Goal: Task Accomplishment & Management: Complete application form

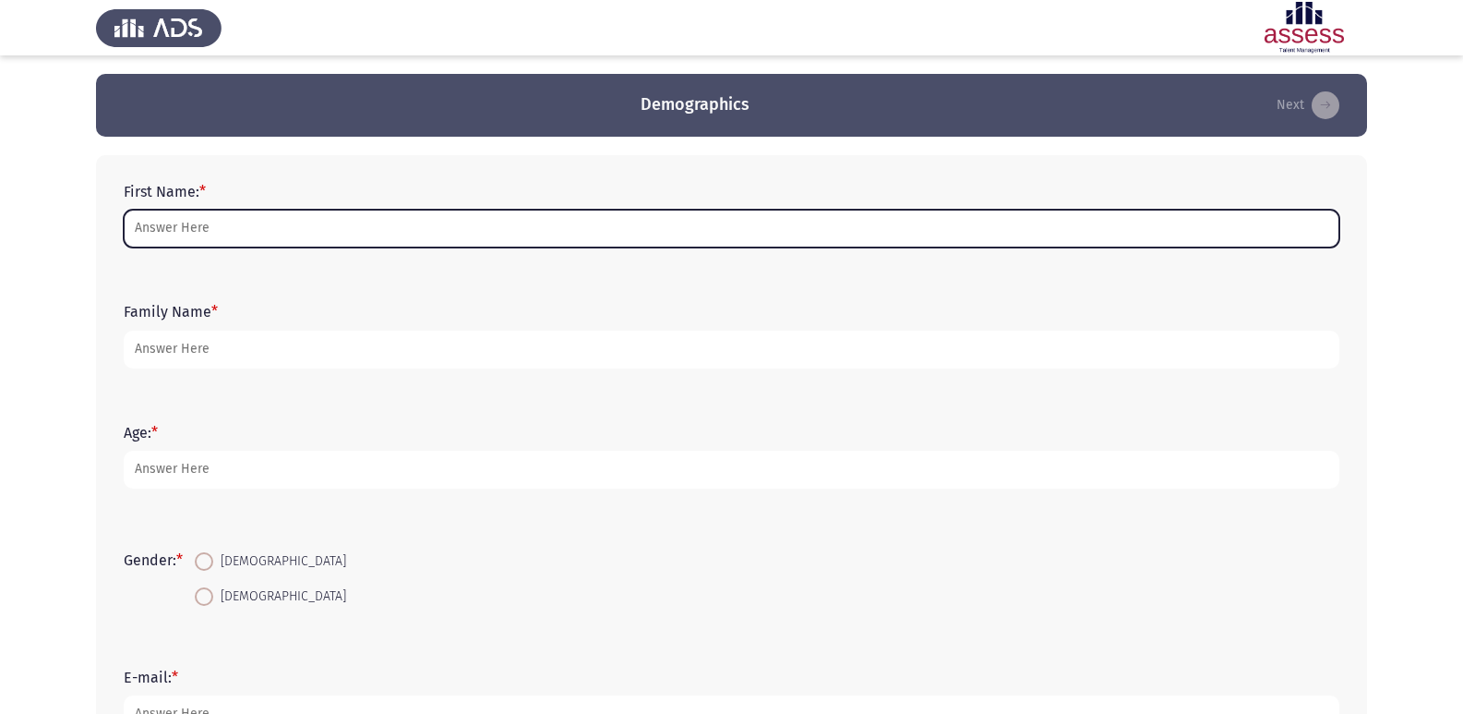
click at [813, 211] on input "First Name: *" at bounding box center [732, 229] width 1216 height 38
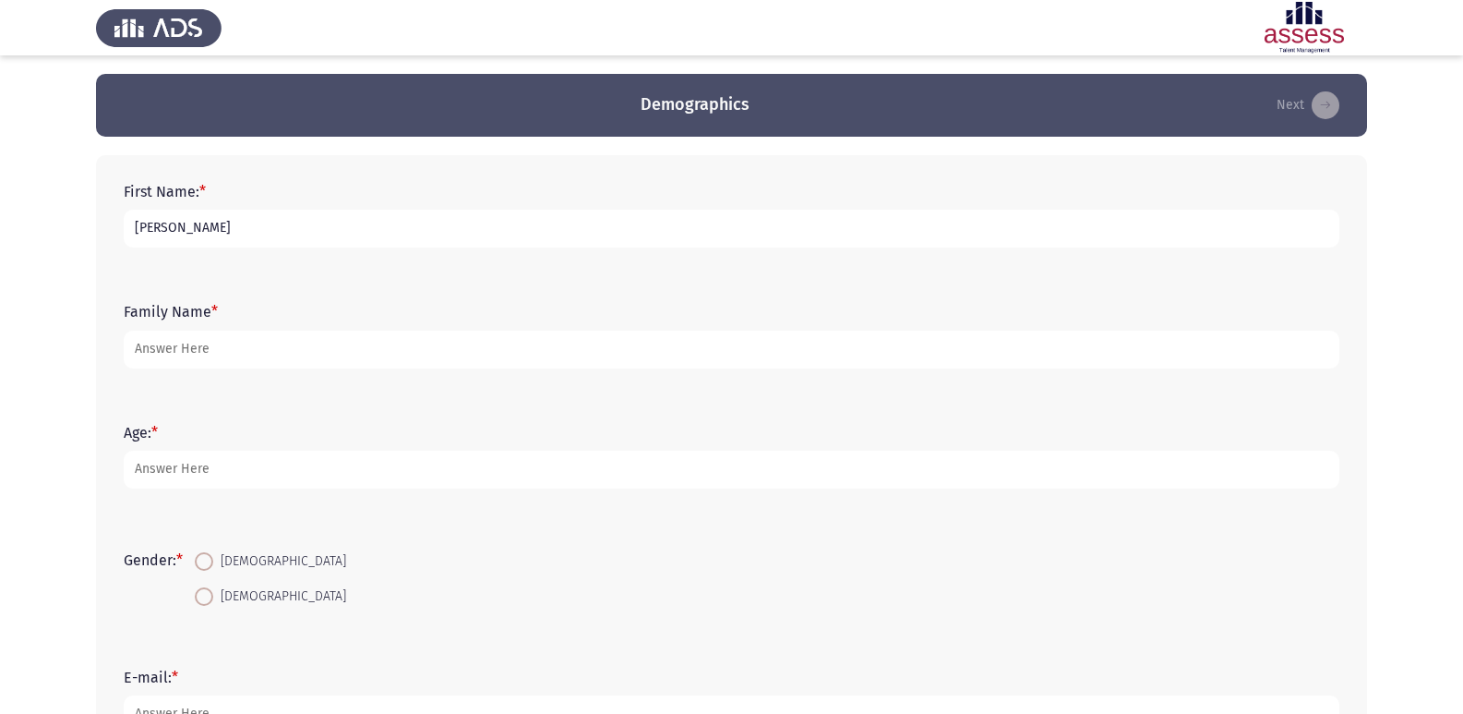
type input "[PERSON_NAME]"
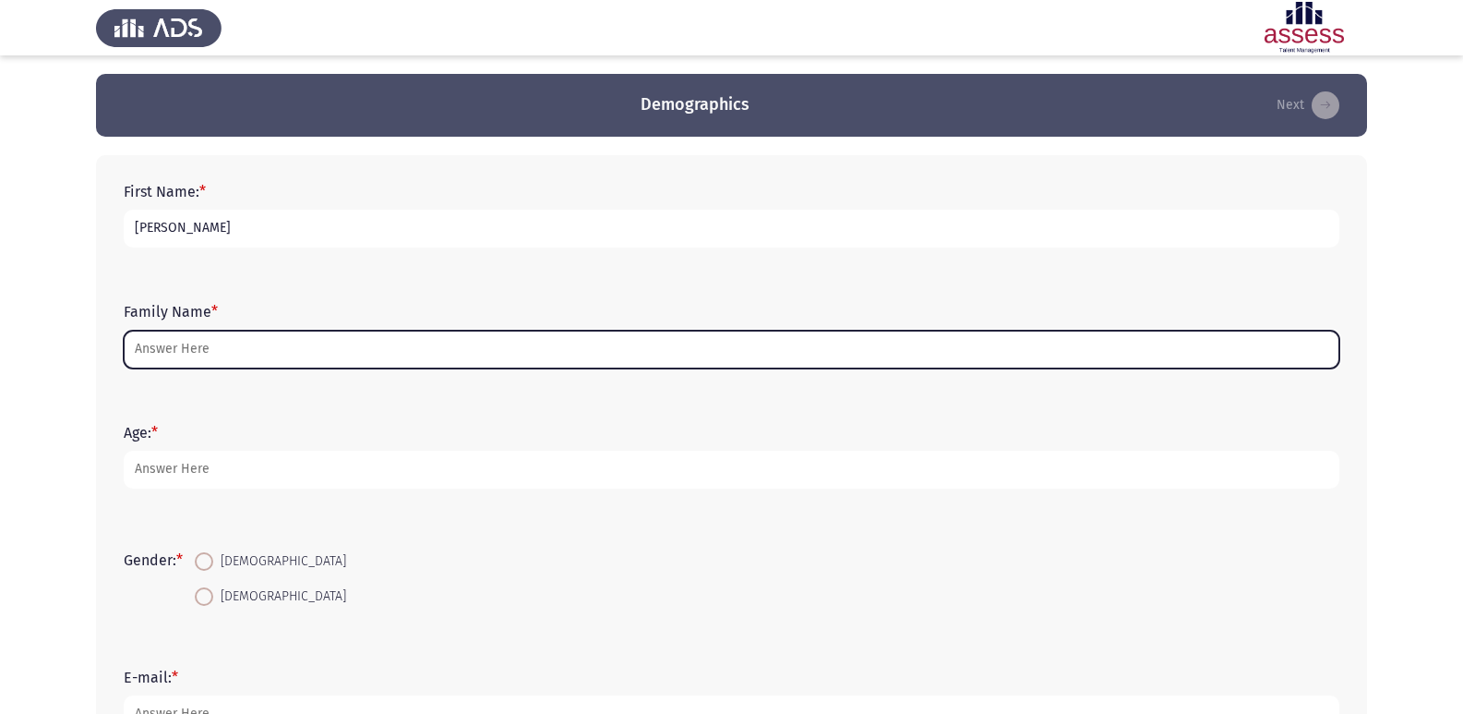
click at [694, 335] on input "Family Name *" at bounding box center [732, 350] width 1216 height 38
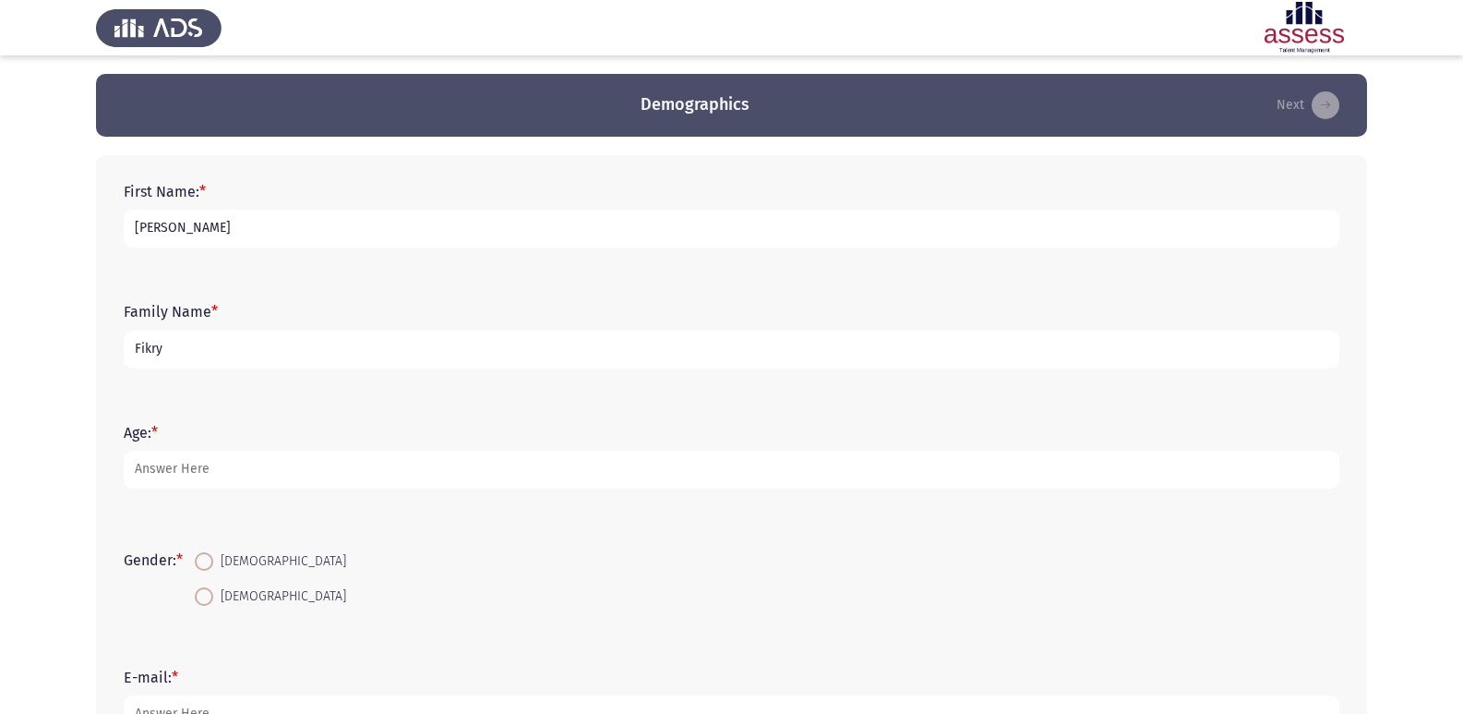
type input "Fikry"
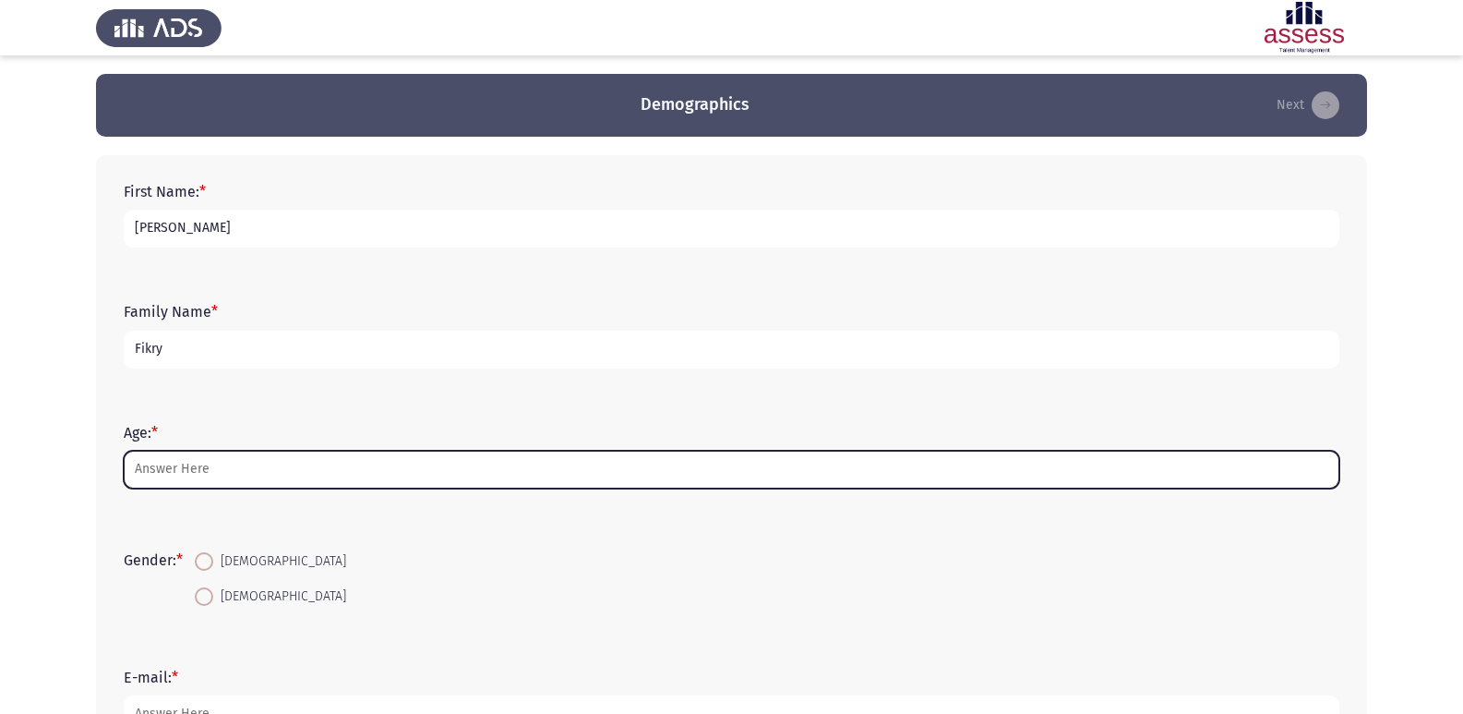
click at [521, 463] on input "Age: *" at bounding box center [732, 470] width 1216 height 38
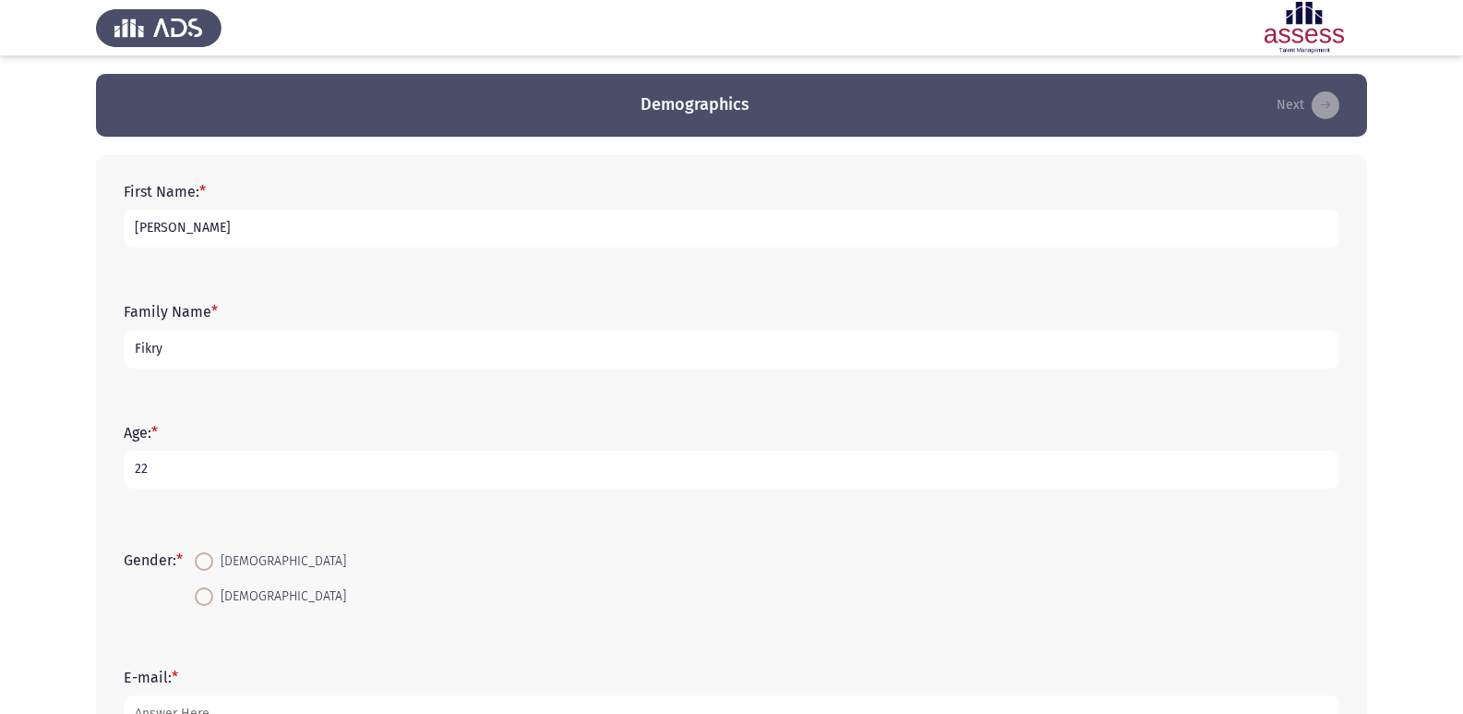
type input "22"
click at [200, 557] on span at bounding box center [204, 561] width 18 height 18
click at [200, 557] on input "[DEMOGRAPHIC_DATA]" at bounding box center [204, 561] width 18 height 18
radio input "true"
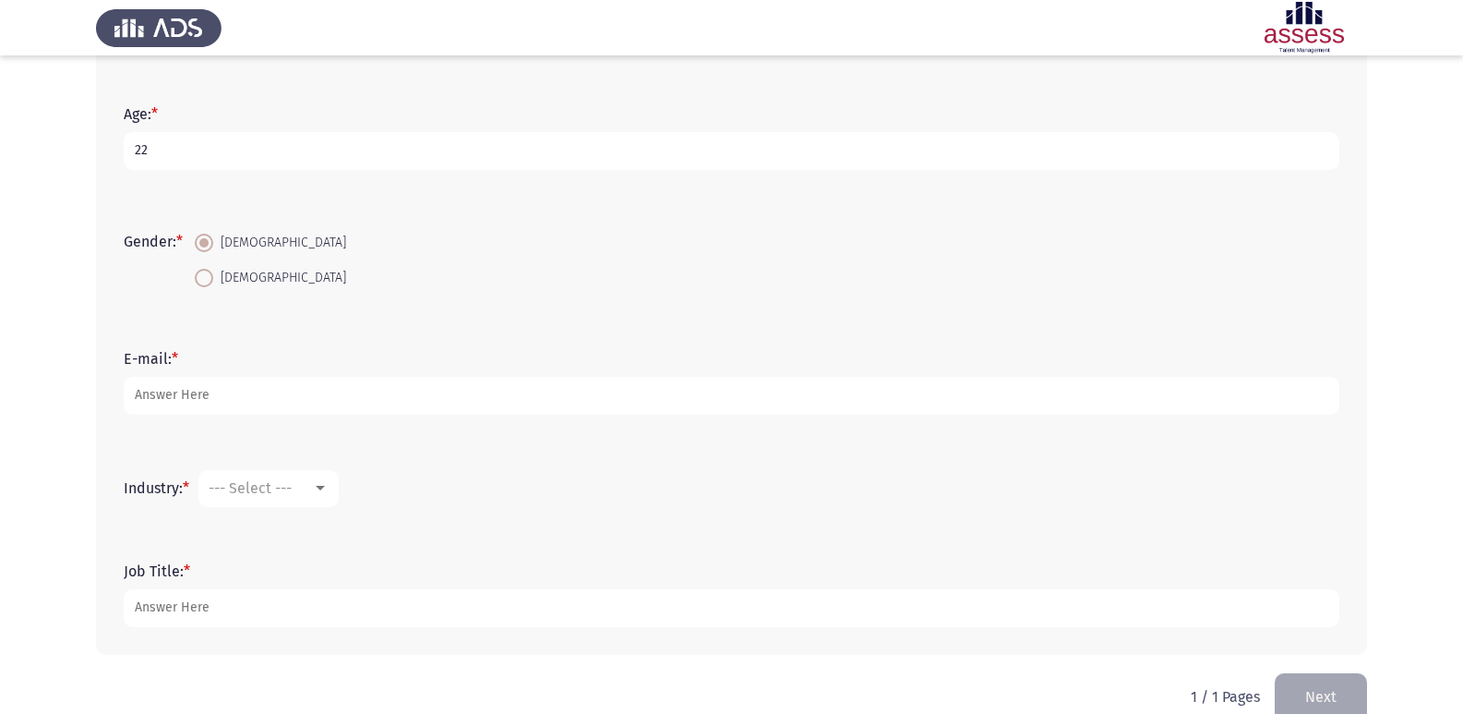
scroll to position [352, 0]
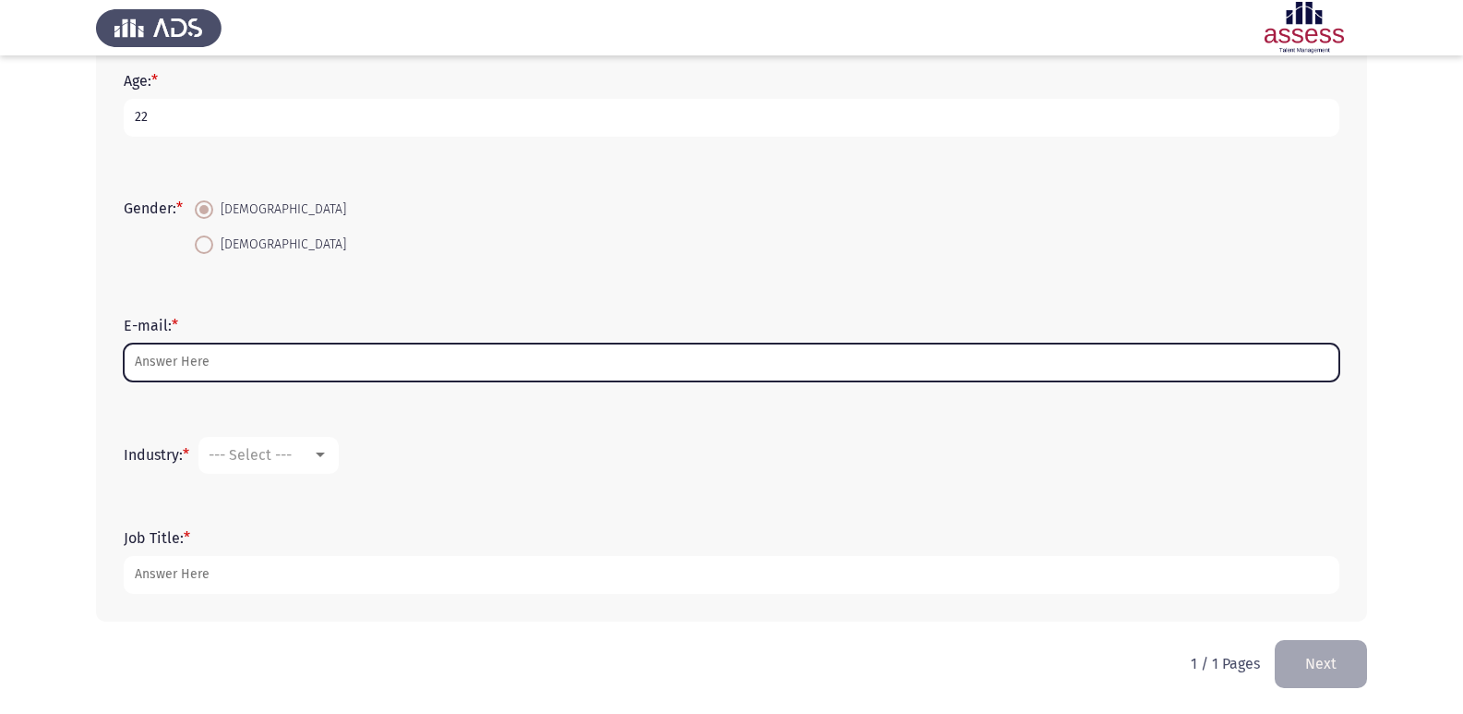
click at [373, 349] on input "E-mail: *" at bounding box center [732, 362] width 1216 height 38
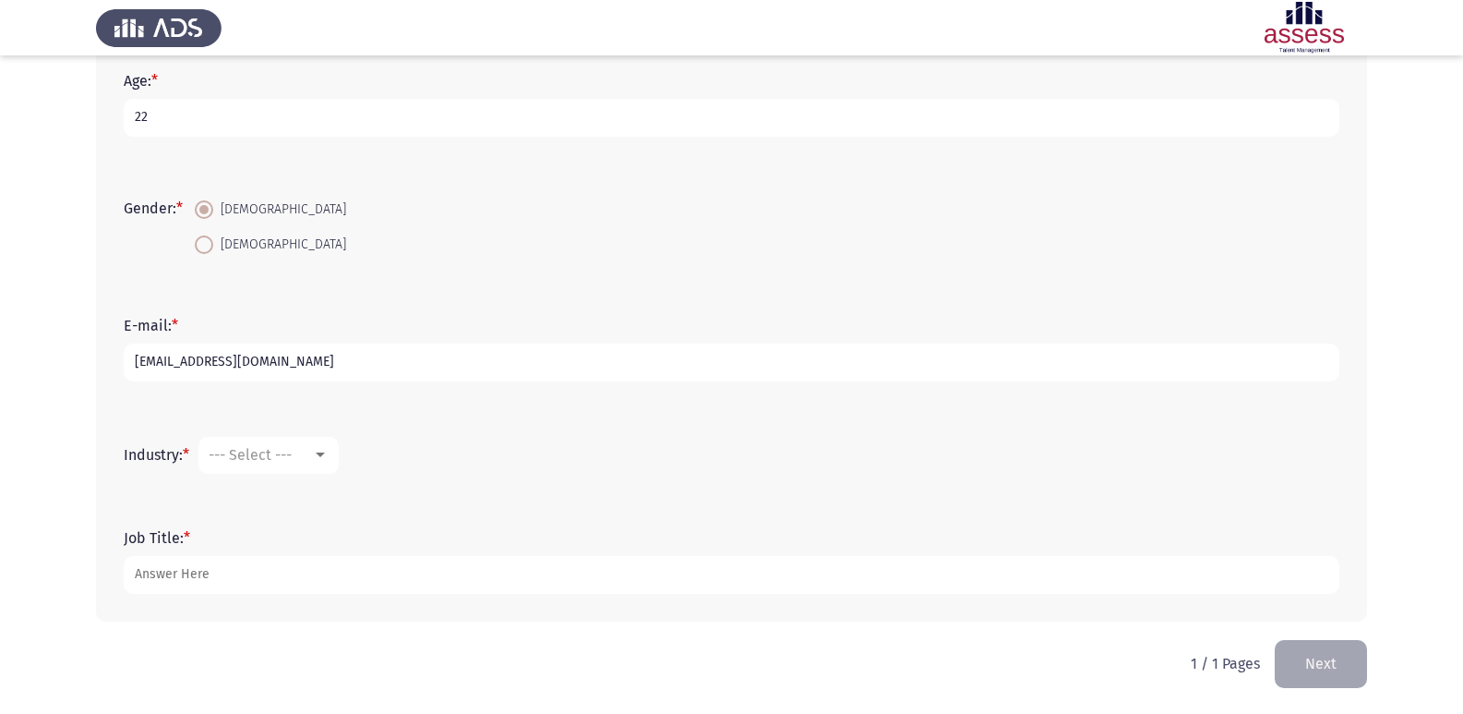
type input "[EMAIL_ADDRESS][DOMAIN_NAME]"
click at [312, 446] on div "--- Select ---" at bounding box center [260, 455] width 103 height 18
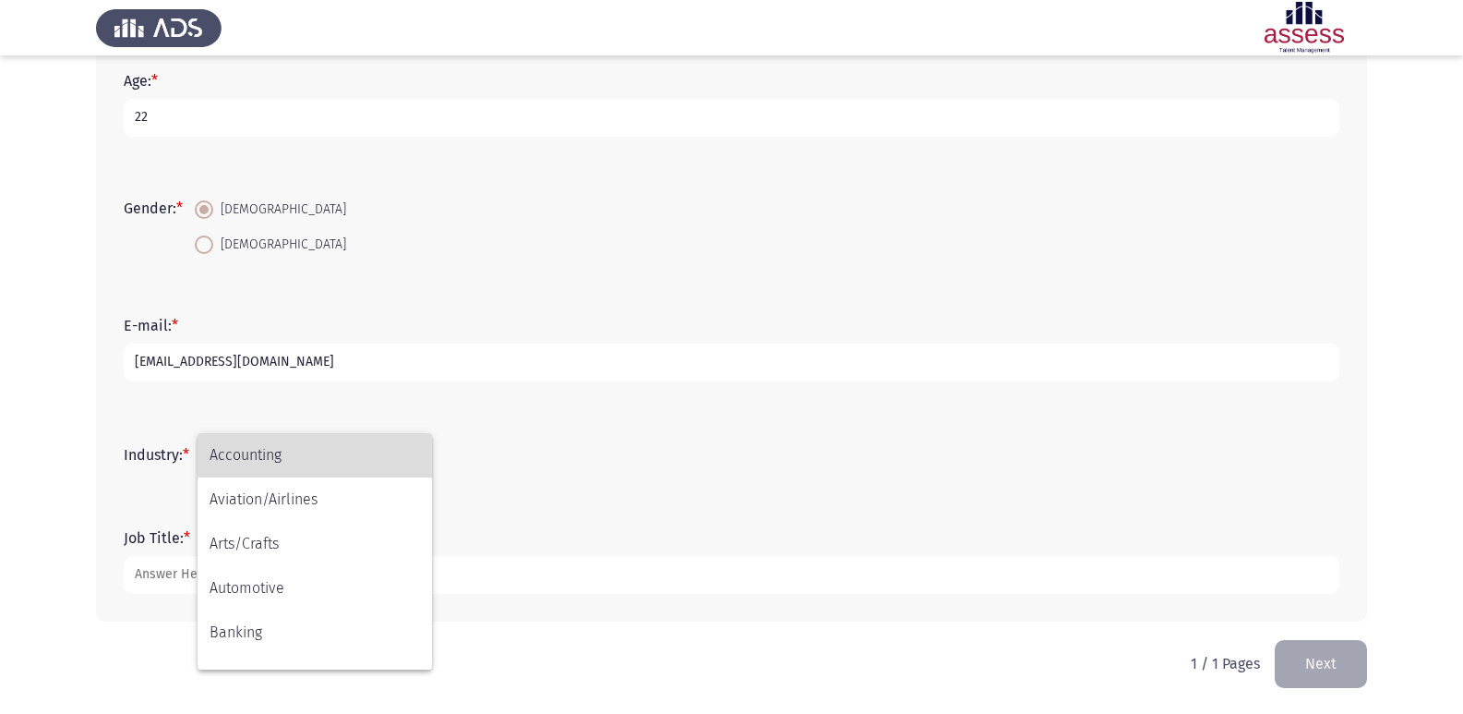
click at [314, 467] on span "Accounting" at bounding box center [315, 455] width 211 height 44
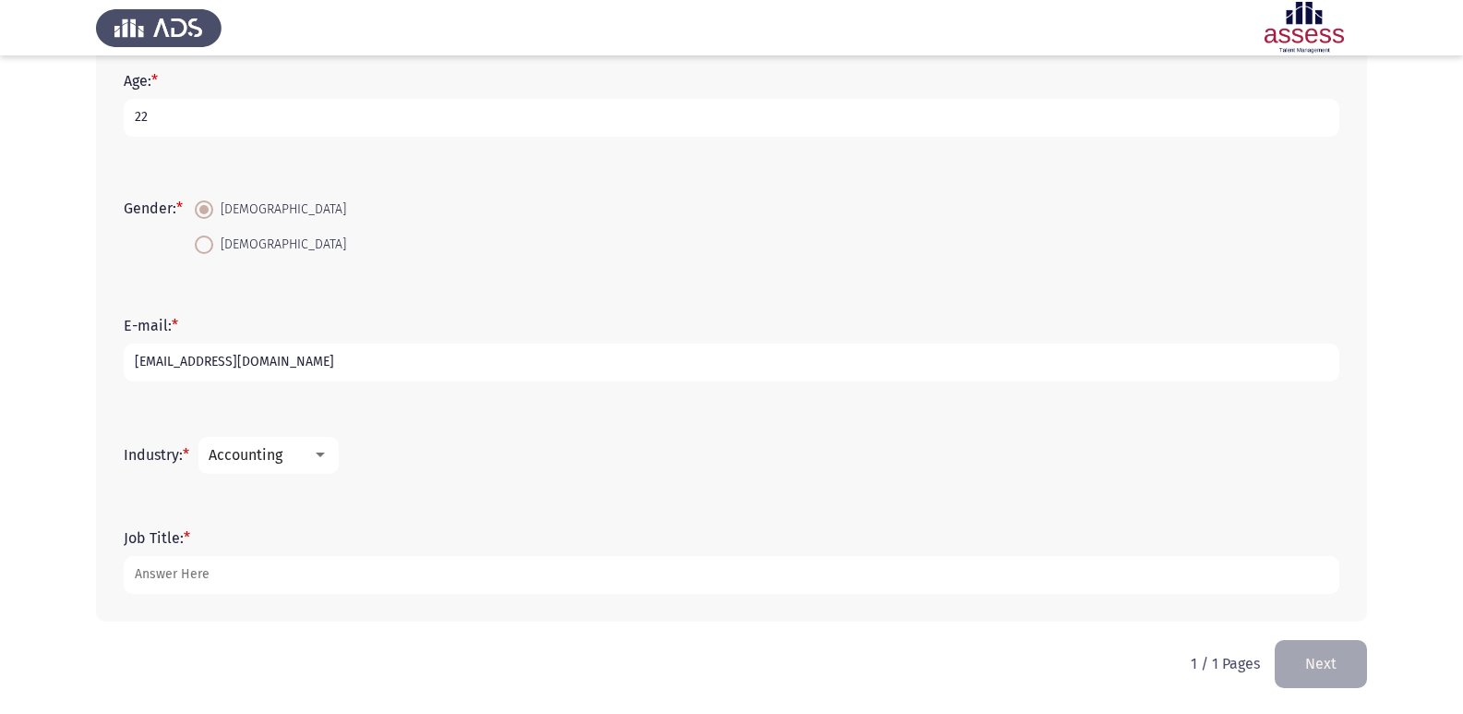
click at [314, 467] on mat-select "Accounting" at bounding box center [269, 455] width 140 height 37
click at [312, 460] on div "Accounting" at bounding box center [260, 455] width 103 height 18
click at [515, 478] on div at bounding box center [731, 357] width 1463 height 714
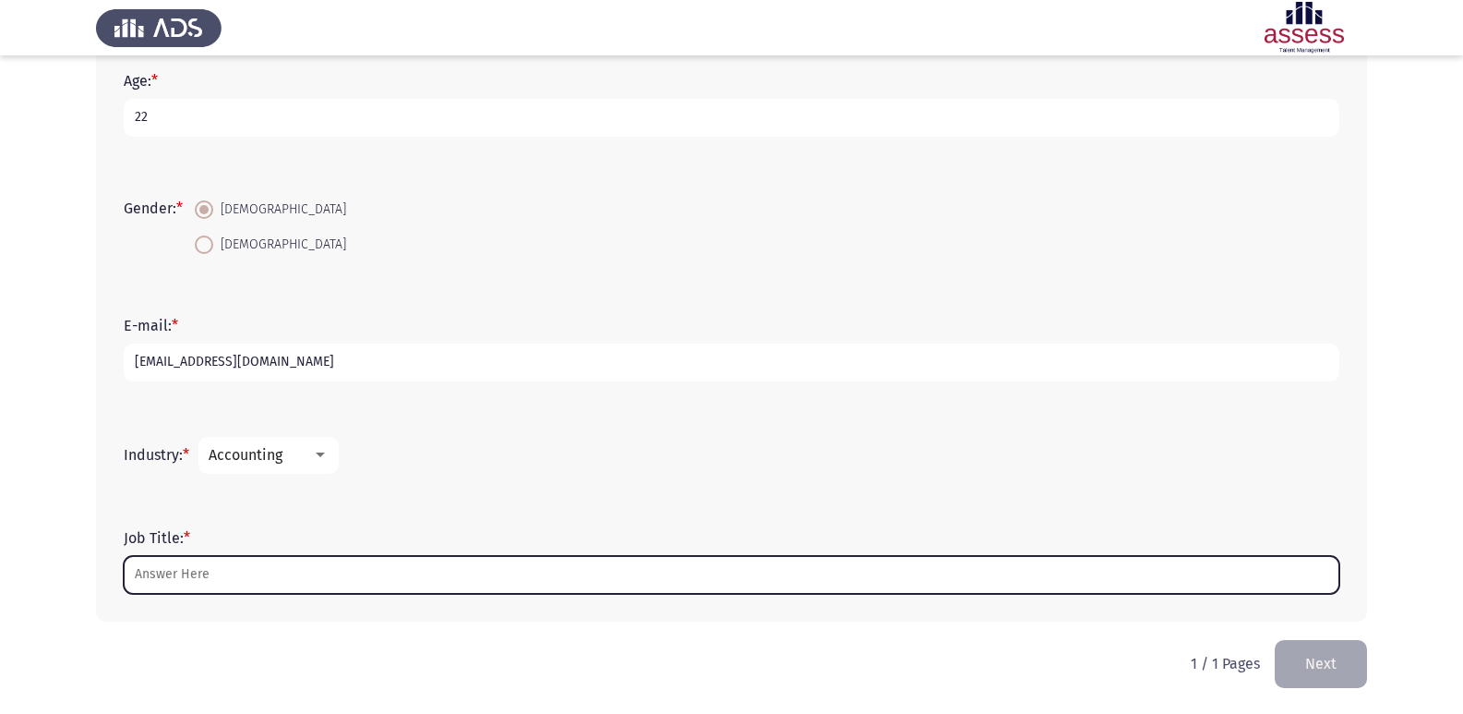
click at [220, 570] on input "Job Title: *" at bounding box center [732, 575] width 1216 height 38
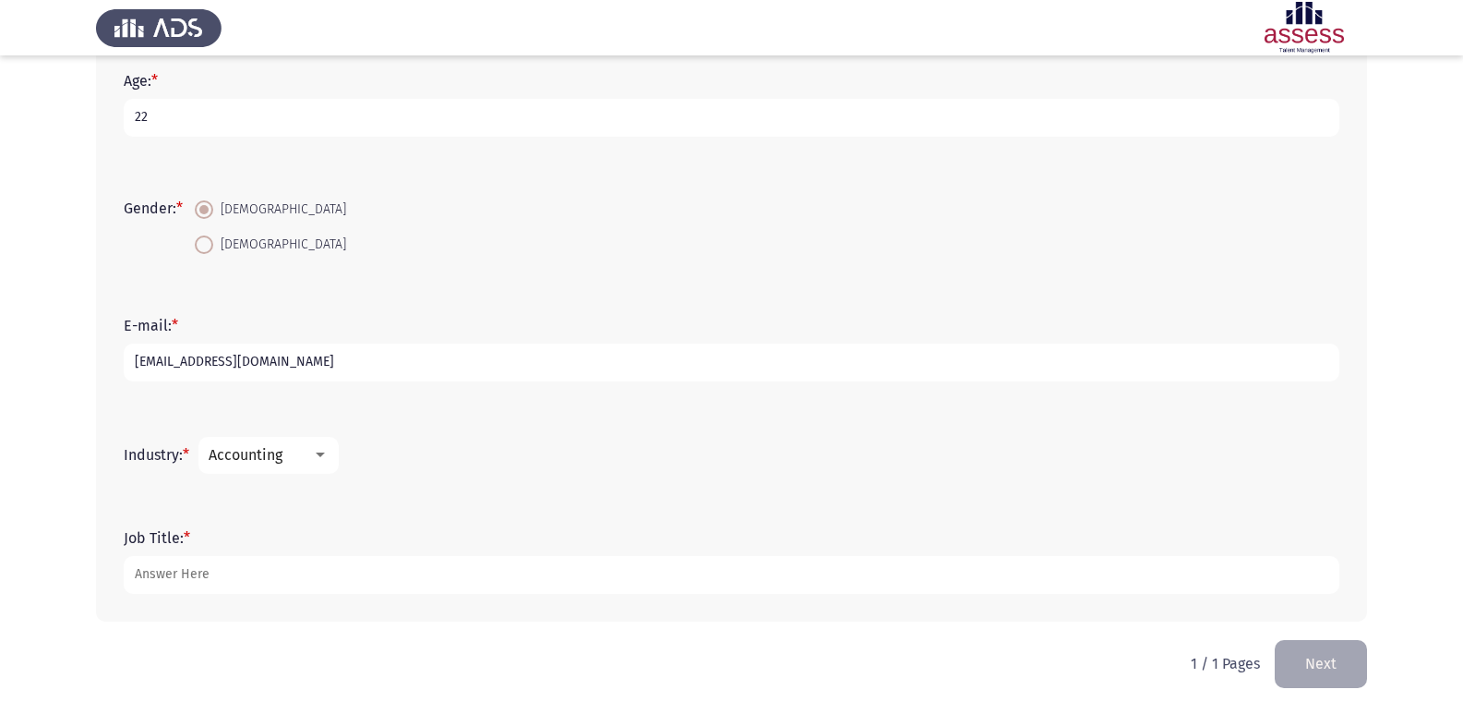
click at [324, 451] on div at bounding box center [320, 455] width 17 height 15
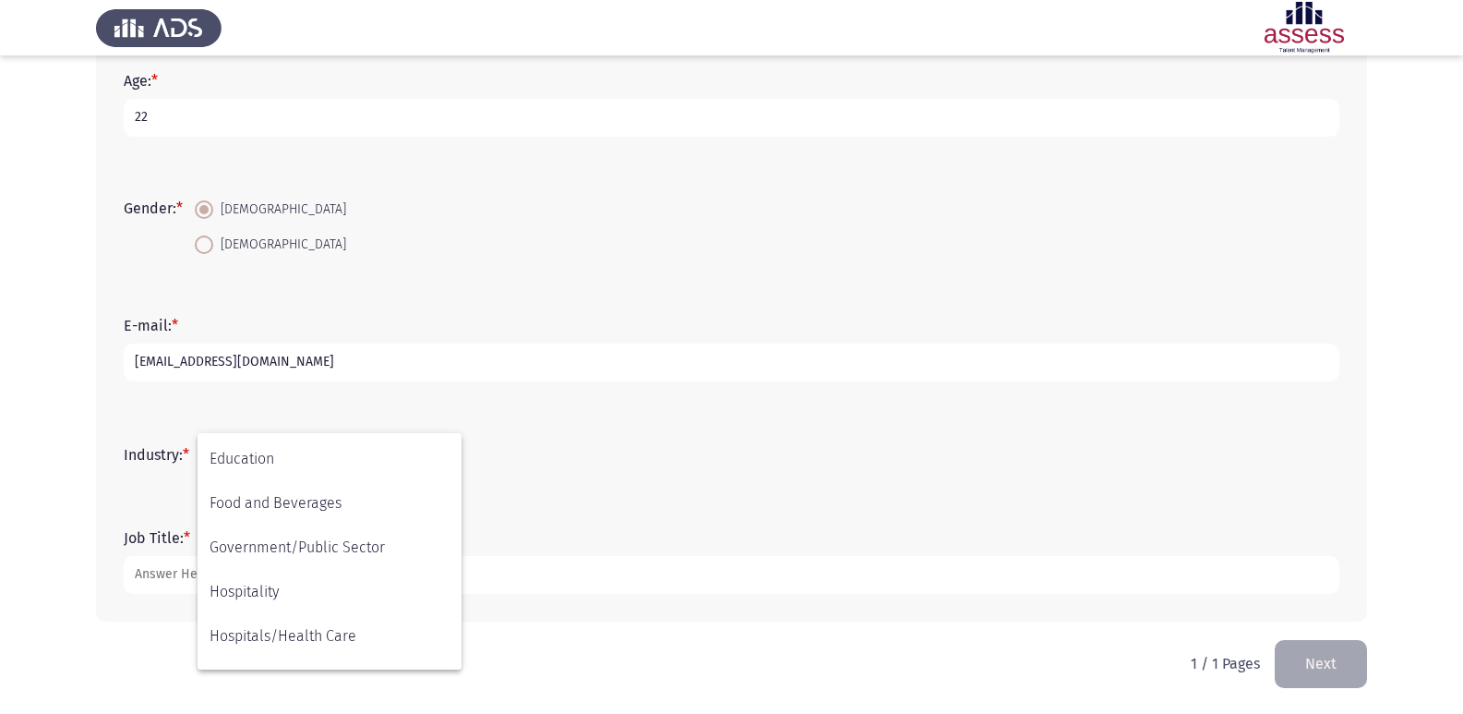
scroll to position [347, 0]
click at [714, 608] on div at bounding box center [731, 357] width 1463 height 714
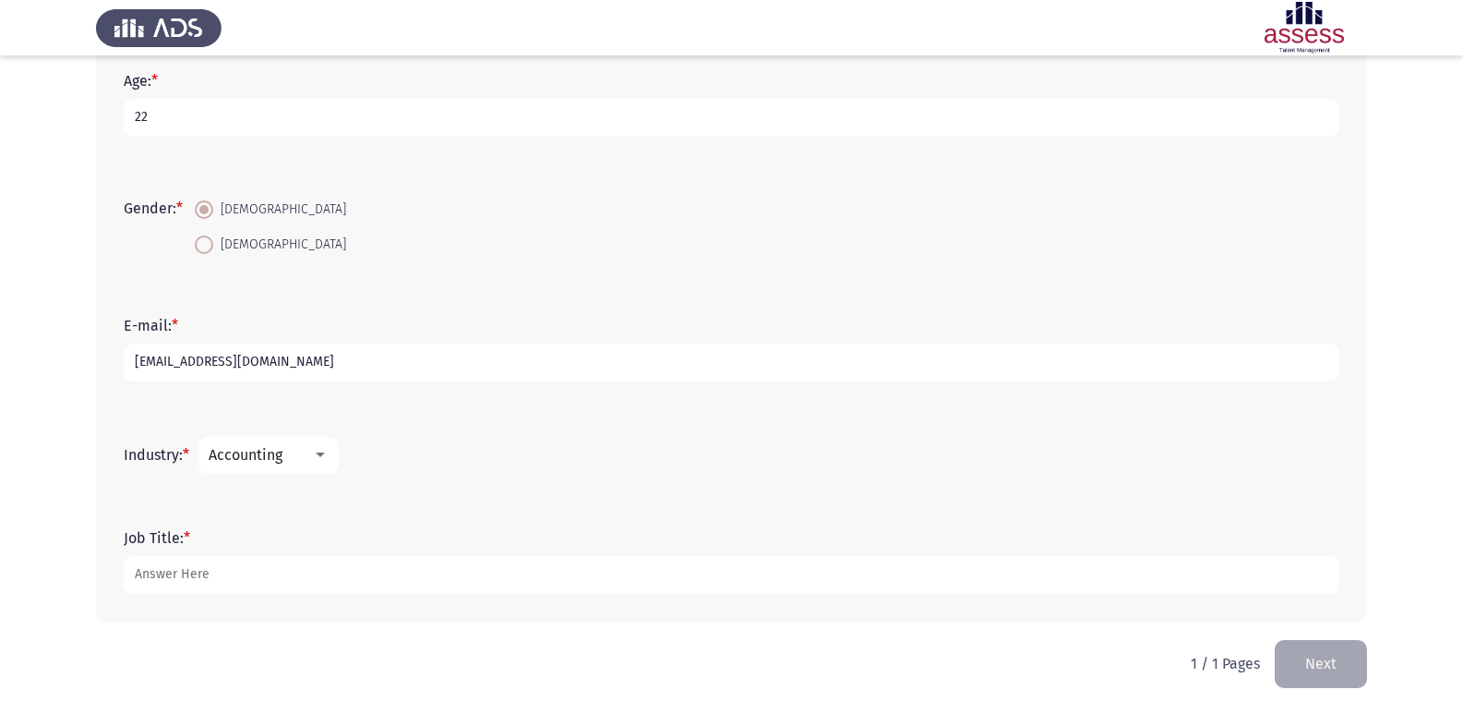
click at [300, 451] on div "Accounting" at bounding box center [260, 455] width 103 height 18
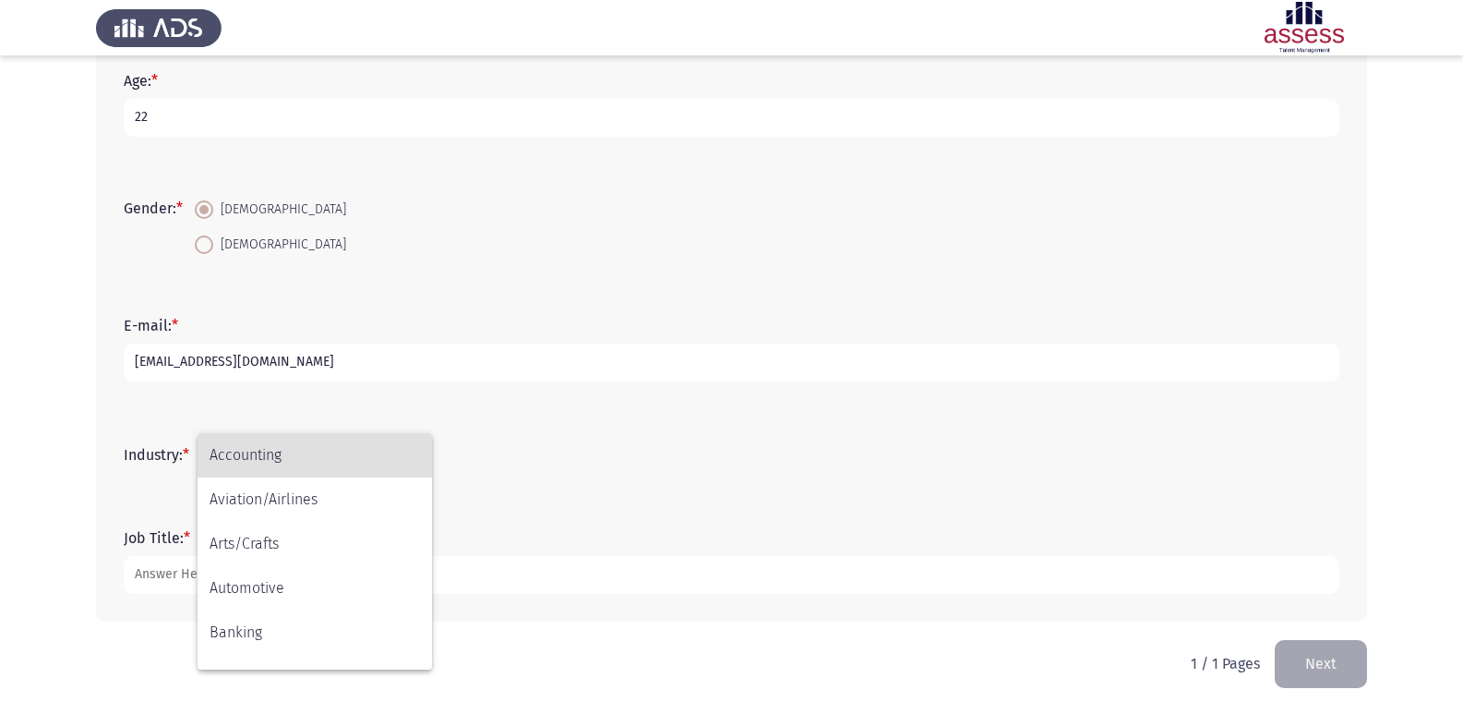
click at [300, 451] on span "Accounting" at bounding box center [315, 455] width 211 height 44
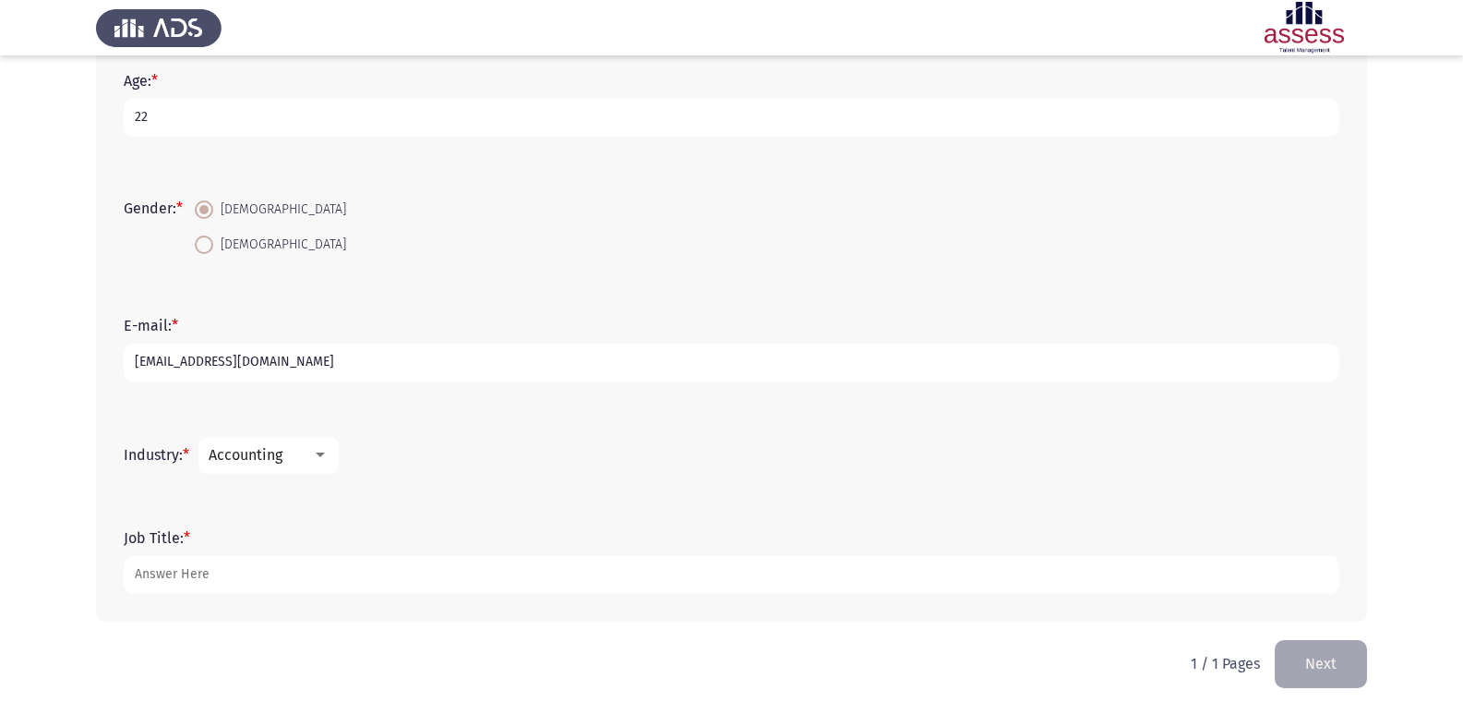
click at [300, 451] on div "Accounting" at bounding box center [260, 455] width 103 height 18
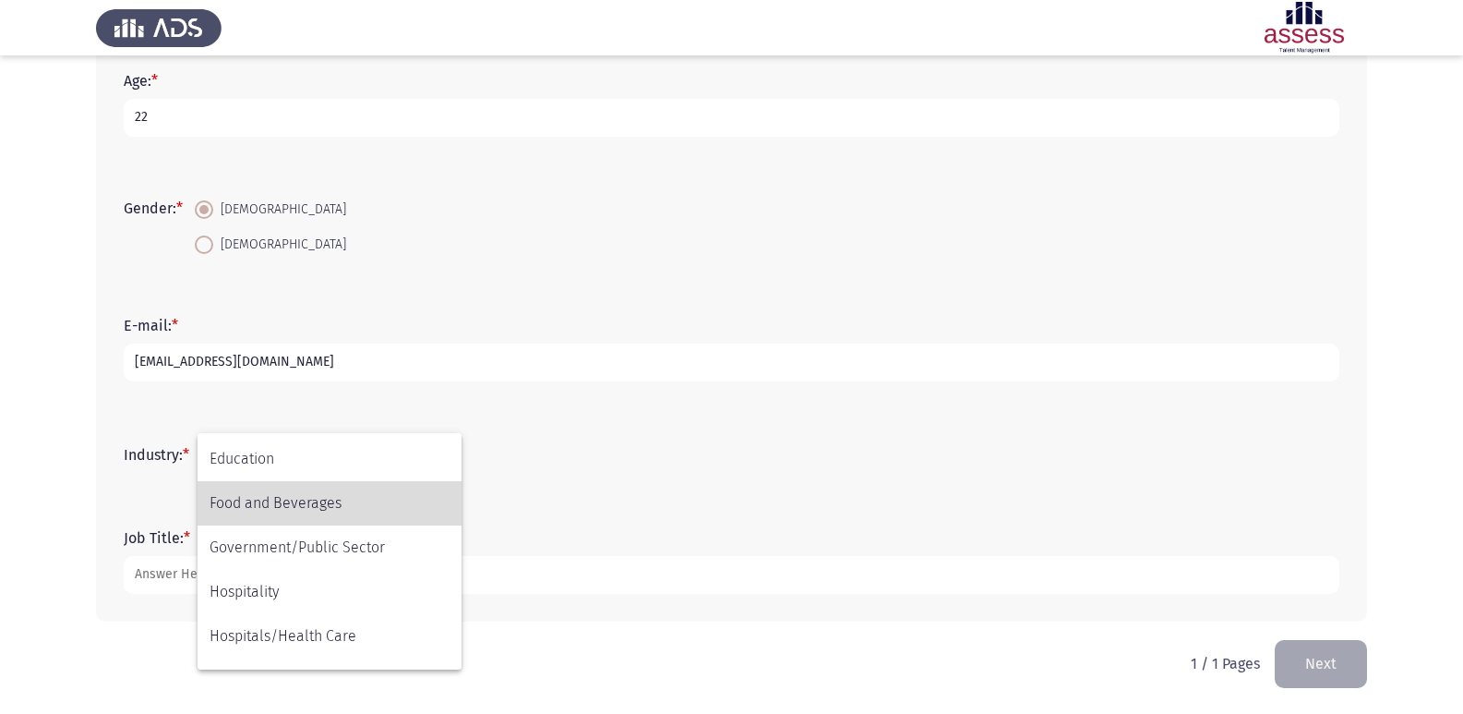
click at [328, 521] on span "Food and Beverages" at bounding box center [330, 503] width 240 height 44
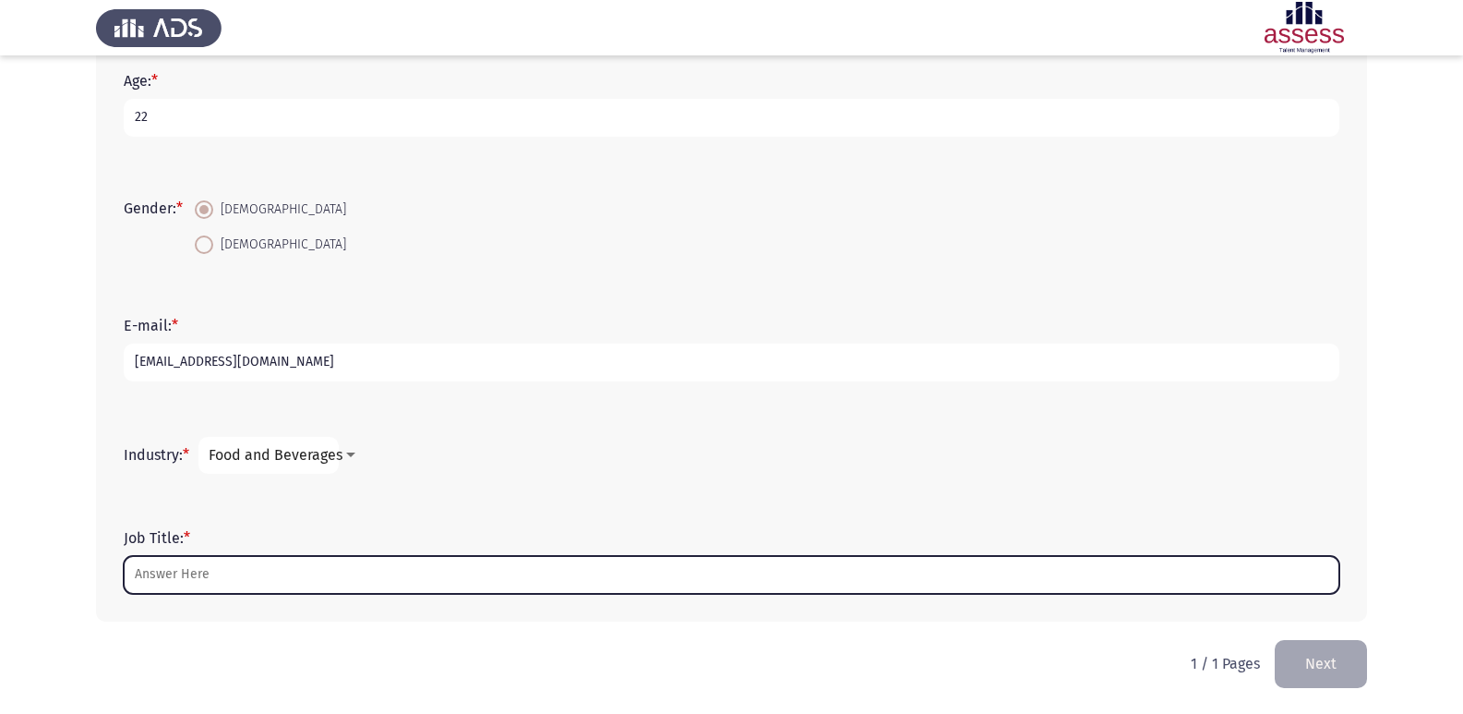
click at [295, 560] on input "Job Title: *" at bounding box center [732, 575] width 1216 height 38
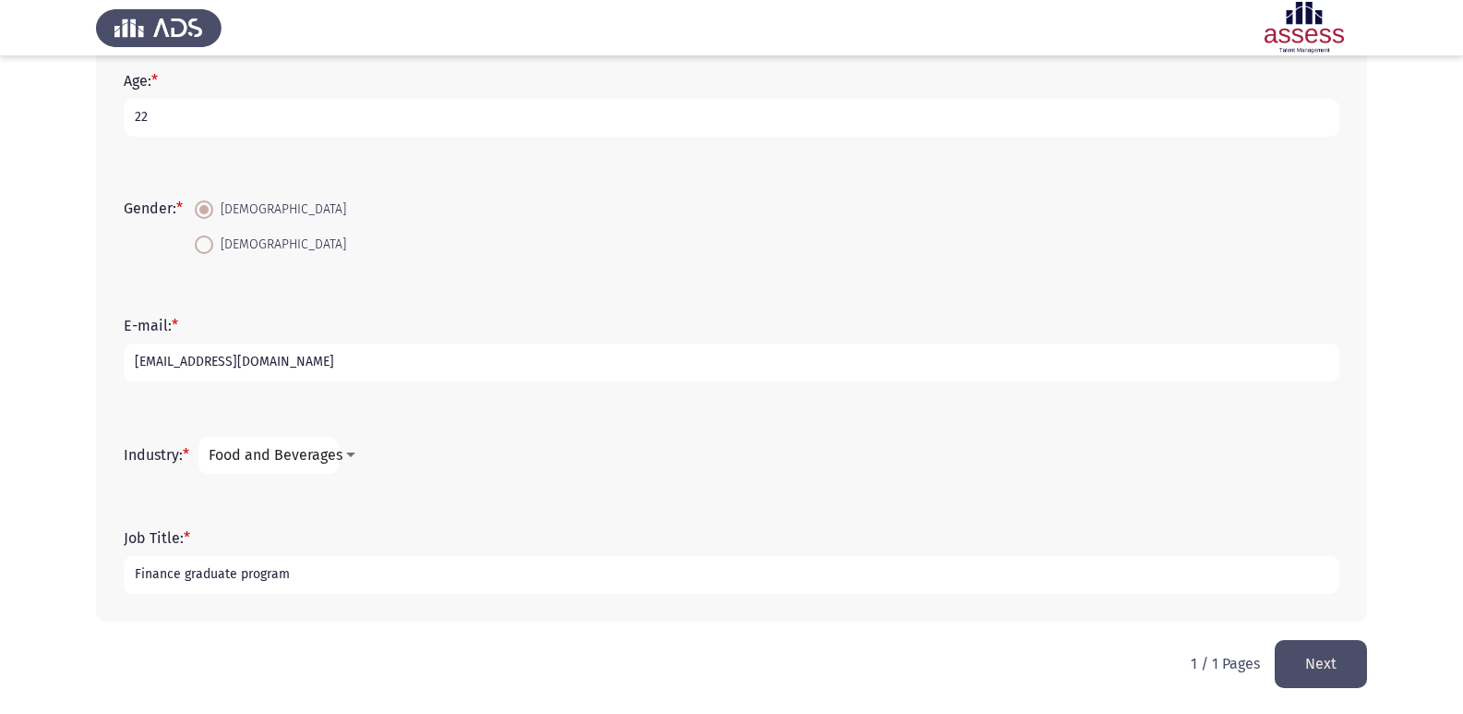
type input "Finance graduate program"
click at [1337, 669] on button "Next" at bounding box center [1321, 663] width 92 height 47
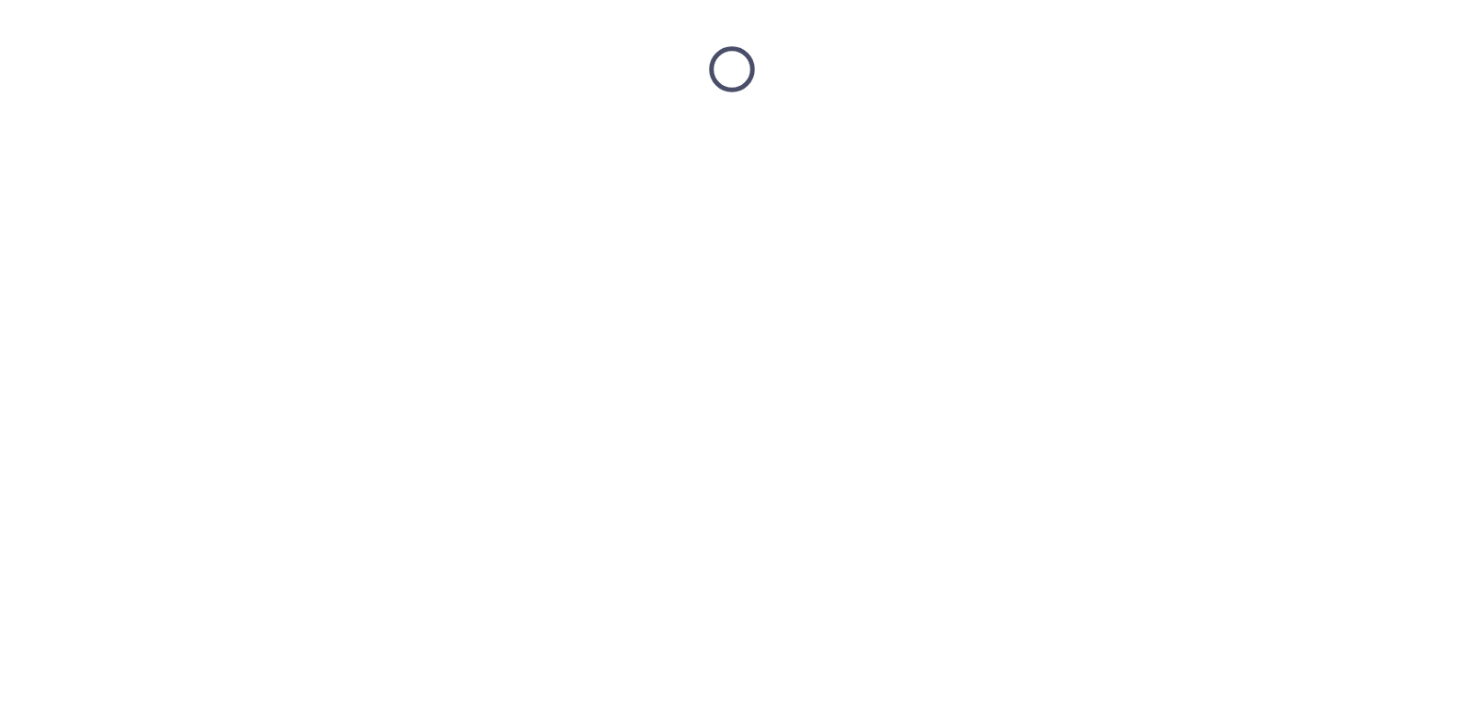
scroll to position [0, 0]
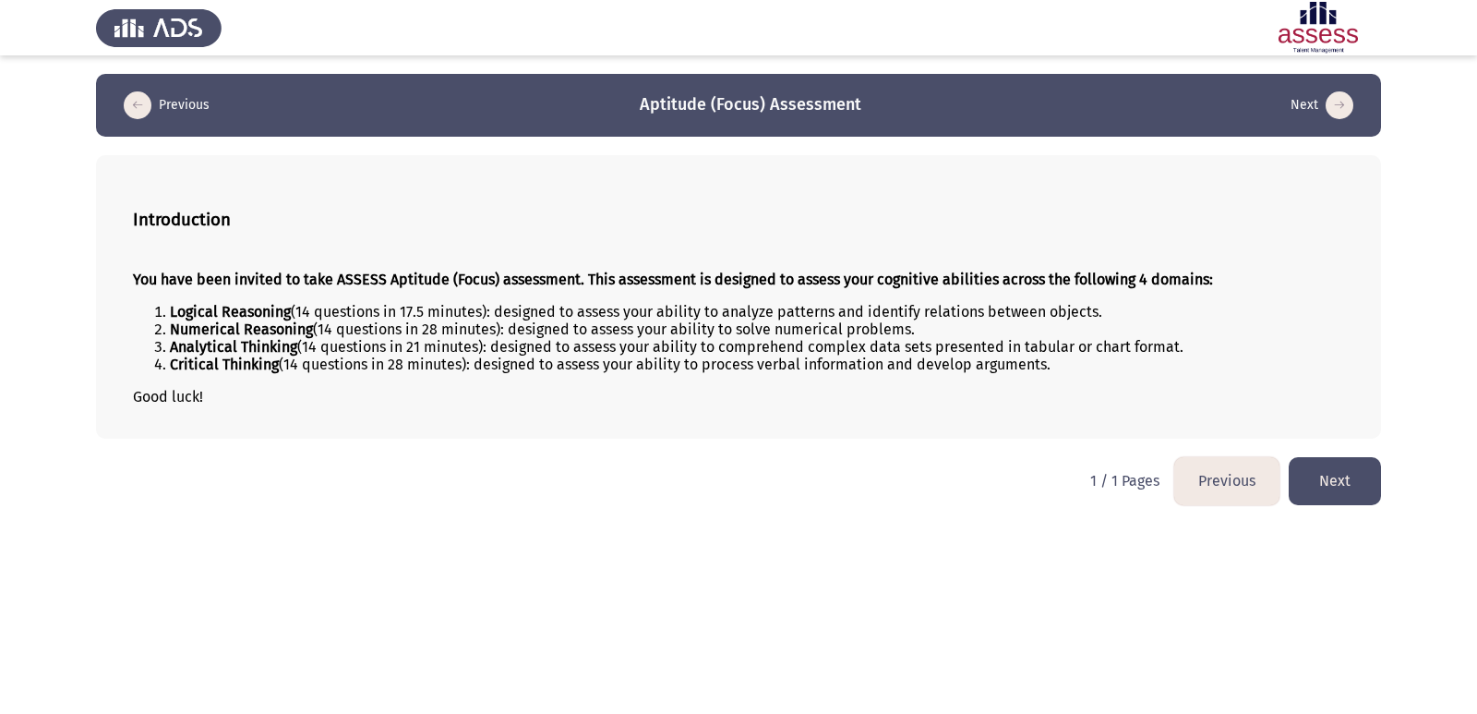
click at [1290, 480] on button "Next" at bounding box center [1335, 480] width 92 height 47
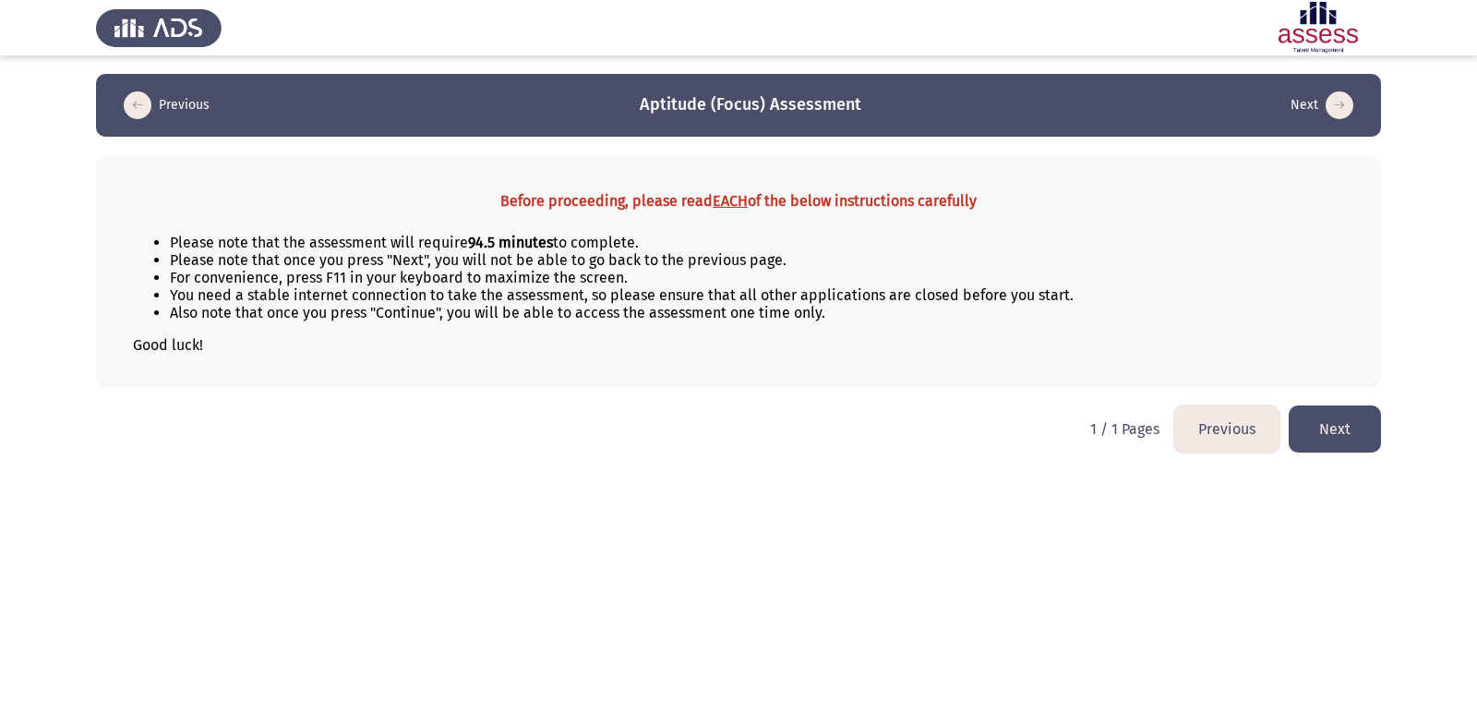
click at [1320, 427] on button "Next" at bounding box center [1335, 428] width 92 height 47
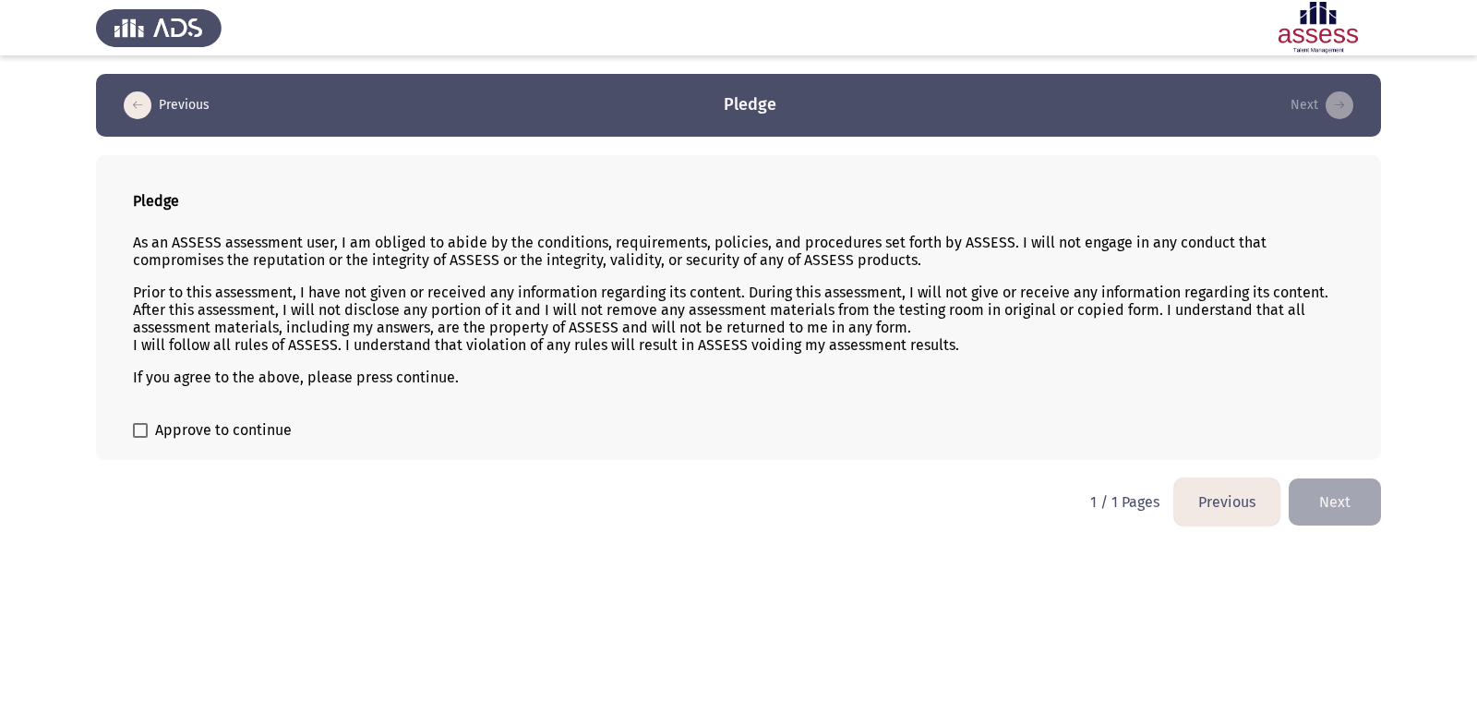
click at [161, 422] on span "Approve to continue" at bounding box center [223, 430] width 137 height 22
click at [140, 438] on input "Approve to continue" at bounding box center [139, 438] width 1 height 1
checkbox input "true"
click at [1301, 512] on button "Next" at bounding box center [1335, 501] width 92 height 47
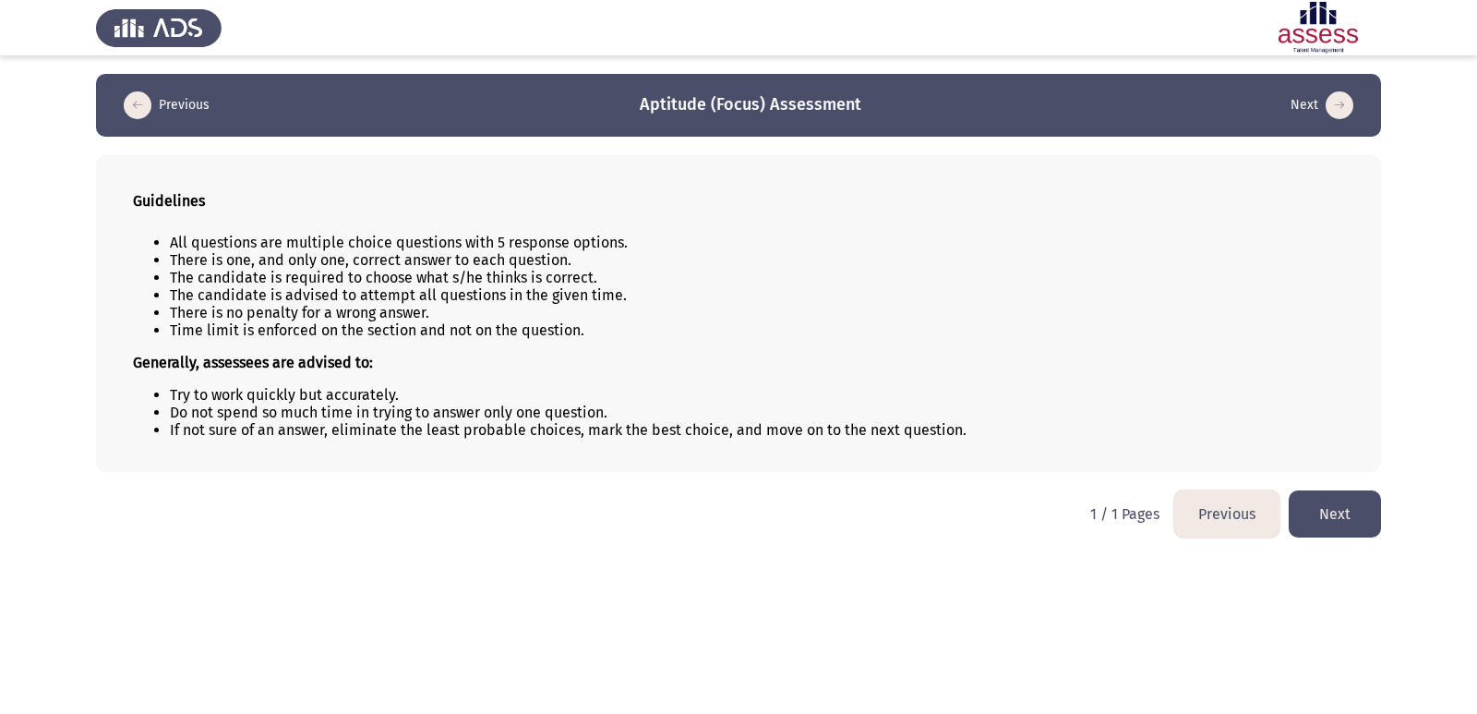
click at [1339, 533] on button "Next" at bounding box center [1335, 513] width 92 height 47
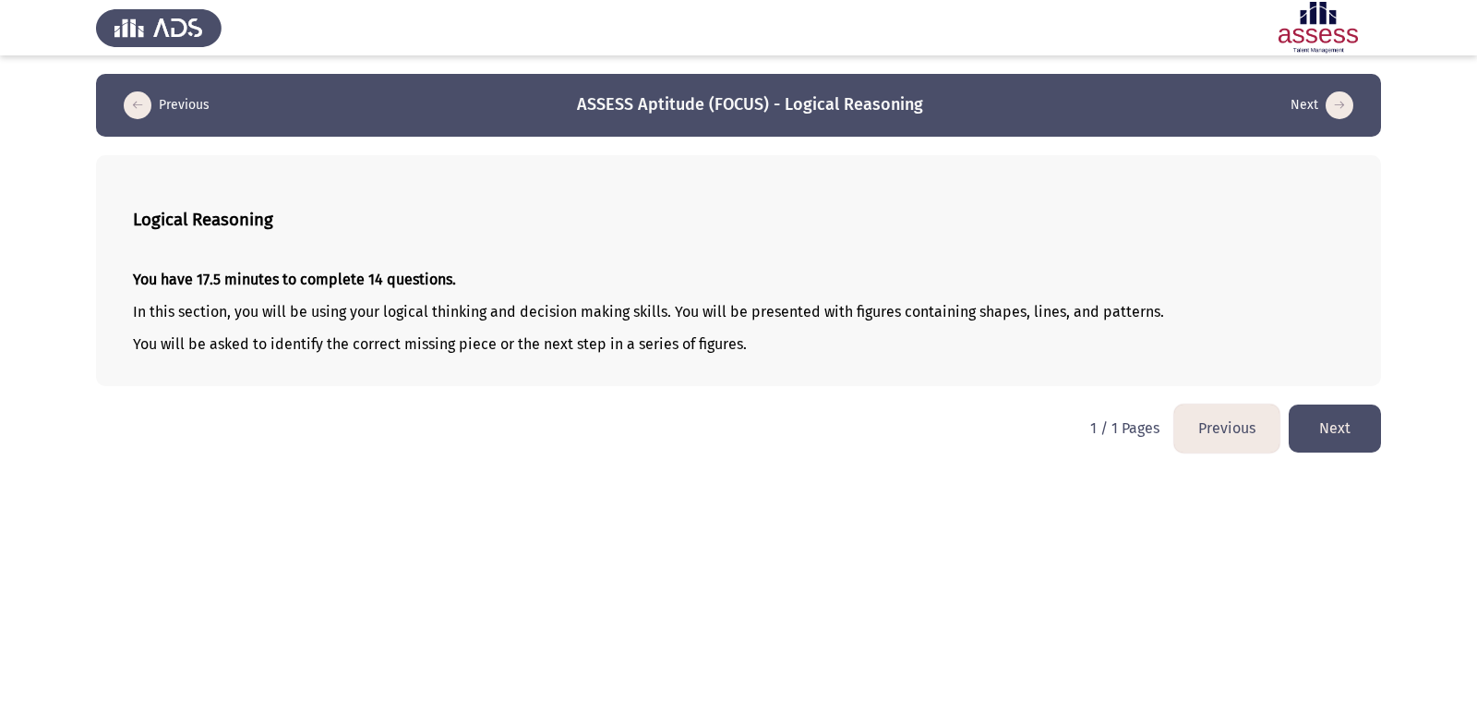
click at [1313, 430] on button "Next" at bounding box center [1335, 427] width 92 height 47
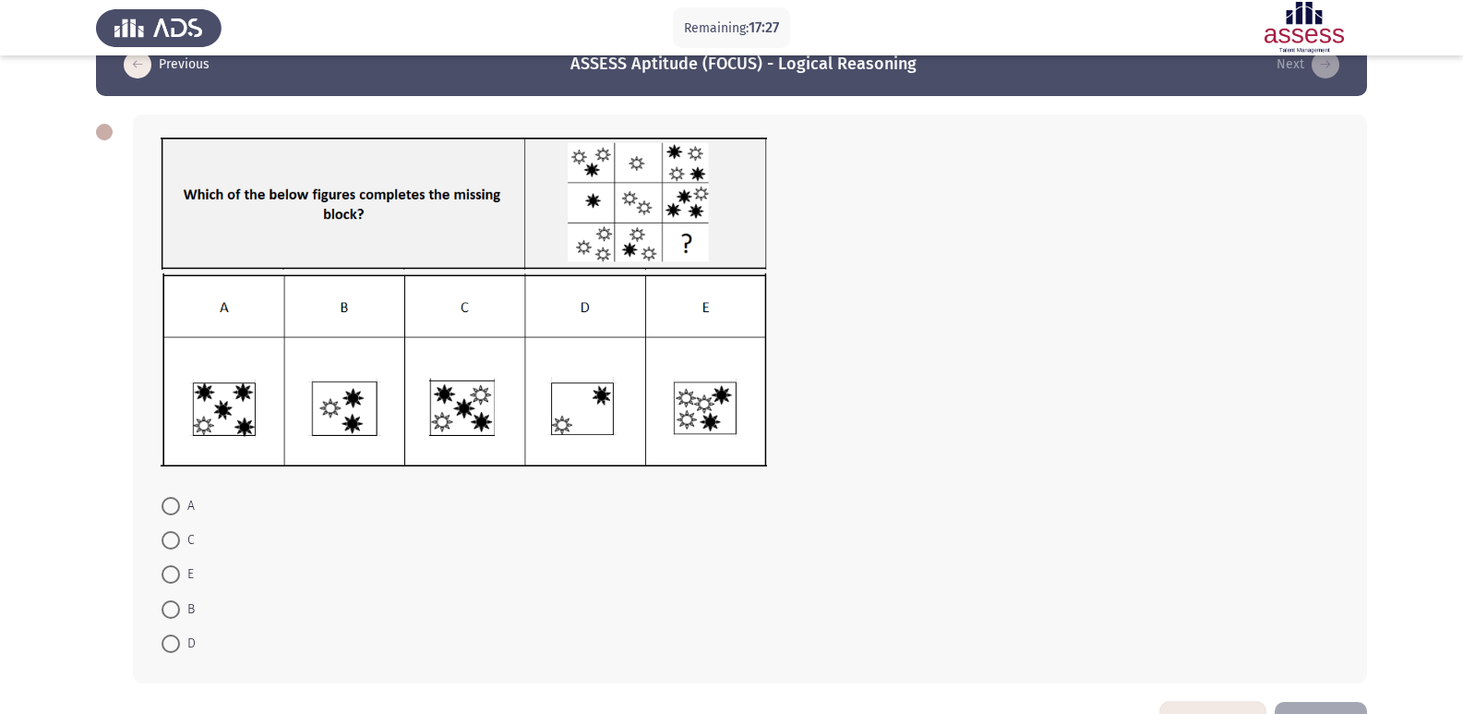
scroll to position [69, 0]
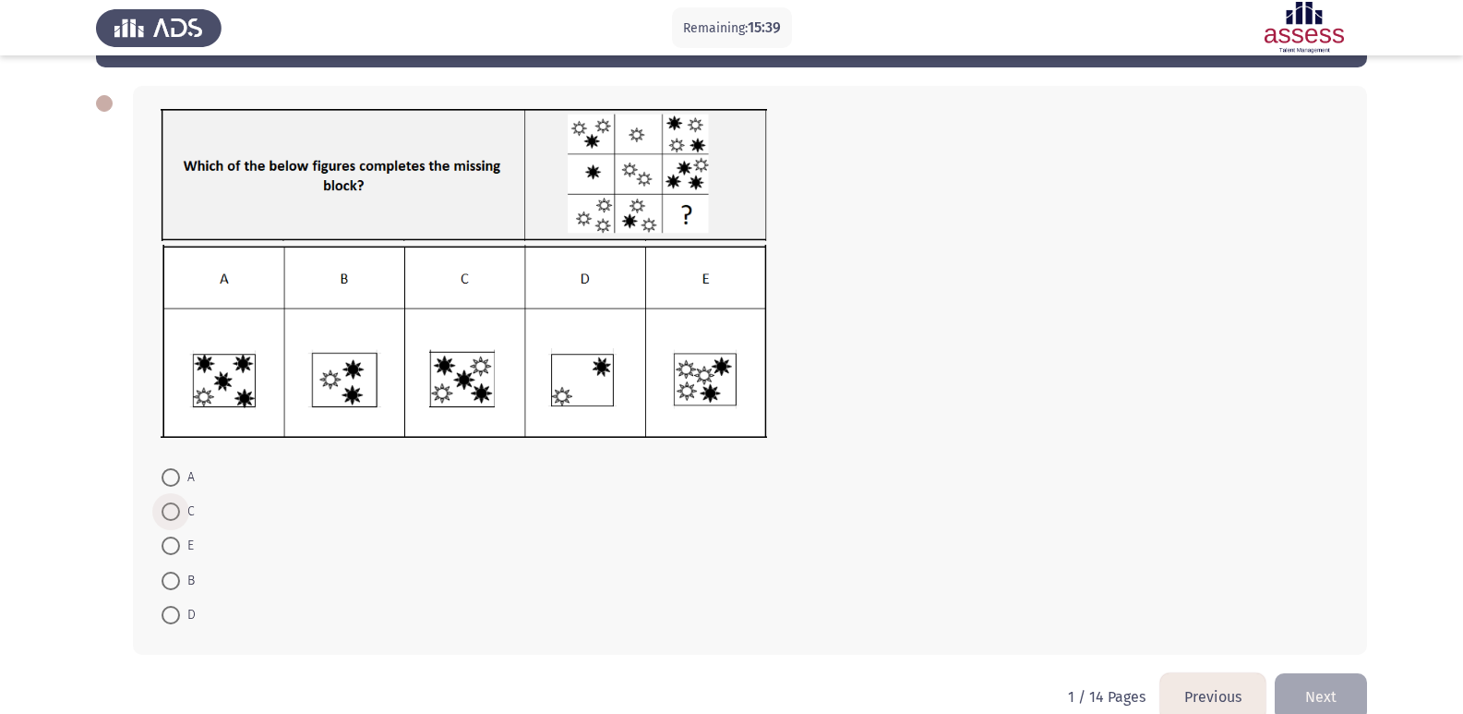
click at [174, 518] on span at bounding box center [171, 511] width 18 height 18
click at [174, 518] on input "C" at bounding box center [171, 511] width 18 height 18
radio input "true"
click at [174, 518] on span at bounding box center [171, 511] width 18 height 18
click at [174, 518] on input "C" at bounding box center [171, 511] width 18 height 18
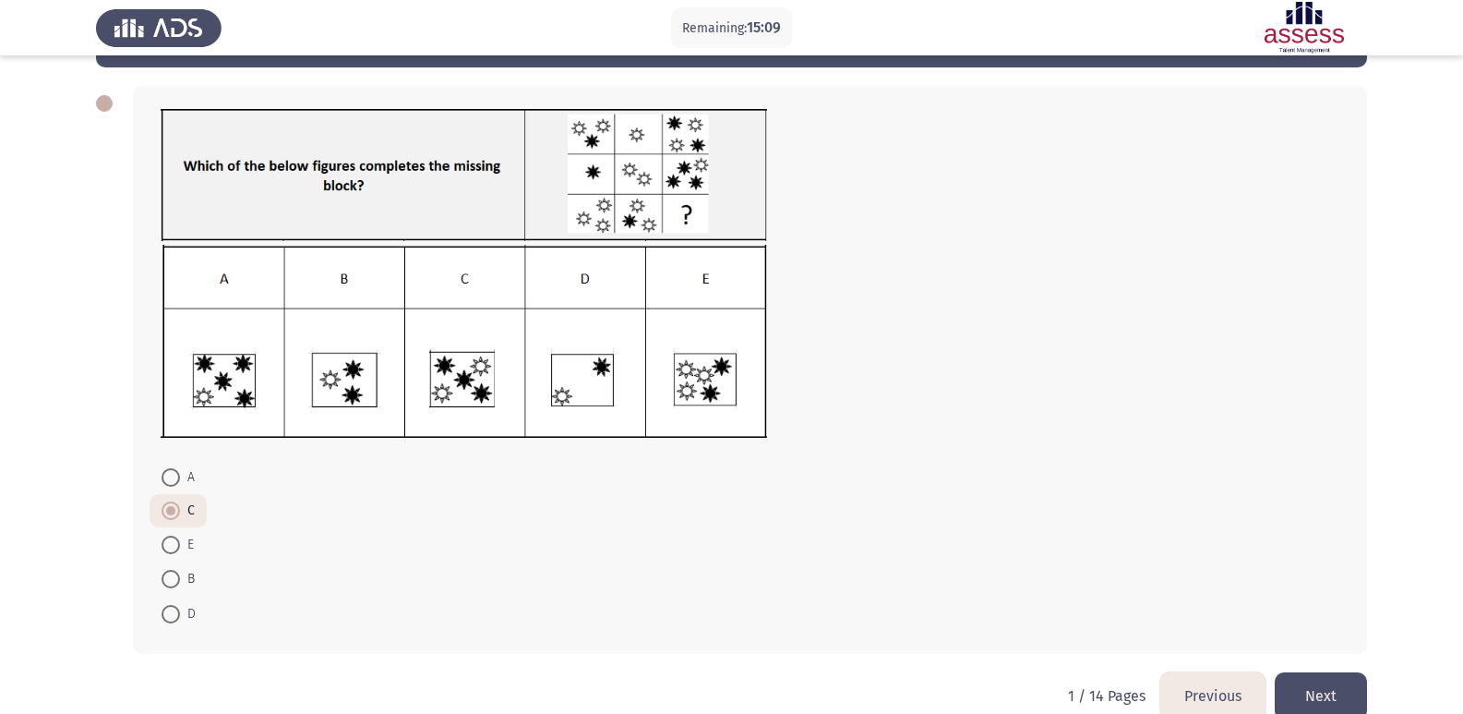
click at [1354, 674] on button "Next" at bounding box center [1321, 695] width 92 height 47
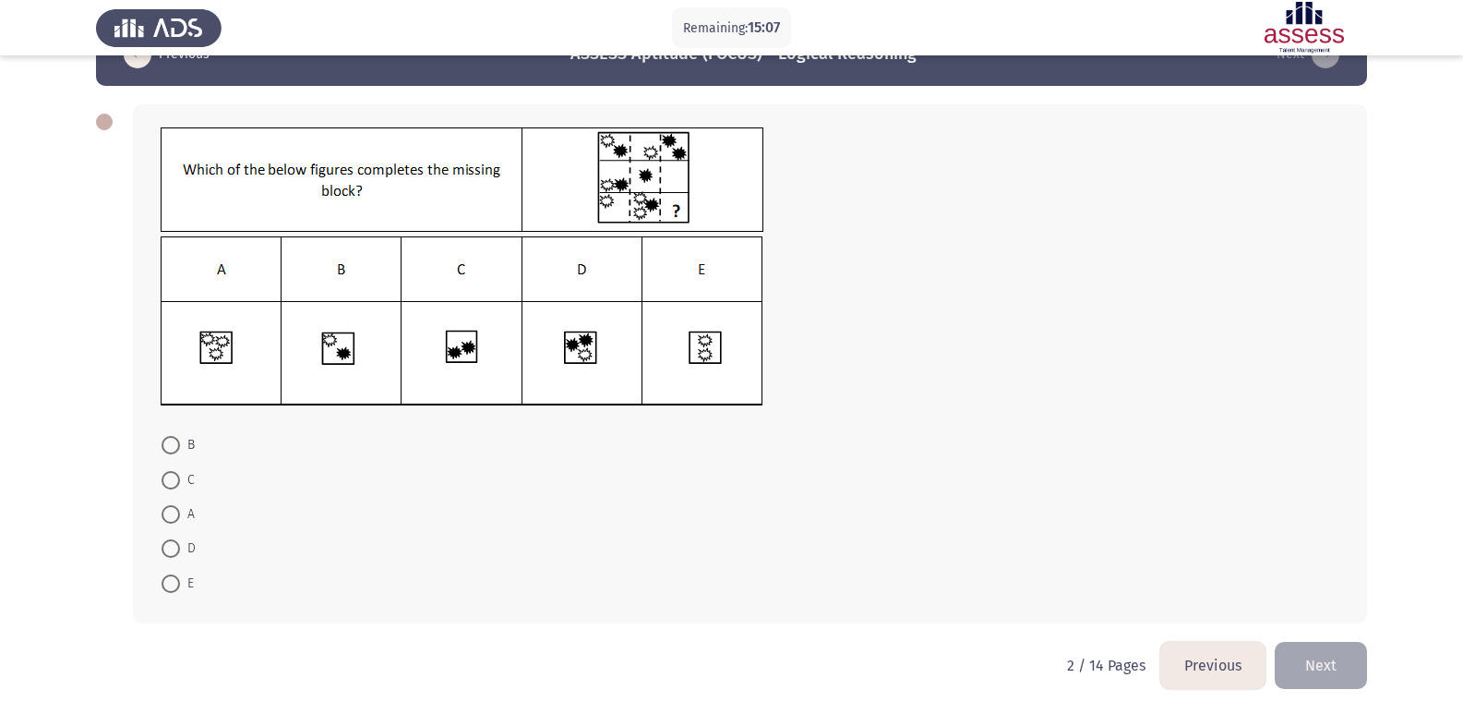
scroll to position [53, 0]
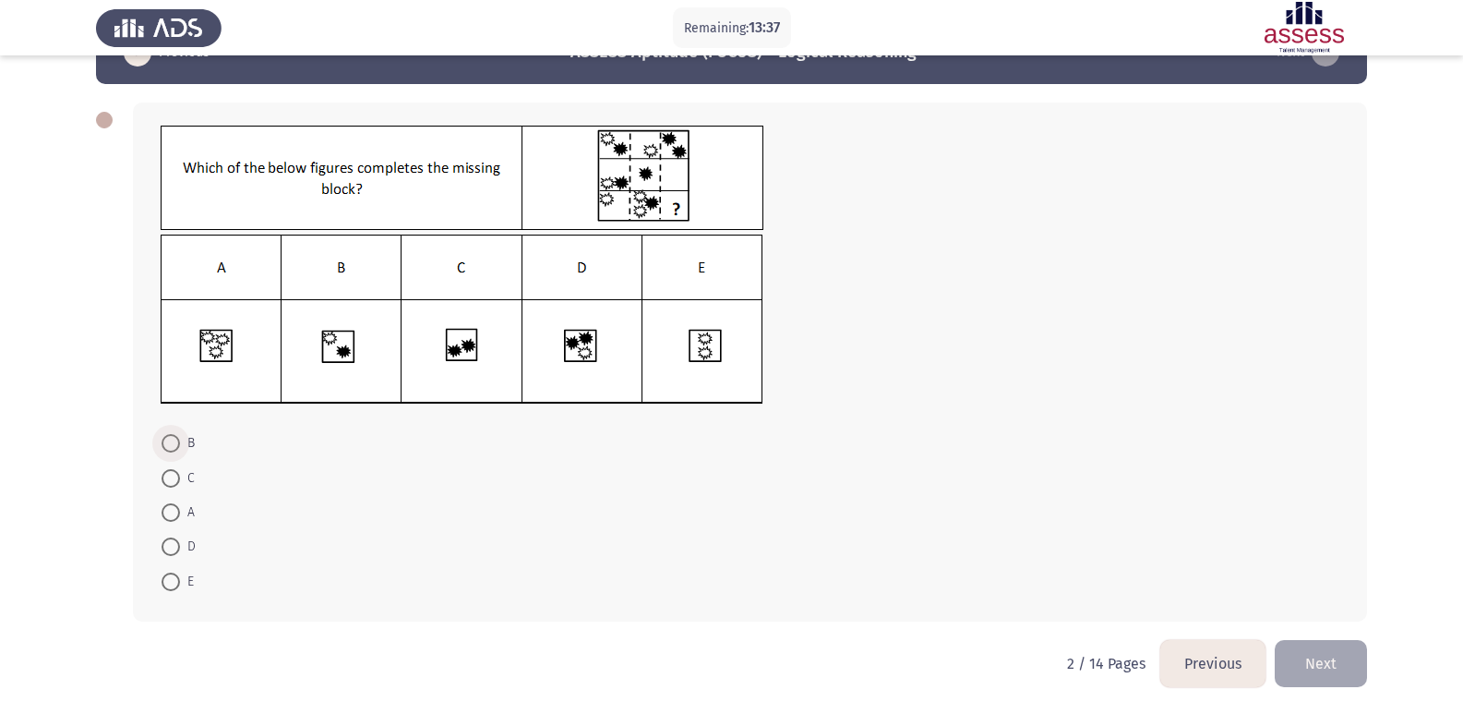
click at [175, 446] on span at bounding box center [171, 443] width 18 height 18
click at [175, 446] on input "B" at bounding box center [171, 443] width 18 height 18
radio input "true"
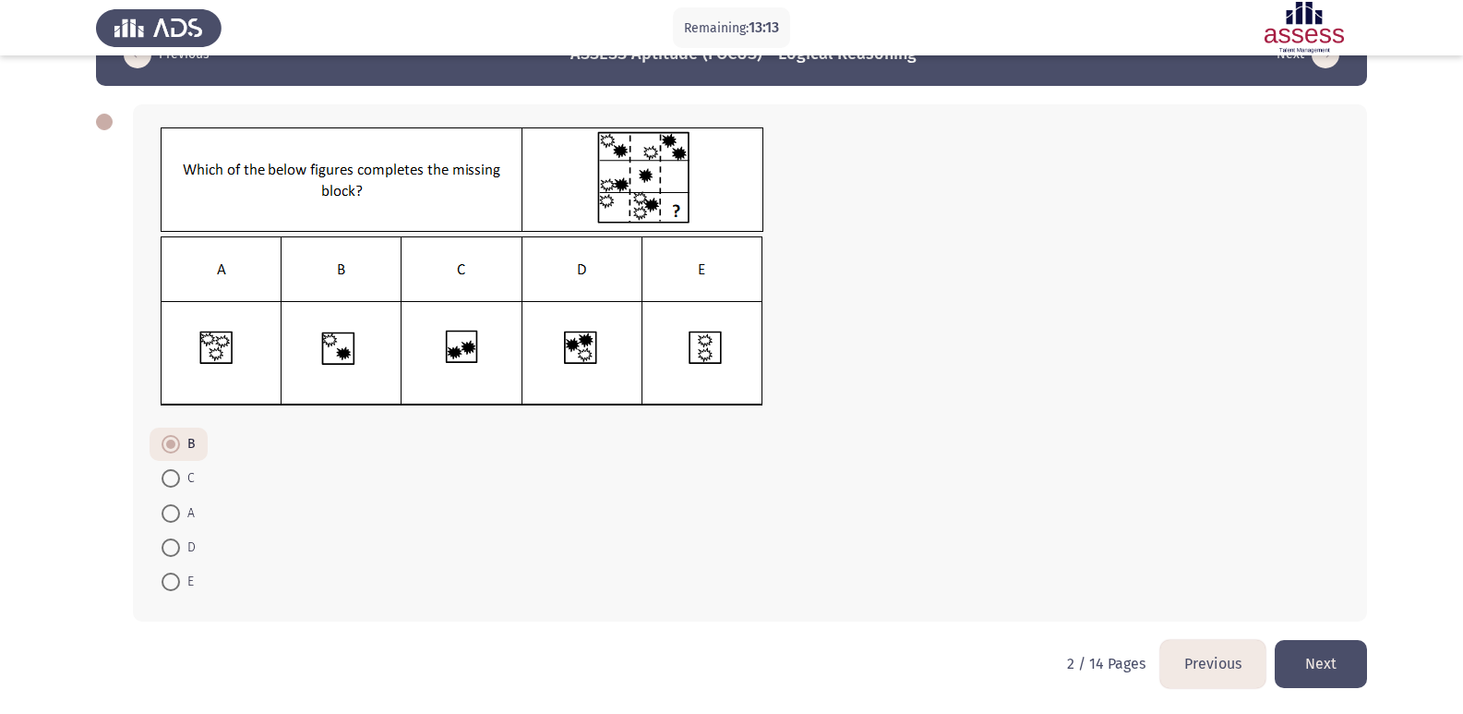
click at [1345, 679] on button "Next" at bounding box center [1321, 663] width 92 height 47
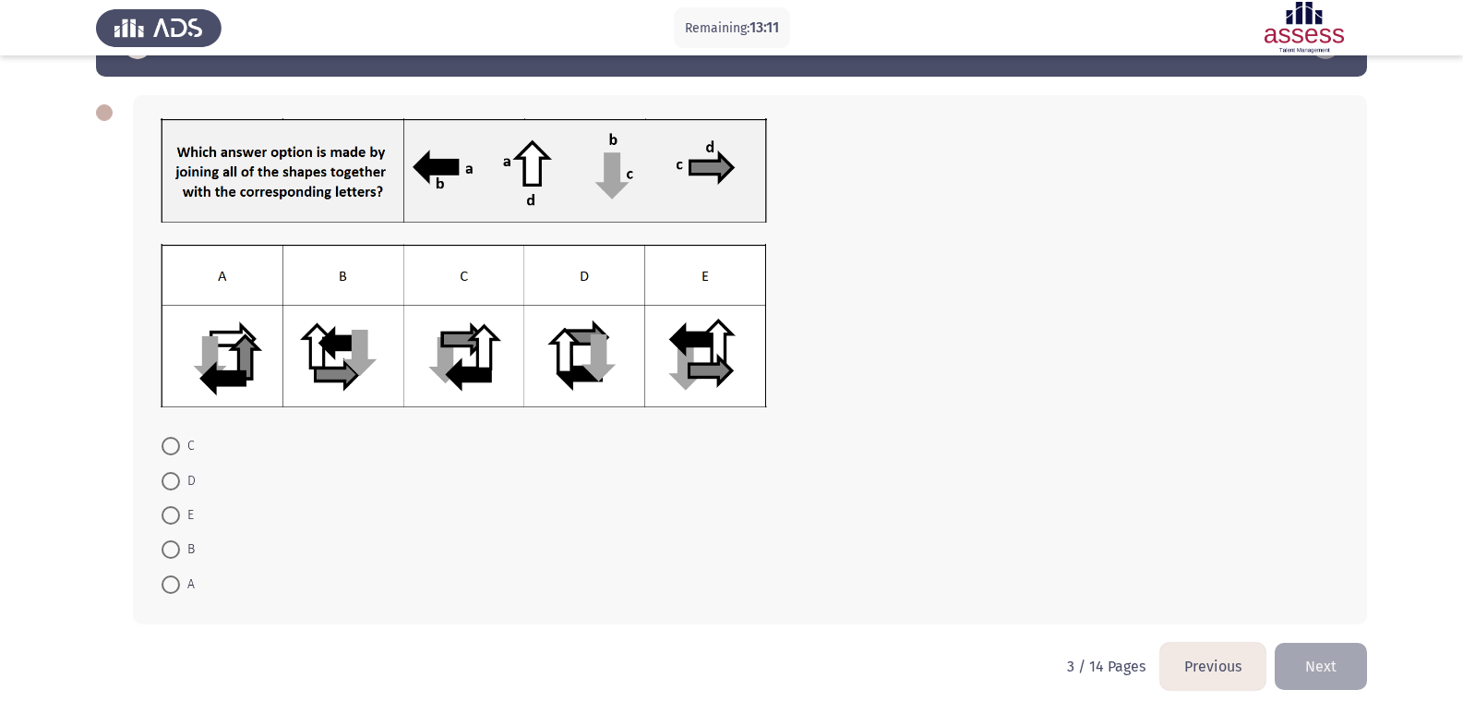
scroll to position [63, 0]
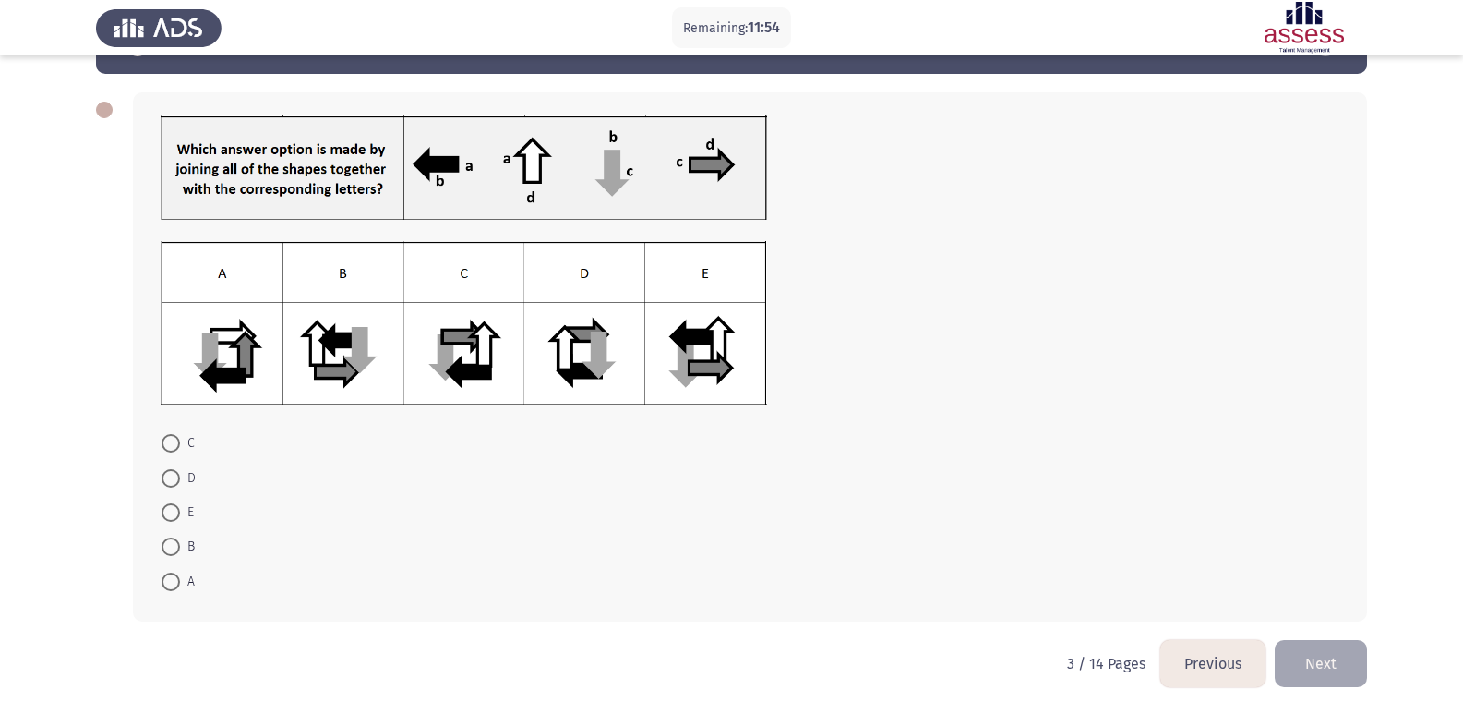
click at [164, 547] on span at bounding box center [171, 546] width 18 height 18
click at [164, 547] on input "B" at bounding box center [171, 546] width 18 height 18
radio input "true"
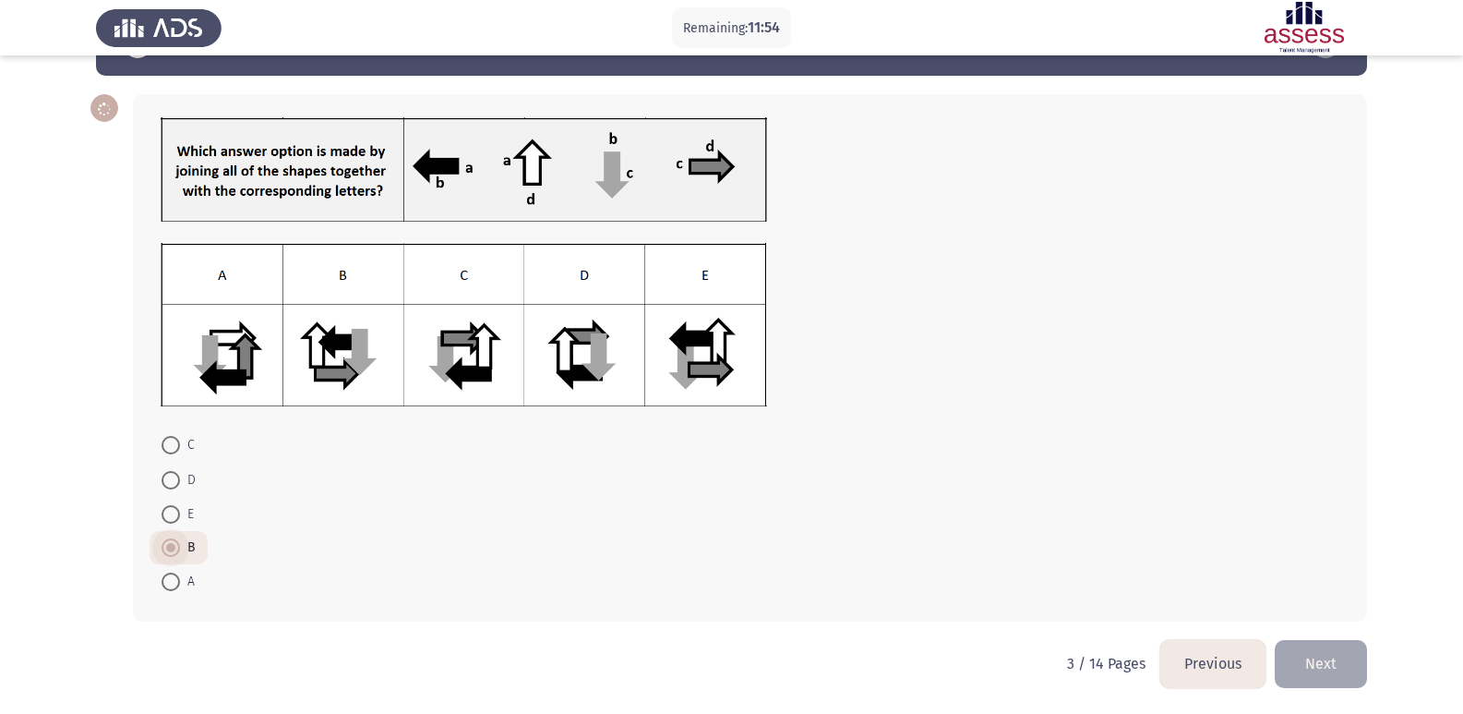
scroll to position [61, 0]
click at [1289, 656] on button "Next" at bounding box center [1321, 663] width 92 height 47
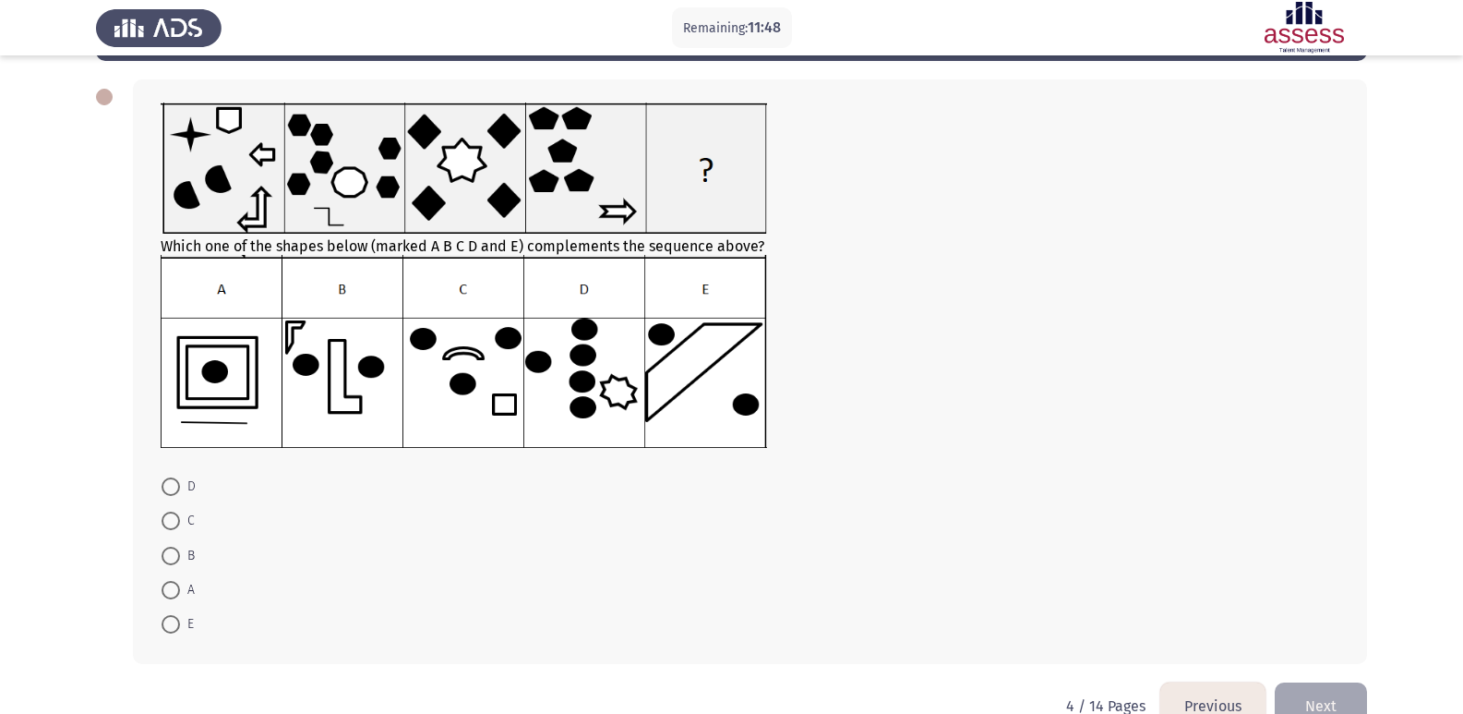
scroll to position [106, 0]
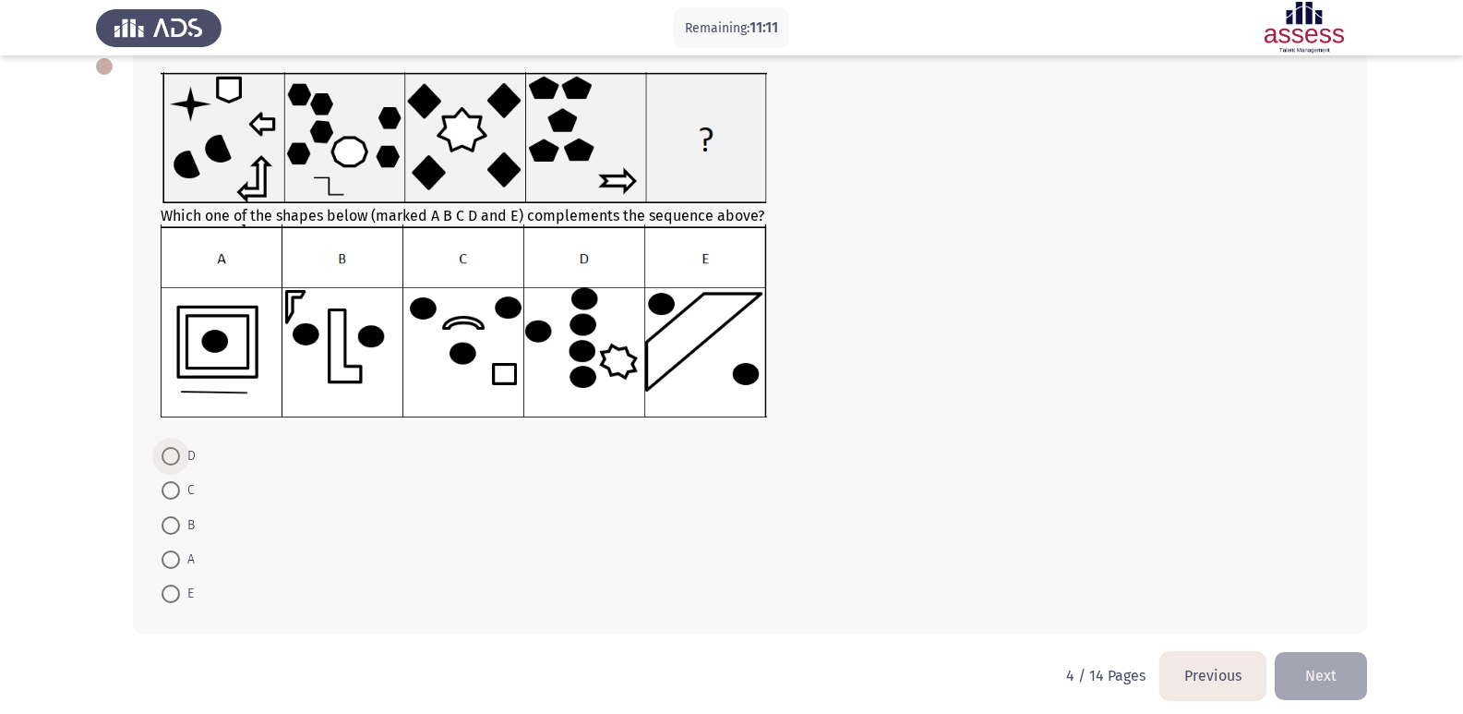
click at [175, 458] on span at bounding box center [171, 456] width 18 height 18
click at [175, 458] on input "D" at bounding box center [171, 456] width 18 height 18
radio input "true"
click at [1335, 689] on button "Next" at bounding box center [1321, 674] width 92 height 47
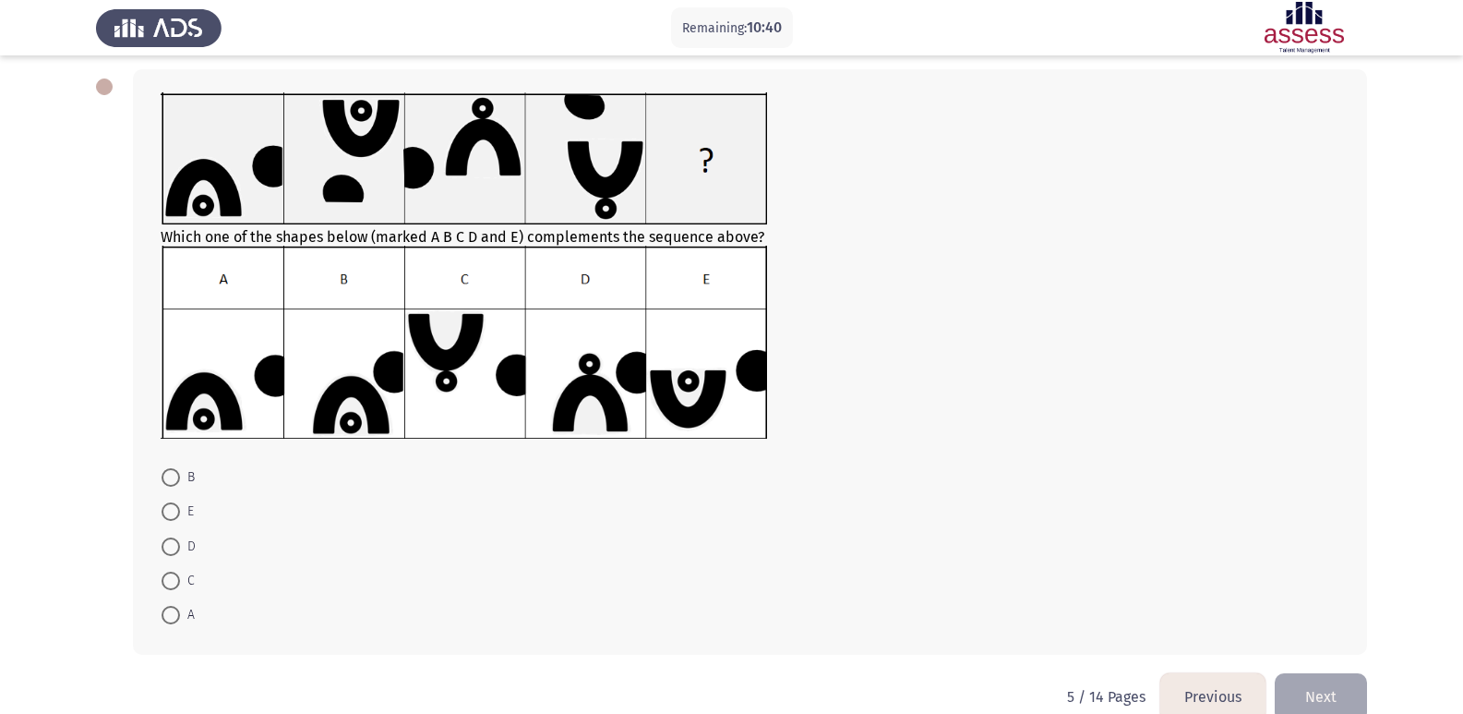
scroll to position [119, 0]
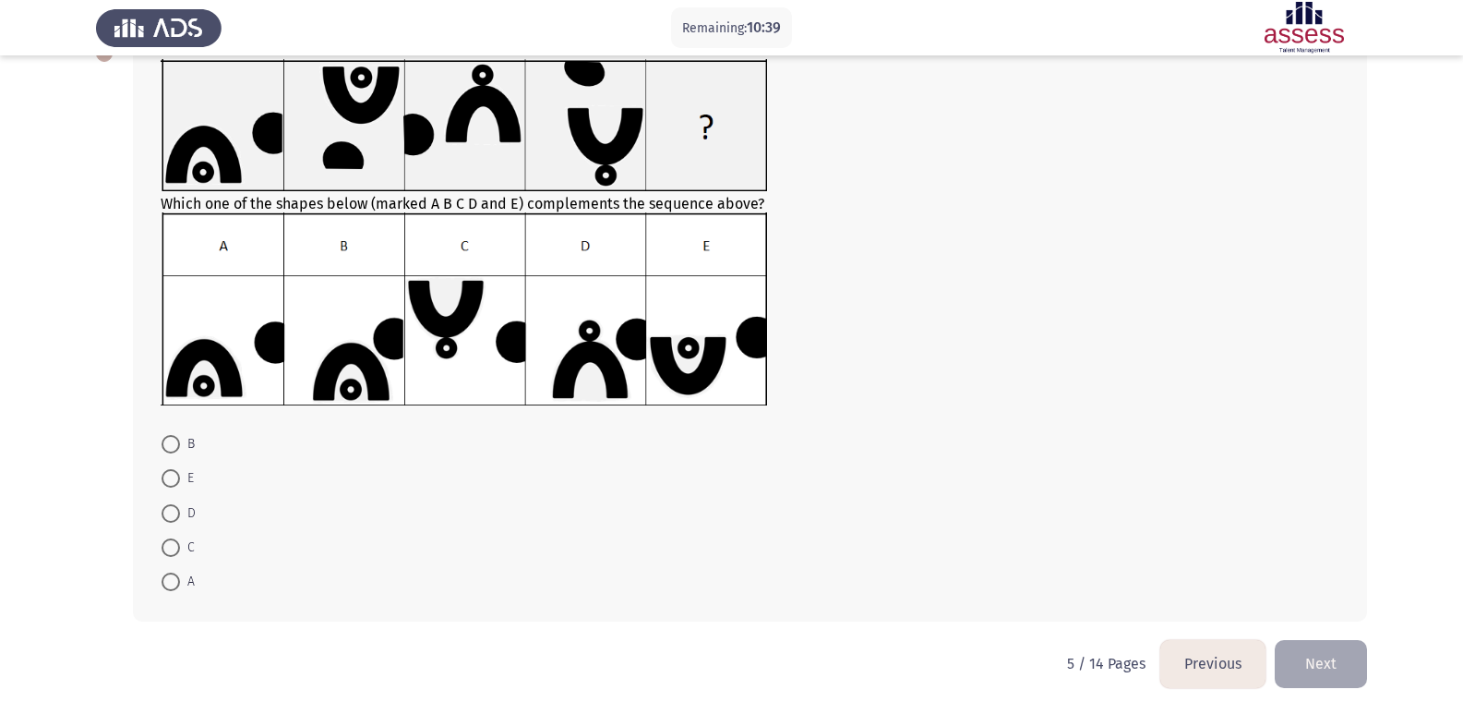
click at [168, 475] on span at bounding box center [171, 478] width 18 height 18
click at [168, 475] on input "E" at bounding box center [171, 478] width 18 height 18
radio input "true"
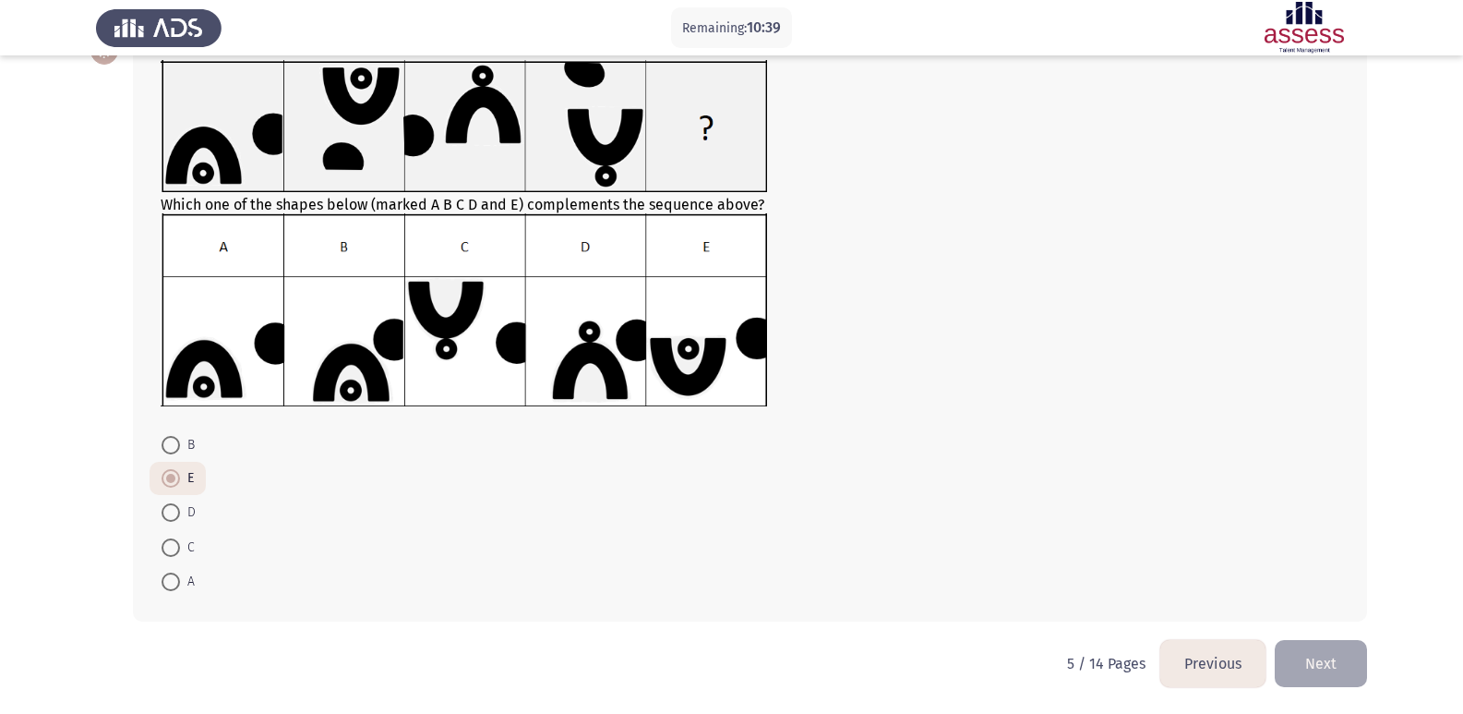
scroll to position [118, 0]
click at [1307, 678] on button "Next" at bounding box center [1321, 663] width 92 height 47
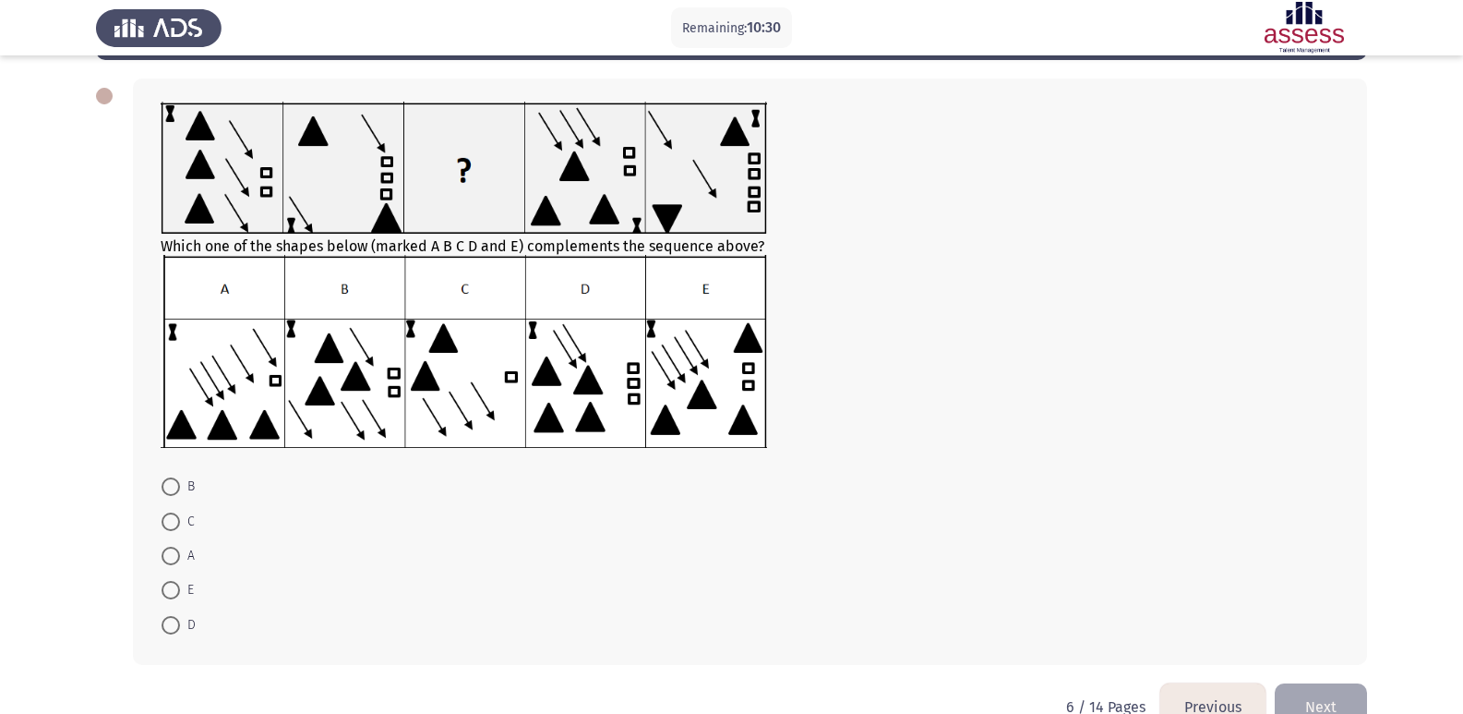
scroll to position [76, 0]
click at [173, 528] on span at bounding box center [171, 522] width 18 height 18
click at [173, 528] on input "C" at bounding box center [171, 522] width 18 height 18
radio input "true"
click at [1350, 689] on button "Next" at bounding box center [1321, 705] width 92 height 47
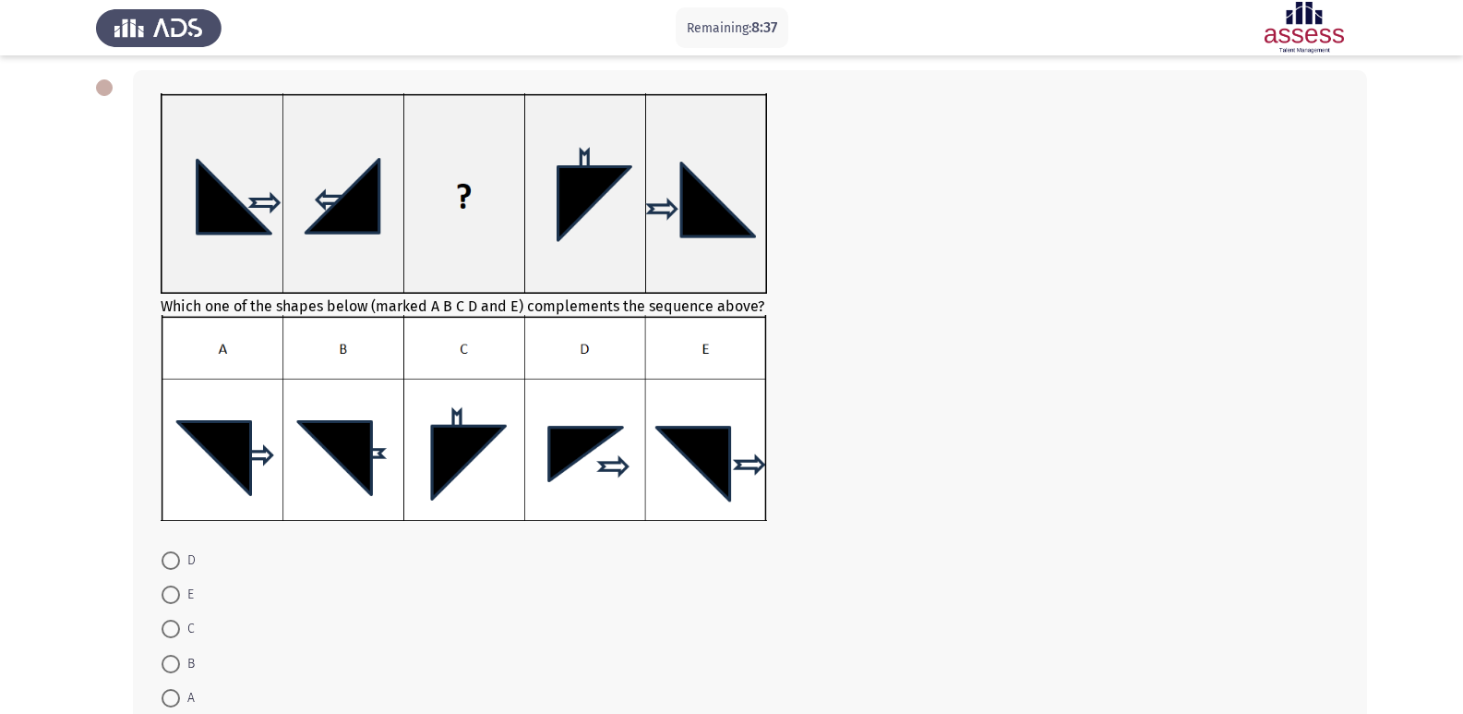
scroll to position [89, 0]
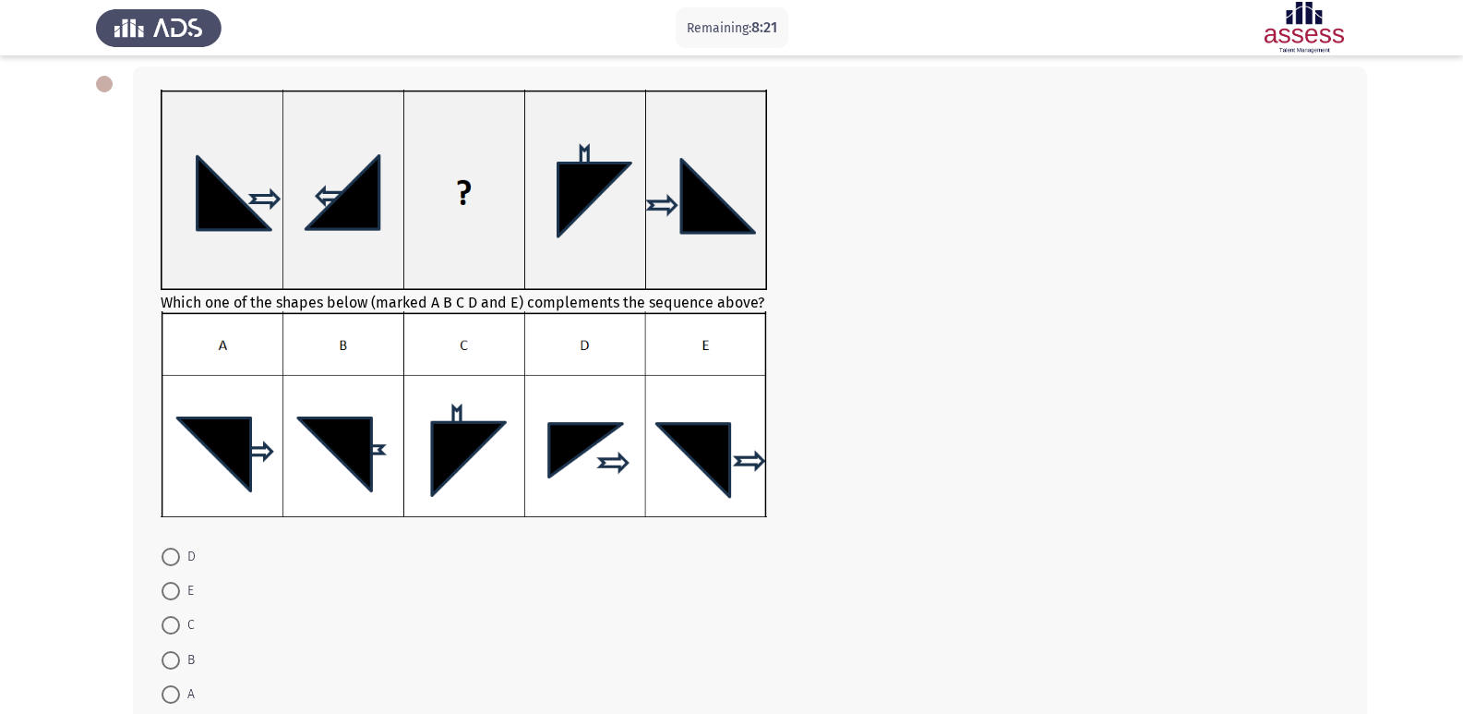
drag, startPoint x: 158, startPoint y: 576, endPoint x: 171, endPoint y: 590, distance: 18.9
click at [171, 590] on mat-radio-button "E" at bounding box center [178, 590] width 56 height 34
click at [171, 591] on span at bounding box center [171, 591] width 0 height 0
click at [171, 590] on input "E" at bounding box center [171, 591] width 18 height 18
radio input "true"
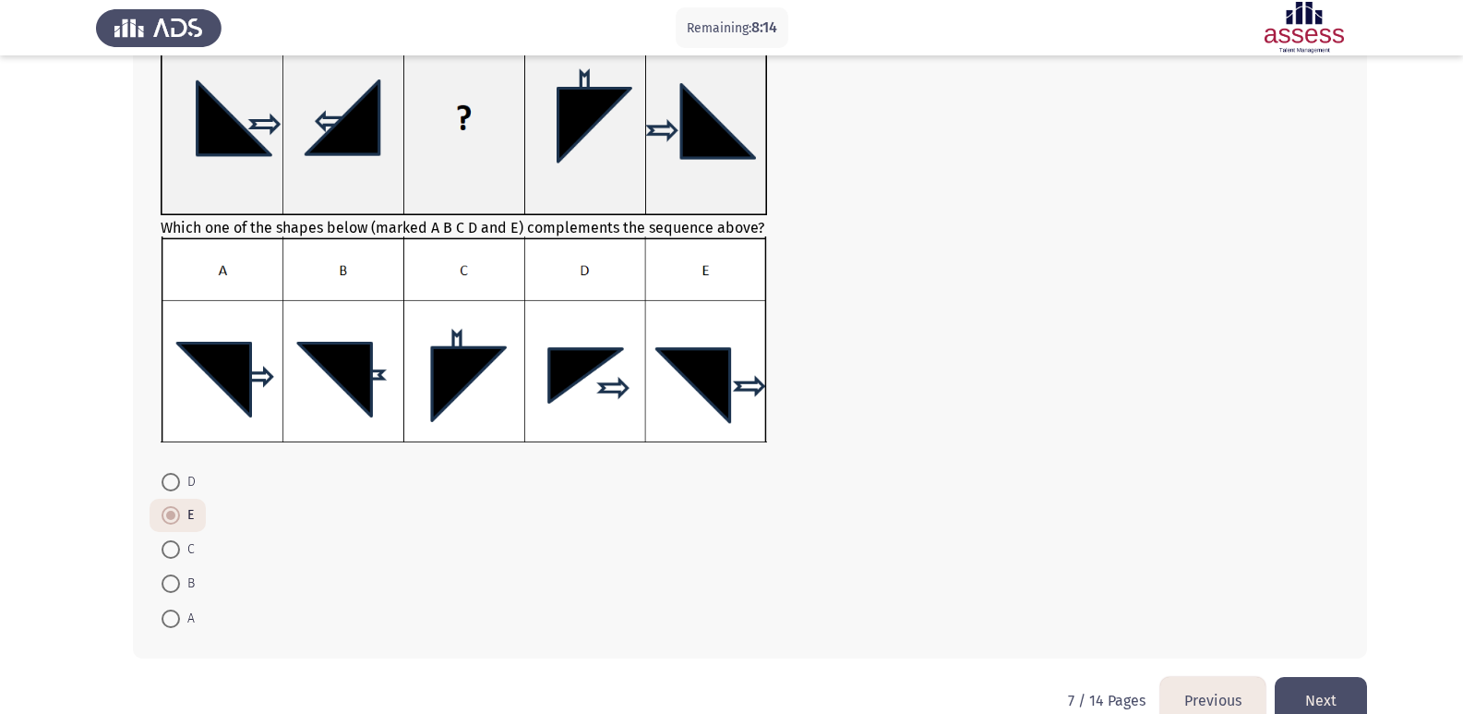
scroll to position [162, 0]
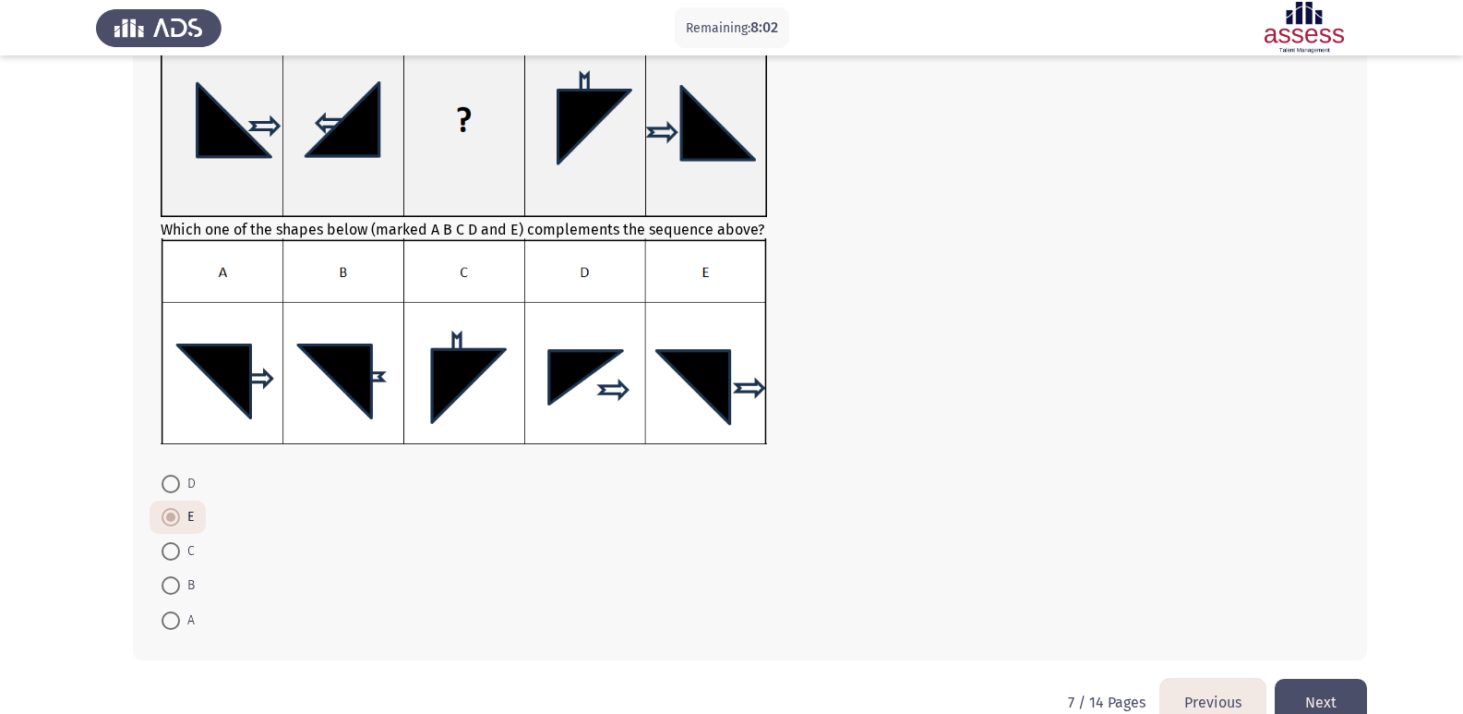
click at [170, 575] on label "B" at bounding box center [178, 585] width 33 height 22
click at [170, 576] on input "B" at bounding box center [171, 585] width 18 height 18
radio input "true"
click at [1313, 686] on button "Next" at bounding box center [1321, 702] width 92 height 47
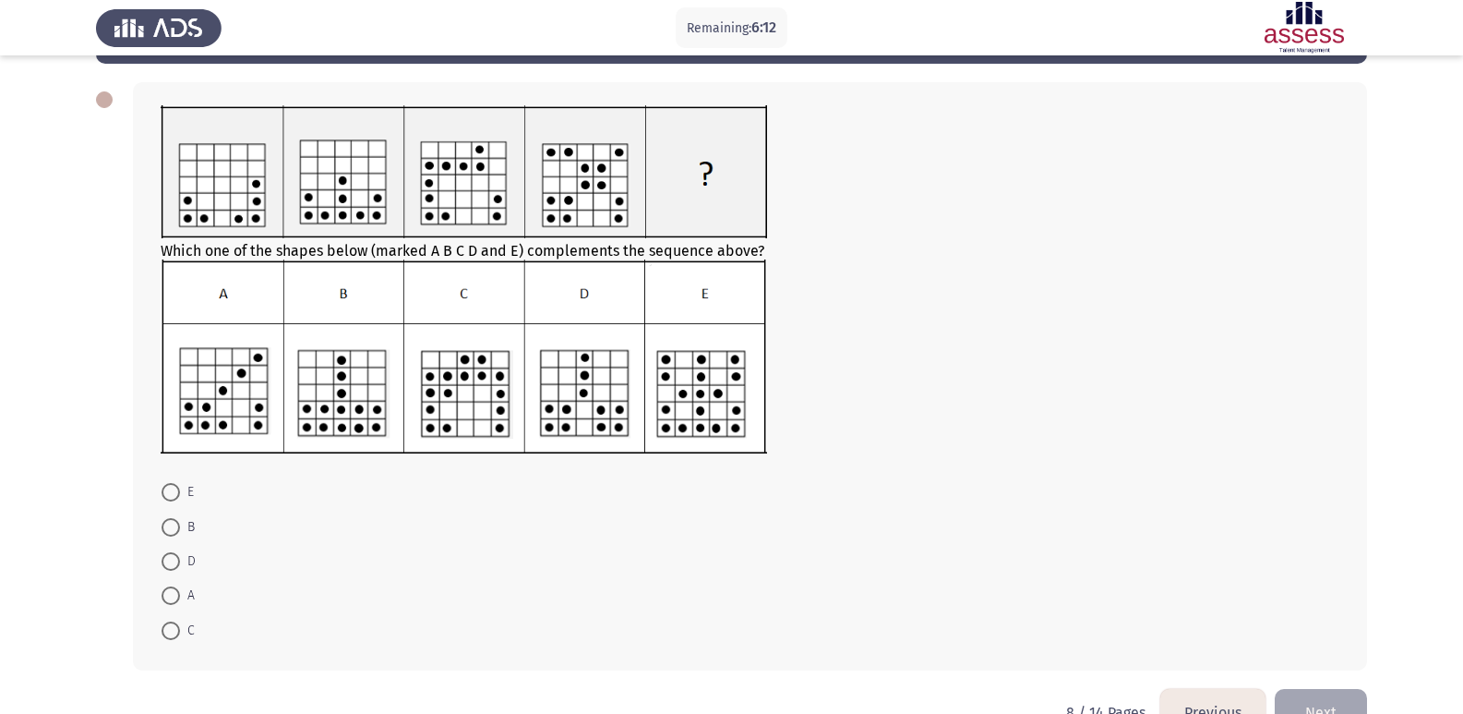
scroll to position [86, 0]
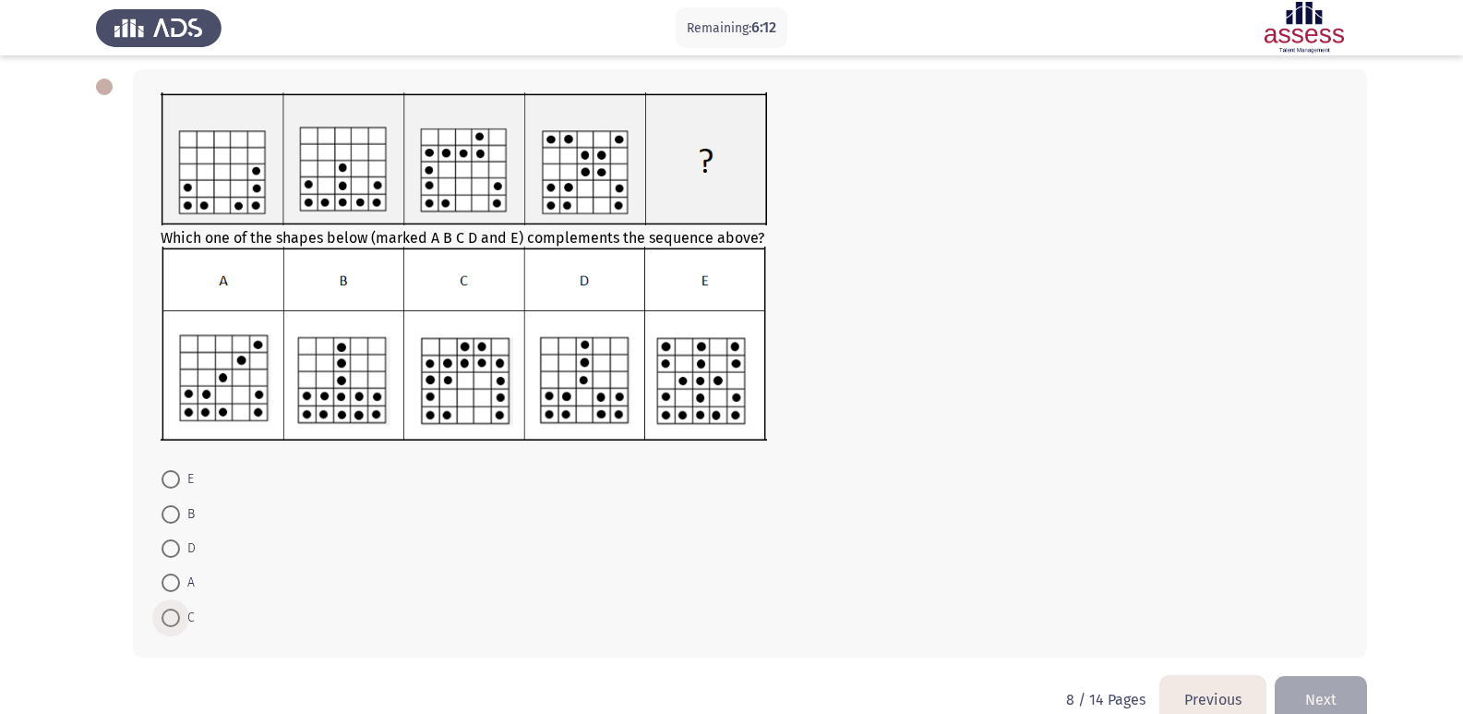
click at [165, 612] on span at bounding box center [171, 617] width 18 height 18
click at [165, 612] on input "C" at bounding box center [171, 617] width 18 height 18
radio input "true"
click at [1318, 684] on button "Next" at bounding box center [1321, 697] width 92 height 47
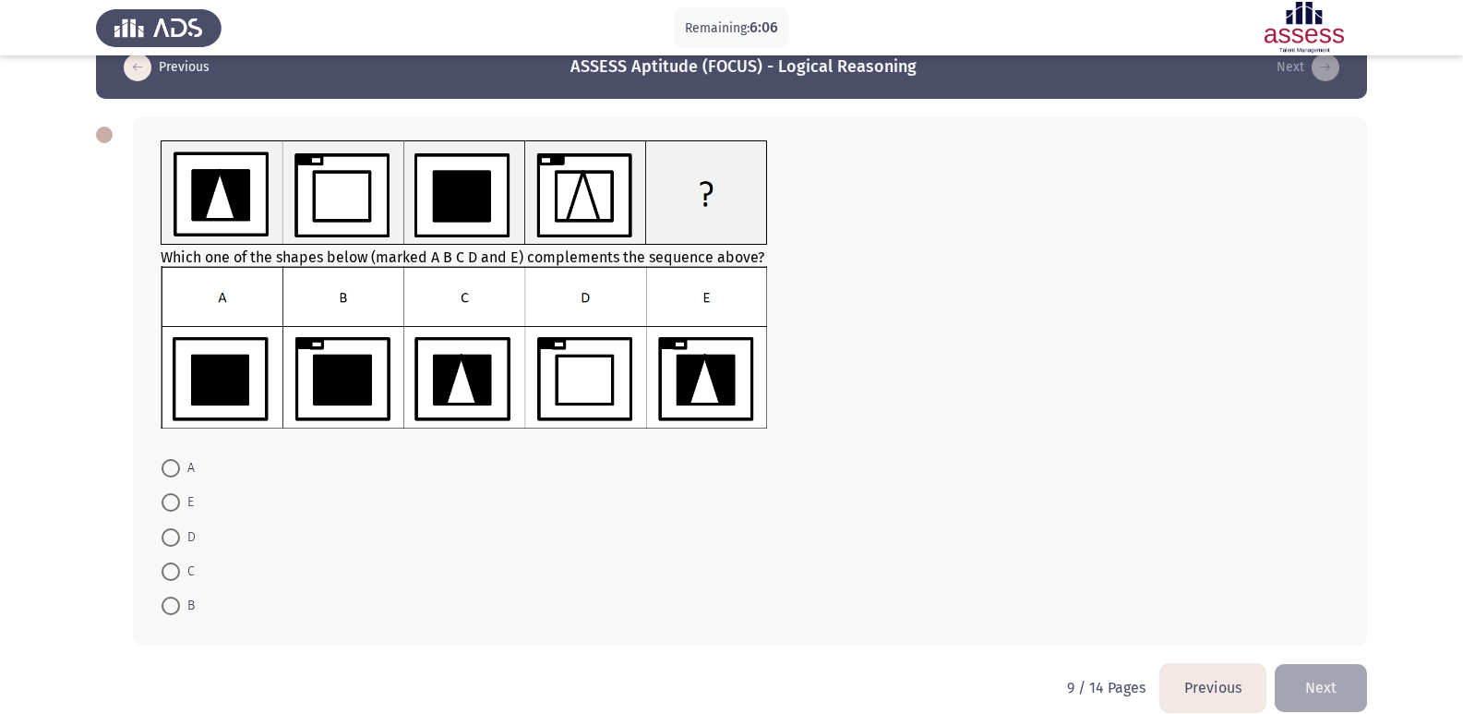
scroll to position [35, 0]
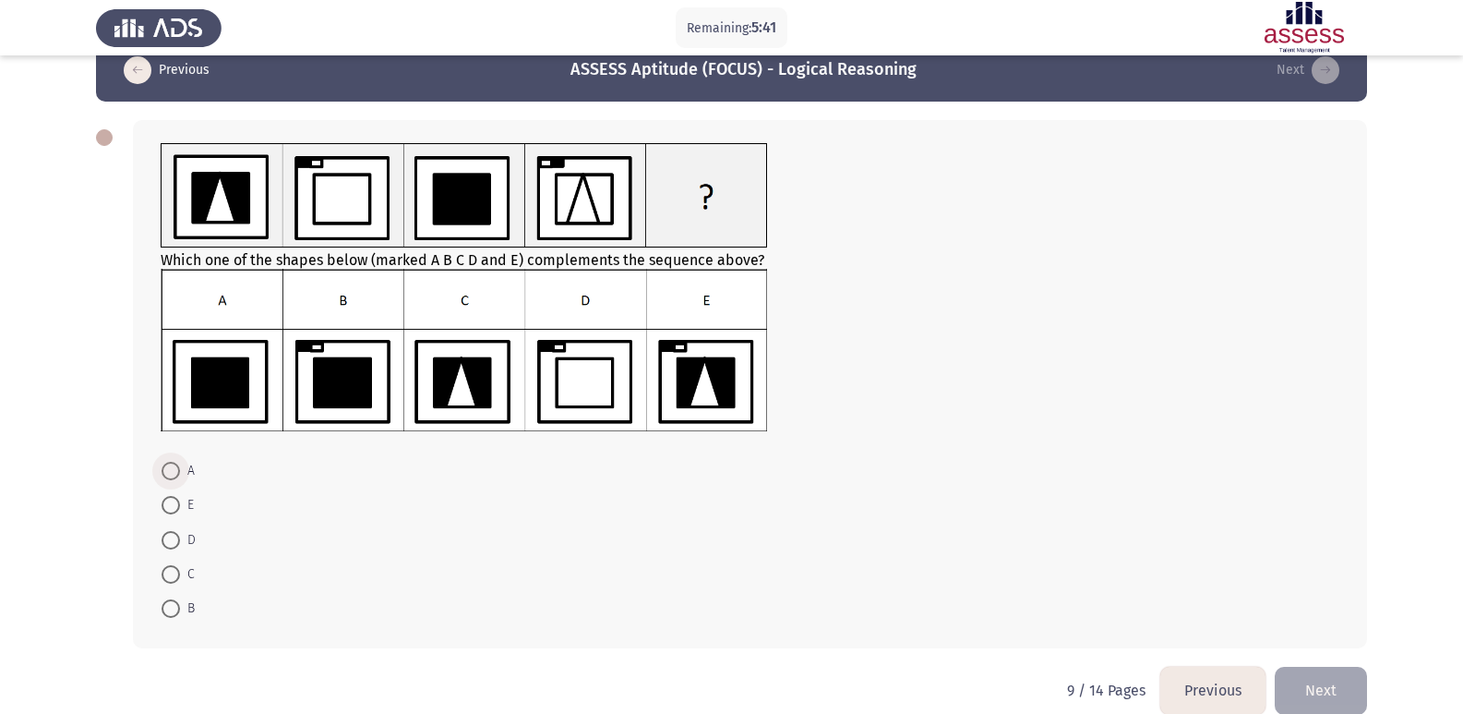
click at [187, 470] on span "A" at bounding box center [187, 471] width 15 height 22
click at [180, 470] on input "A" at bounding box center [171, 471] width 18 height 18
radio input "true"
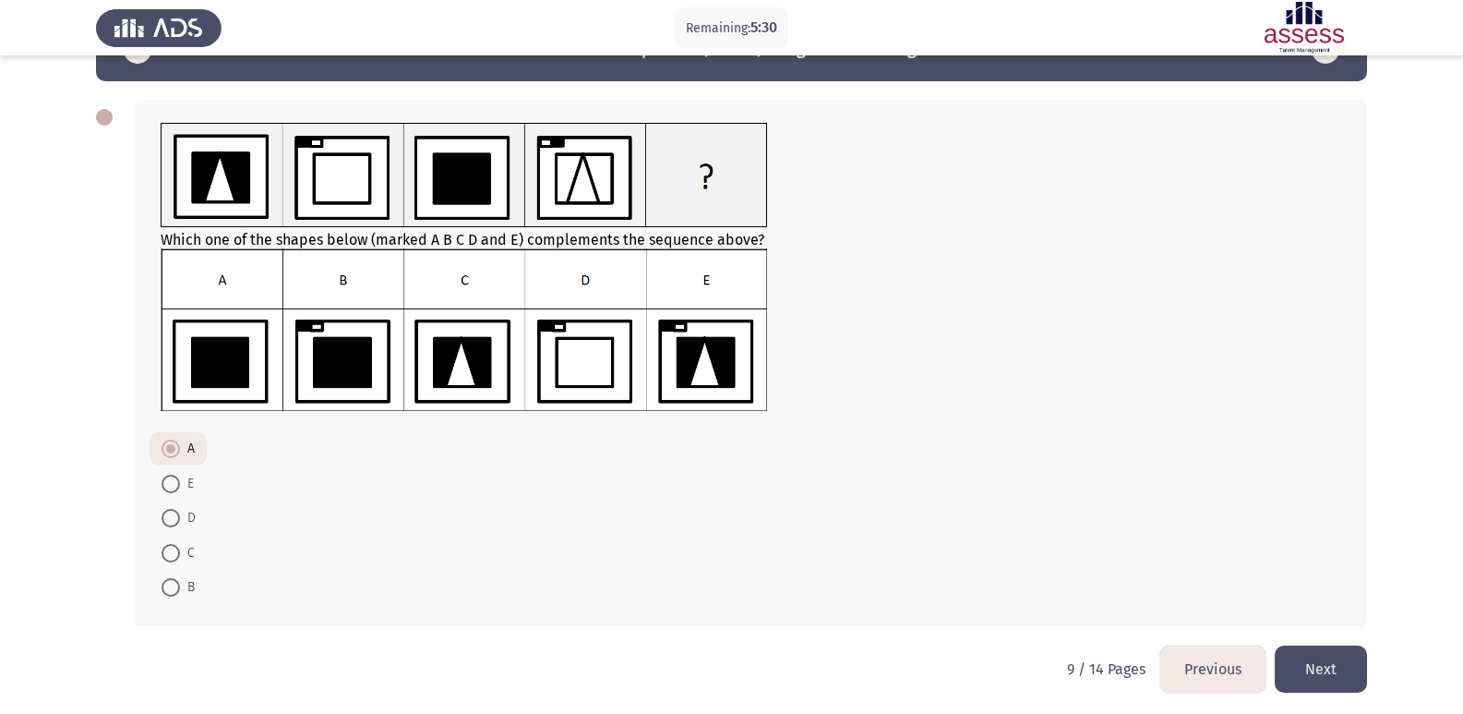
scroll to position [61, 0]
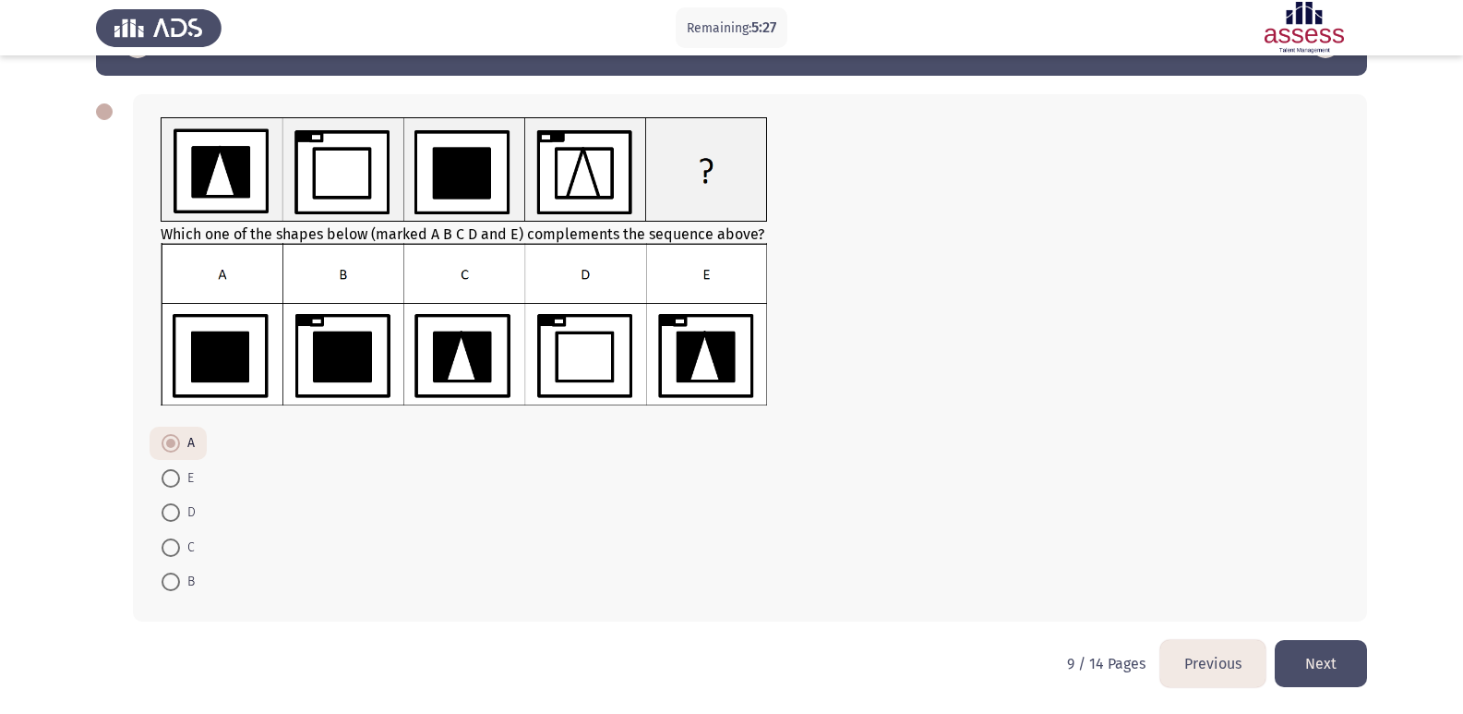
click at [1320, 672] on button "Next" at bounding box center [1321, 663] width 92 height 47
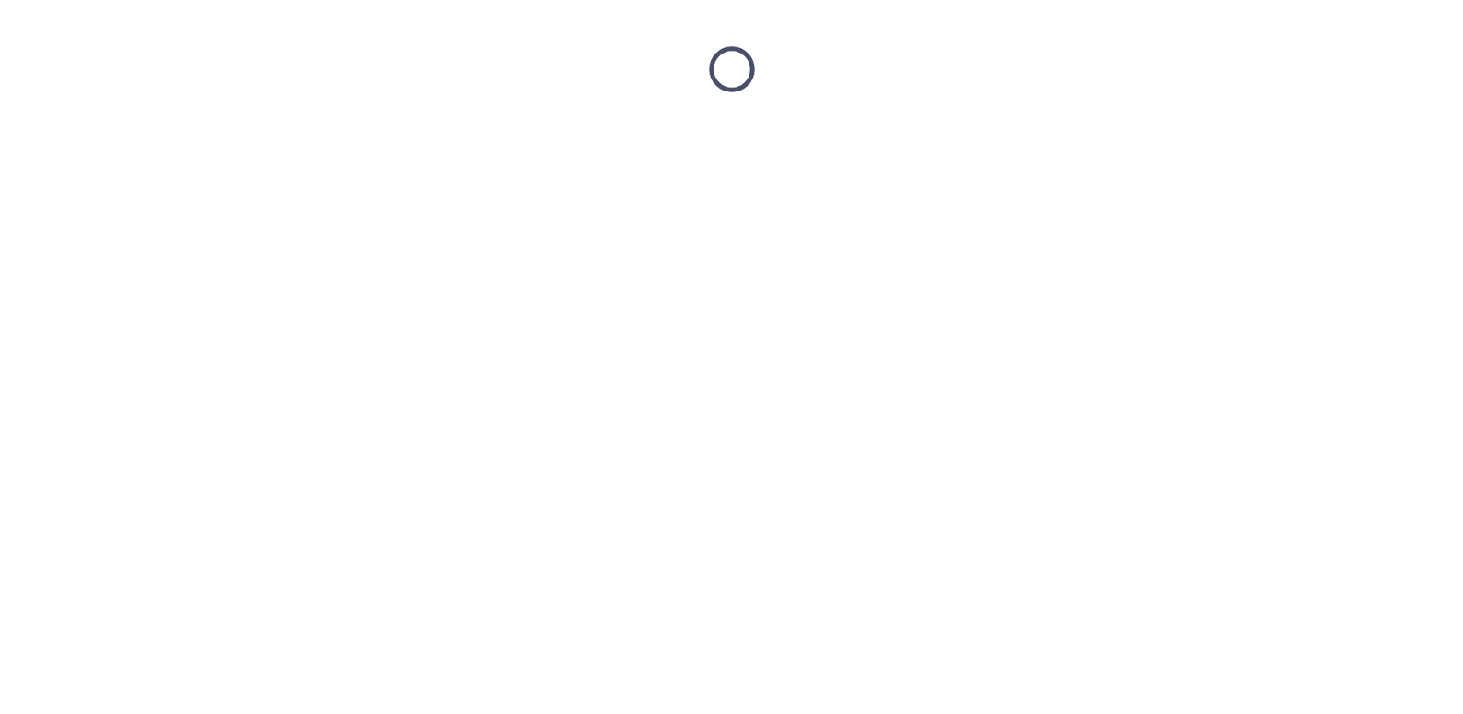
scroll to position [0, 0]
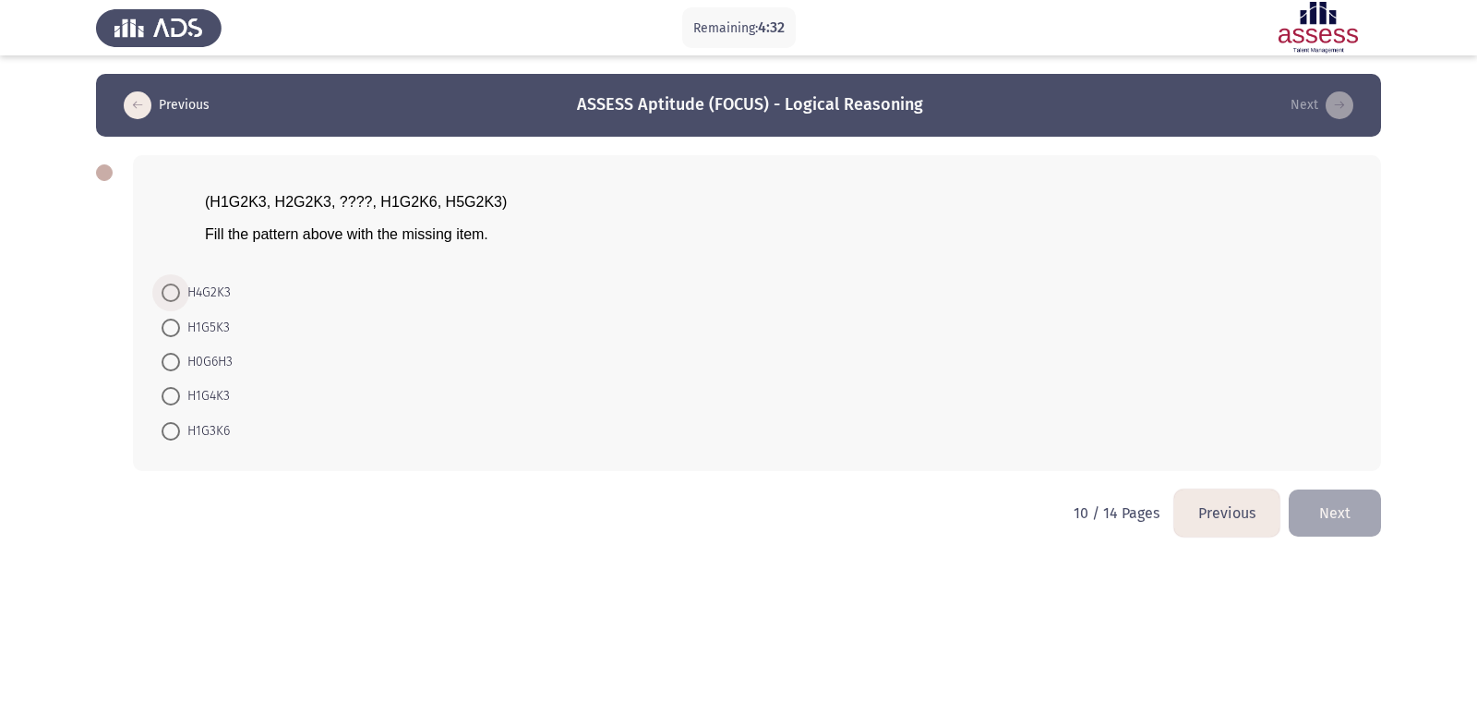
click at [179, 294] on span at bounding box center [171, 292] width 18 height 18
click at [179, 294] on input "H4G2K3" at bounding box center [171, 292] width 18 height 18
radio input "true"
click at [1323, 524] on button "Next" at bounding box center [1335, 511] width 92 height 47
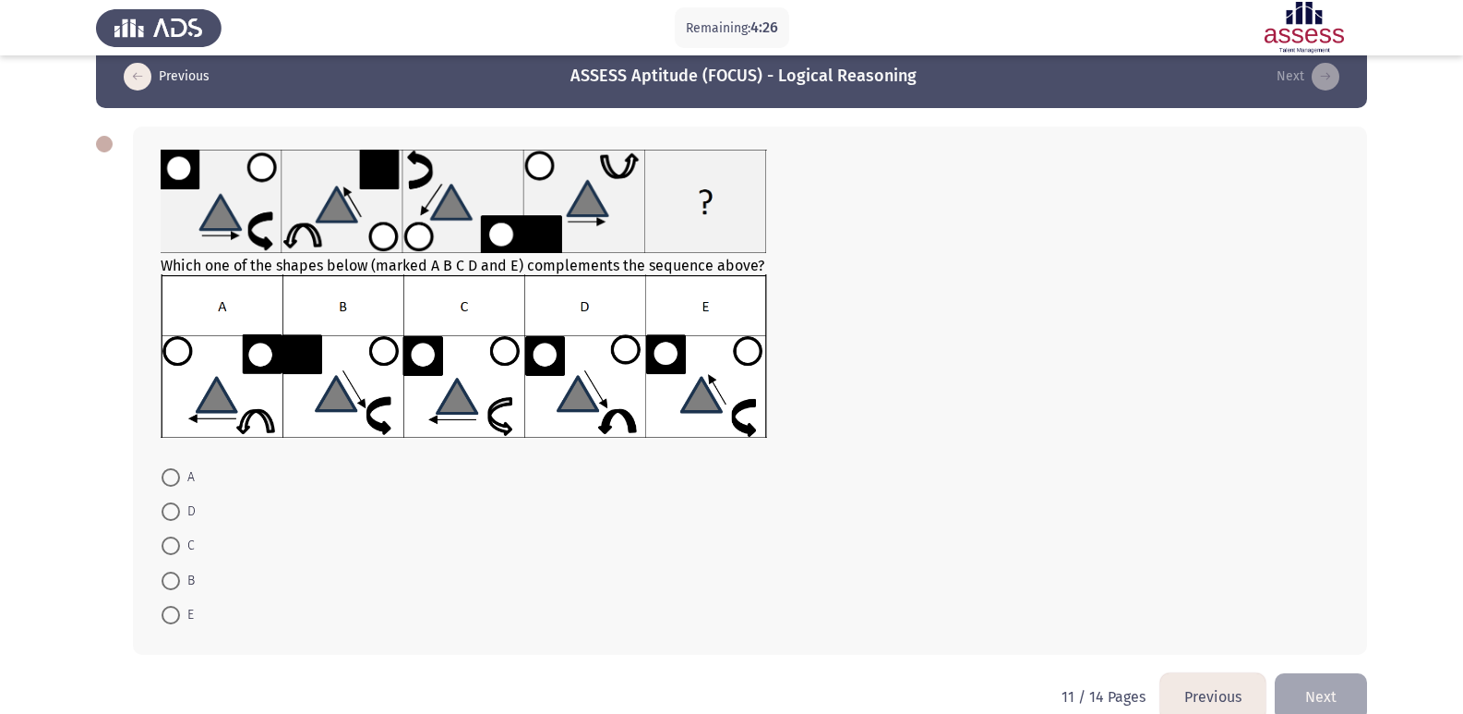
scroll to position [62, 0]
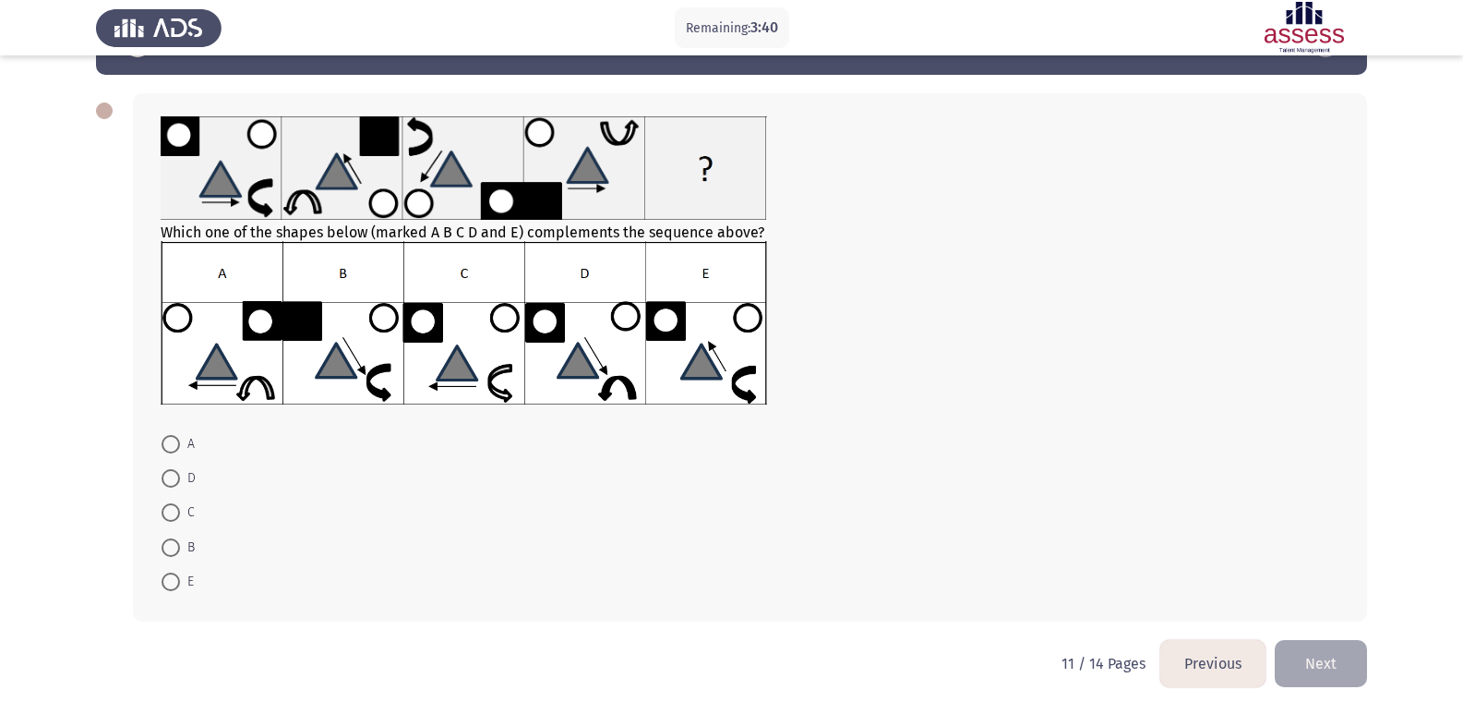
click at [172, 538] on span at bounding box center [171, 547] width 18 height 18
click at [172, 538] on input "B" at bounding box center [171, 547] width 18 height 18
radio input "true"
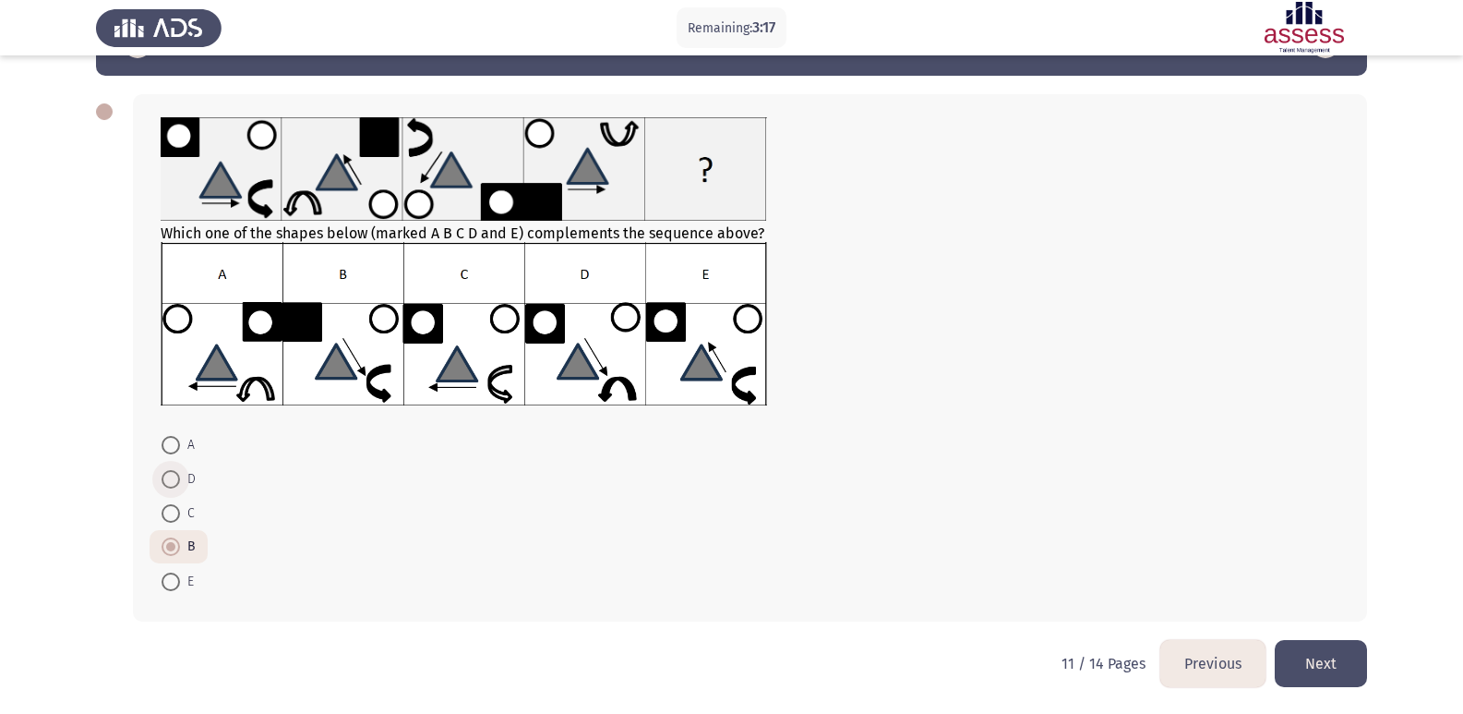
click at [169, 485] on span at bounding box center [171, 479] width 18 height 18
click at [169, 485] on input "D" at bounding box center [171, 479] width 18 height 18
radio input "true"
click at [1300, 656] on button "Next" at bounding box center [1321, 663] width 92 height 47
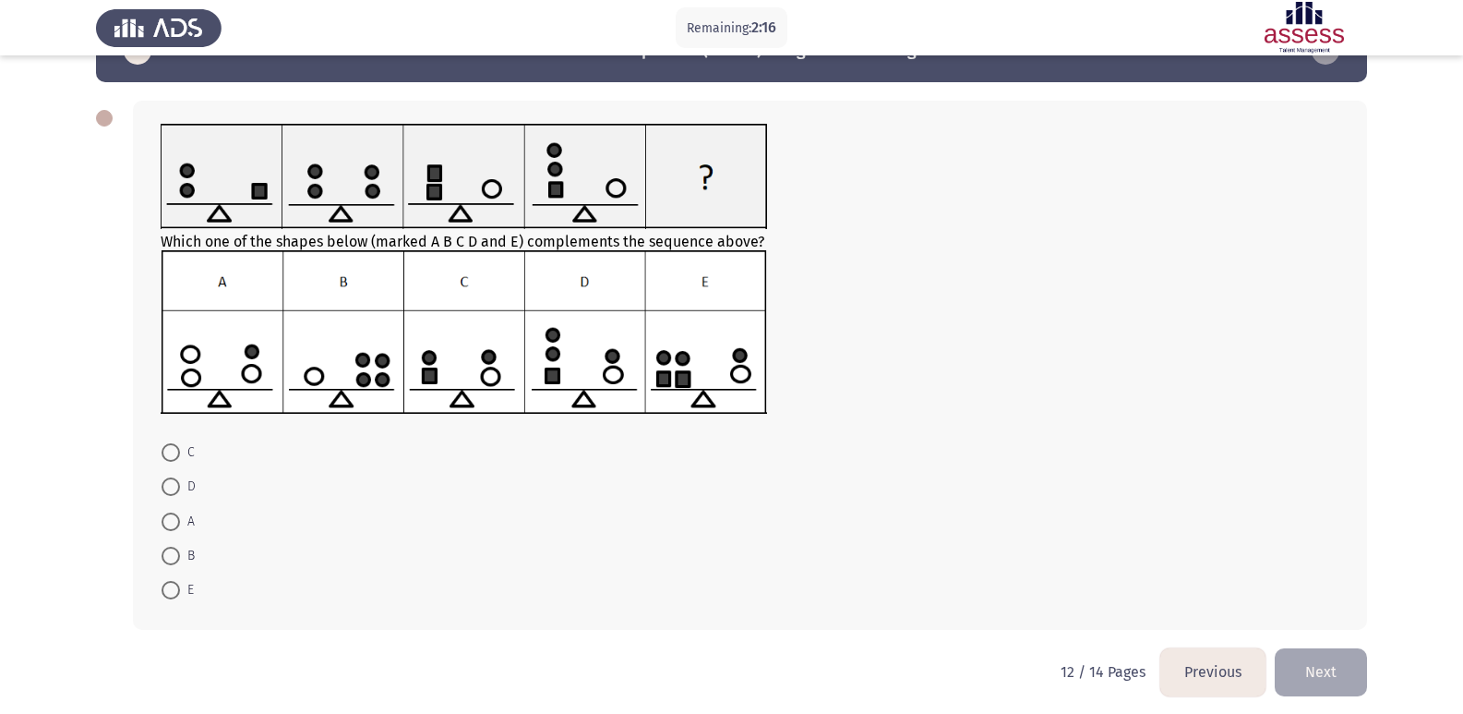
scroll to position [63, 0]
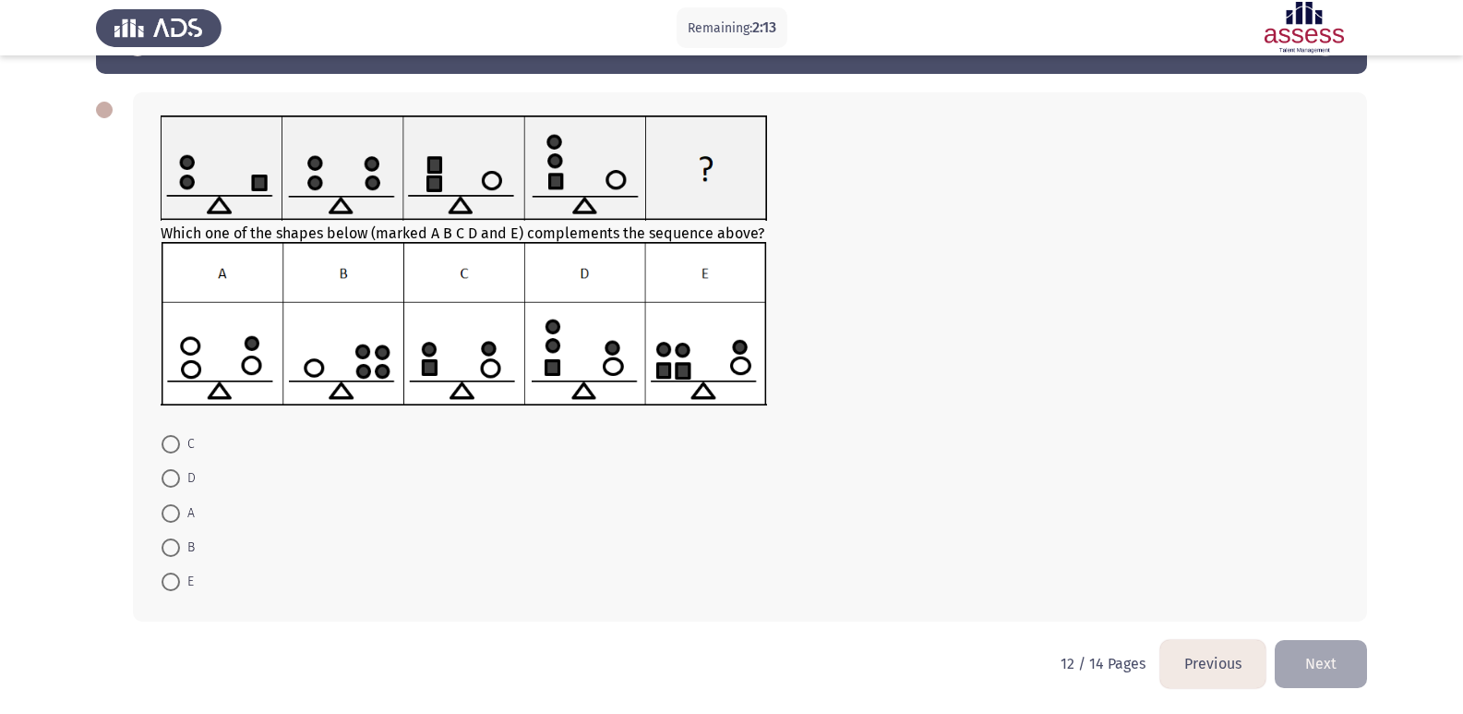
click at [172, 571] on label "E" at bounding box center [178, 582] width 32 height 22
click at [172, 572] on input "E" at bounding box center [171, 581] width 18 height 18
radio input "true"
click at [1354, 644] on button "Next" at bounding box center [1321, 663] width 92 height 47
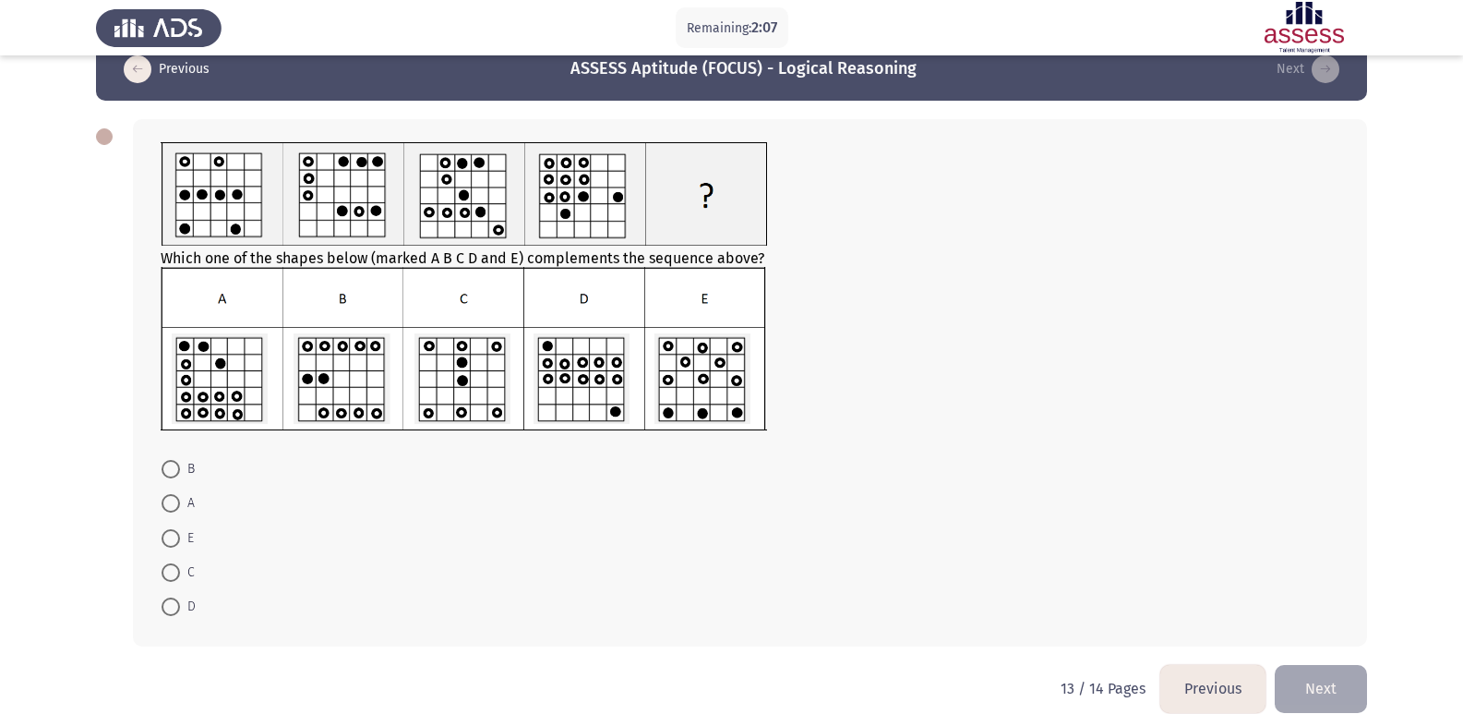
scroll to position [0, 0]
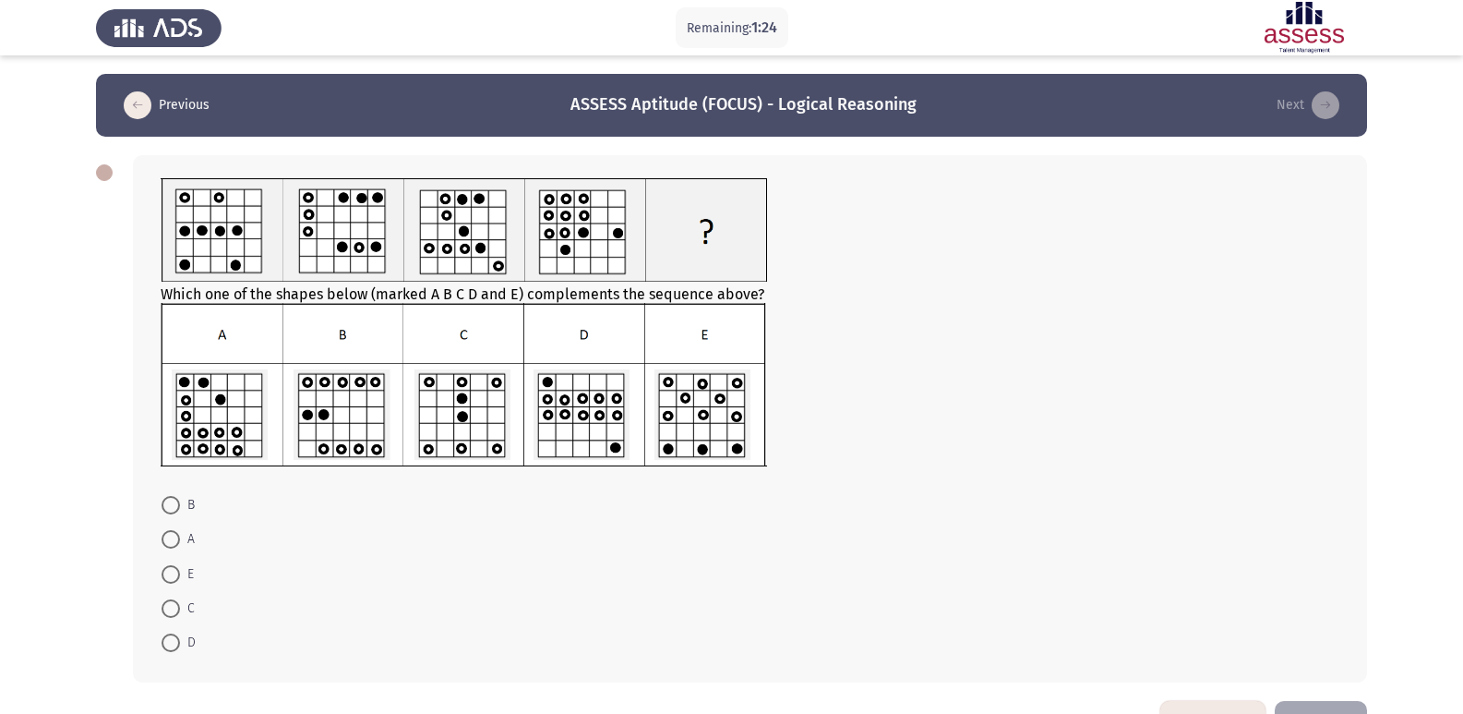
click at [179, 512] on span at bounding box center [171, 505] width 18 height 18
click at [179, 512] on input "B" at bounding box center [171, 505] width 18 height 18
radio input "true"
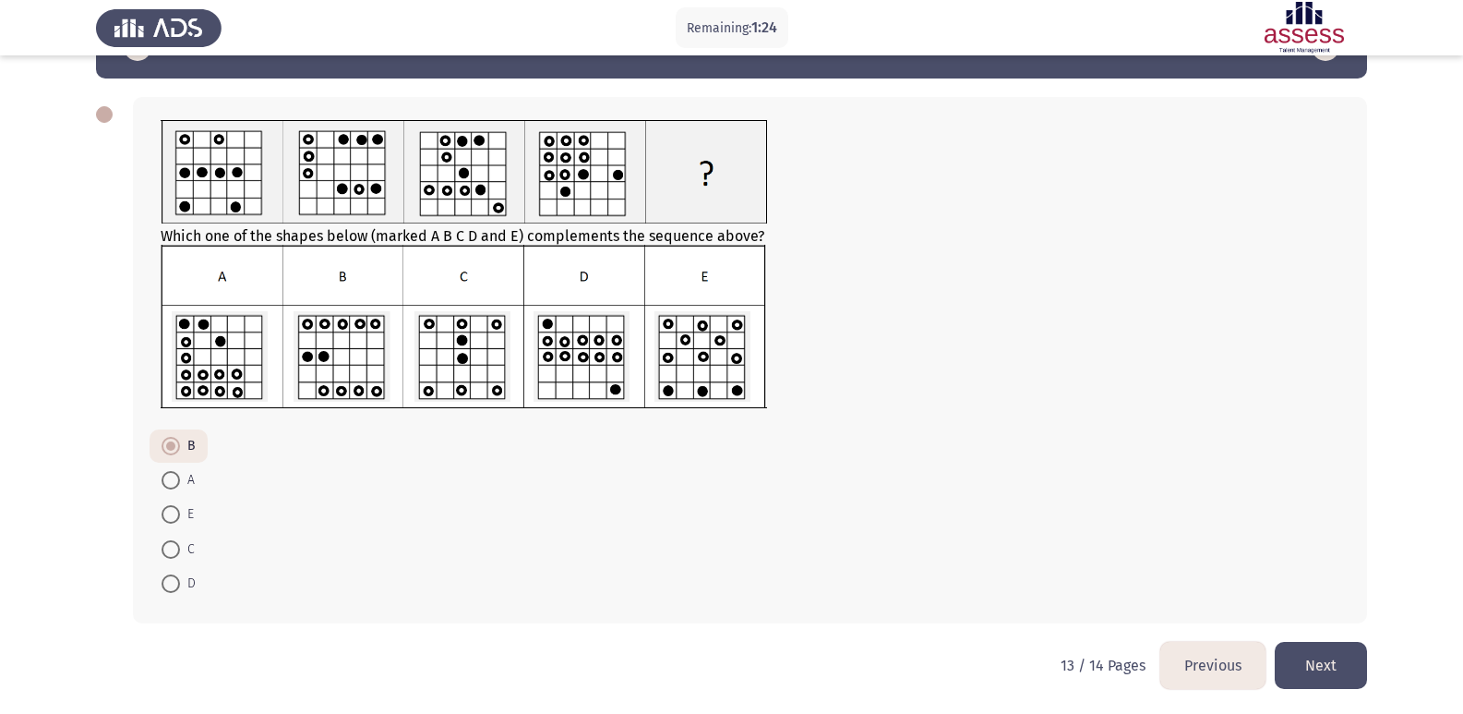
scroll to position [60, 0]
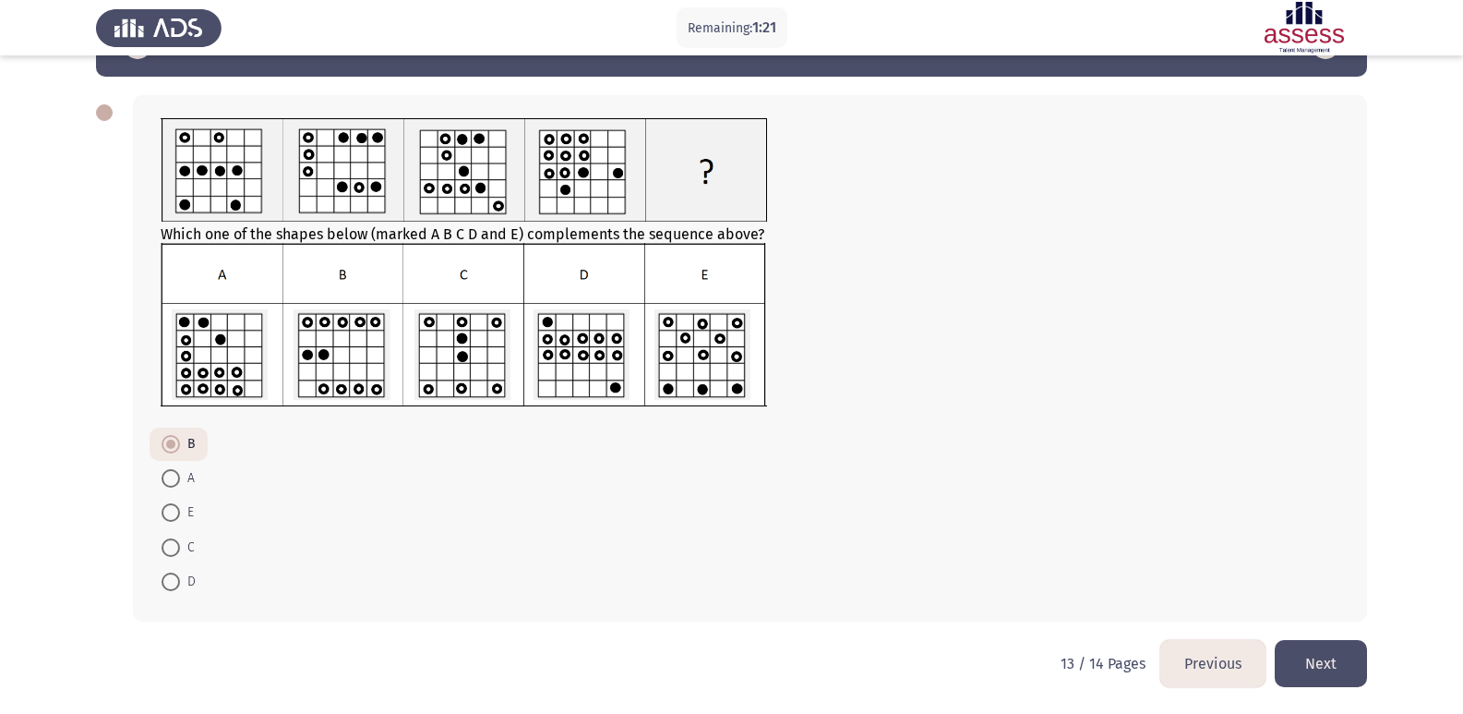
click at [1353, 668] on button "Next" at bounding box center [1321, 663] width 92 height 47
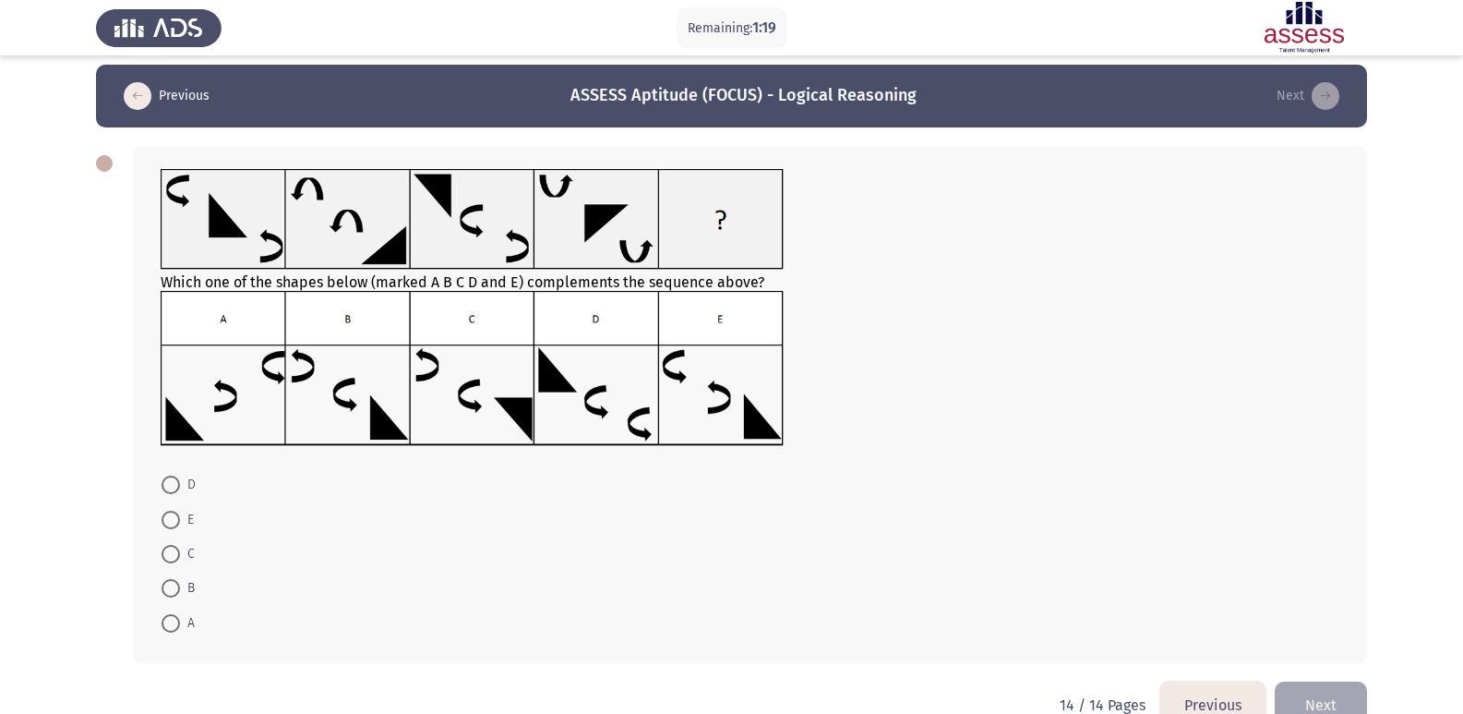
scroll to position [18, 0]
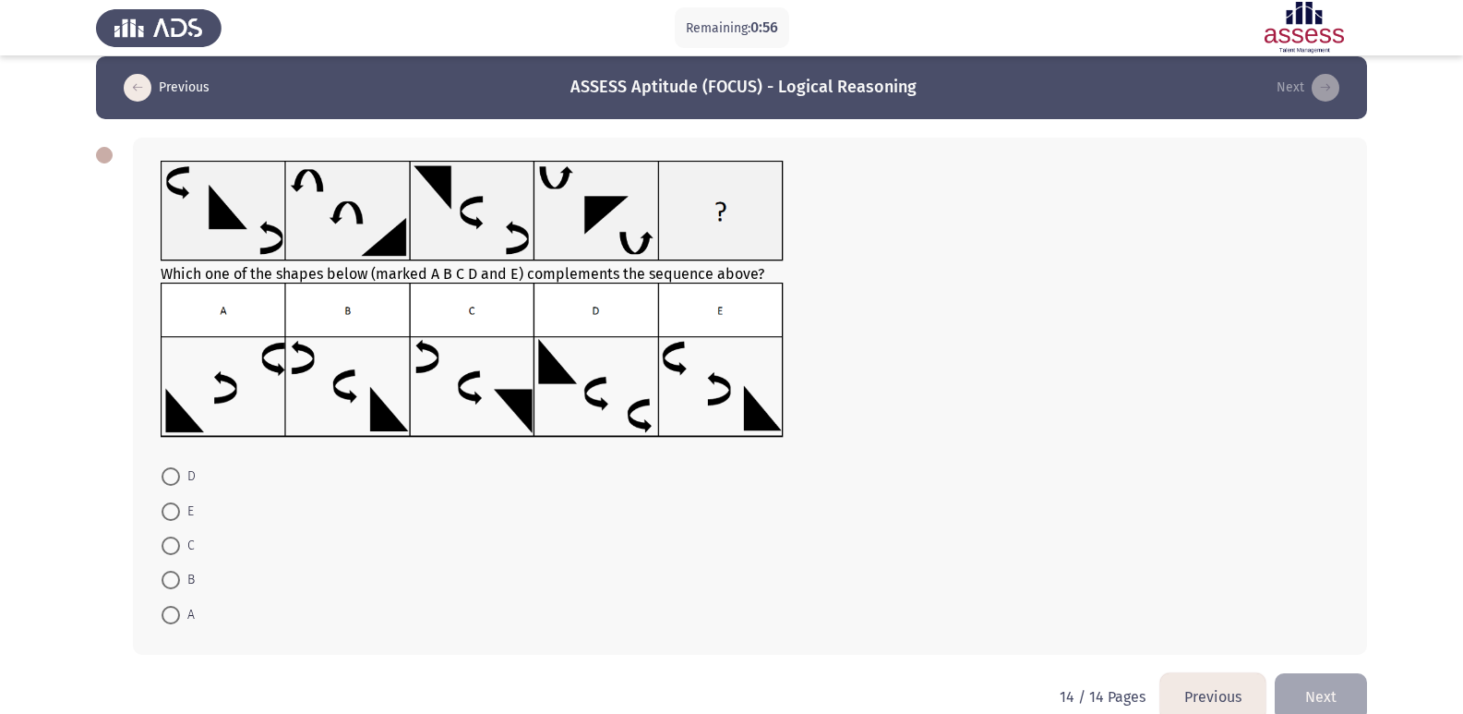
click at [163, 504] on span at bounding box center [171, 511] width 18 height 18
click at [163, 504] on input "E" at bounding box center [171, 511] width 18 height 18
radio input "true"
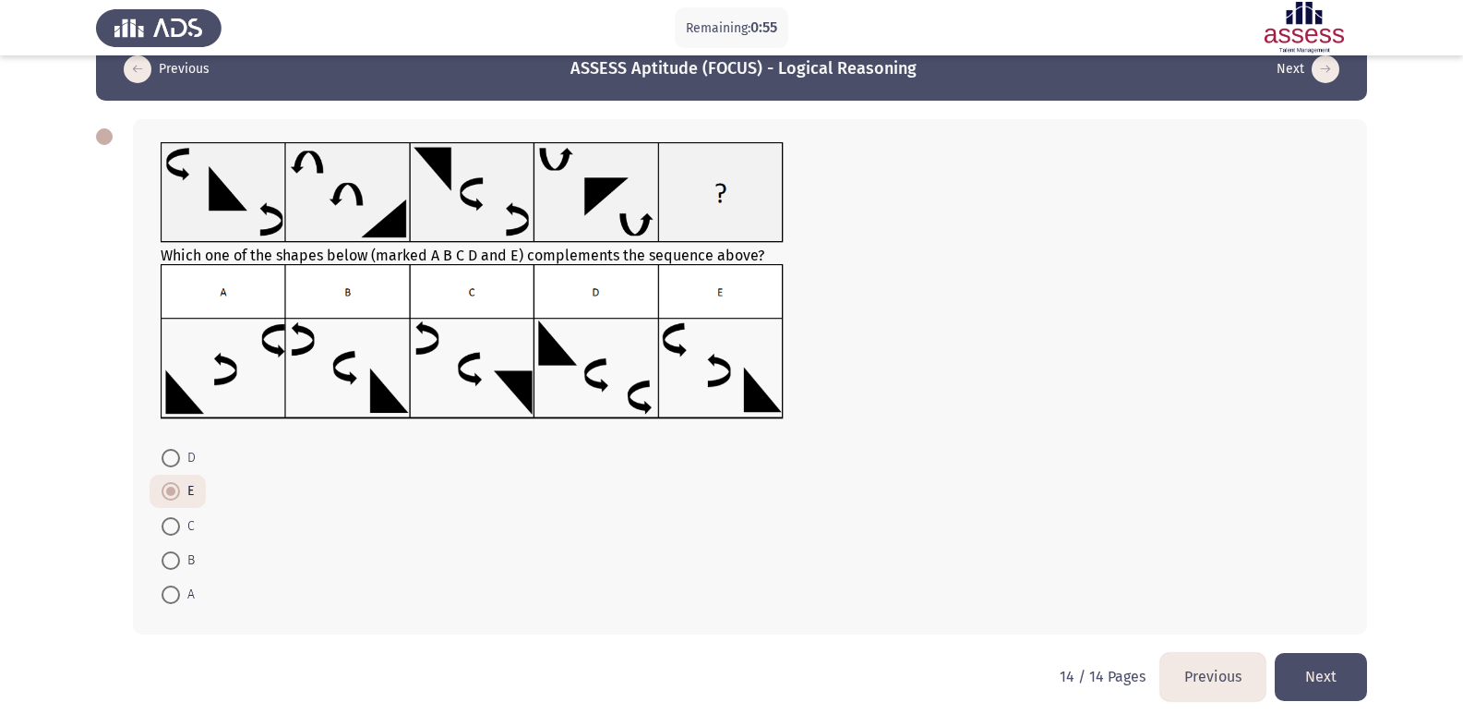
scroll to position [49, 0]
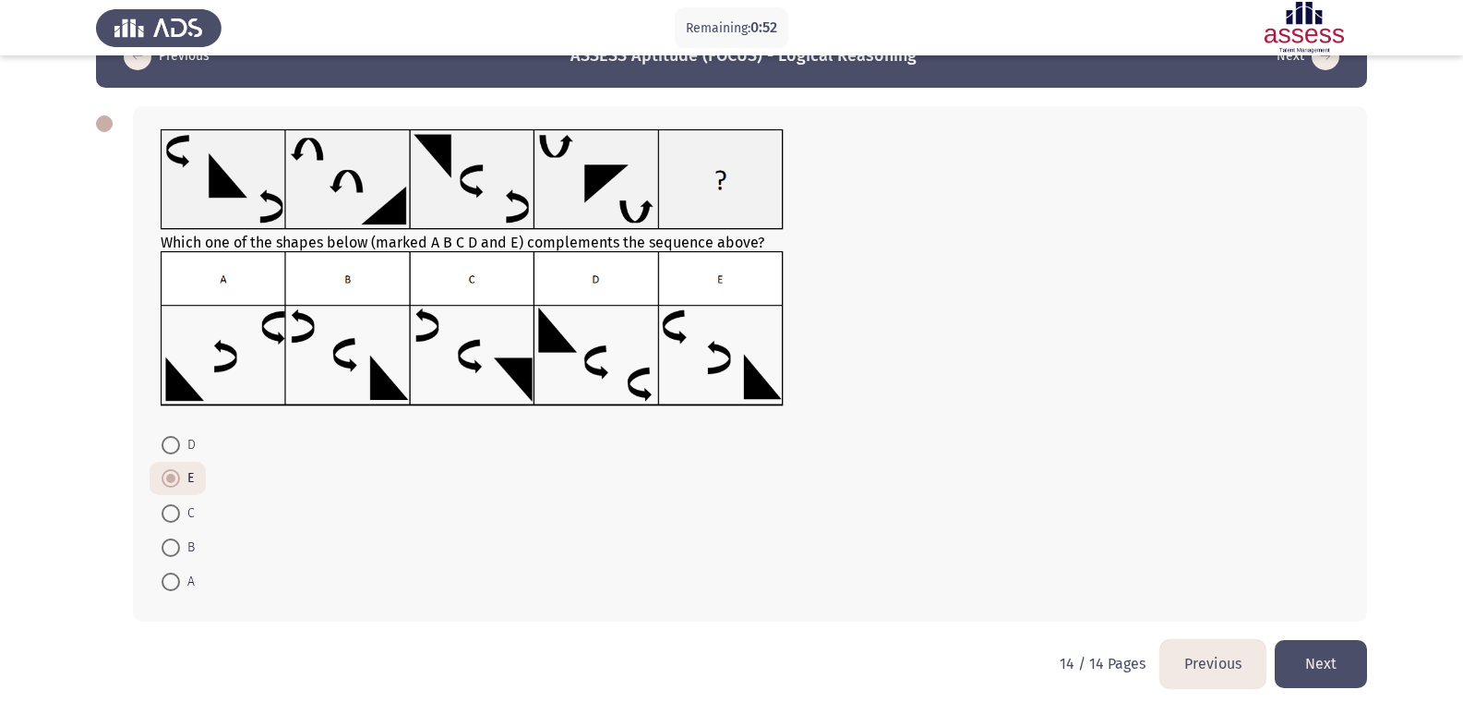
click at [1312, 685] on button "Next" at bounding box center [1321, 663] width 92 height 47
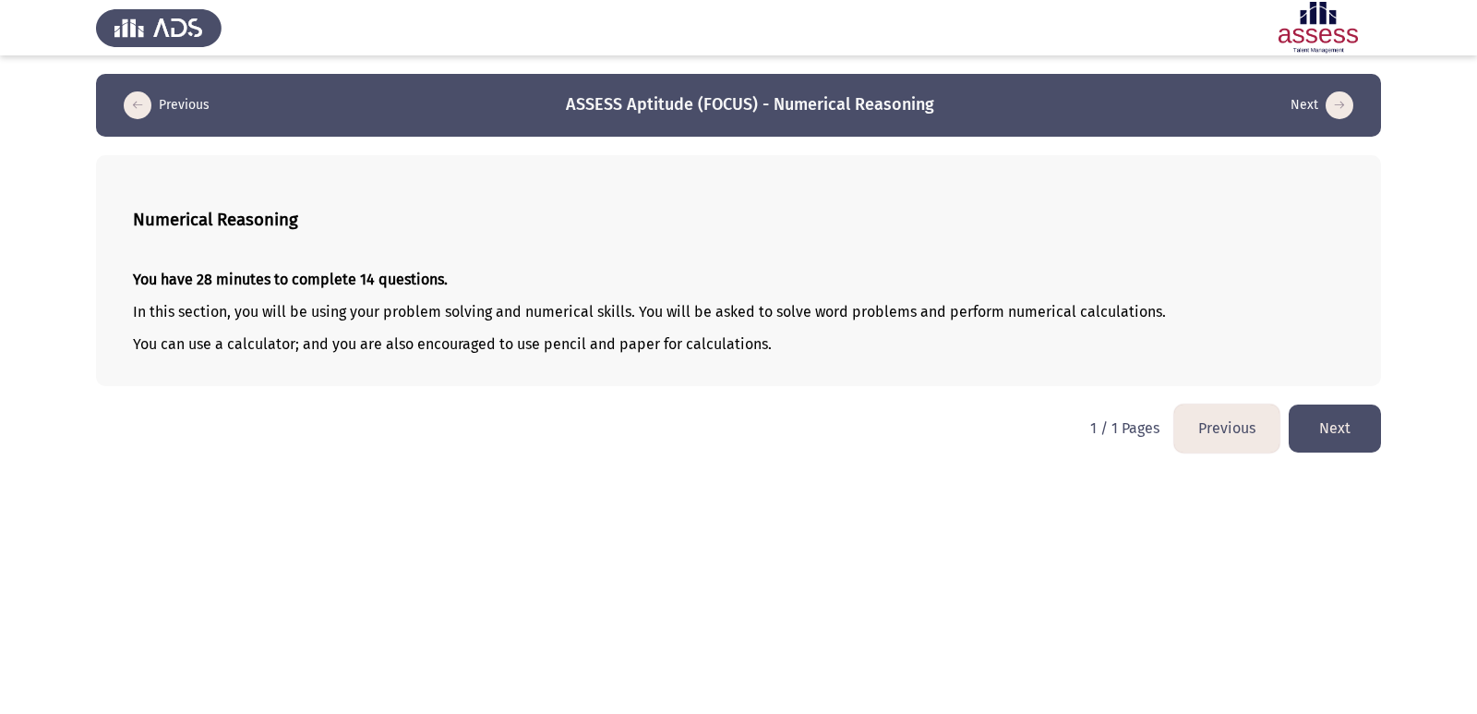
click at [1325, 428] on button "Next" at bounding box center [1335, 427] width 92 height 47
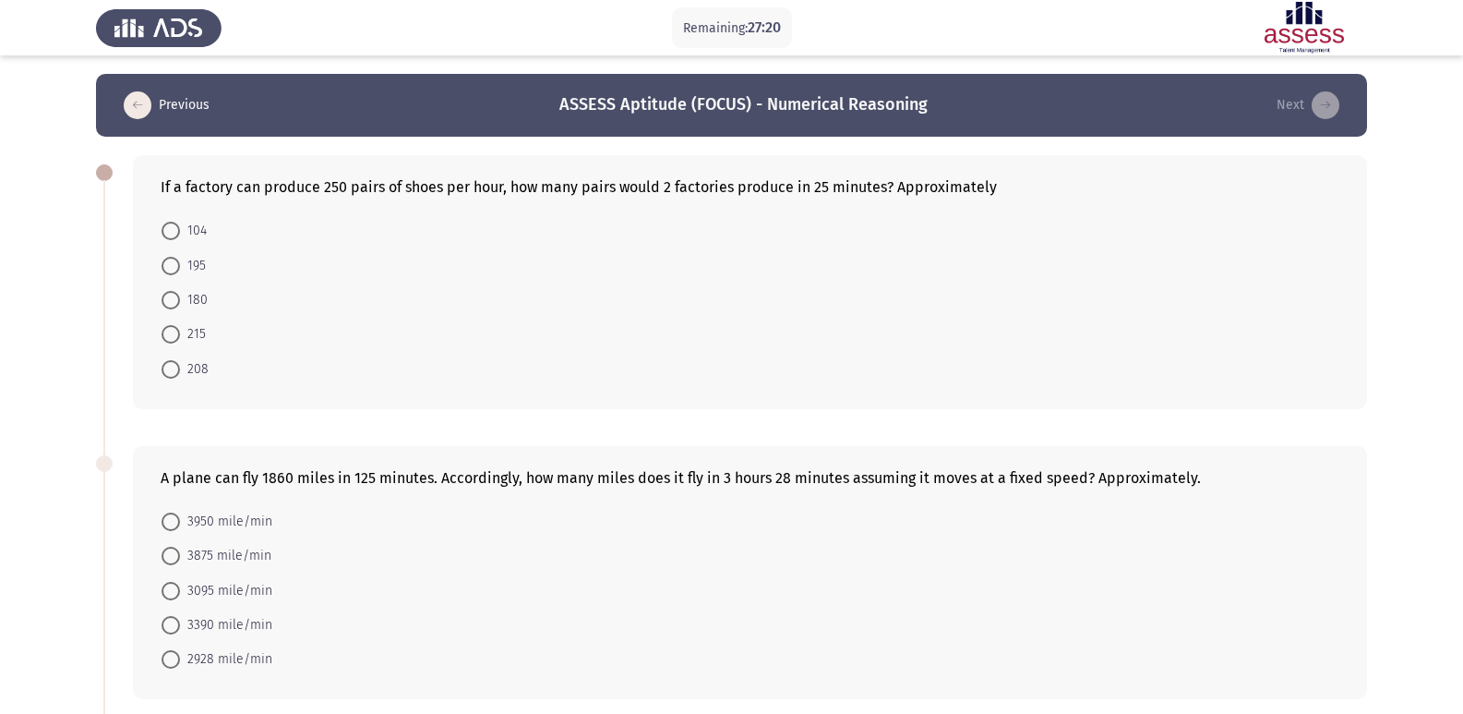
click at [165, 336] on span at bounding box center [171, 334] width 18 height 18
click at [165, 336] on input "215" at bounding box center [171, 334] width 18 height 18
radio input "true"
click at [170, 358] on span at bounding box center [171, 367] width 18 height 18
click at [170, 358] on input "208" at bounding box center [171, 367] width 18 height 18
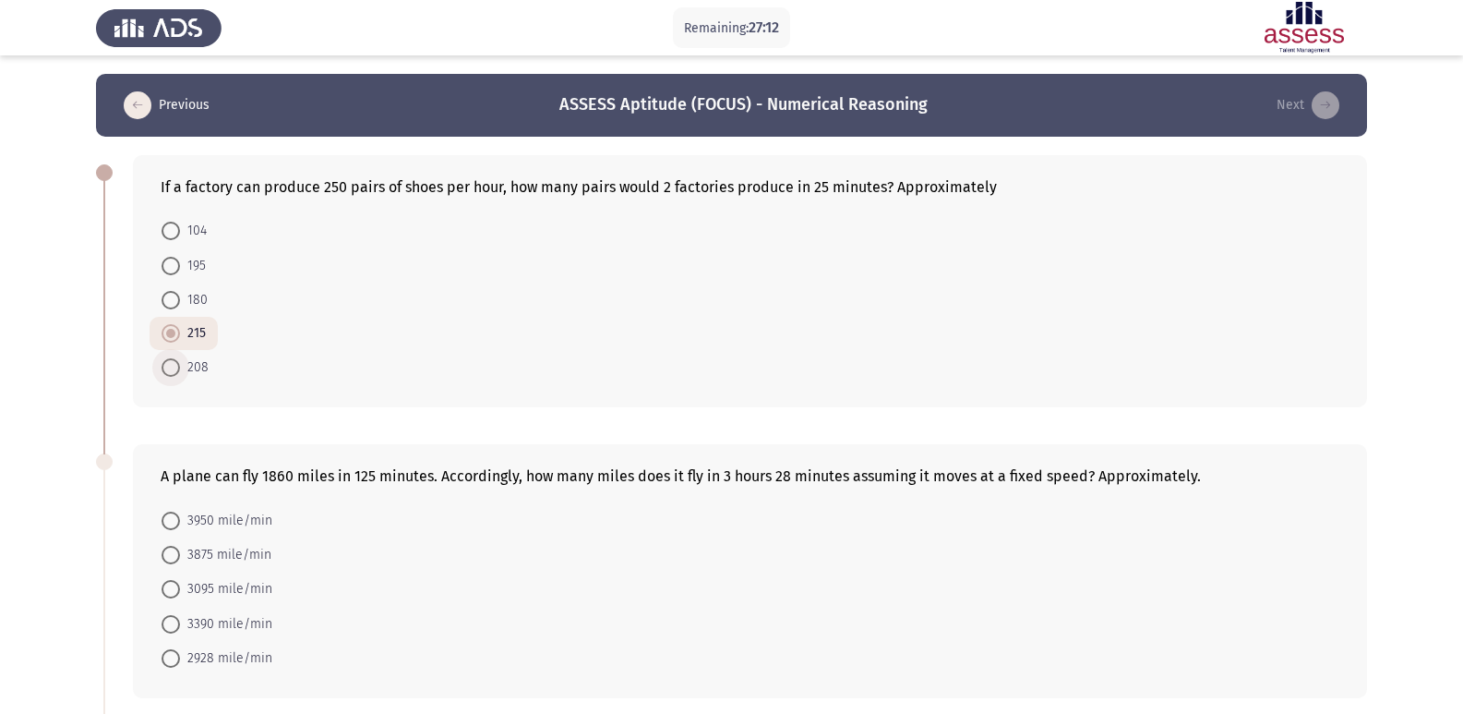
radio input "true"
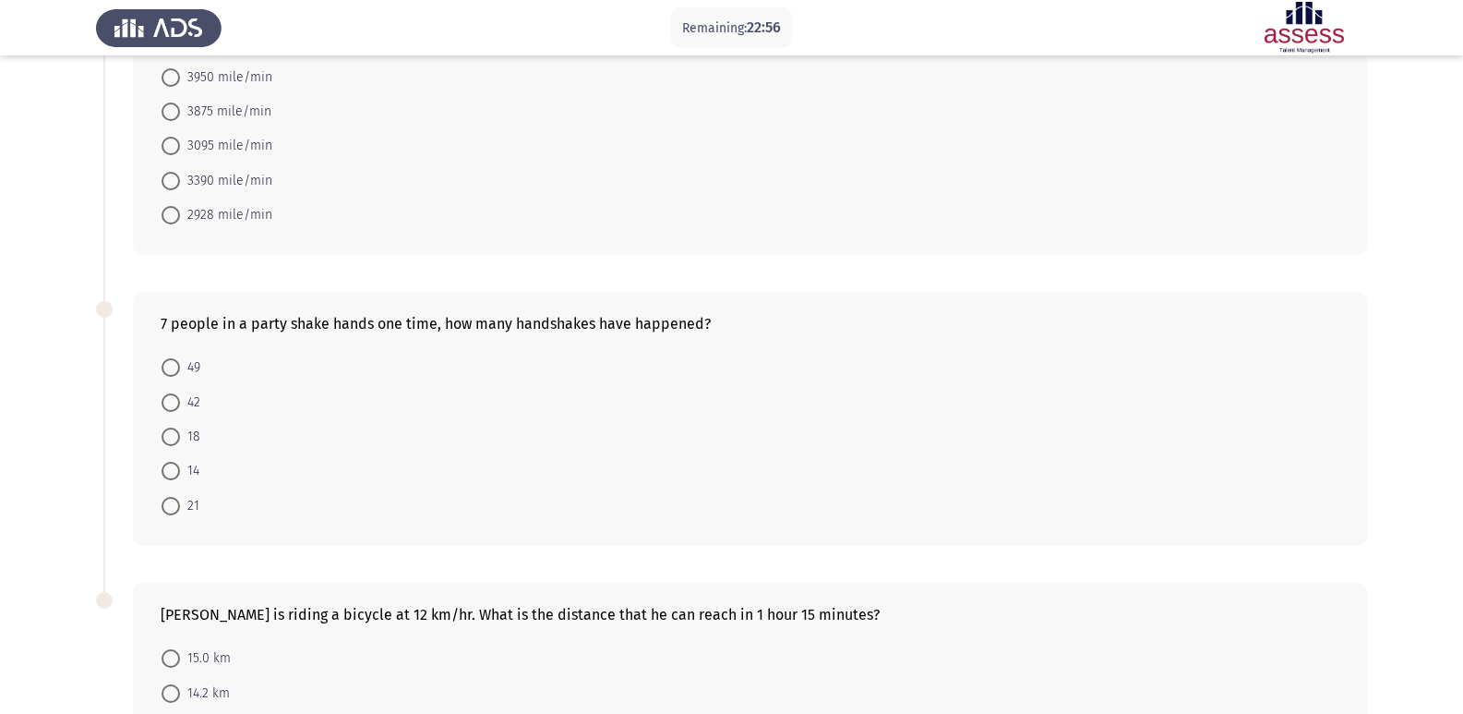
scroll to position [463, 0]
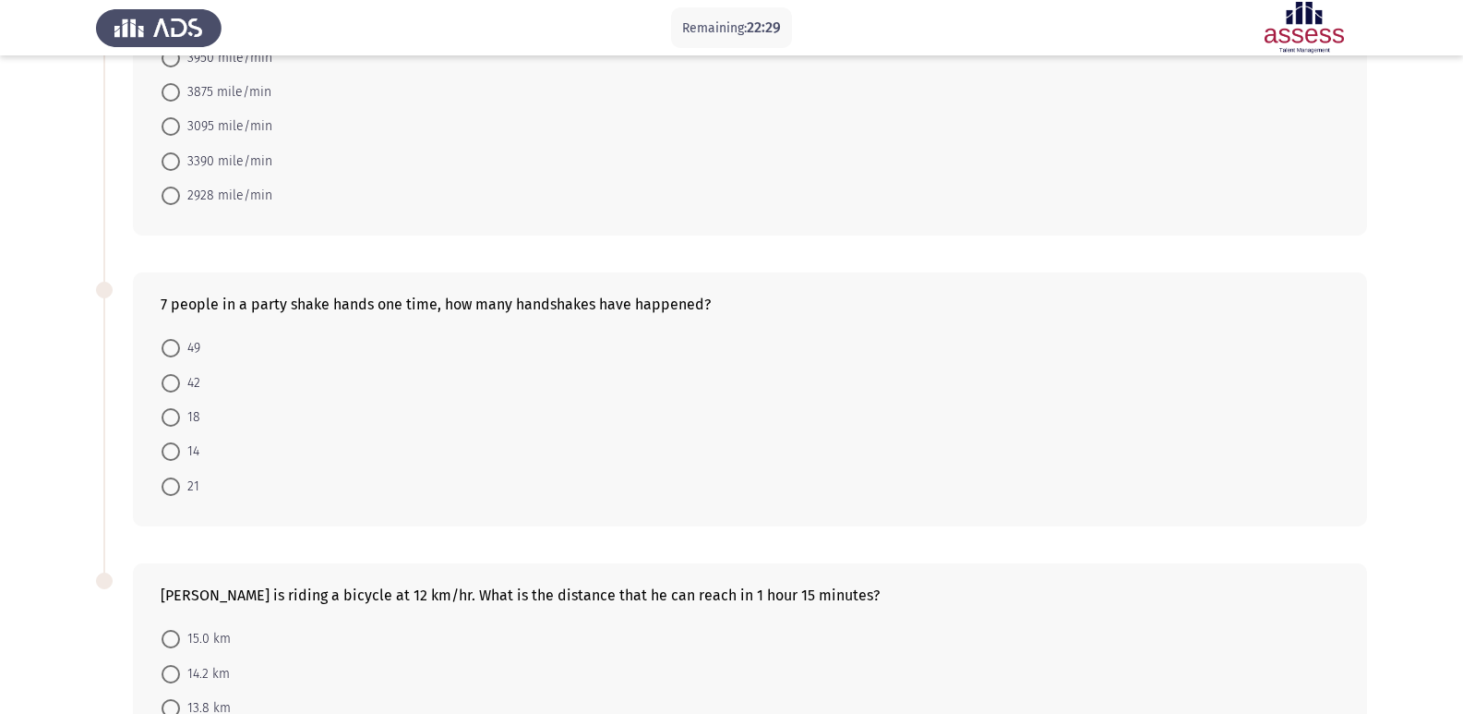
click at [165, 348] on span at bounding box center [171, 348] width 18 height 18
click at [165, 348] on input "49" at bounding box center [171, 348] width 18 height 18
radio input "true"
click at [172, 383] on span at bounding box center [171, 381] width 18 height 18
click at [172, 383] on input "42" at bounding box center [171, 381] width 18 height 18
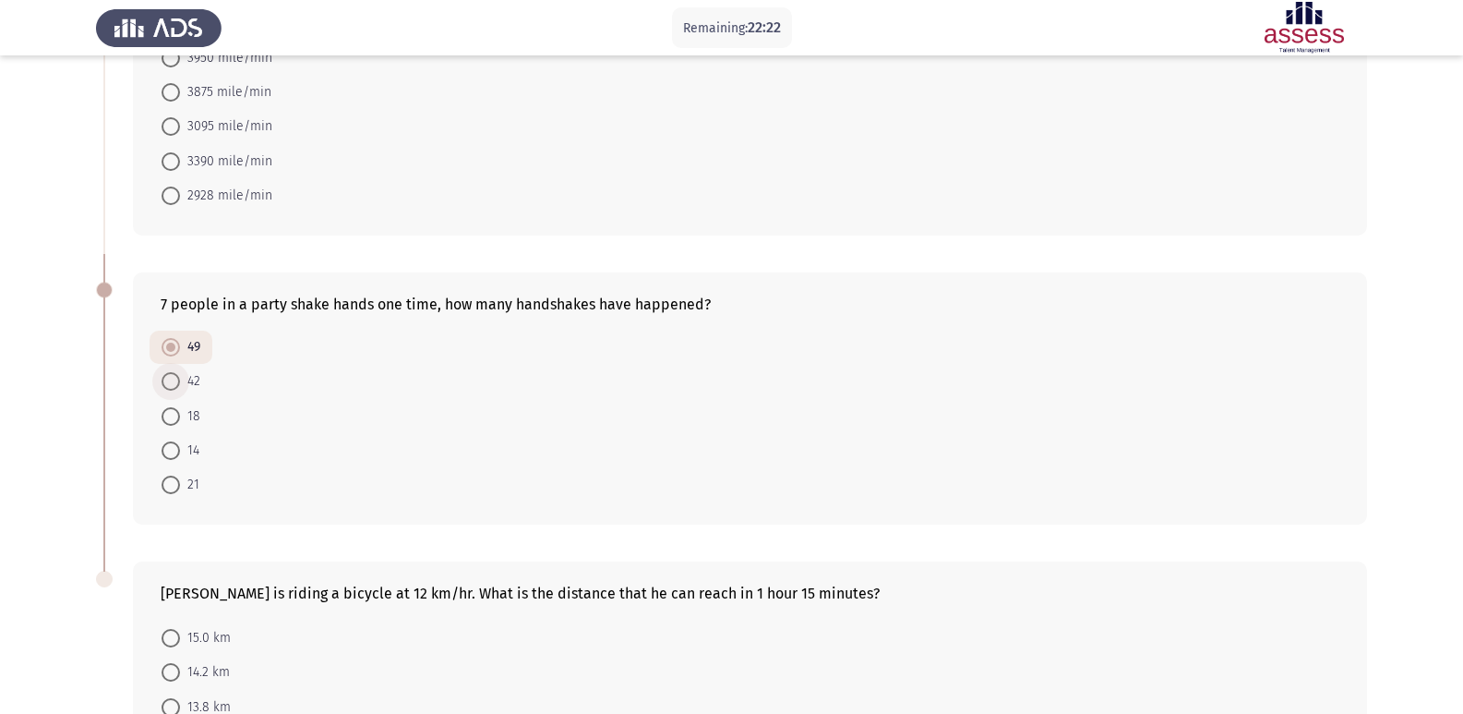
radio input "true"
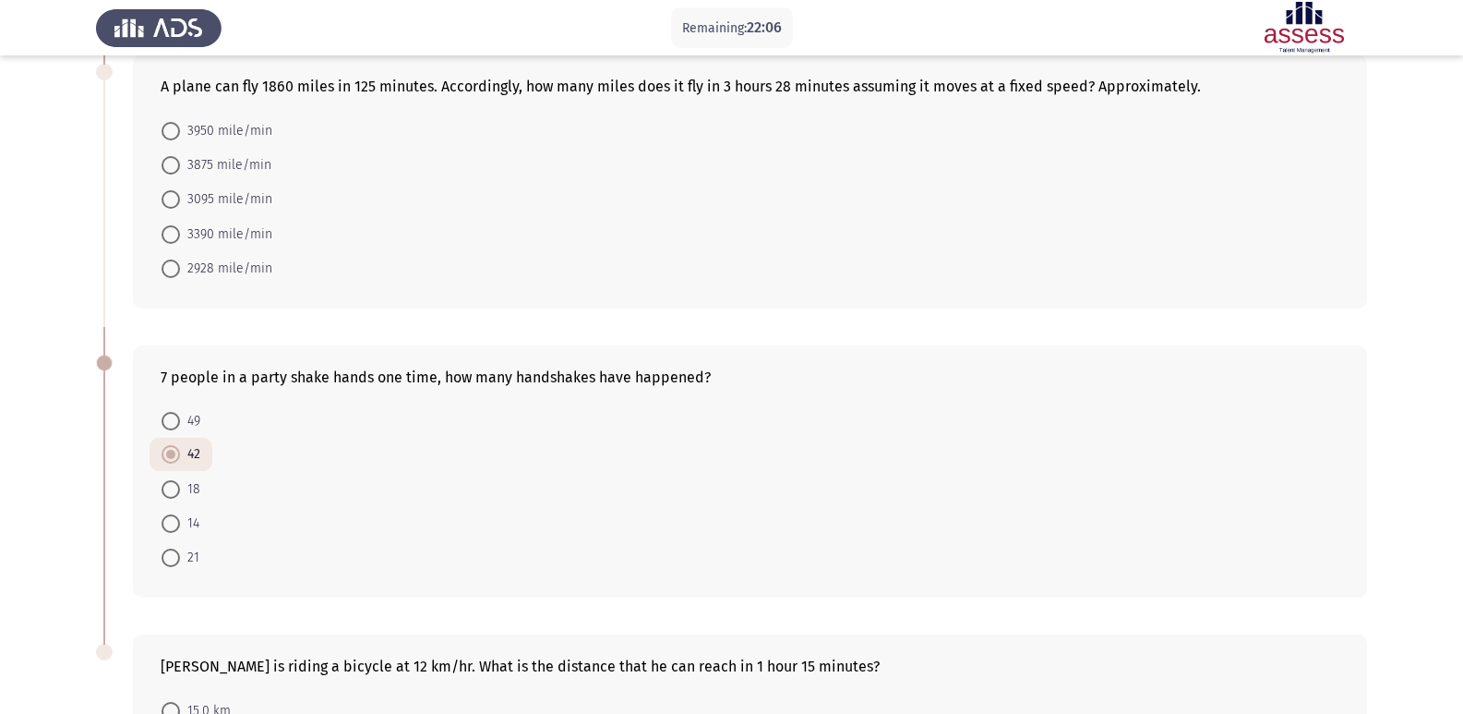
scroll to position [371, 0]
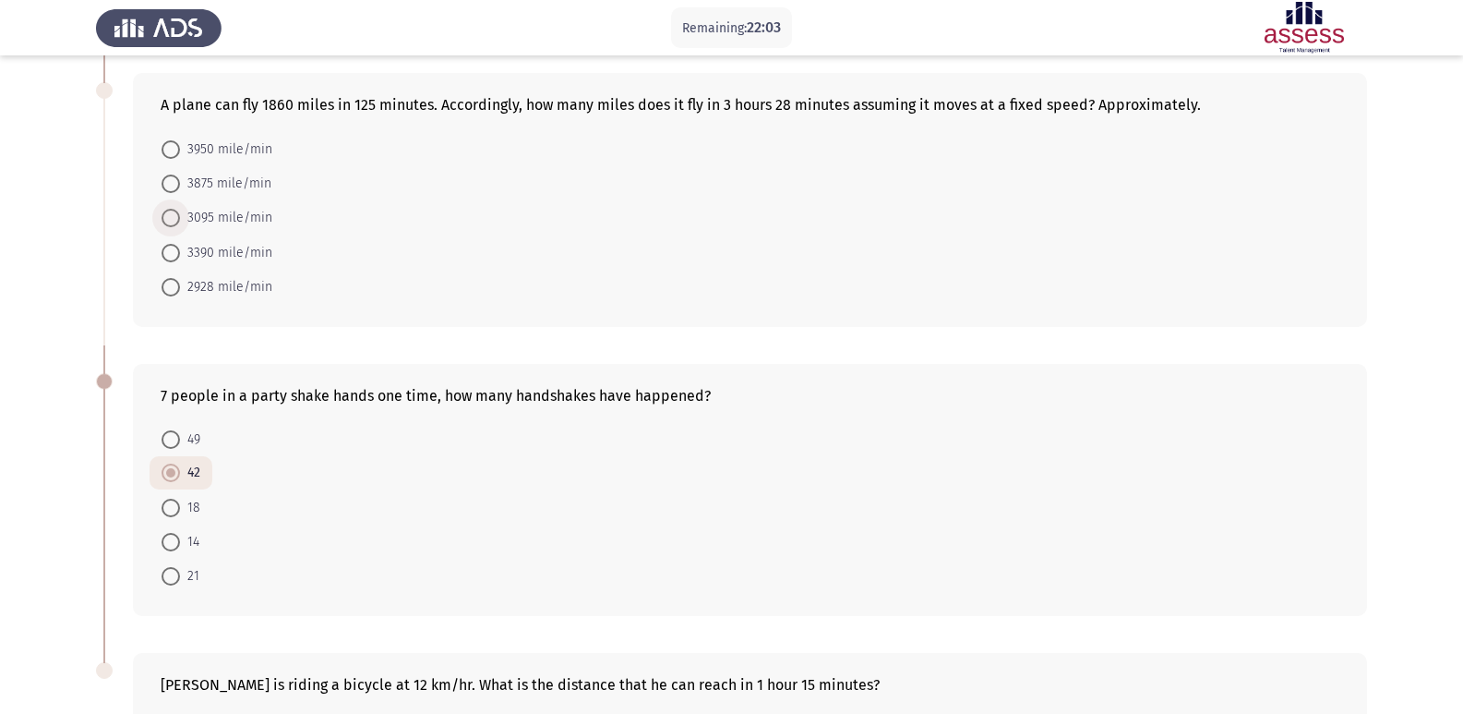
click at [169, 225] on span at bounding box center [171, 218] width 18 height 18
click at [169, 225] on input "3095 mile/min" at bounding box center [171, 218] width 18 height 18
radio input "true"
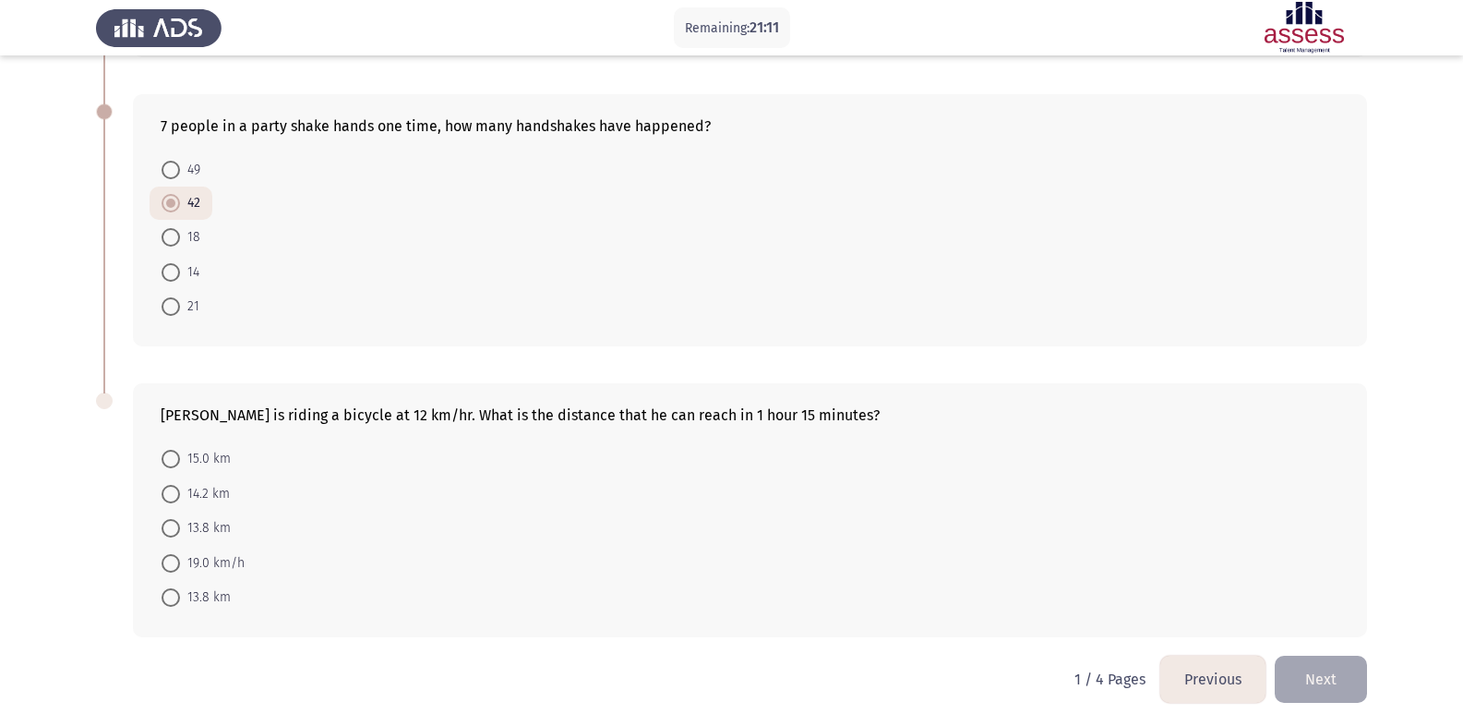
scroll to position [656, 0]
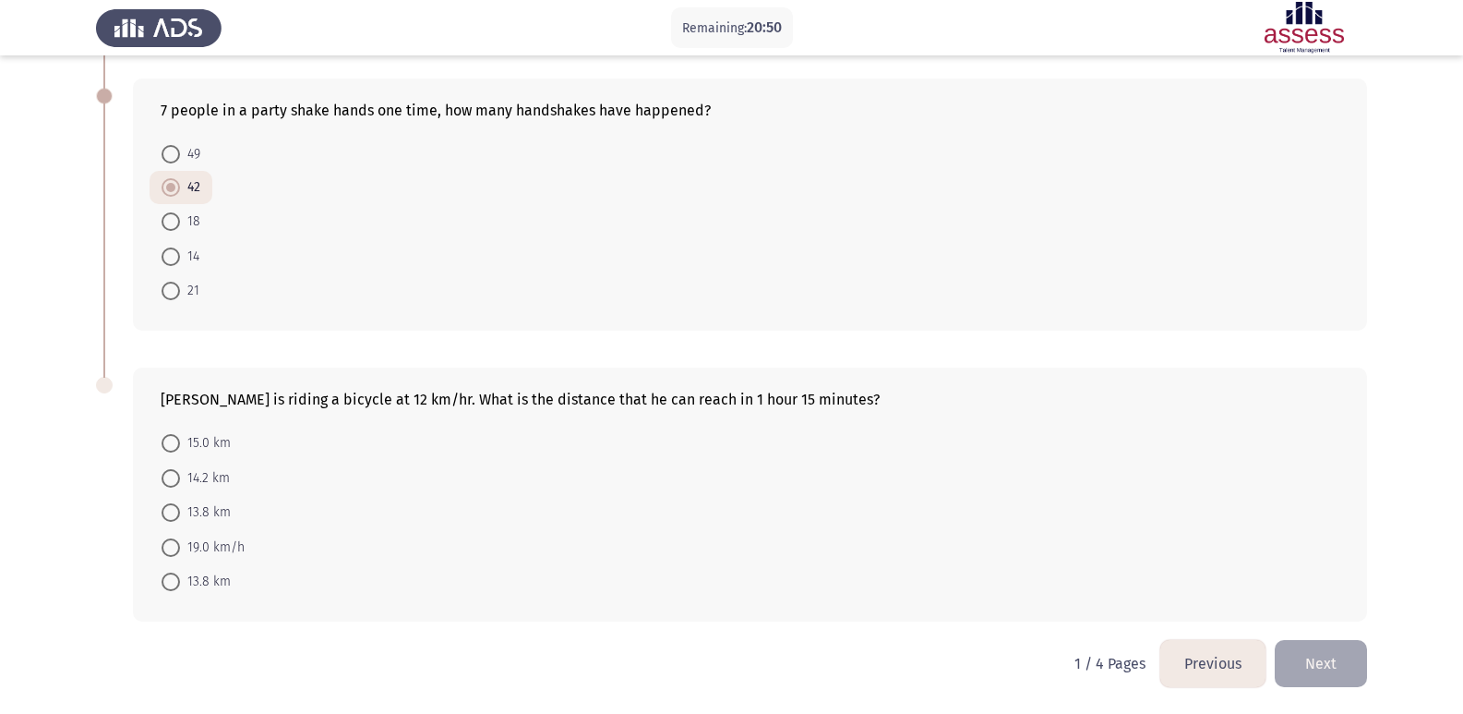
click at [170, 435] on span at bounding box center [171, 443] width 18 height 18
click at [170, 435] on input "15.0 km" at bounding box center [171, 443] width 18 height 18
radio input "true"
click at [1307, 653] on button "Next" at bounding box center [1321, 663] width 92 height 47
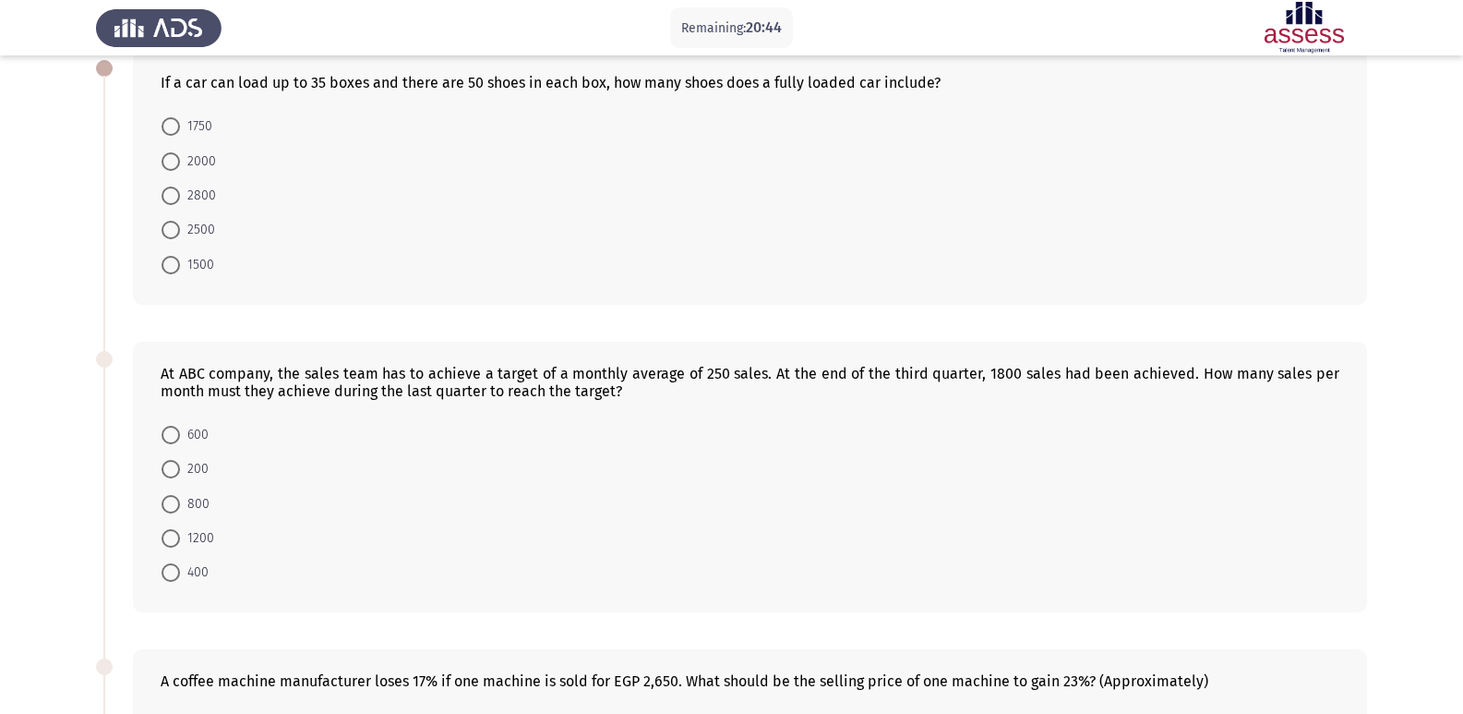
scroll to position [0, 0]
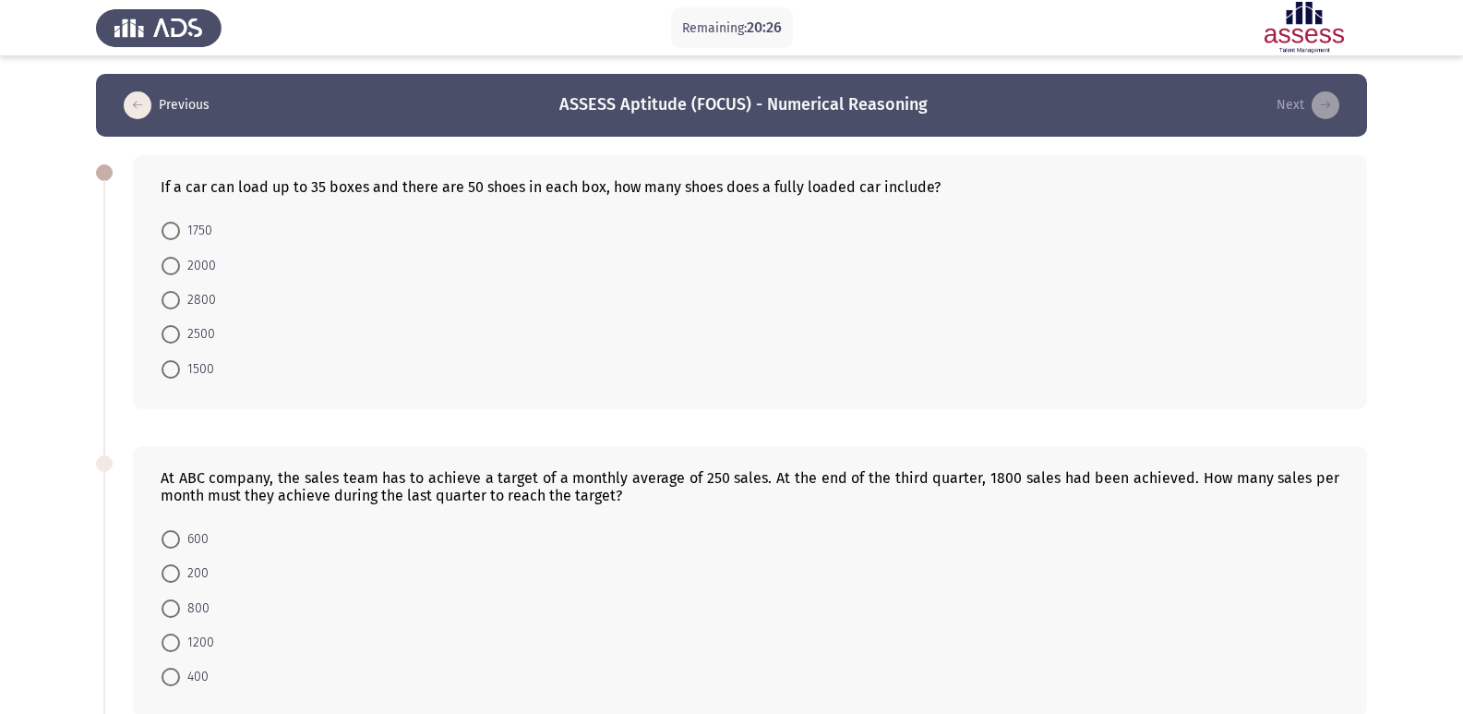
click at [177, 228] on span at bounding box center [171, 231] width 18 height 18
click at [177, 228] on input "1750" at bounding box center [171, 231] width 18 height 18
radio input "true"
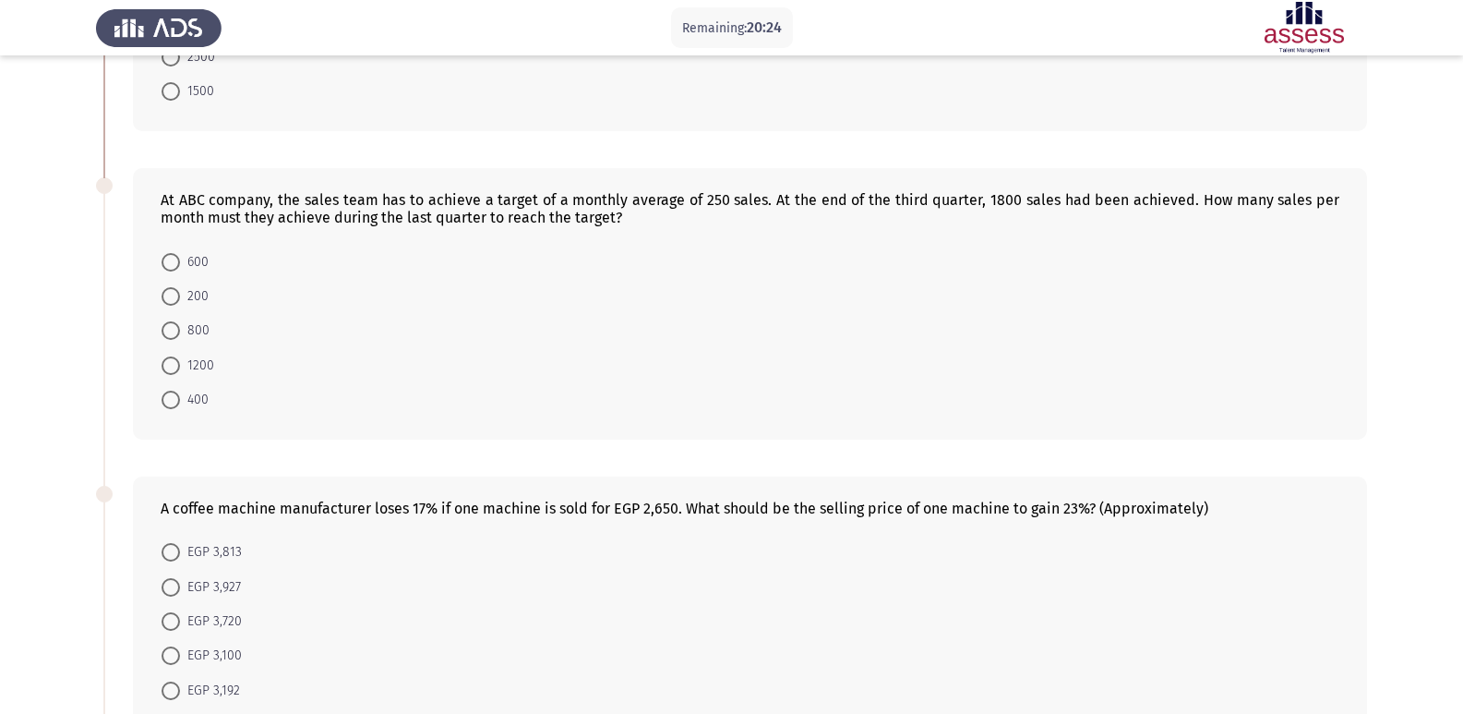
scroll to position [303, 0]
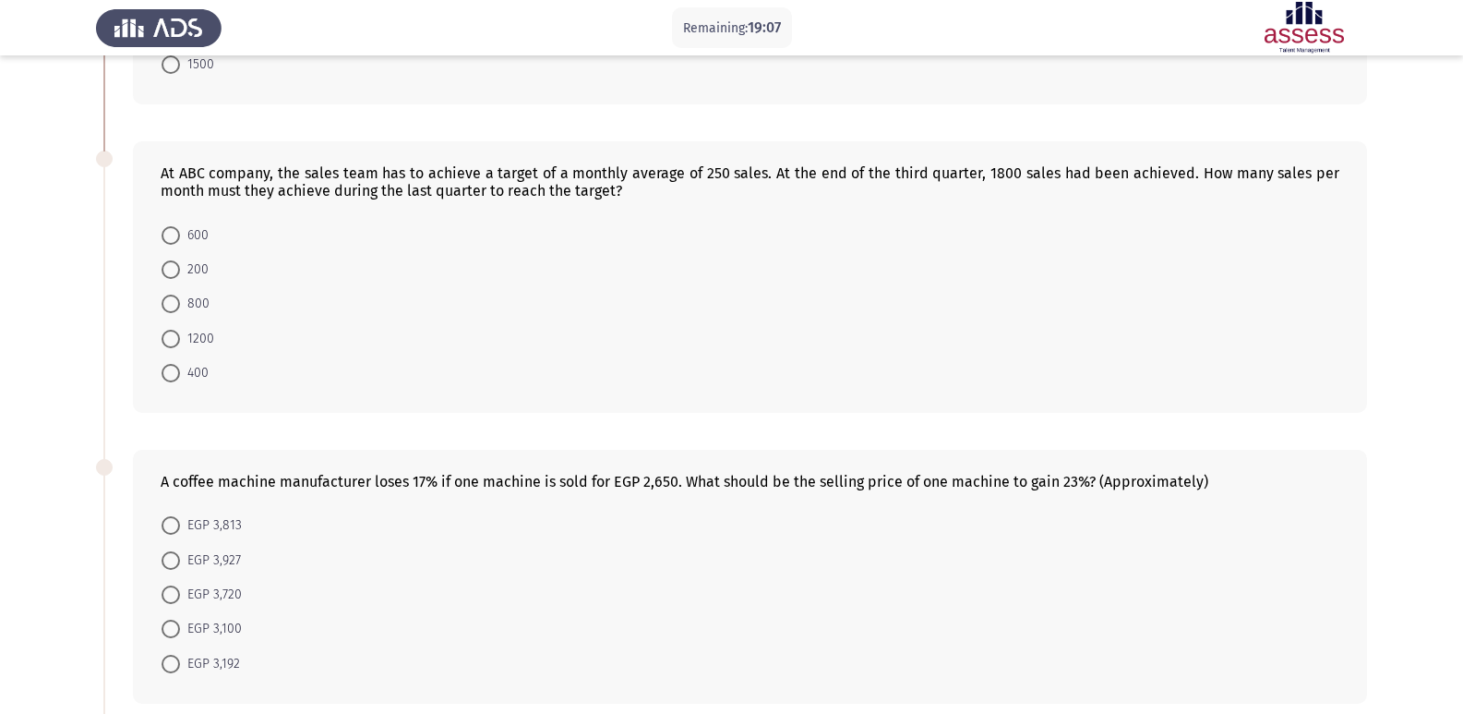
click at [176, 365] on span at bounding box center [171, 373] width 18 height 18
click at [176, 365] on input "400" at bounding box center [171, 373] width 18 height 18
radio input "true"
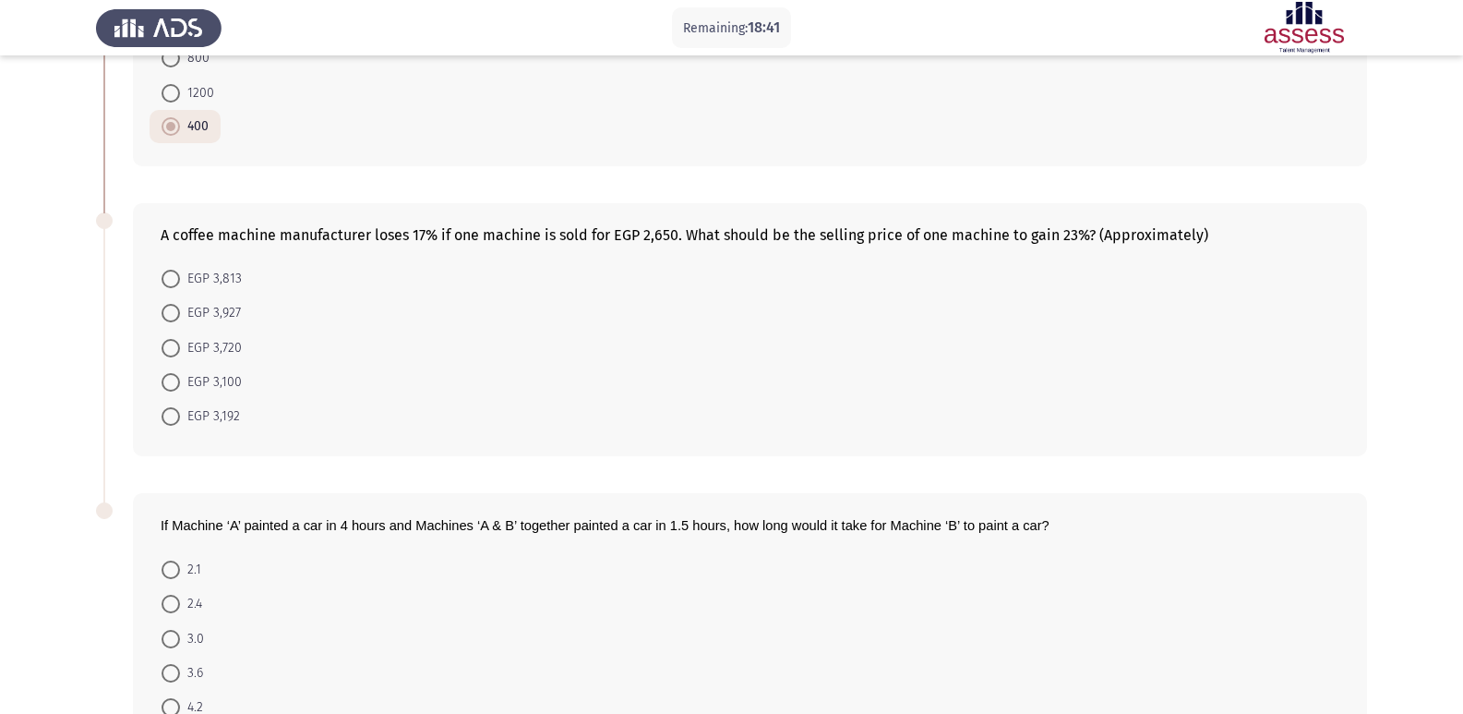
scroll to position [533, 0]
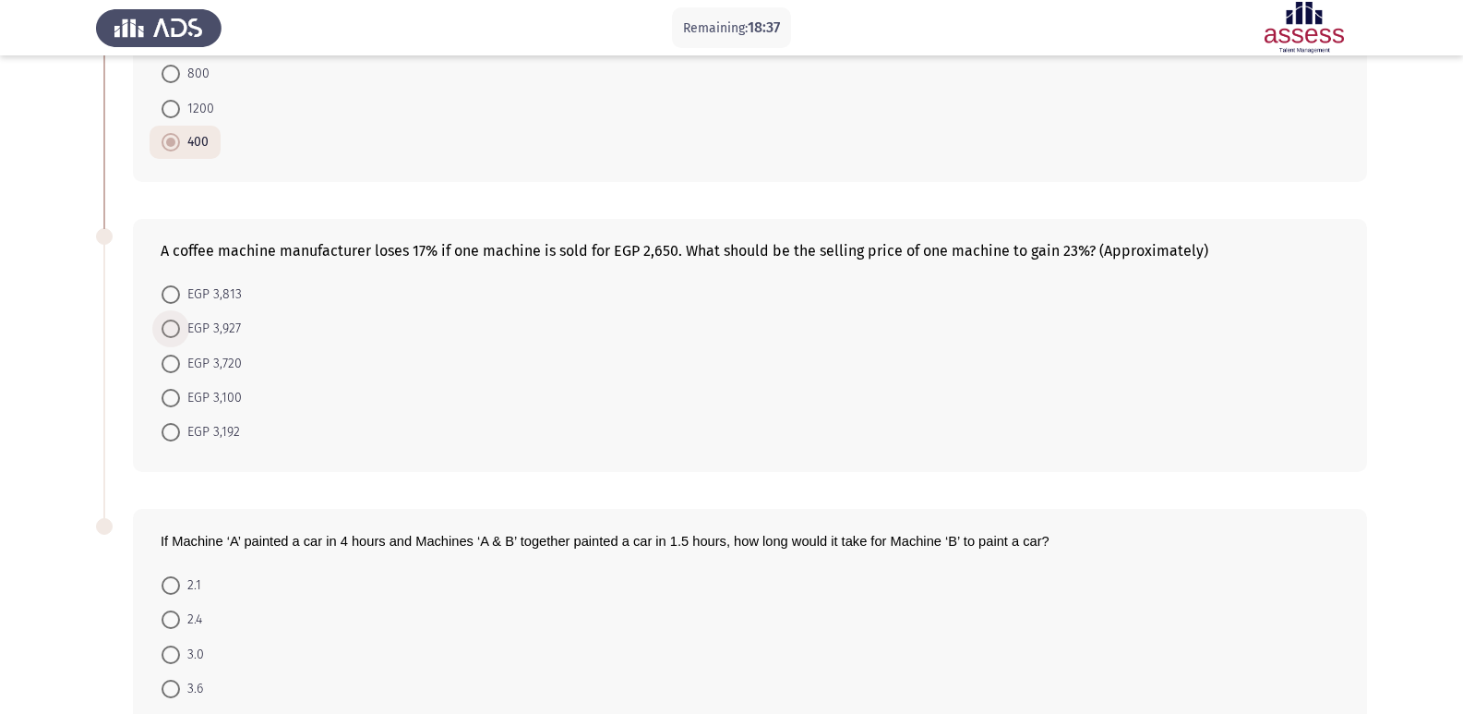
click at [174, 331] on span at bounding box center [171, 328] width 18 height 18
click at [174, 331] on input "EGP 3,927" at bounding box center [171, 328] width 18 height 18
radio input "true"
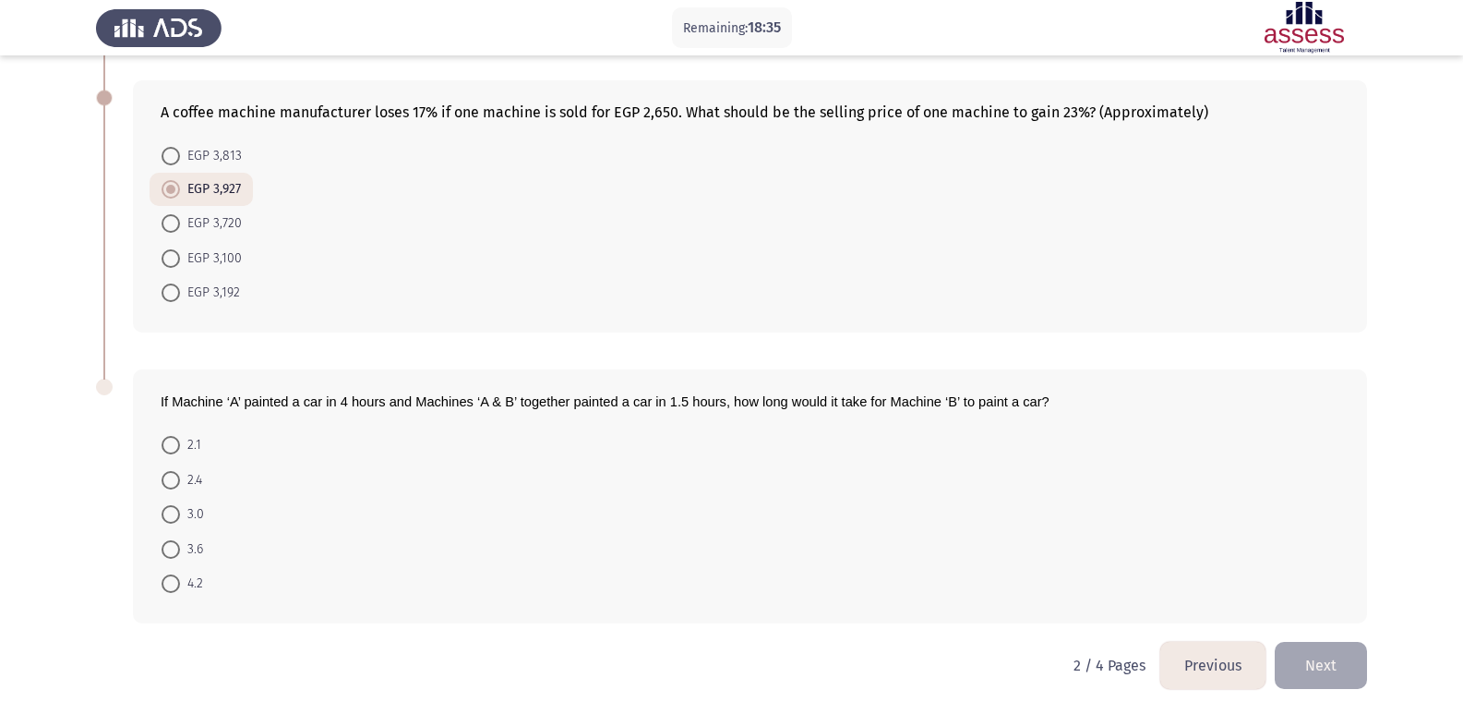
scroll to position [673, 0]
click at [186, 485] on span "2.4" at bounding box center [191, 478] width 22 height 22
click at [180, 485] on input "2.4" at bounding box center [171, 478] width 18 height 18
radio input "true"
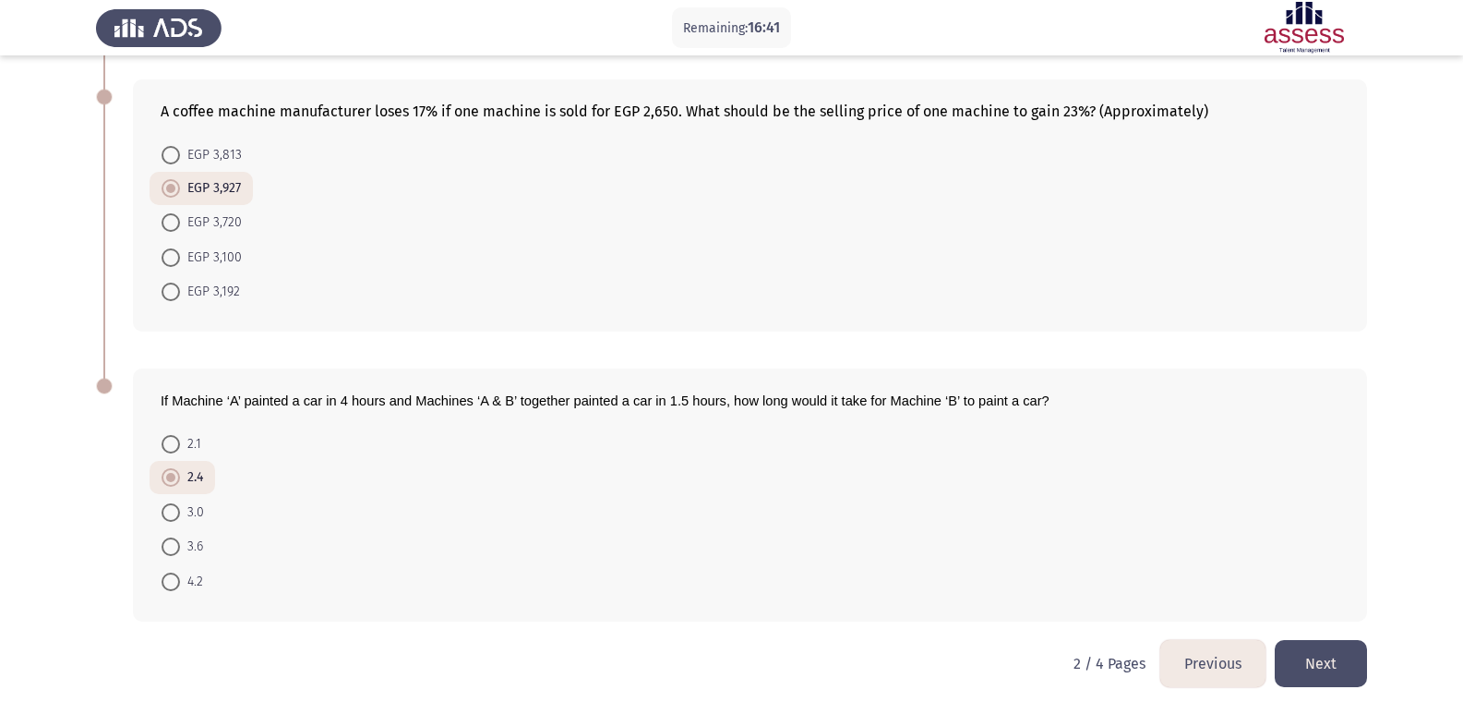
click at [1356, 670] on button "Next" at bounding box center [1321, 663] width 92 height 47
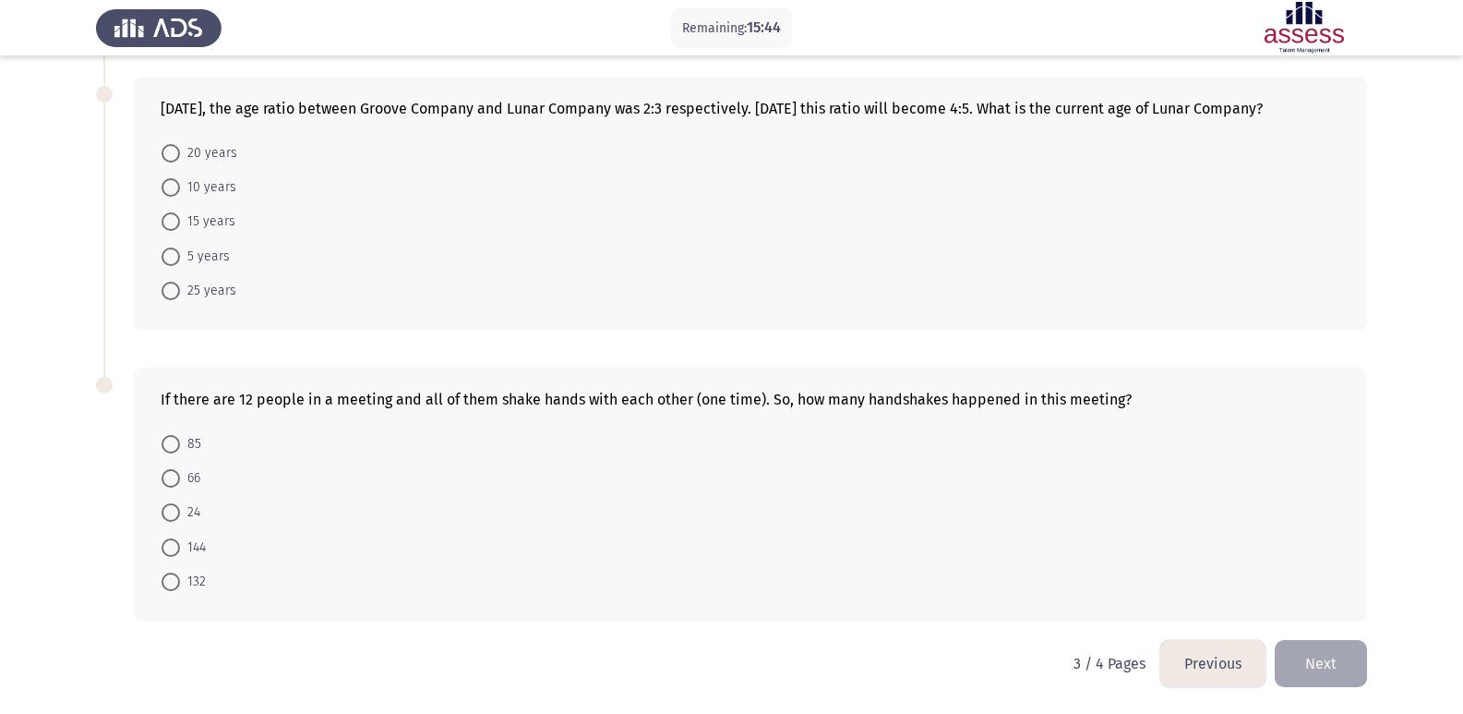
scroll to position [694, 0]
click at [167, 581] on span at bounding box center [171, 581] width 18 height 18
click at [167, 581] on input "132" at bounding box center [171, 581] width 18 height 18
radio input "true"
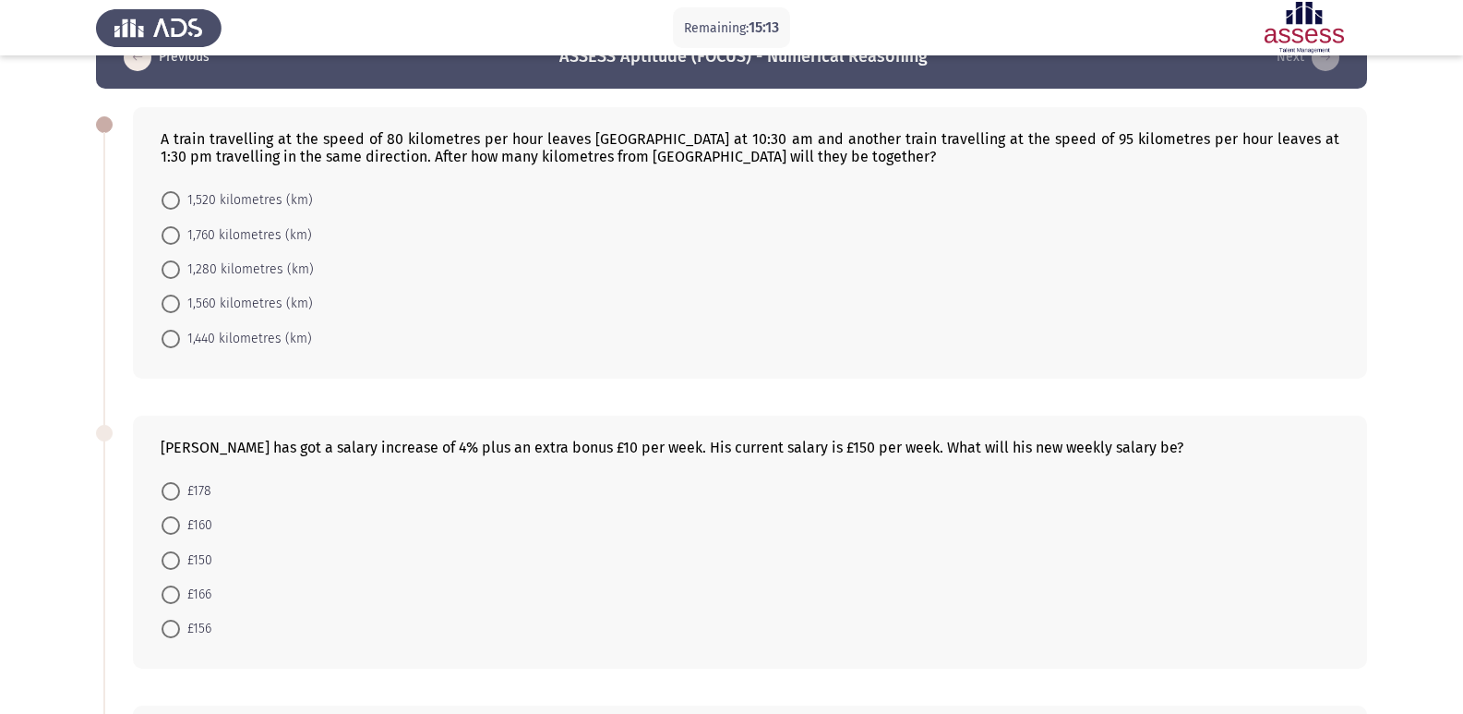
scroll to position [0, 0]
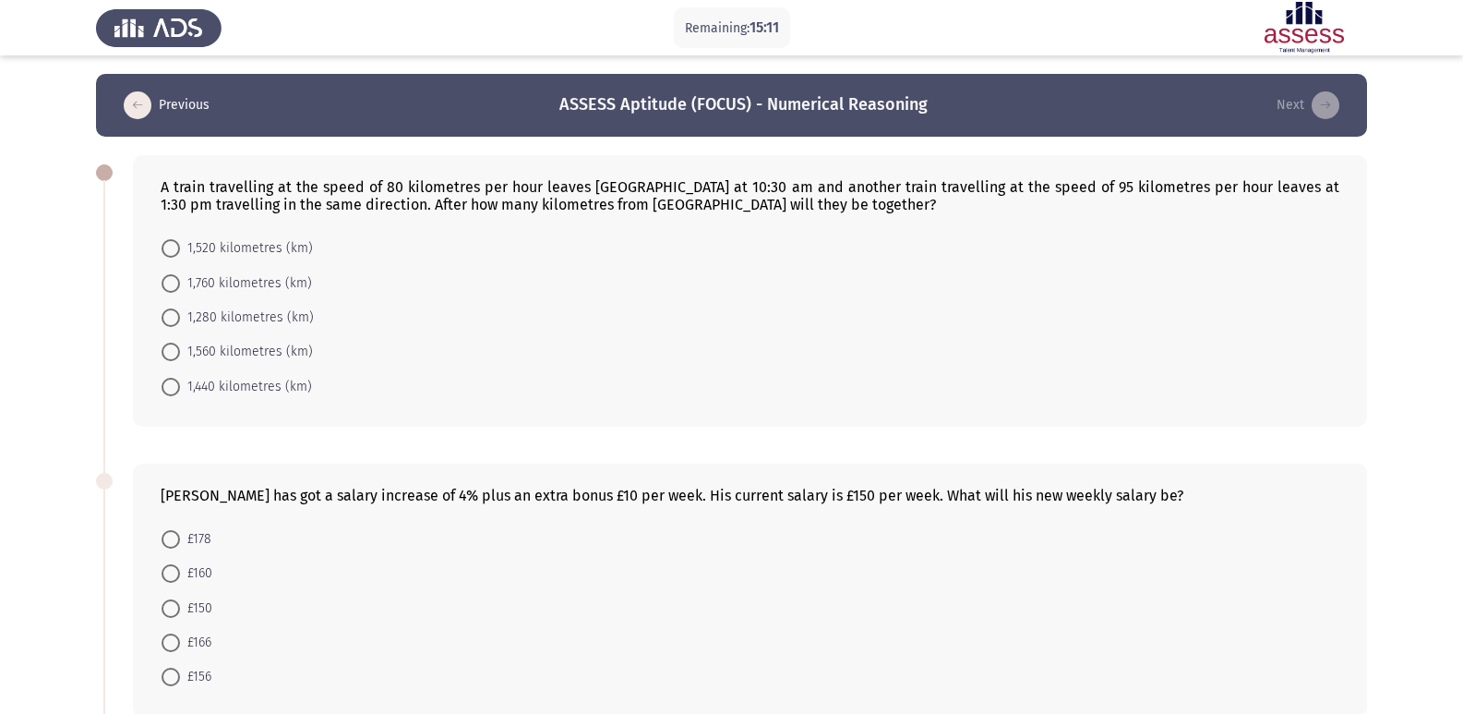
click at [186, 239] on span "1,520 kilometres (km)" at bounding box center [246, 248] width 133 height 22
click at [180, 239] on input "1,520 kilometres (km)" at bounding box center [171, 248] width 18 height 18
radio input "true"
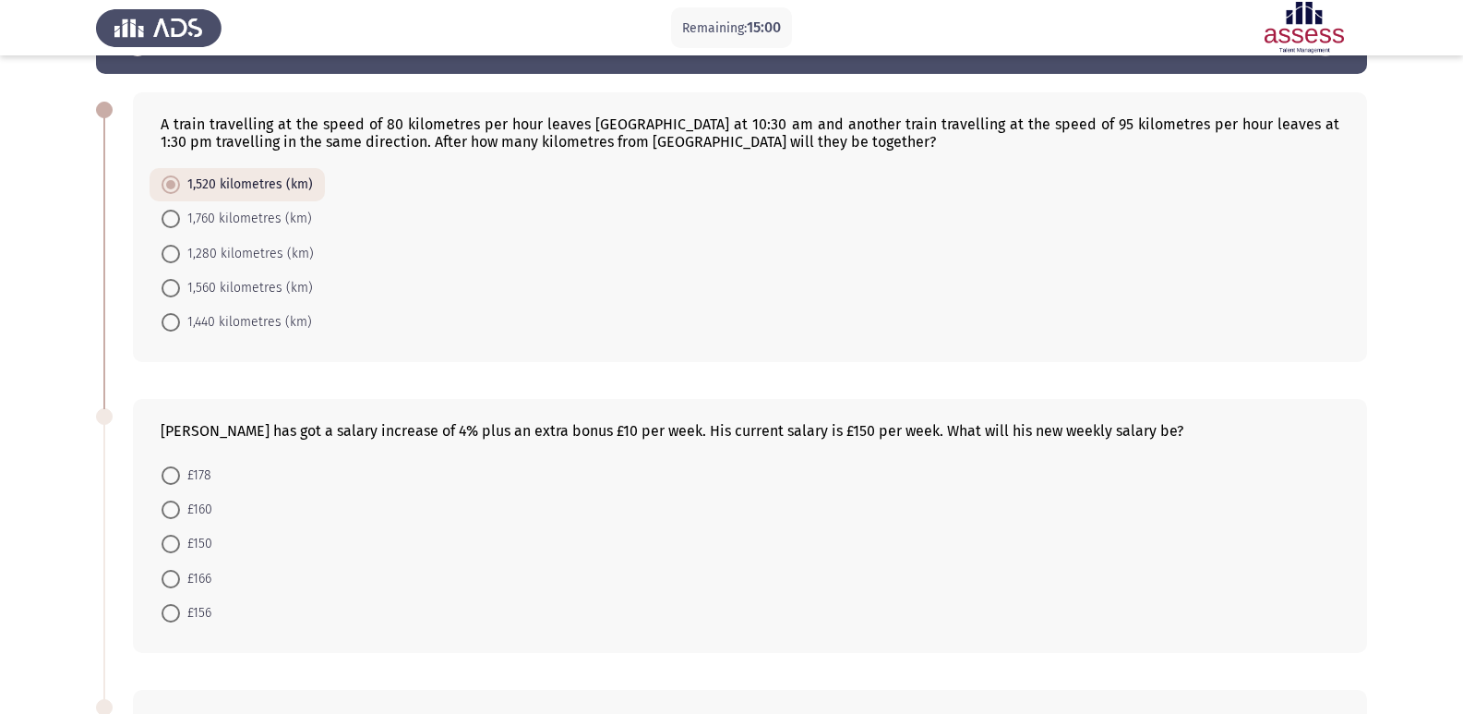
scroll to position [76, 0]
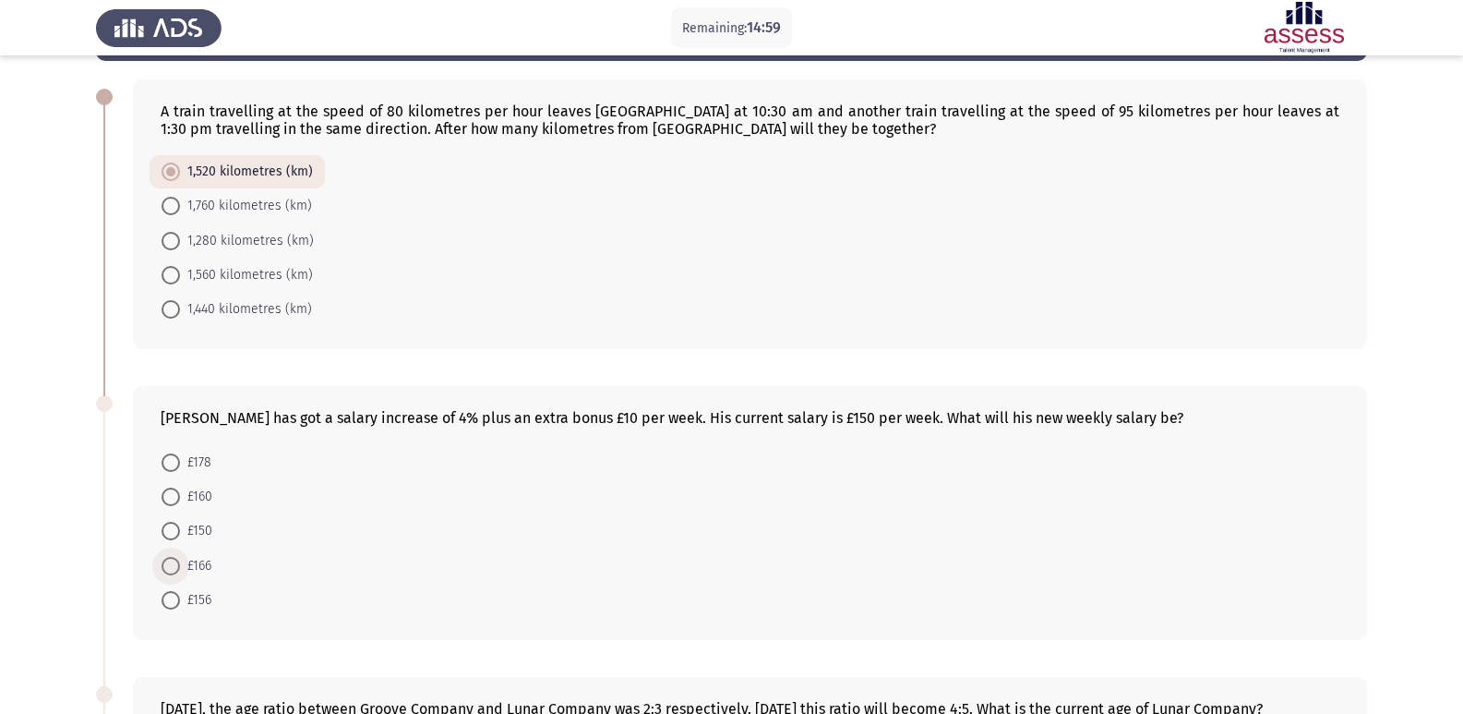
click at [171, 566] on span at bounding box center [171, 566] width 0 height 0
click at [171, 566] on input "£166" at bounding box center [171, 566] width 18 height 18
radio input "true"
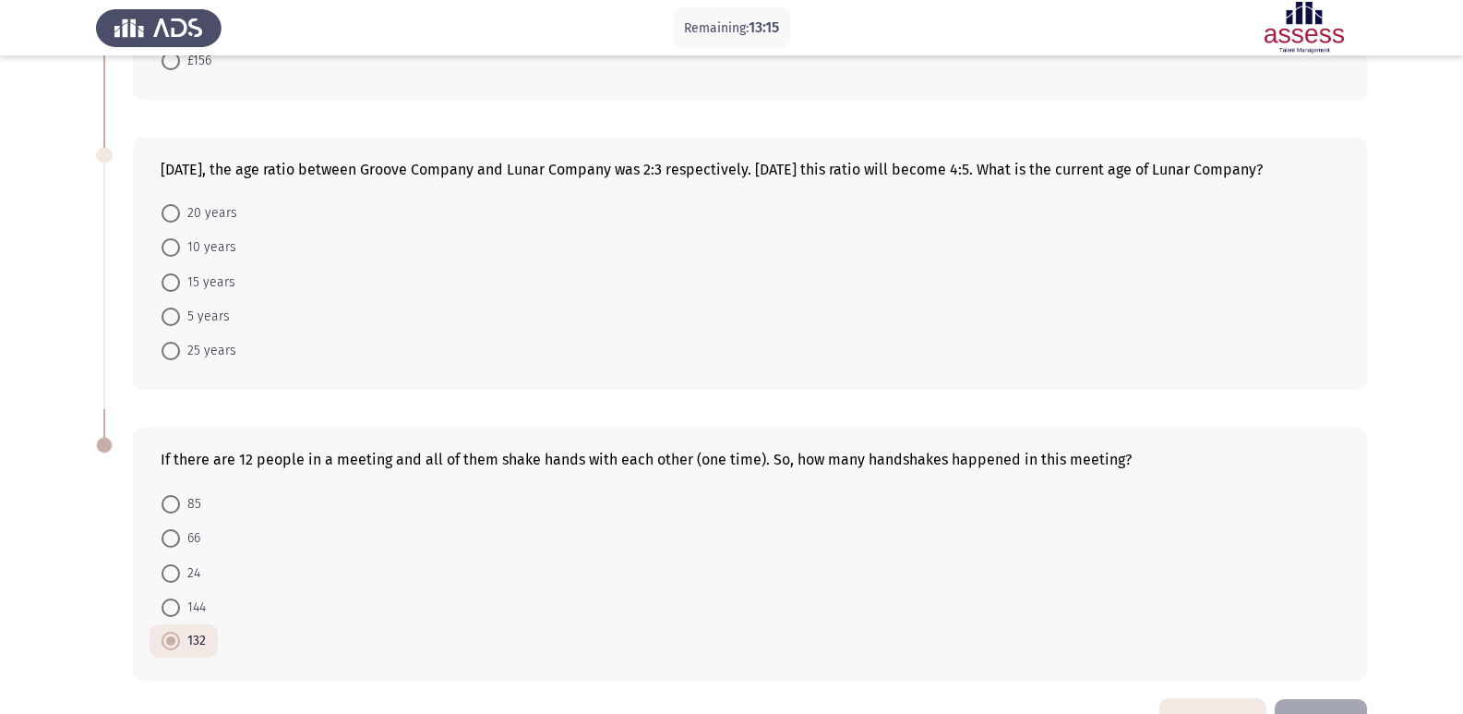
scroll to position [600, 0]
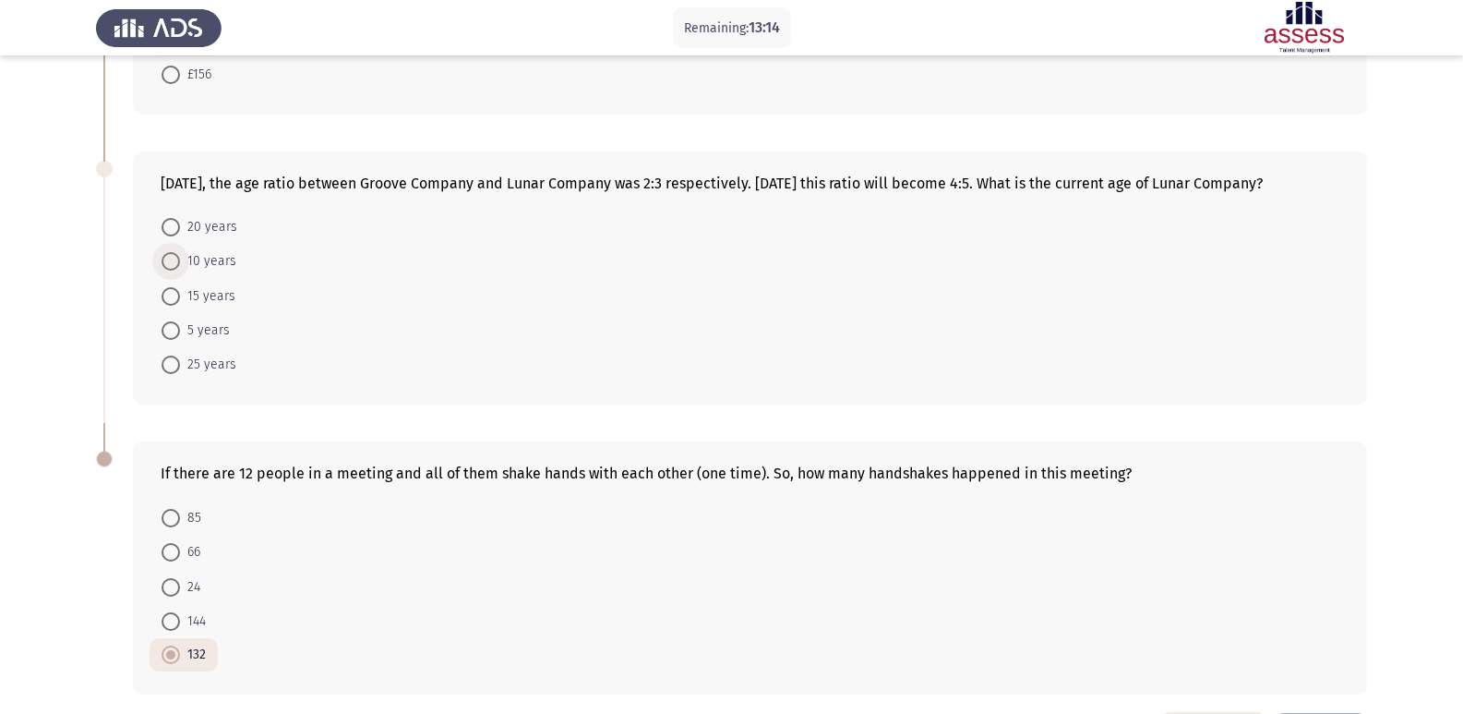
click at [166, 271] on span at bounding box center [171, 261] width 18 height 18
click at [166, 271] on input "10 years" at bounding box center [171, 261] width 18 height 18
radio input "true"
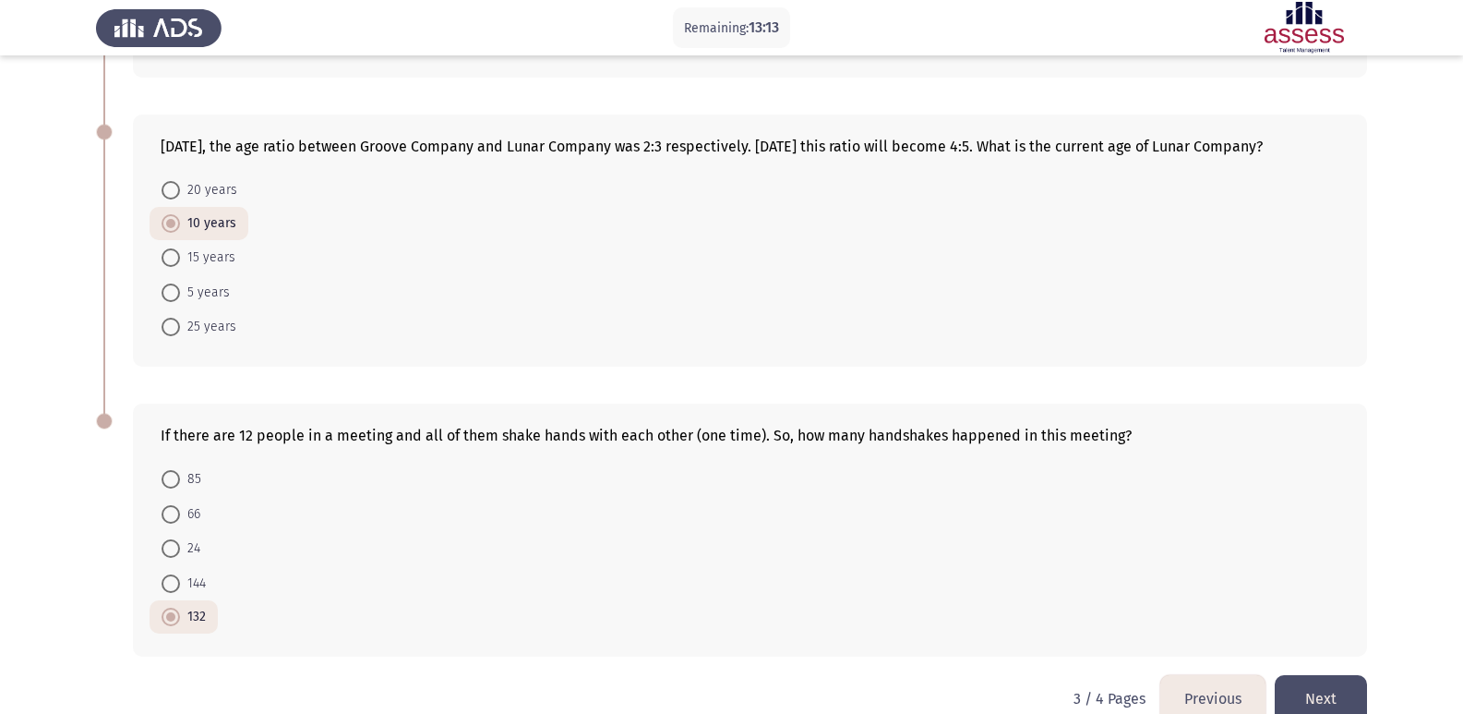
scroll to position [690, 0]
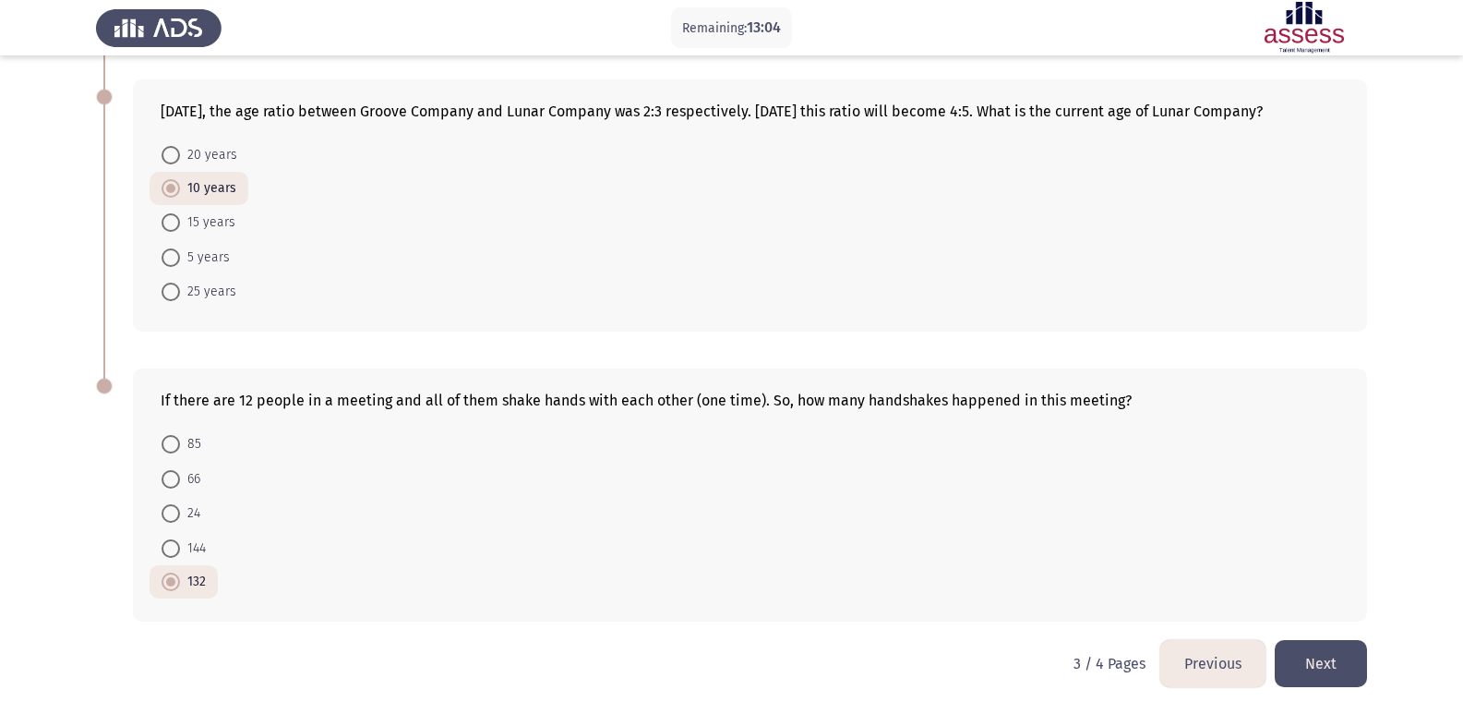
click at [1327, 661] on button "Next" at bounding box center [1321, 663] width 92 height 47
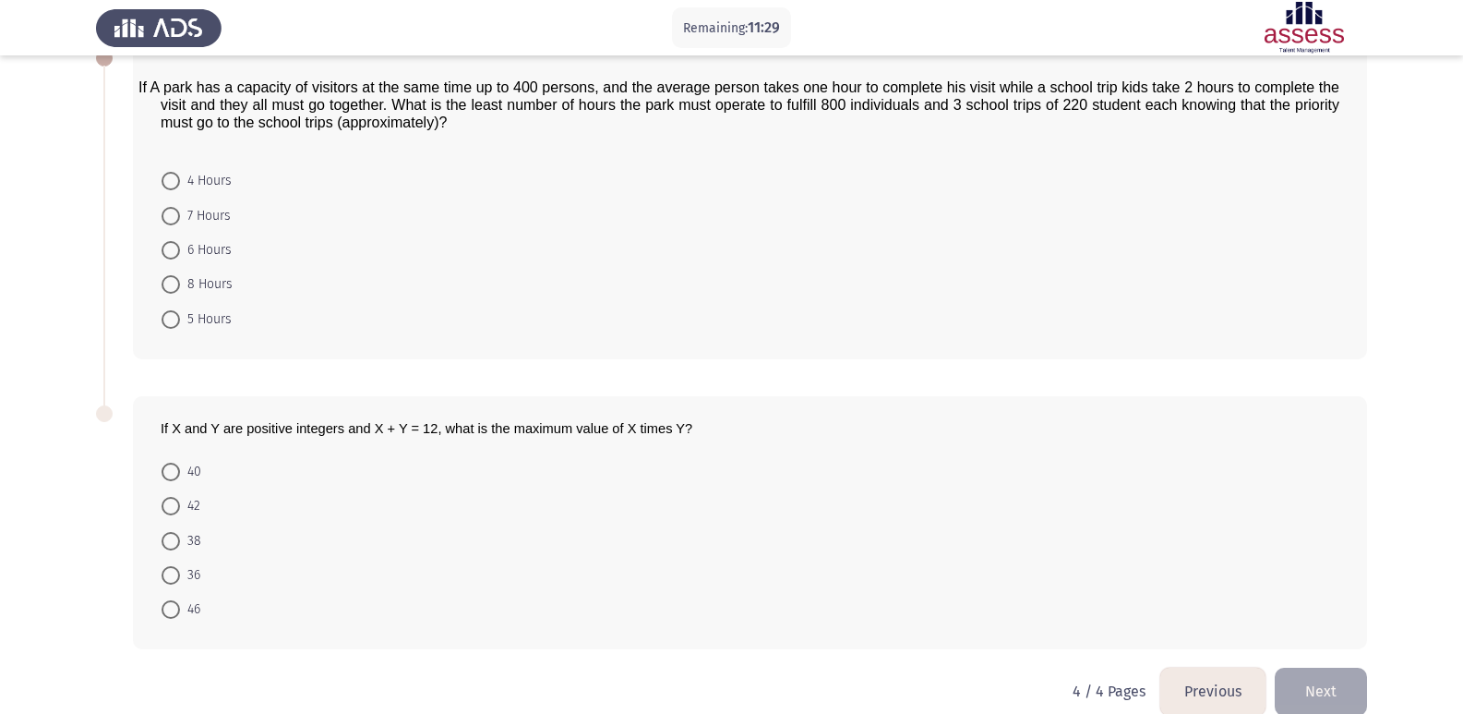
scroll to position [113, 0]
click at [177, 277] on span at bounding box center [171, 286] width 18 height 18
click at [177, 277] on input "8 Hours" at bounding box center [171, 286] width 18 height 18
radio input "true"
click at [177, 277] on span at bounding box center [171, 286] width 18 height 18
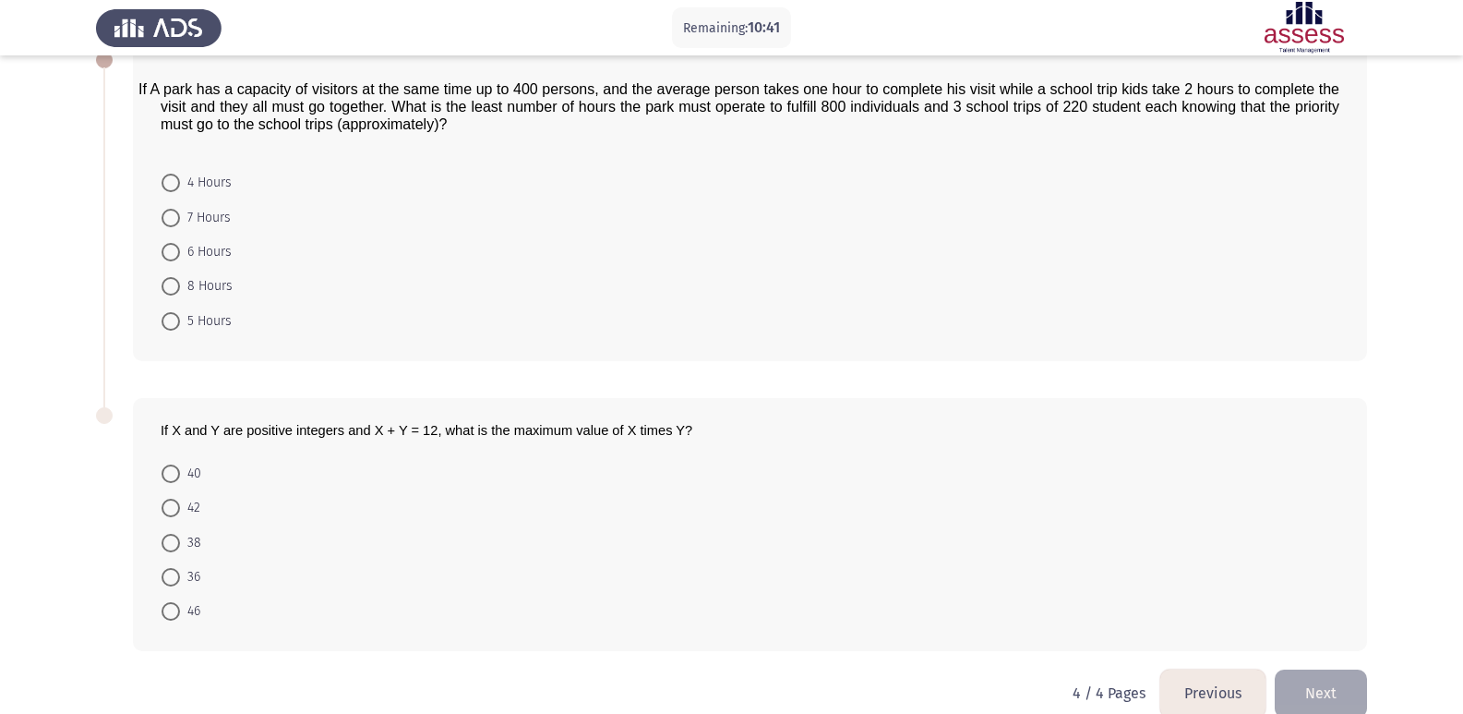
click at [177, 277] on input "8 Hours" at bounding box center [171, 286] width 18 height 18
click at [175, 583] on span at bounding box center [171, 576] width 18 height 18
click at [175, 583] on input "36" at bounding box center [171, 576] width 18 height 18
radio input "true"
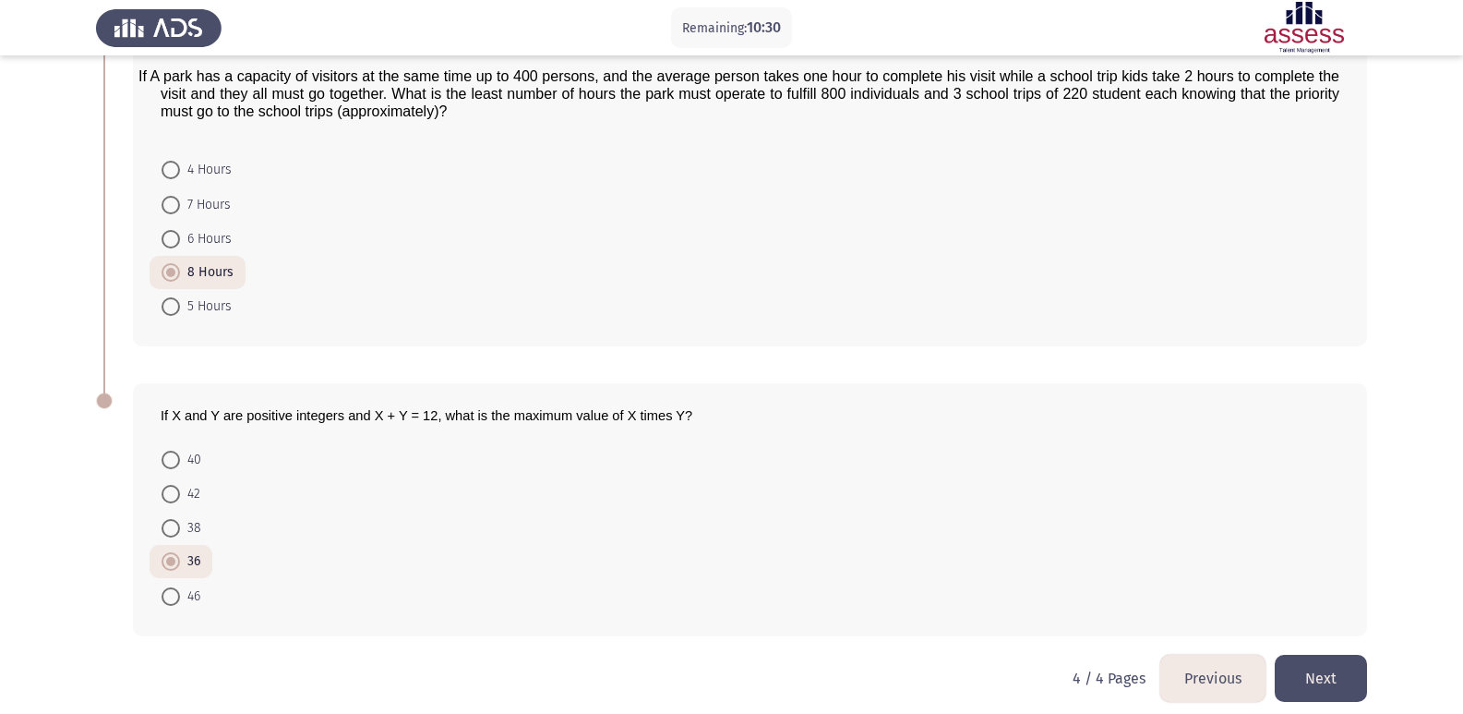
scroll to position [140, 0]
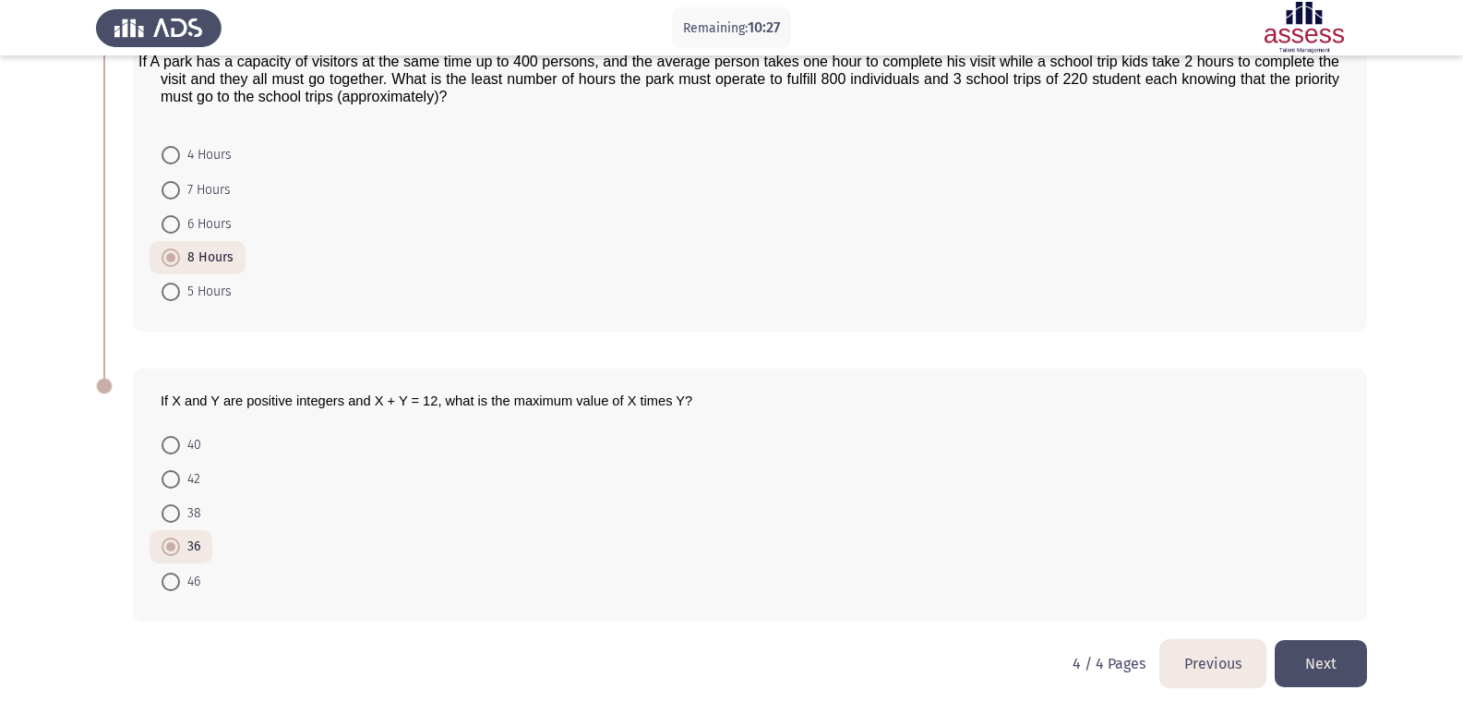
click at [1311, 658] on button "Next" at bounding box center [1321, 663] width 92 height 47
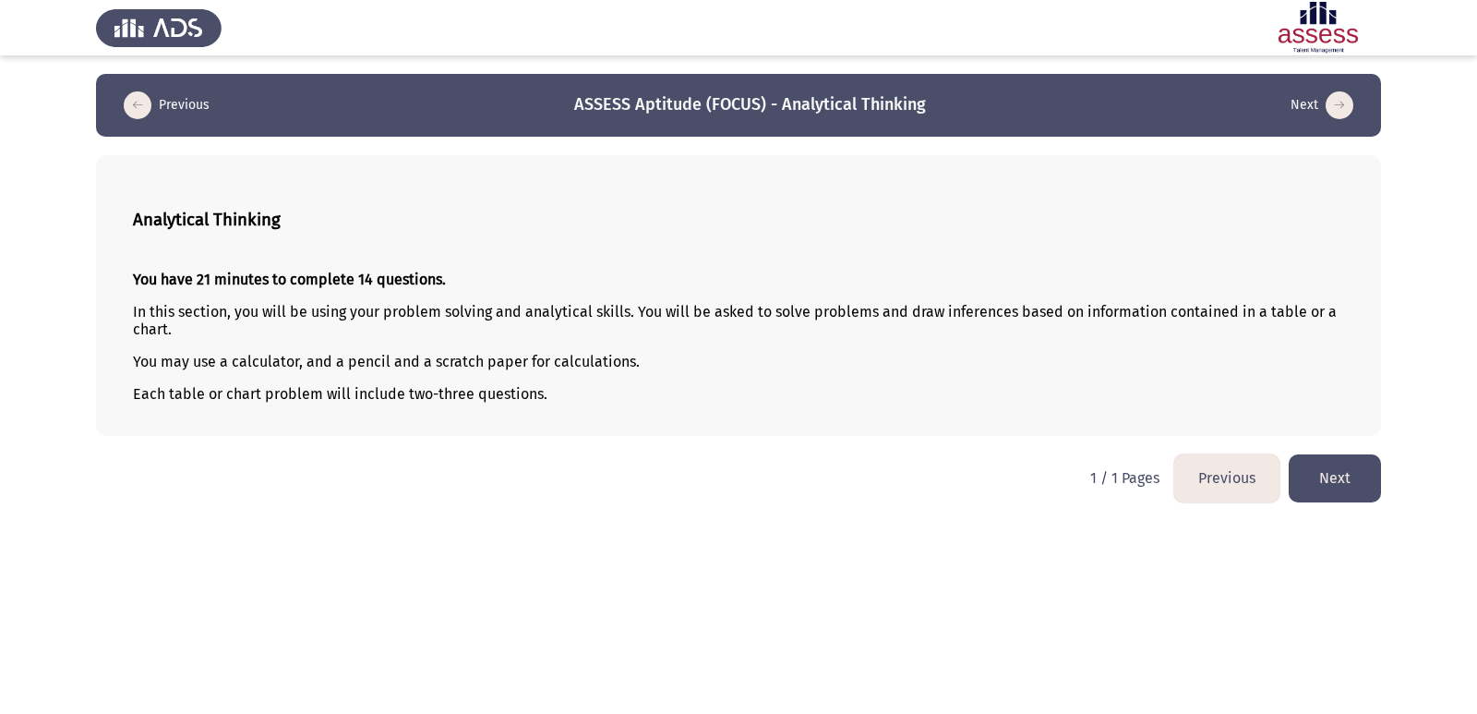
click at [1363, 475] on button "Next" at bounding box center [1335, 477] width 92 height 47
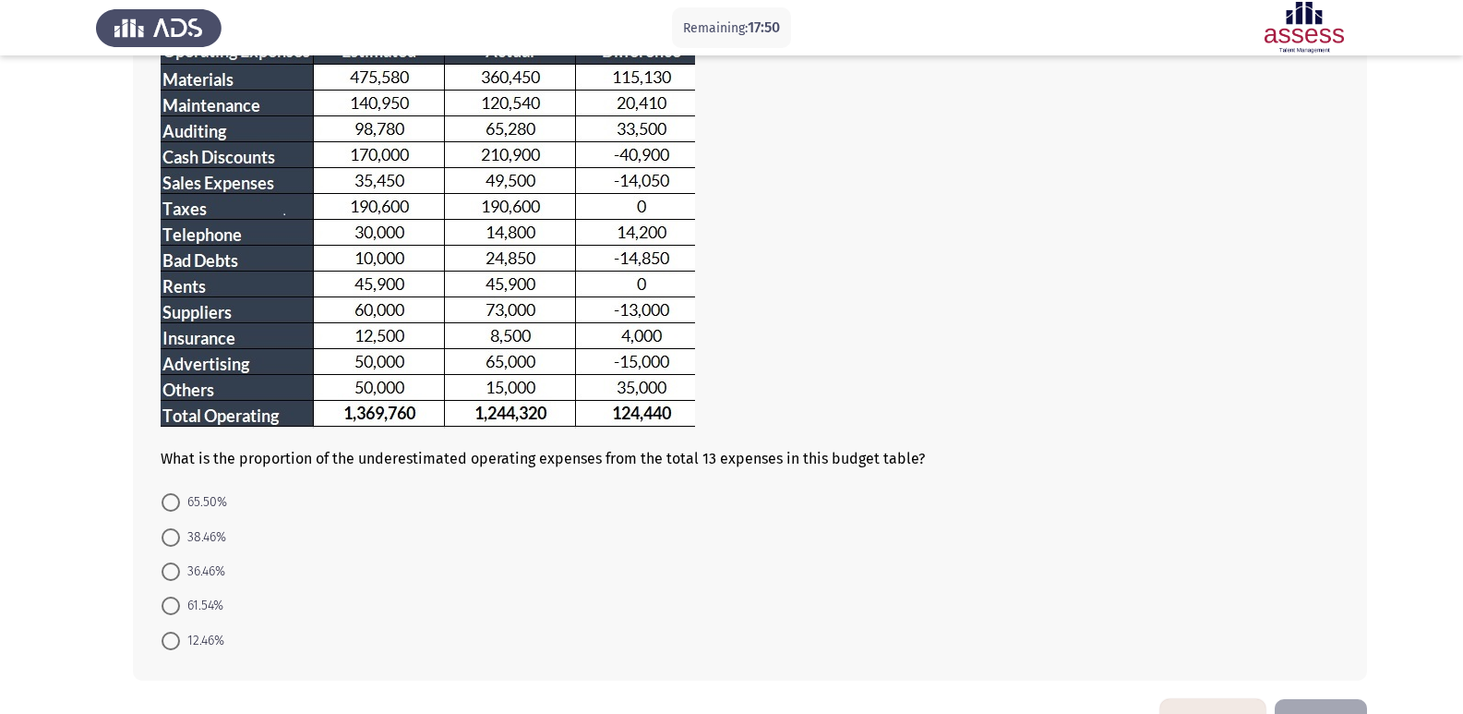
scroll to position [206, 0]
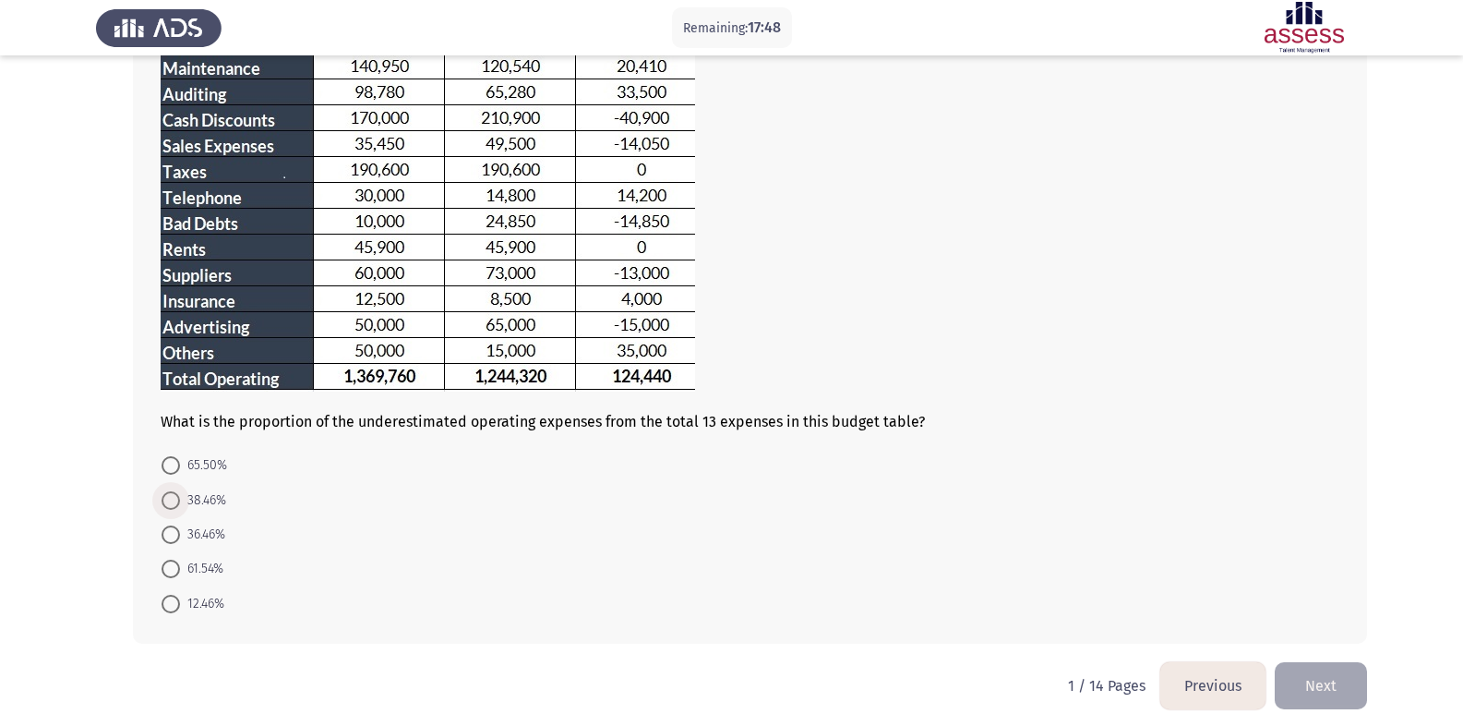
click at [208, 495] on span "38.46%" at bounding box center [203, 500] width 46 height 22
click at [180, 495] on input "38.46%" at bounding box center [171, 500] width 18 height 18
radio input "true"
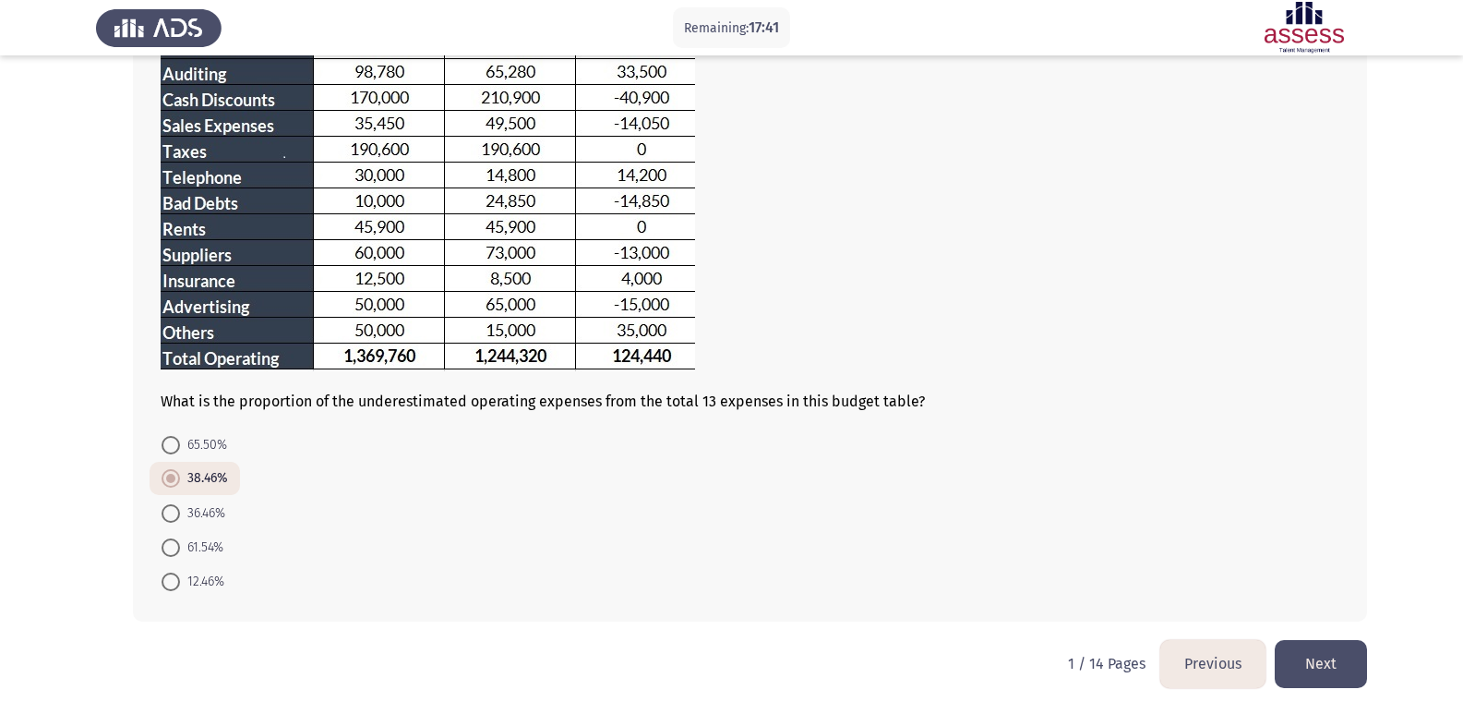
click at [1316, 653] on button "Next" at bounding box center [1321, 663] width 92 height 47
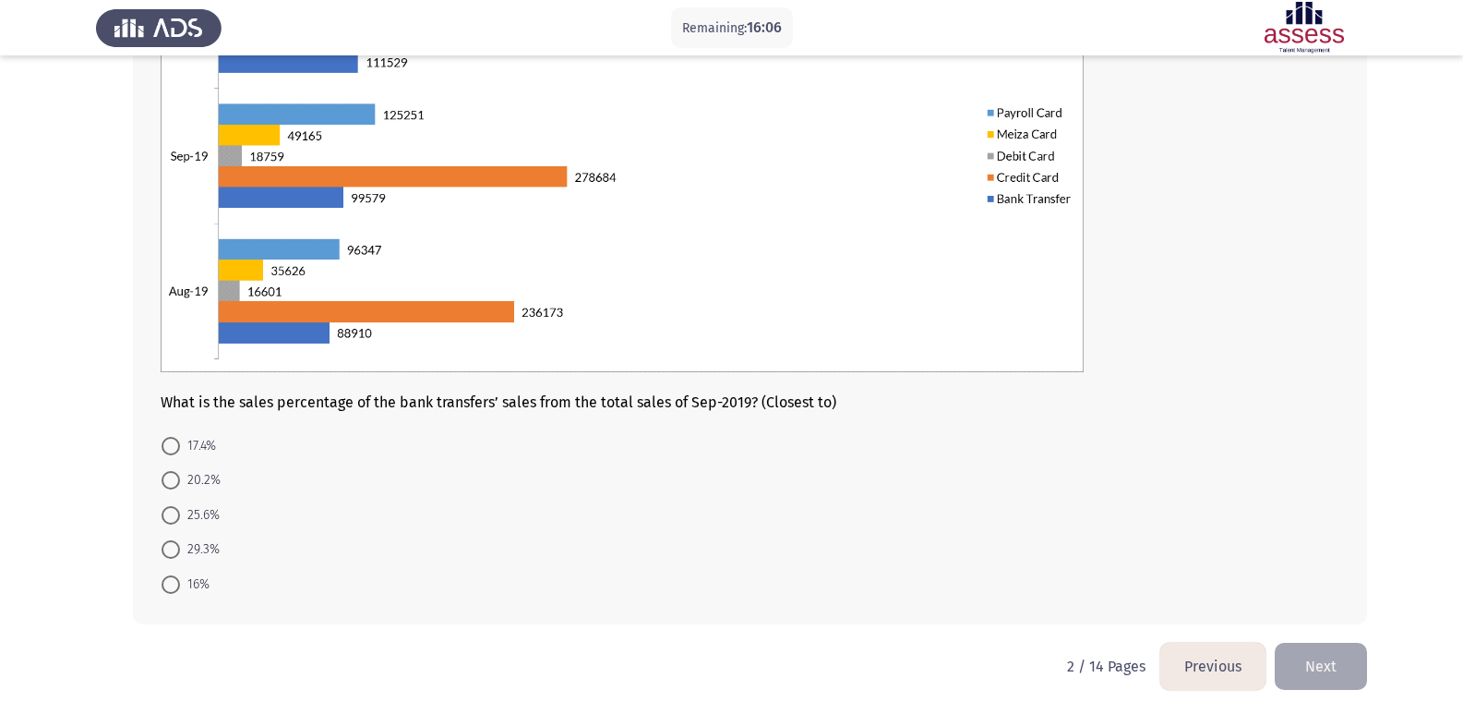
scroll to position [278, 0]
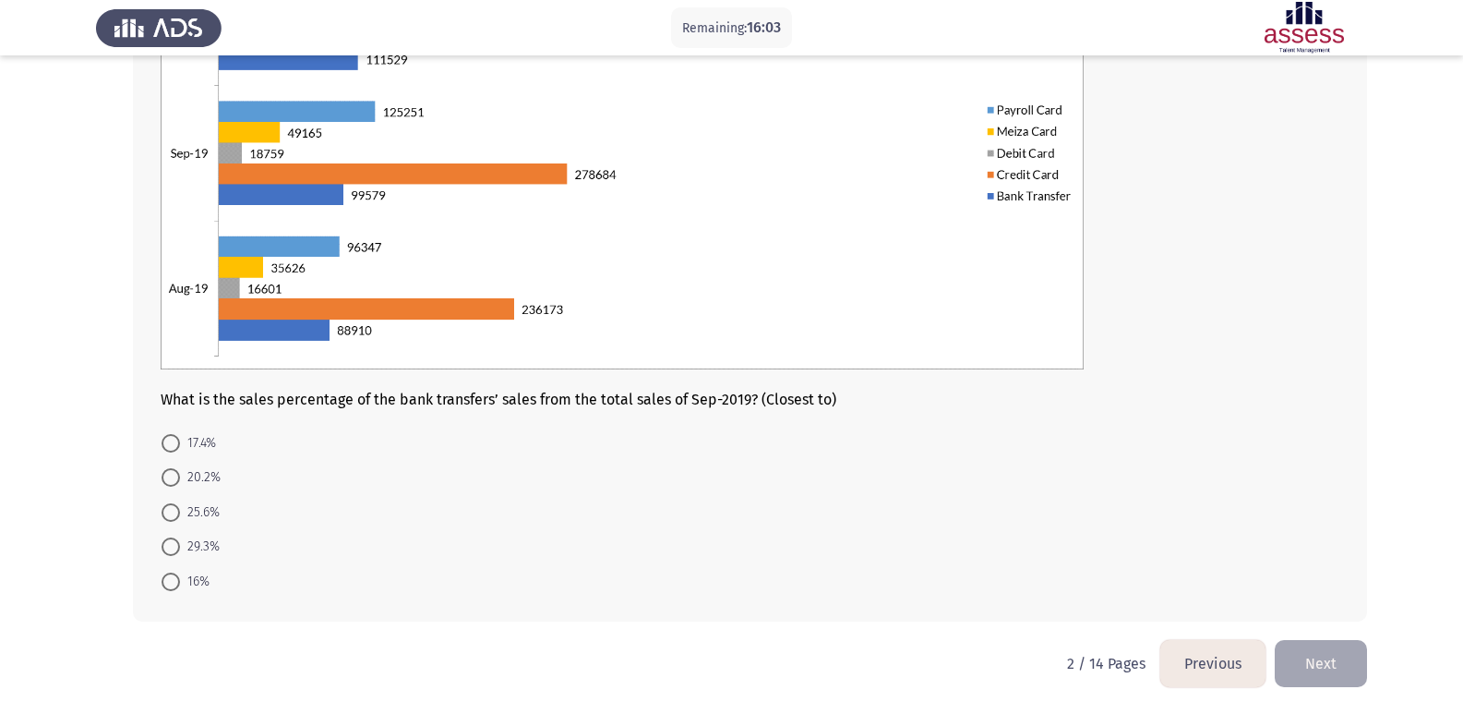
click at [196, 473] on span "20.2%" at bounding box center [200, 477] width 41 height 22
click at [180, 473] on input "20.2%" at bounding box center [171, 477] width 18 height 18
radio input "true"
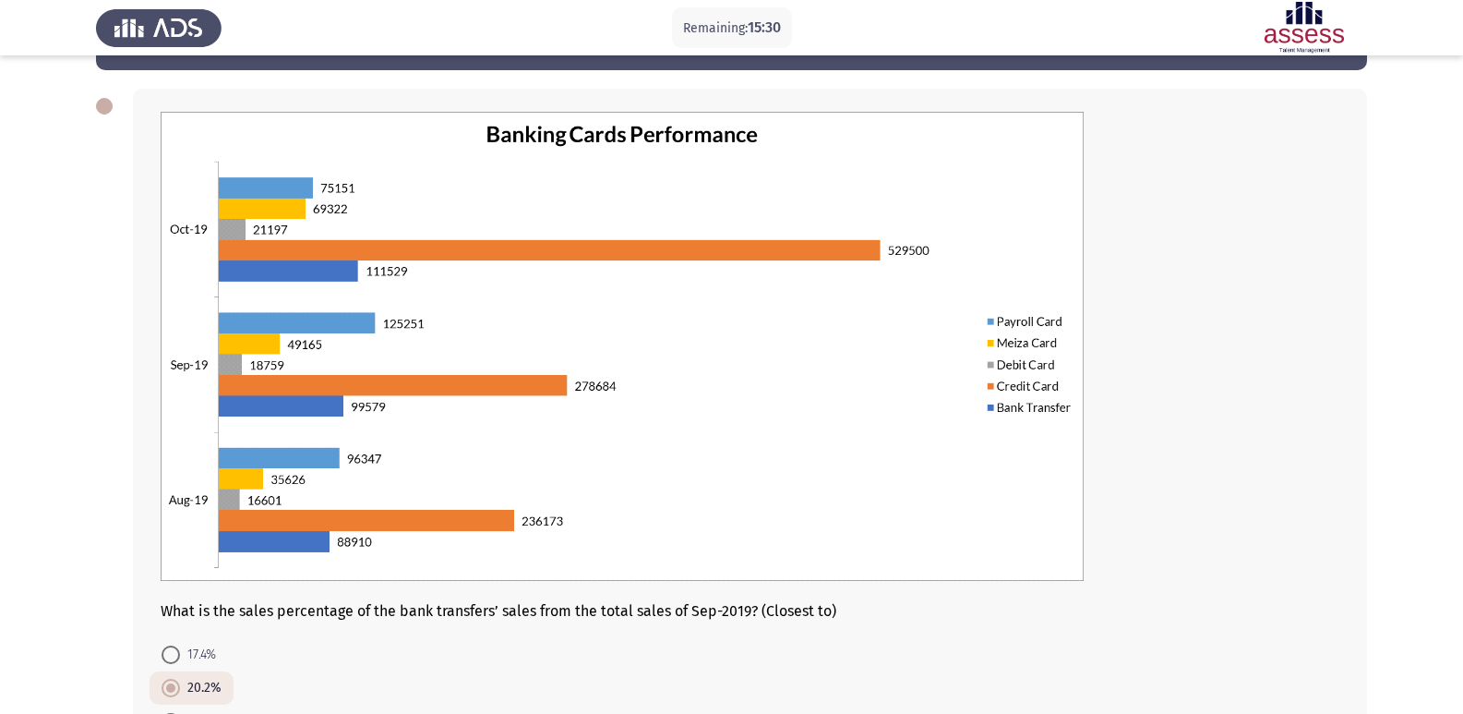
scroll to position [276, 0]
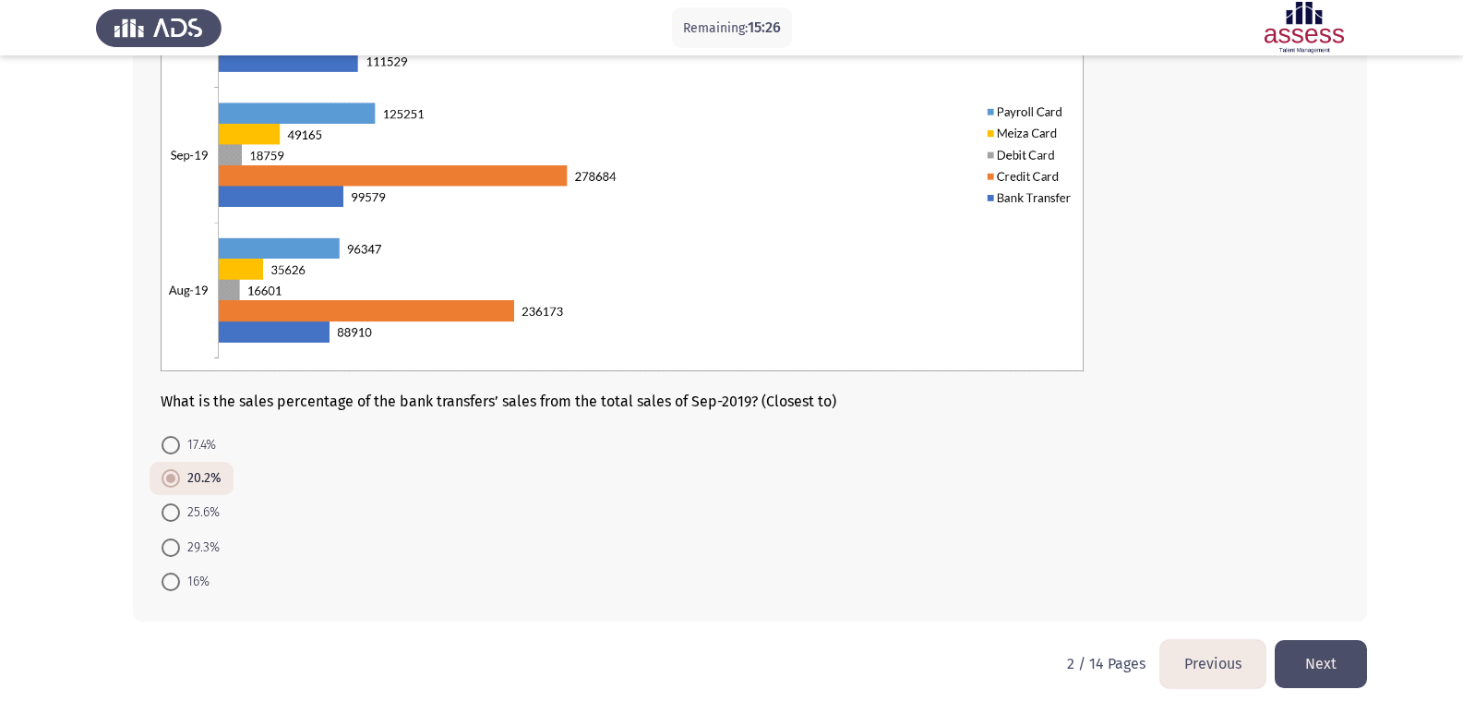
click at [1318, 666] on button "Next" at bounding box center [1321, 663] width 92 height 47
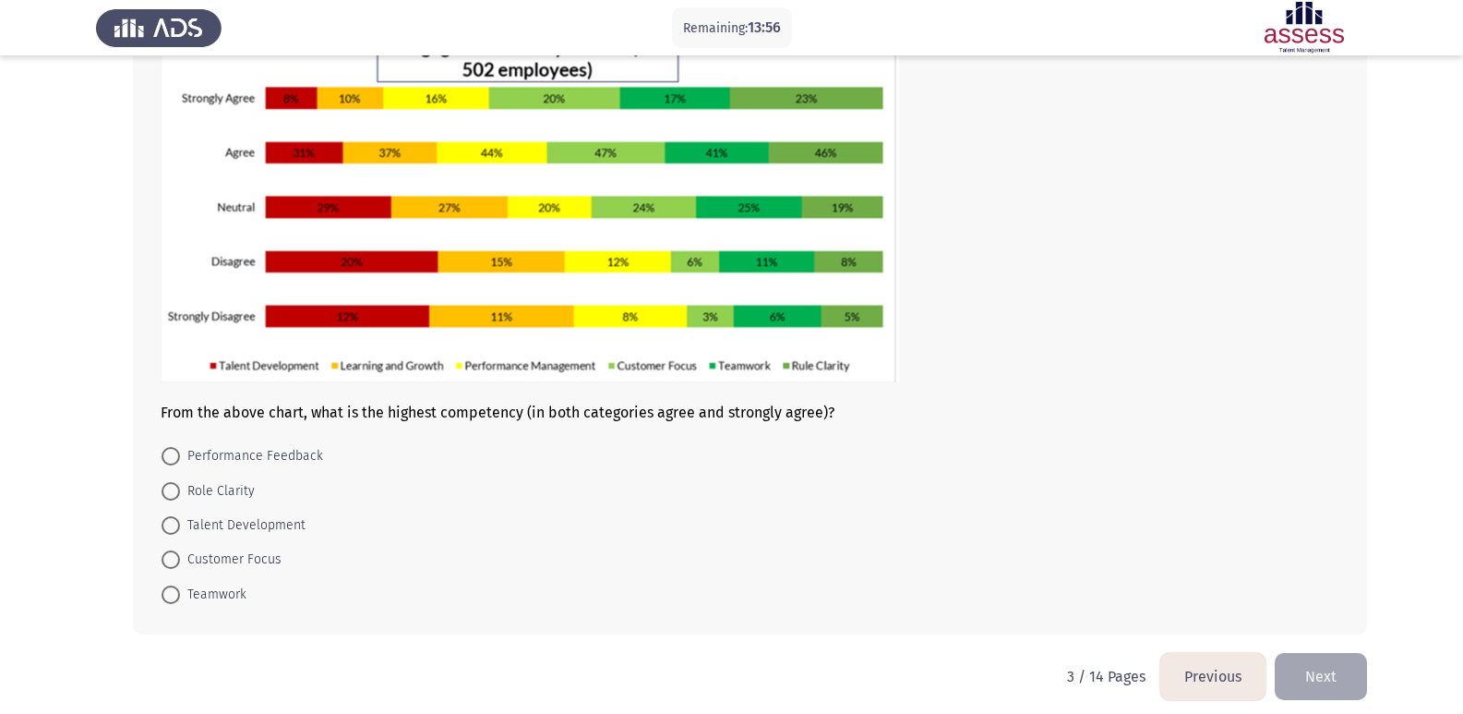
scroll to position [154, 0]
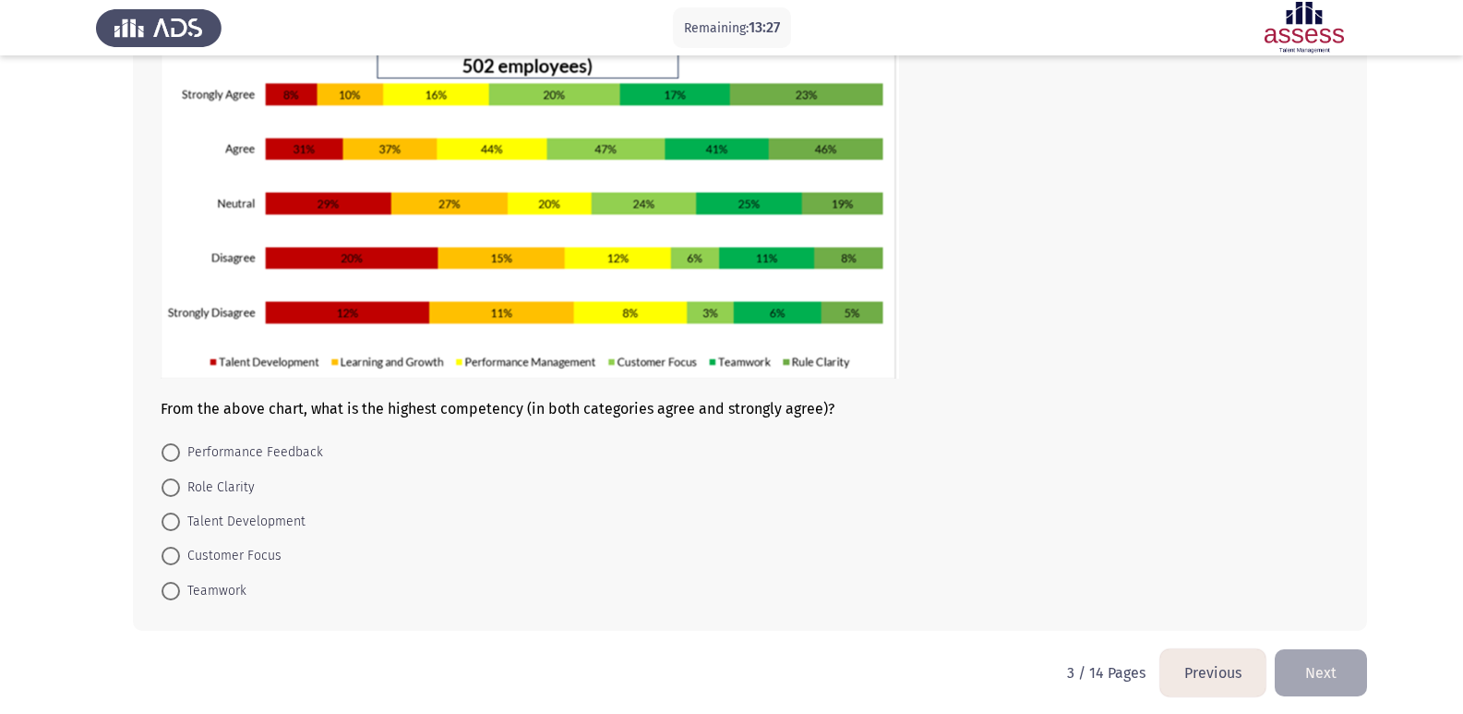
click at [238, 484] on span "Role Clarity" at bounding box center [217, 487] width 75 height 22
click at [180, 484] on input "Role Clarity" at bounding box center [171, 487] width 18 height 18
radio input "true"
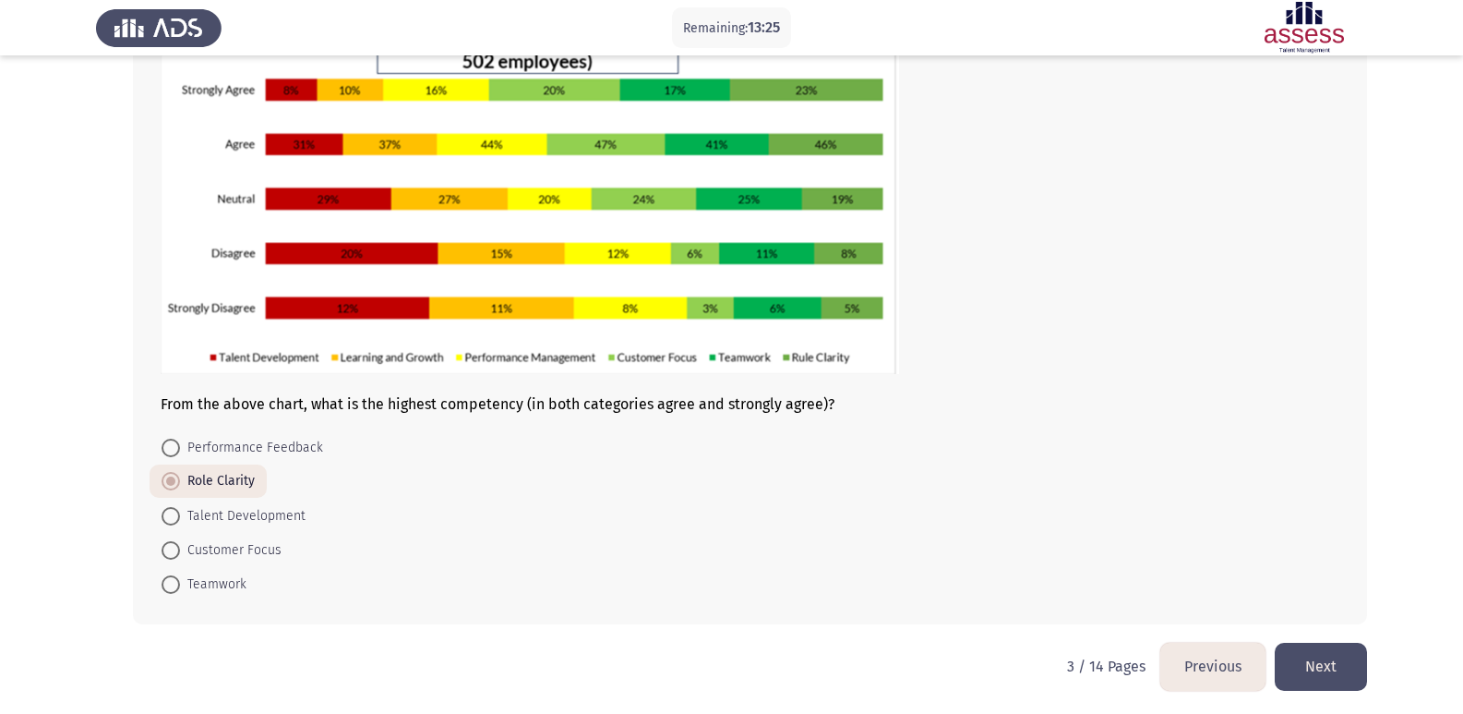
scroll to position [162, 0]
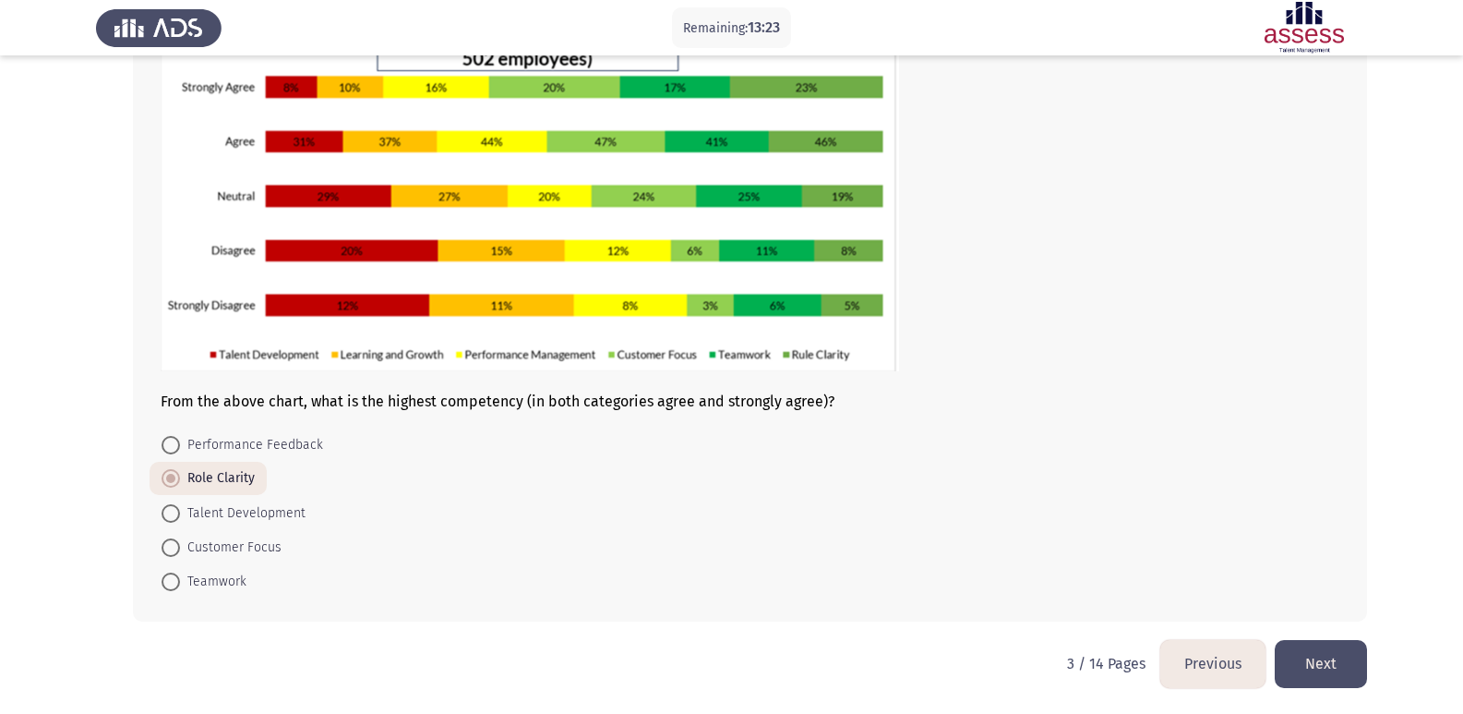
click at [1311, 667] on button "Next" at bounding box center [1321, 663] width 92 height 47
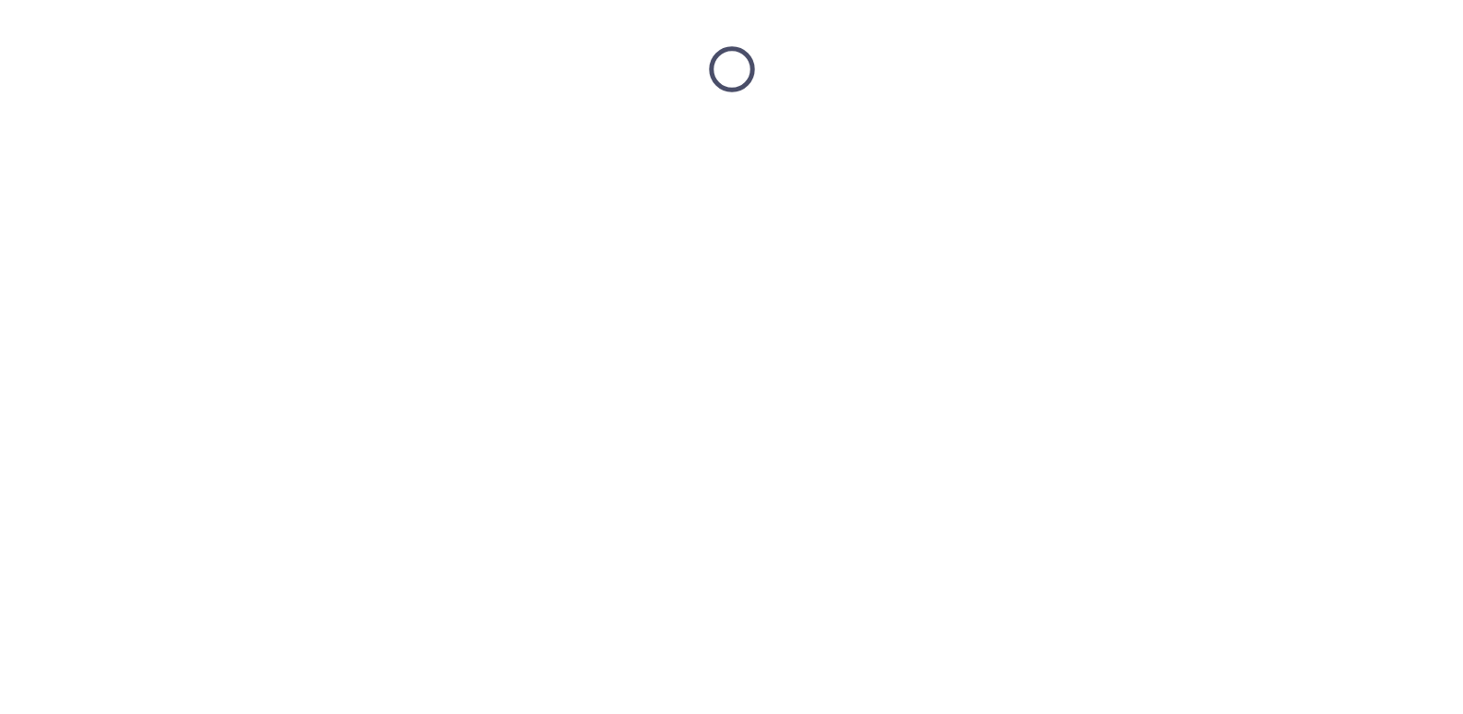
scroll to position [0, 0]
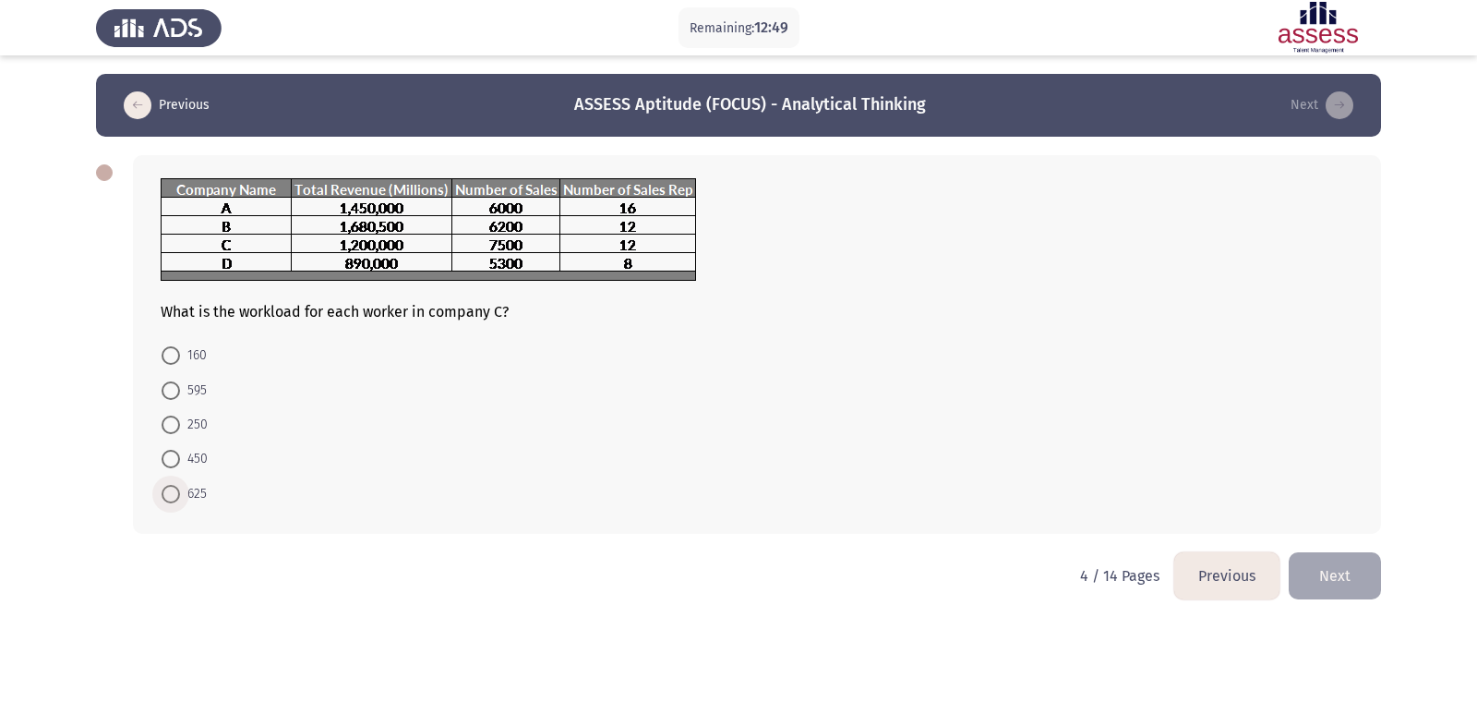
click at [163, 492] on span at bounding box center [171, 494] width 18 height 18
click at [163, 492] on input "625" at bounding box center [171, 494] width 18 height 18
radio input "true"
click at [1310, 573] on button "Next" at bounding box center [1335, 573] width 92 height 47
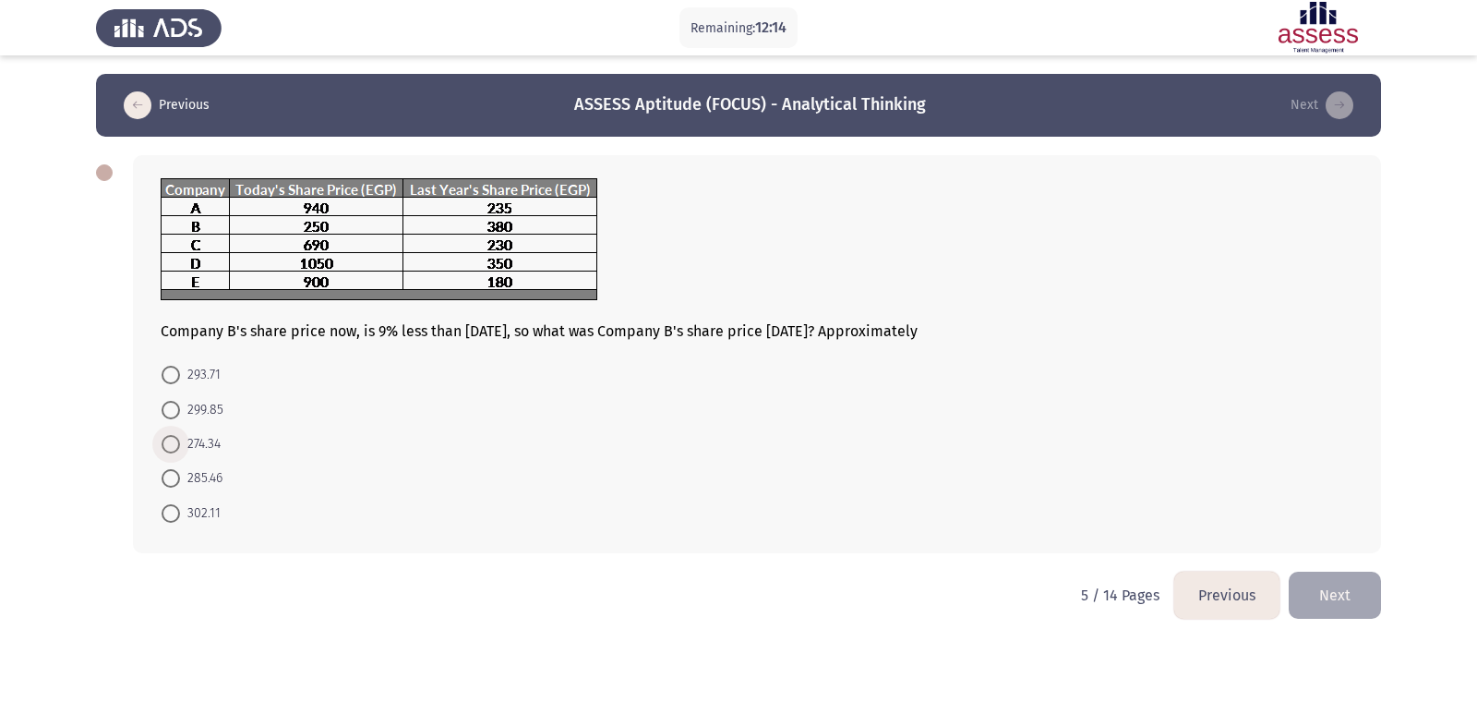
click at [202, 439] on span "274.34" at bounding box center [200, 444] width 41 height 22
click at [180, 439] on input "274.34" at bounding box center [171, 444] width 18 height 18
radio input "true"
click at [1325, 596] on button "Next" at bounding box center [1335, 593] width 92 height 47
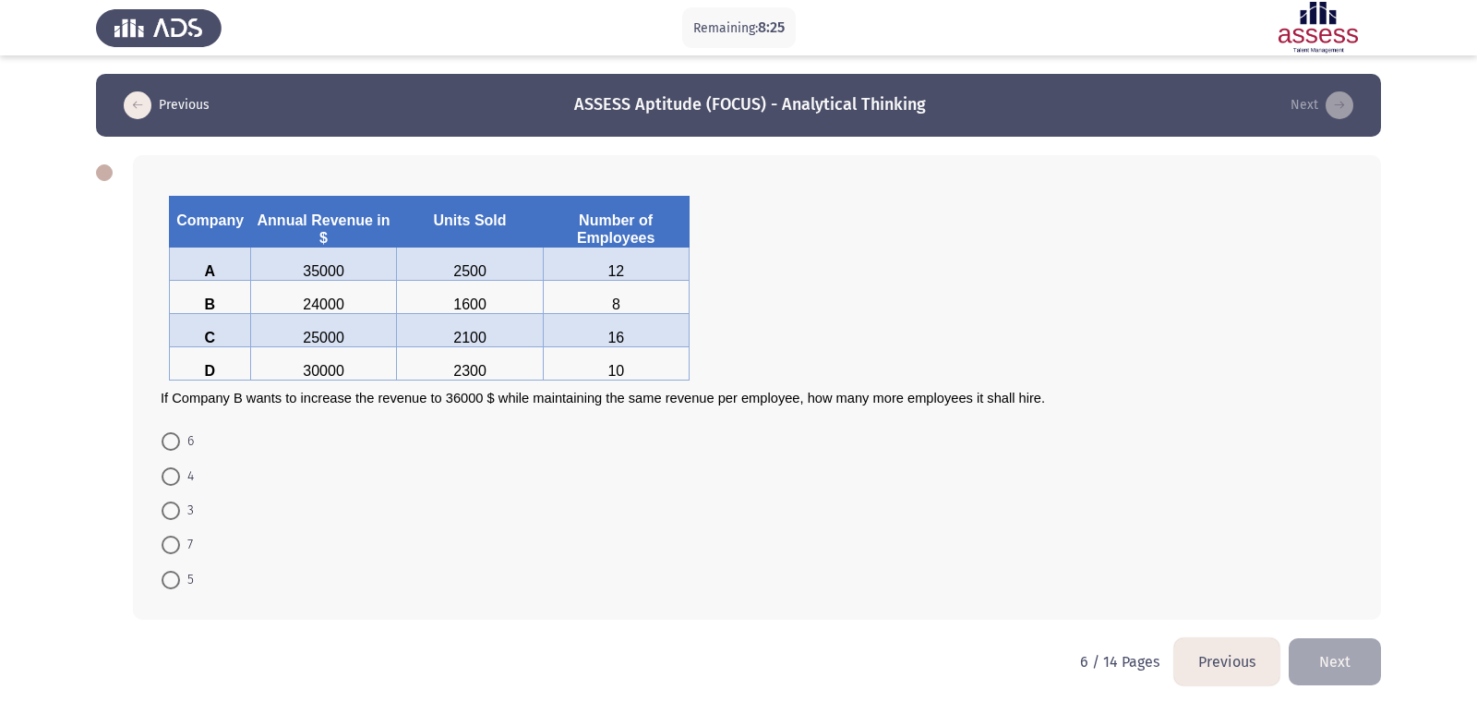
click at [176, 467] on span at bounding box center [171, 476] width 18 height 18
click at [176, 467] on input "4" at bounding box center [171, 476] width 18 height 18
radio input "true"
click at [1338, 649] on button "Next" at bounding box center [1335, 659] width 92 height 47
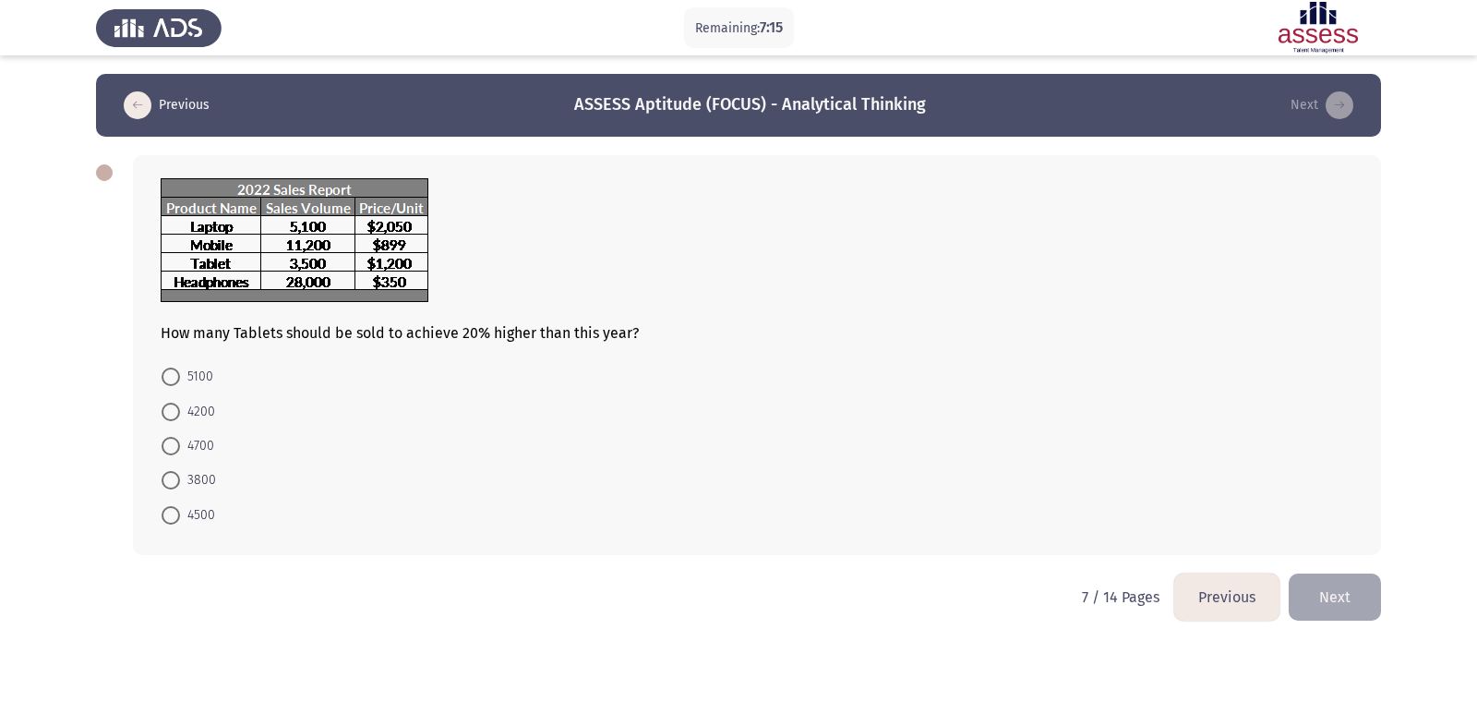
click at [189, 409] on span "4200" at bounding box center [197, 412] width 35 height 22
click at [180, 409] on input "4200" at bounding box center [171, 412] width 18 height 18
radio input "true"
click at [1349, 580] on button "Next" at bounding box center [1335, 595] width 92 height 47
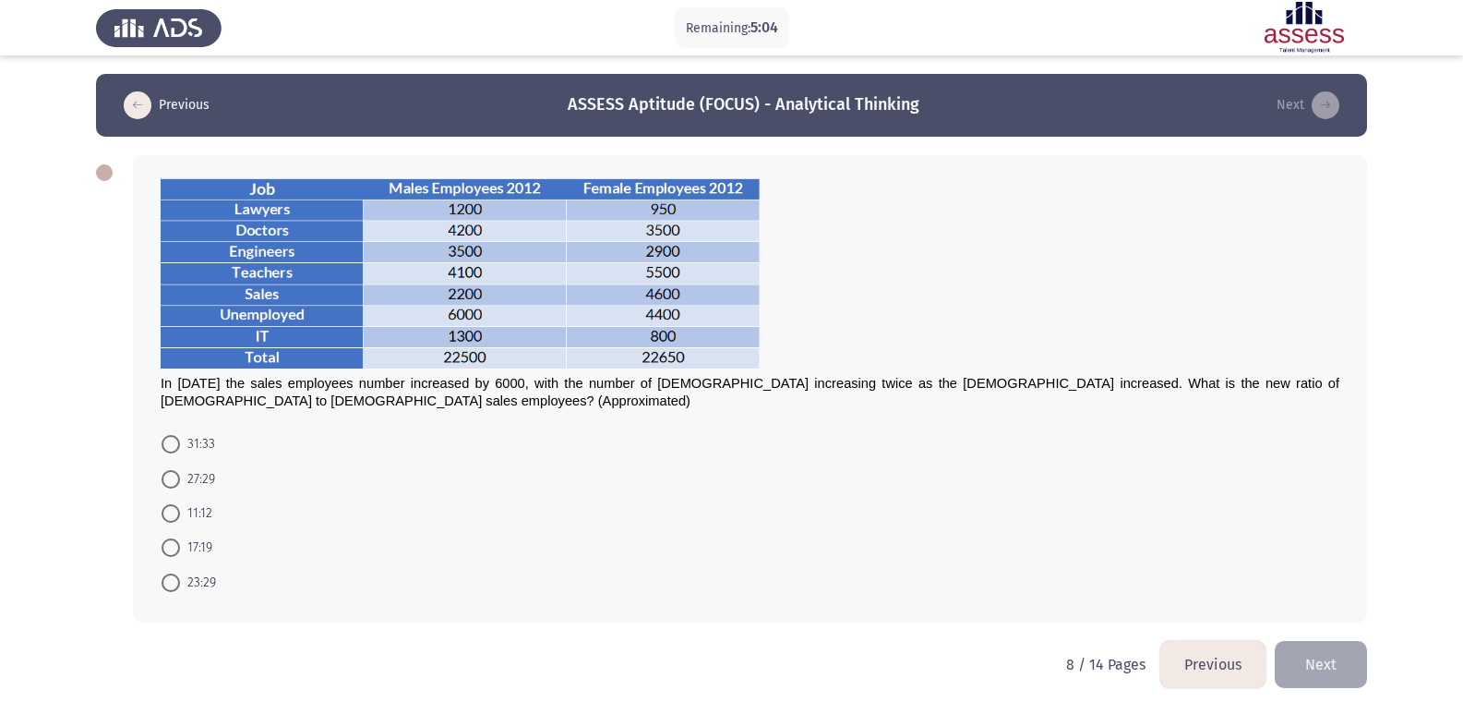
scroll to position [1, 0]
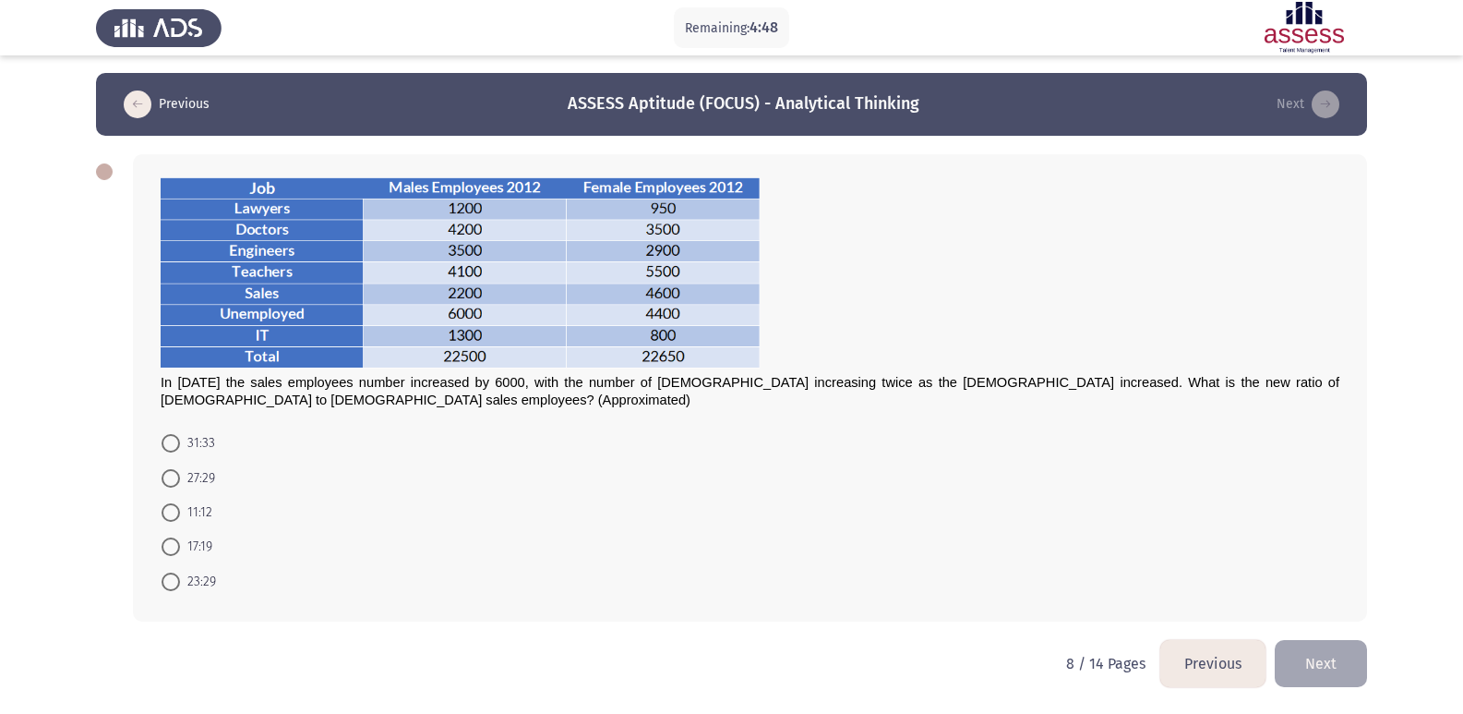
click at [182, 552] on span "17:19" at bounding box center [196, 547] width 32 height 22
click at [180, 552] on input "17:19" at bounding box center [171, 546] width 18 height 18
radio input "true"
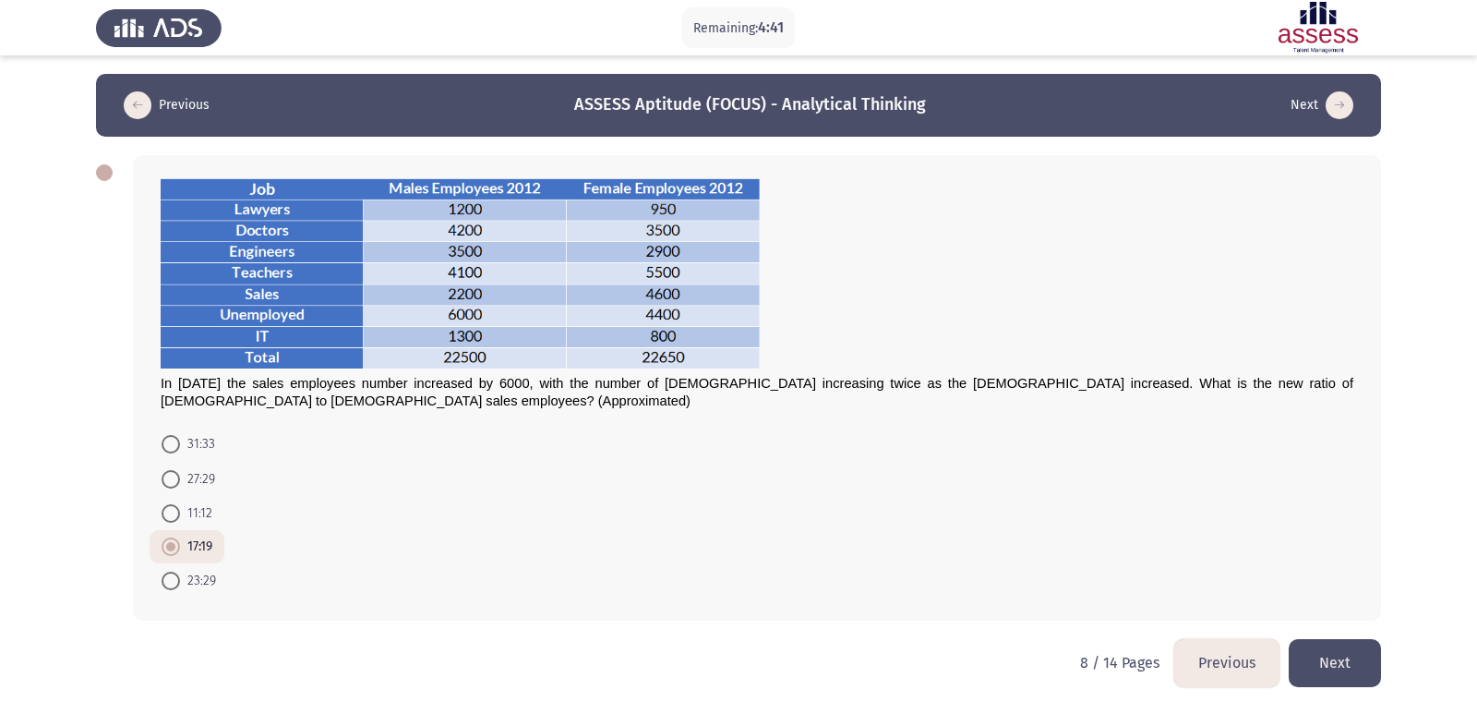
click at [1313, 653] on button "Next" at bounding box center [1335, 662] width 92 height 47
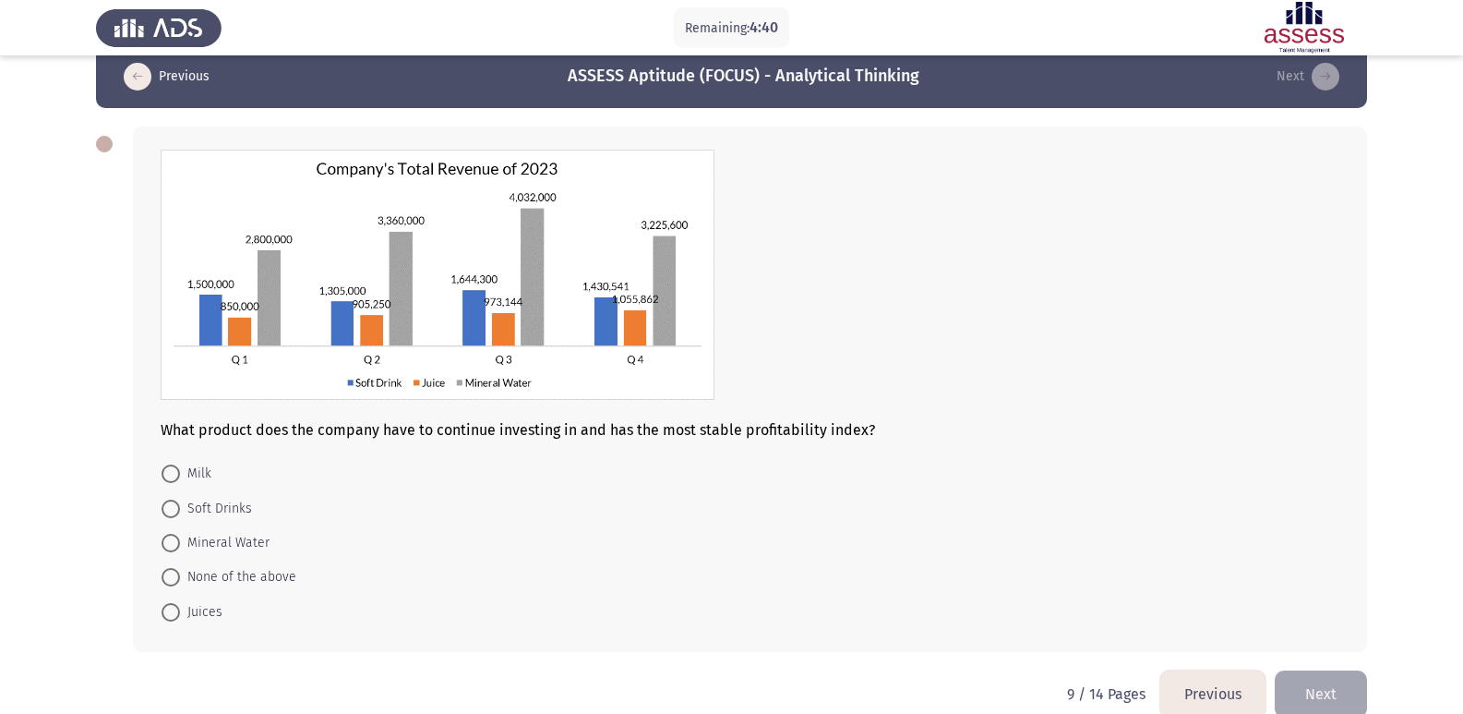
scroll to position [59, 0]
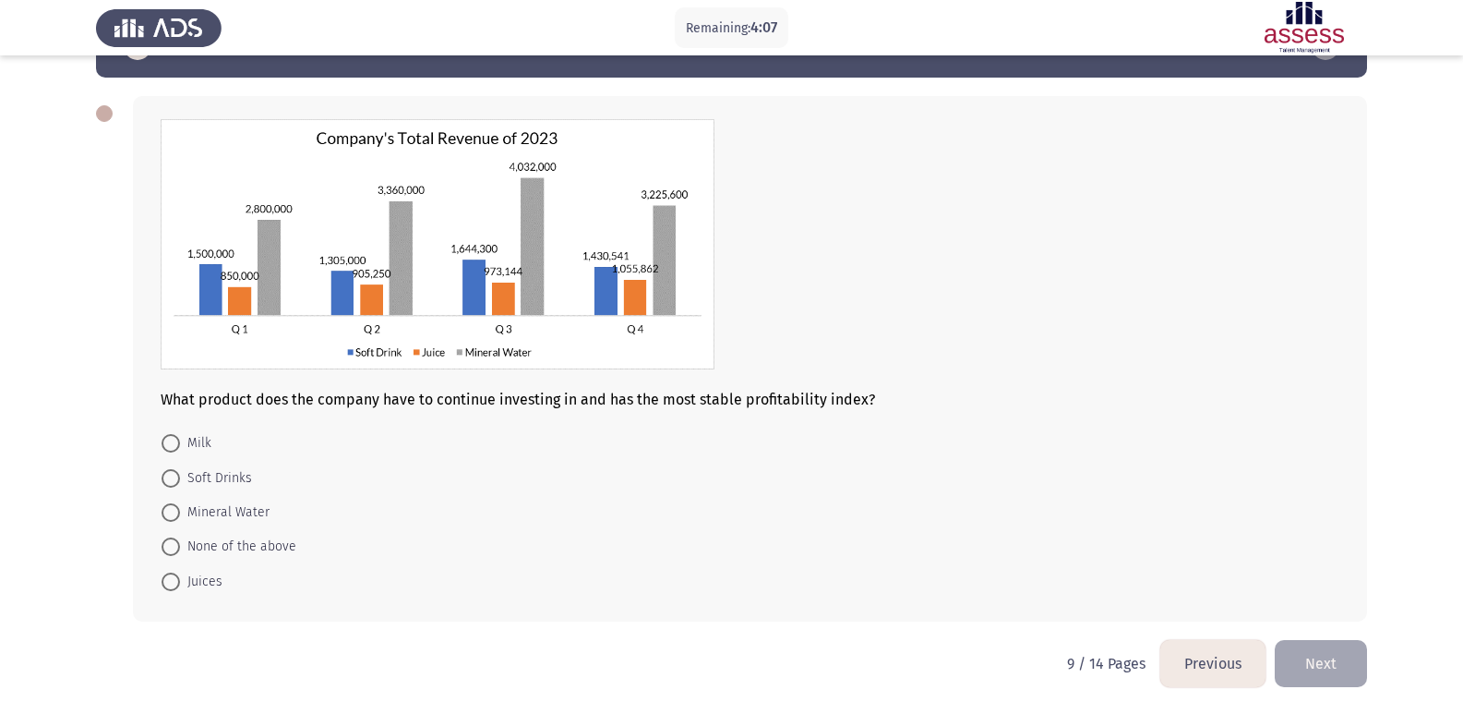
click at [187, 474] on span "Soft Drinks" at bounding box center [216, 478] width 72 height 22
click at [180, 474] on input "Soft Drinks" at bounding box center [171, 478] width 18 height 18
radio input "true"
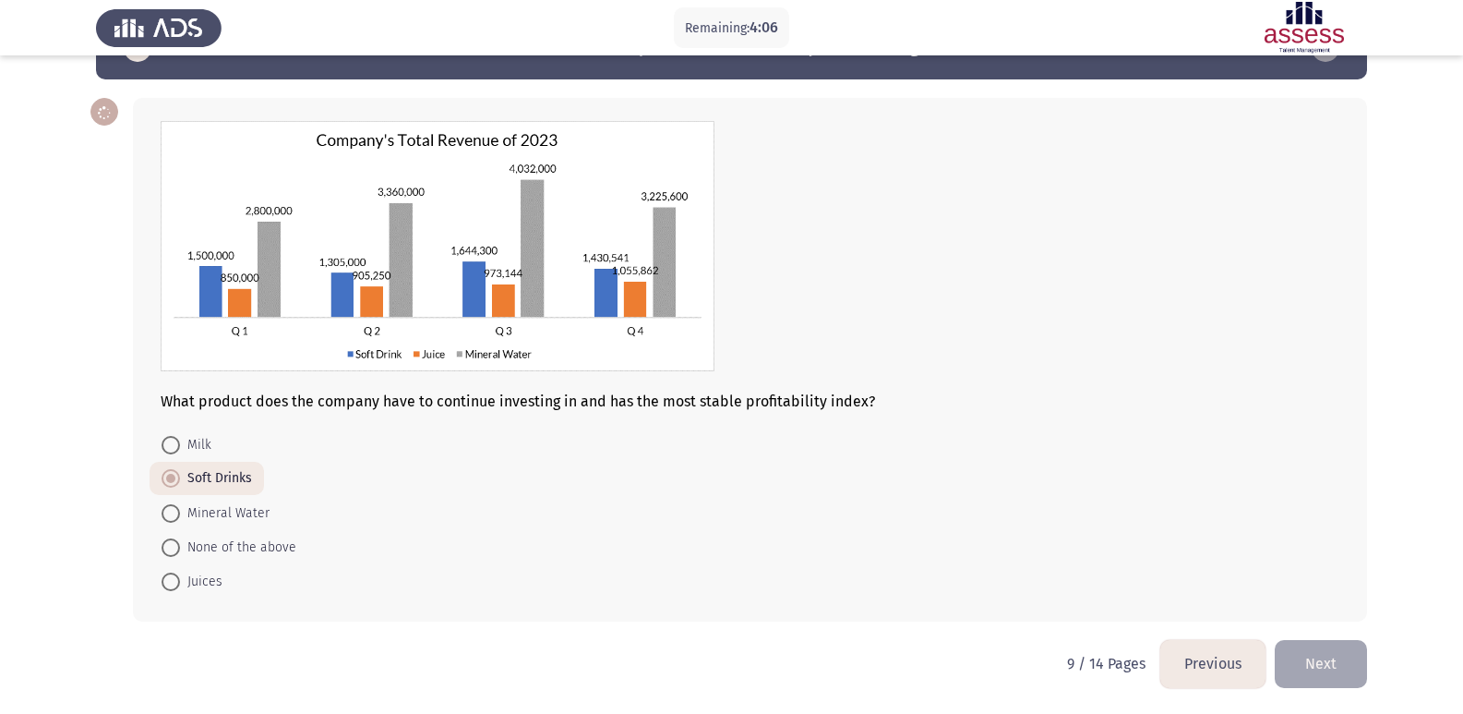
scroll to position [57, 0]
click at [1317, 677] on button "Next" at bounding box center [1321, 663] width 92 height 47
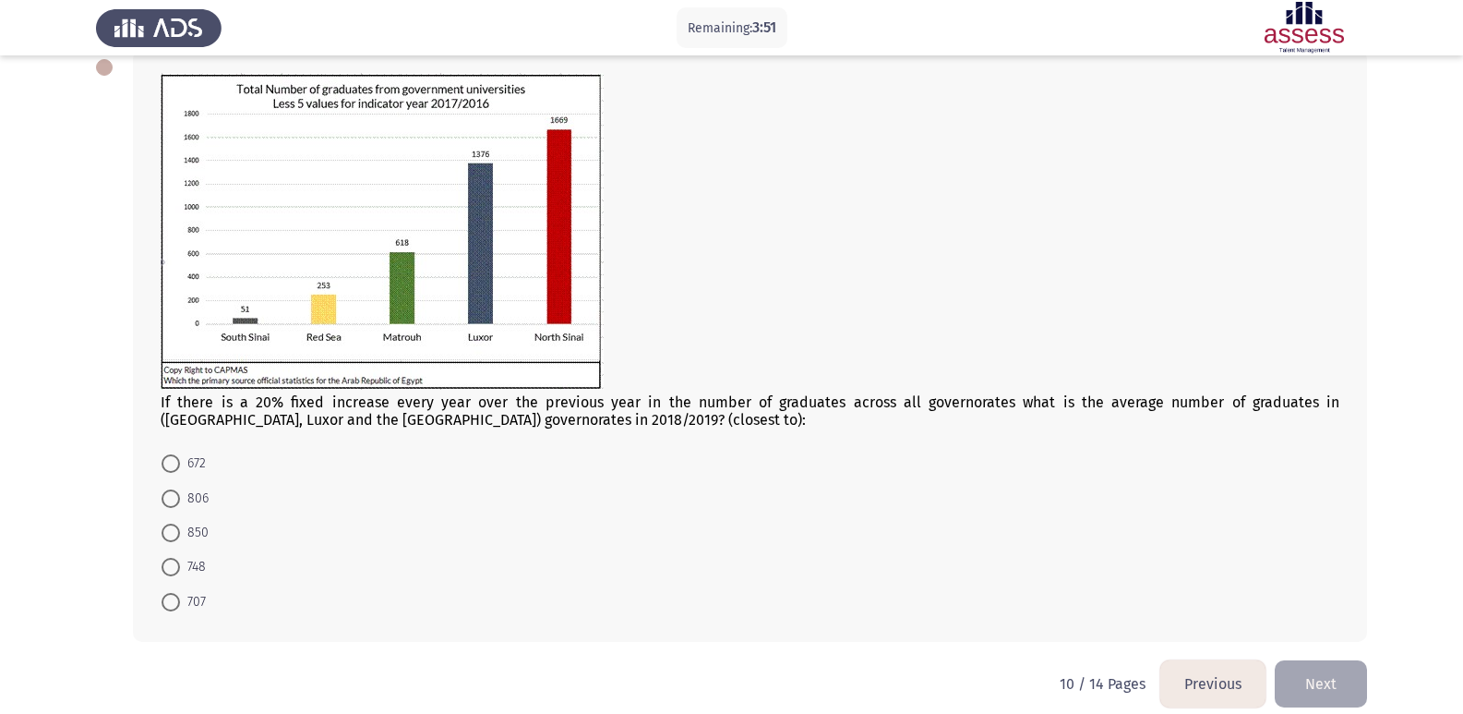
scroll to position [102, 0]
click at [1083, 239] on div at bounding box center [750, 236] width 1179 height 320
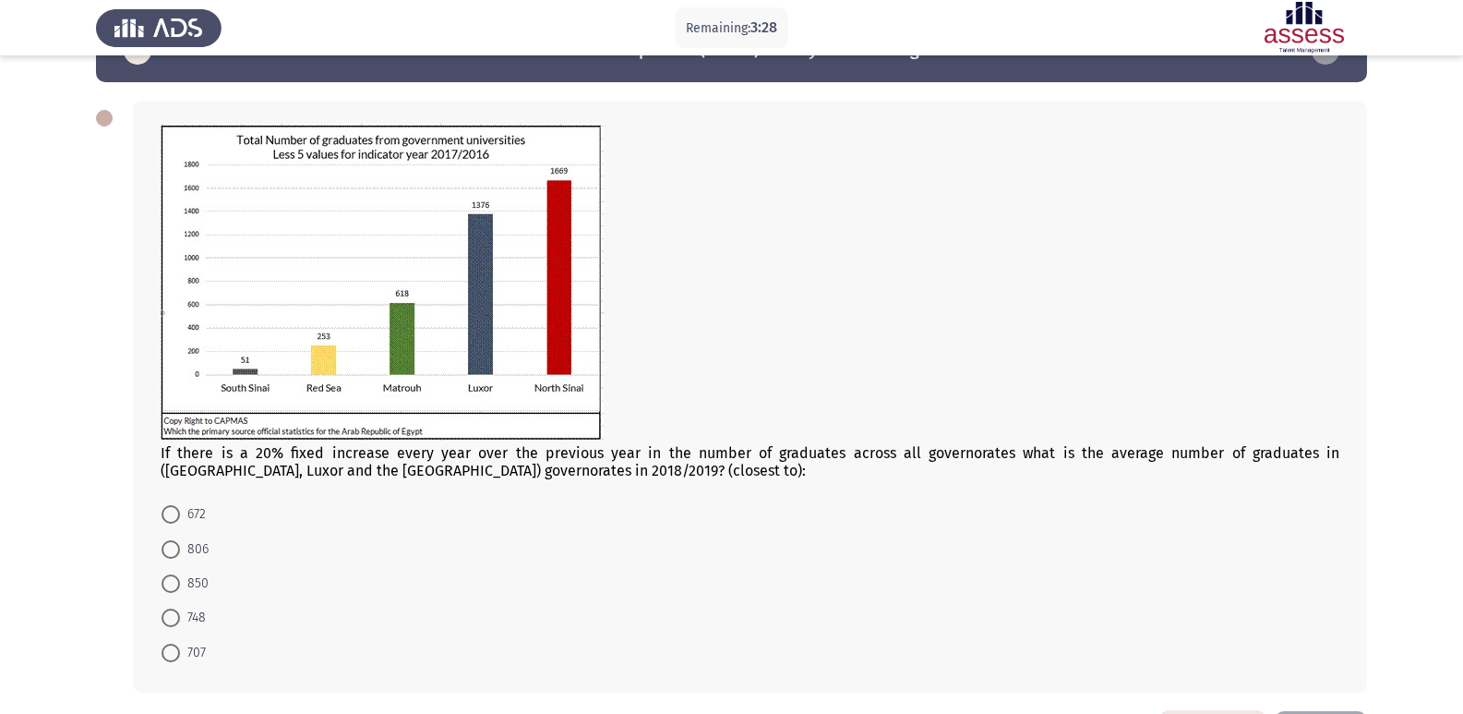
scroll to position [126, 0]
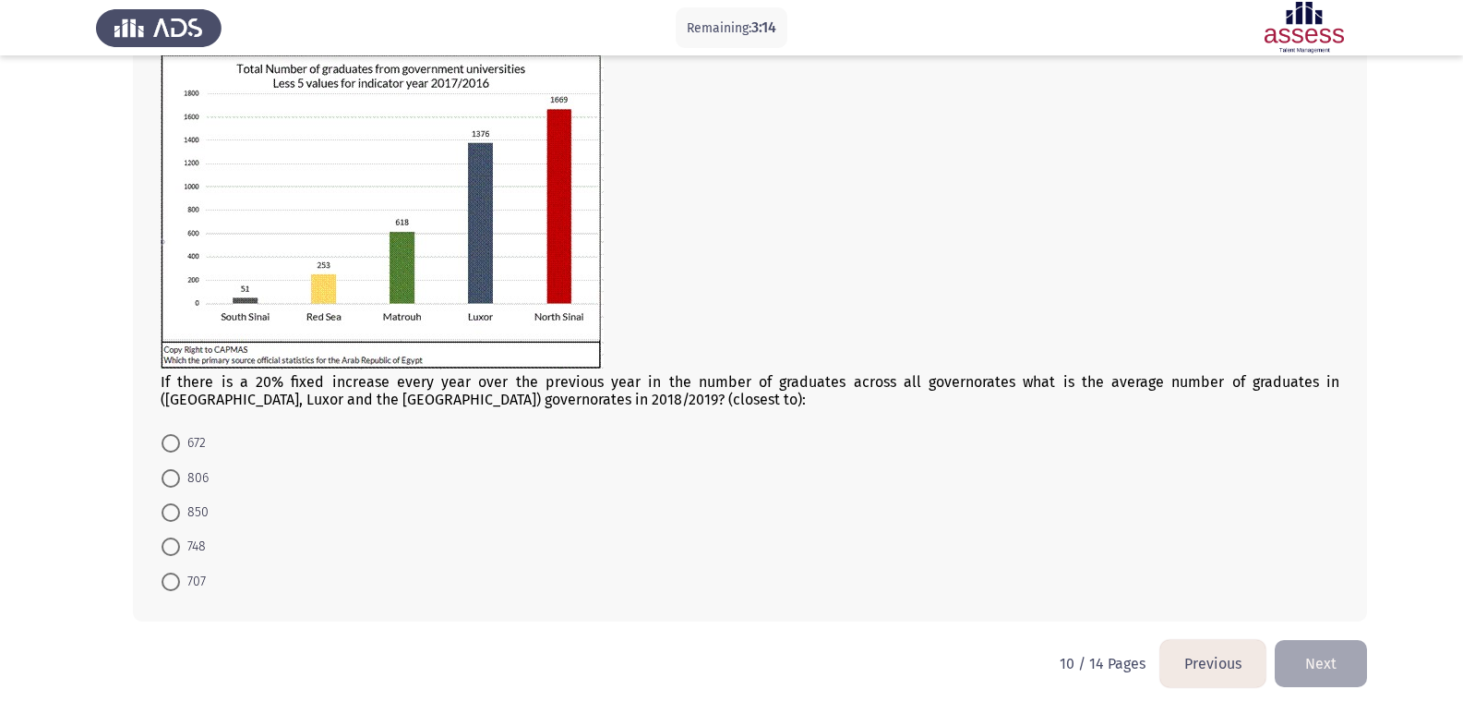
click at [176, 476] on span at bounding box center [171, 478] width 18 height 18
click at [176, 476] on input "806" at bounding box center [171, 478] width 18 height 18
radio input "true"
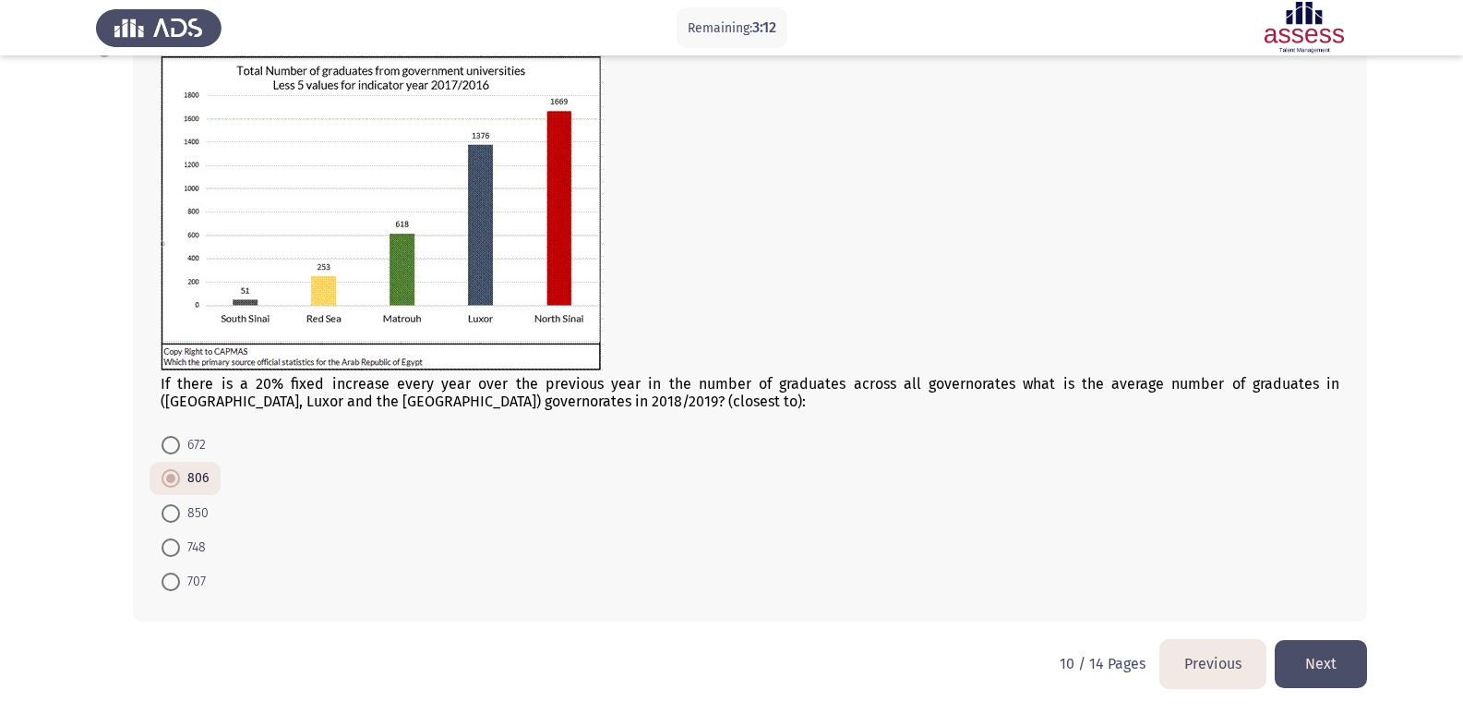
click at [1318, 662] on button "Next" at bounding box center [1321, 663] width 92 height 47
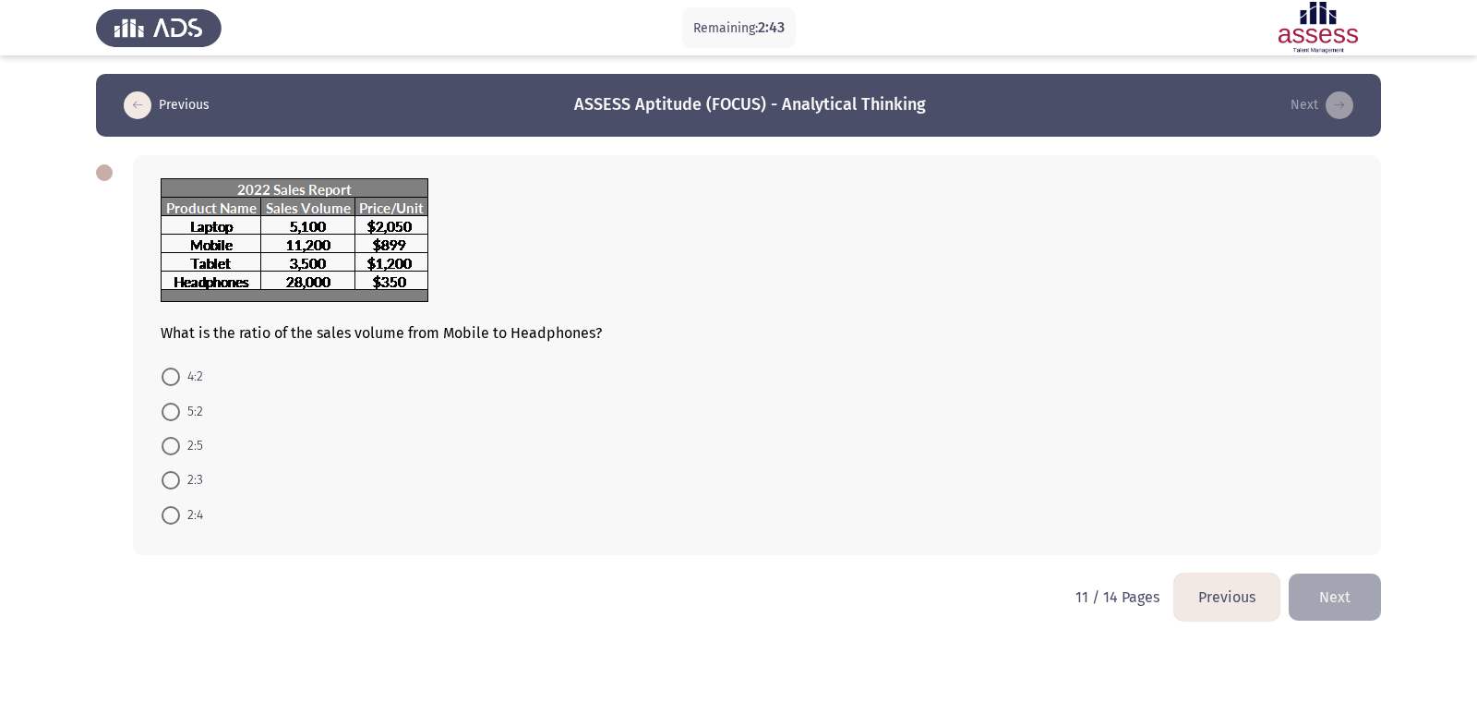
click at [171, 441] on span at bounding box center [171, 446] width 18 height 18
click at [171, 441] on input "2:5" at bounding box center [171, 446] width 18 height 18
radio input "true"
click at [1326, 593] on button "Next" at bounding box center [1335, 595] width 92 height 47
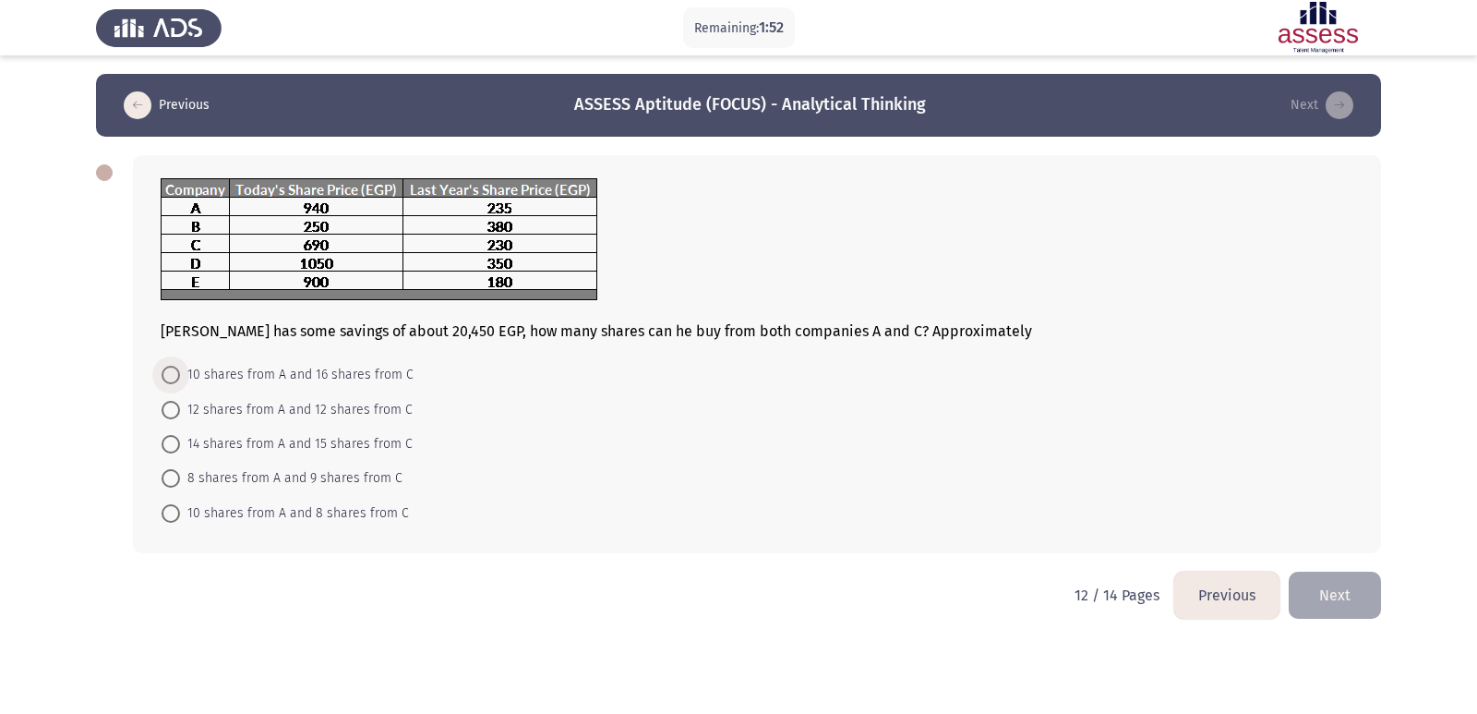
click at [188, 371] on span "10 shares from A and 16 shares from C" at bounding box center [297, 375] width 234 height 22
click at [180, 371] on input "10 shares from A and 16 shares from C" at bounding box center [171, 375] width 18 height 18
radio input "true"
click at [1351, 612] on button "Next" at bounding box center [1335, 593] width 92 height 47
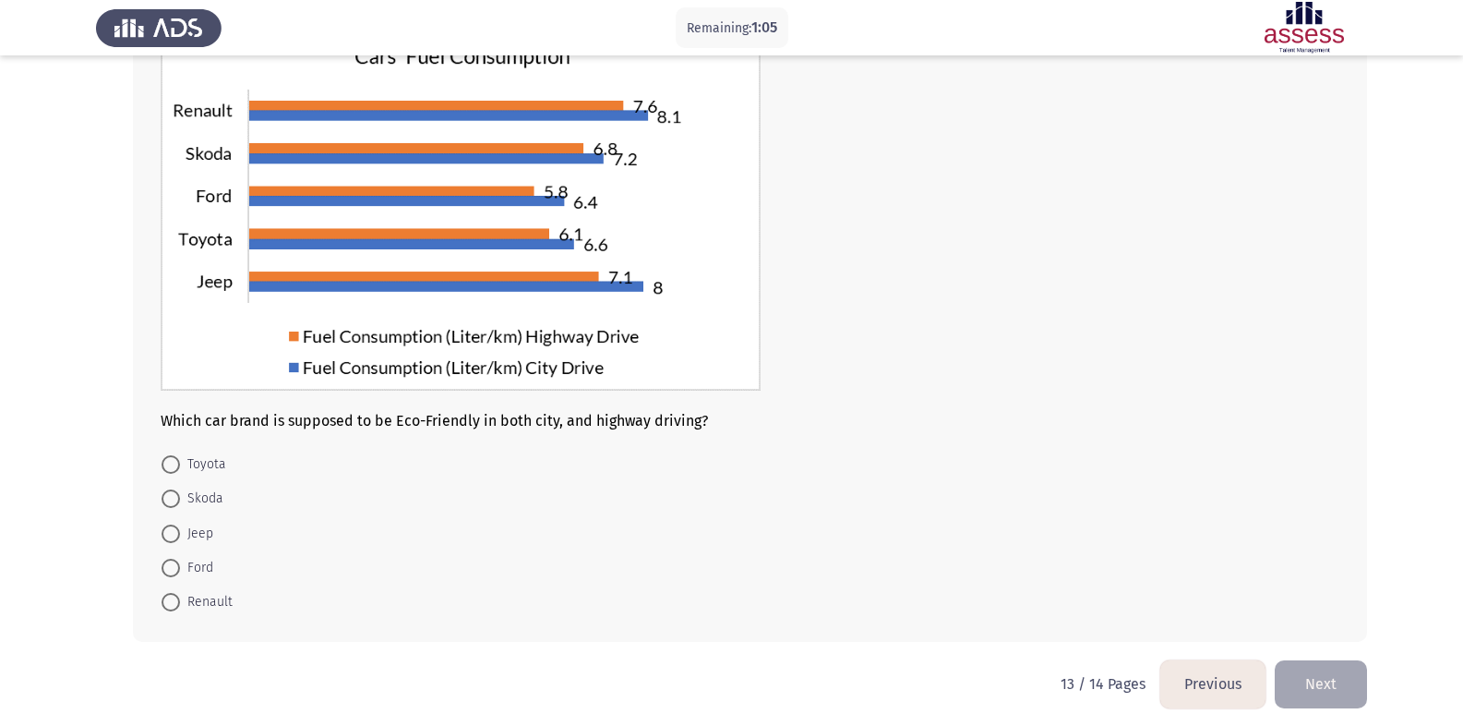
scroll to position [150, 0]
click at [175, 565] on span at bounding box center [171, 567] width 18 height 18
click at [175, 565] on input "Ford" at bounding box center [171, 567] width 18 height 18
radio input "true"
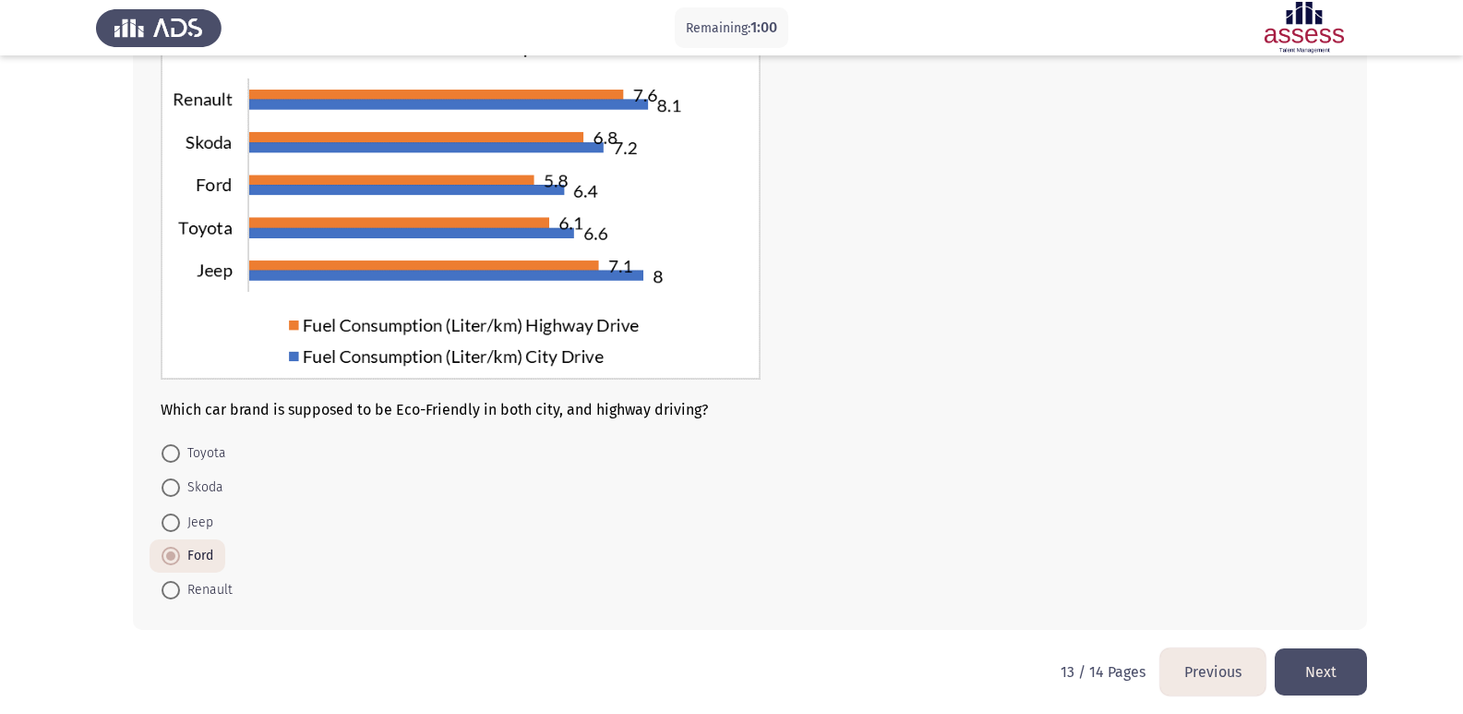
scroll to position [168, 0]
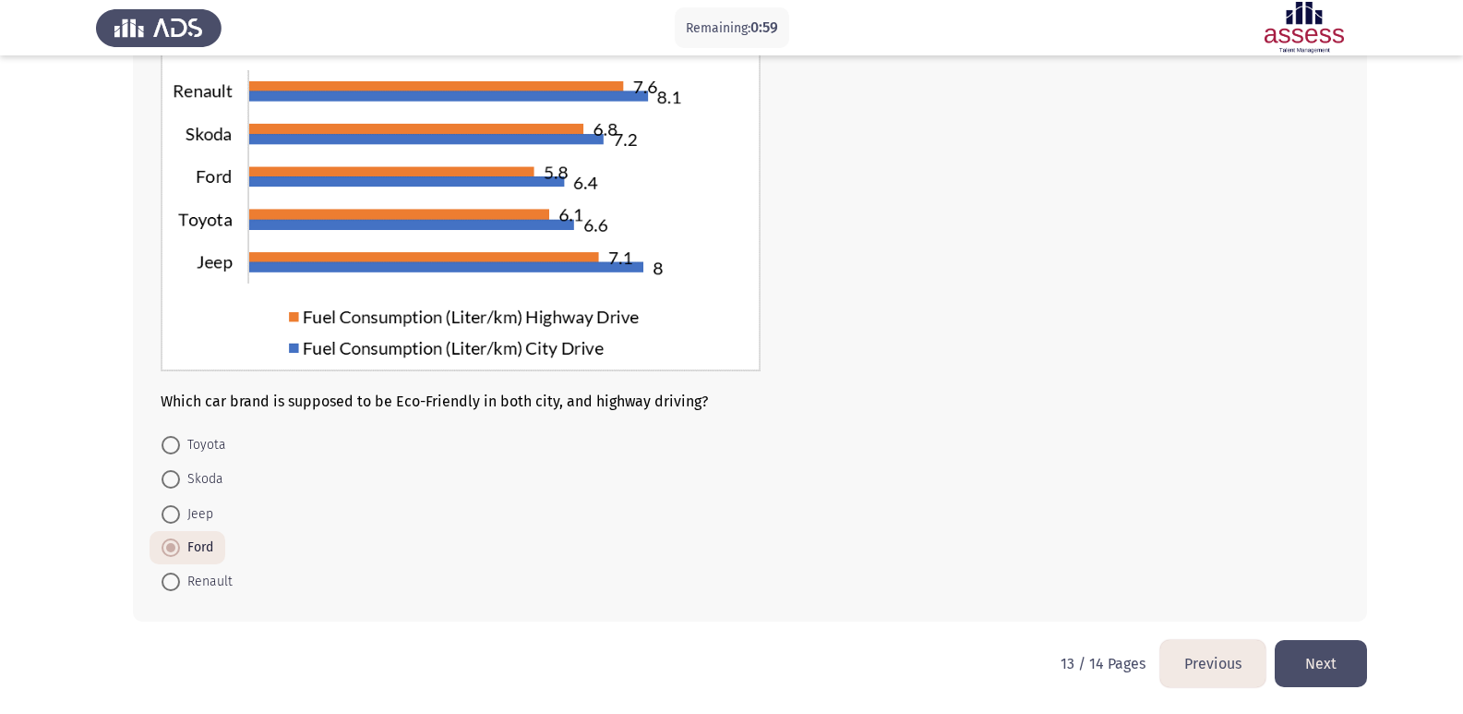
click at [1349, 662] on button "Next" at bounding box center [1321, 663] width 92 height 47
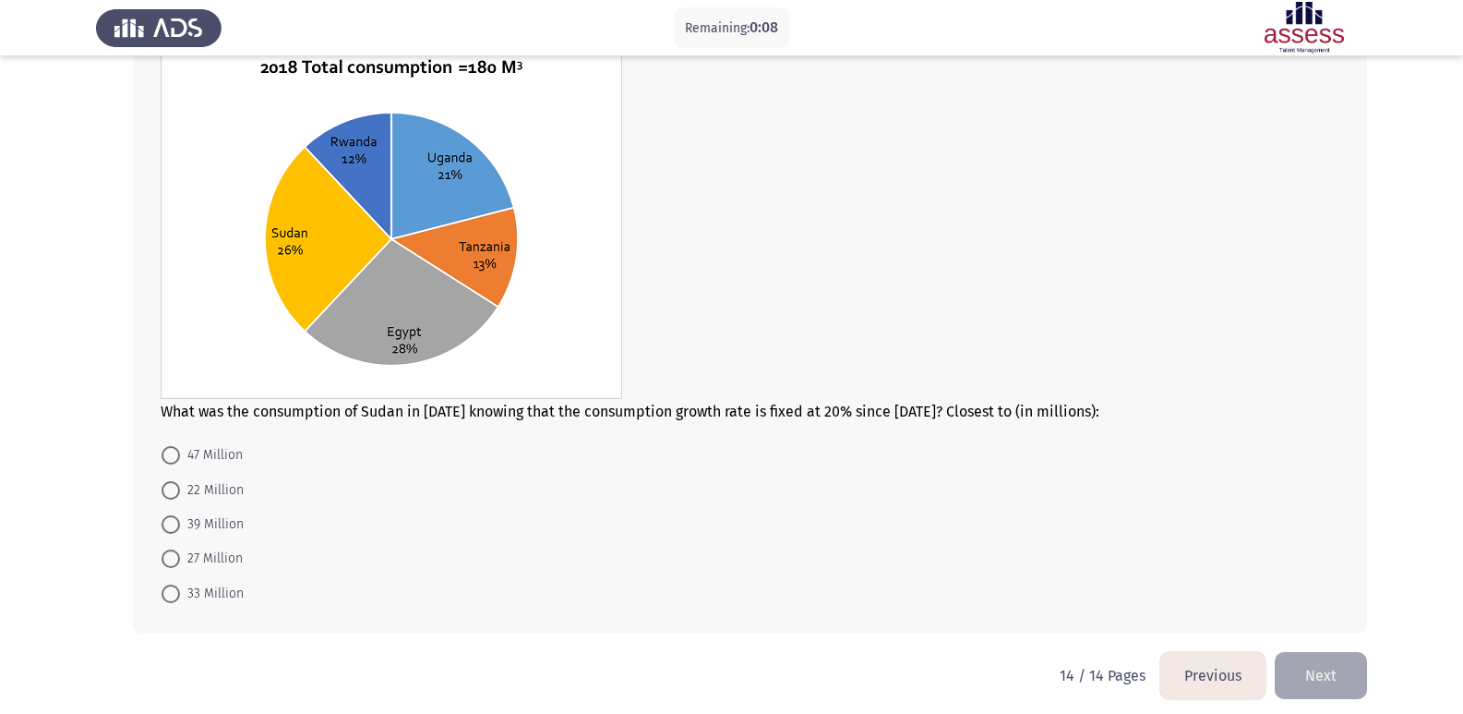
scroll to position [138, 0]
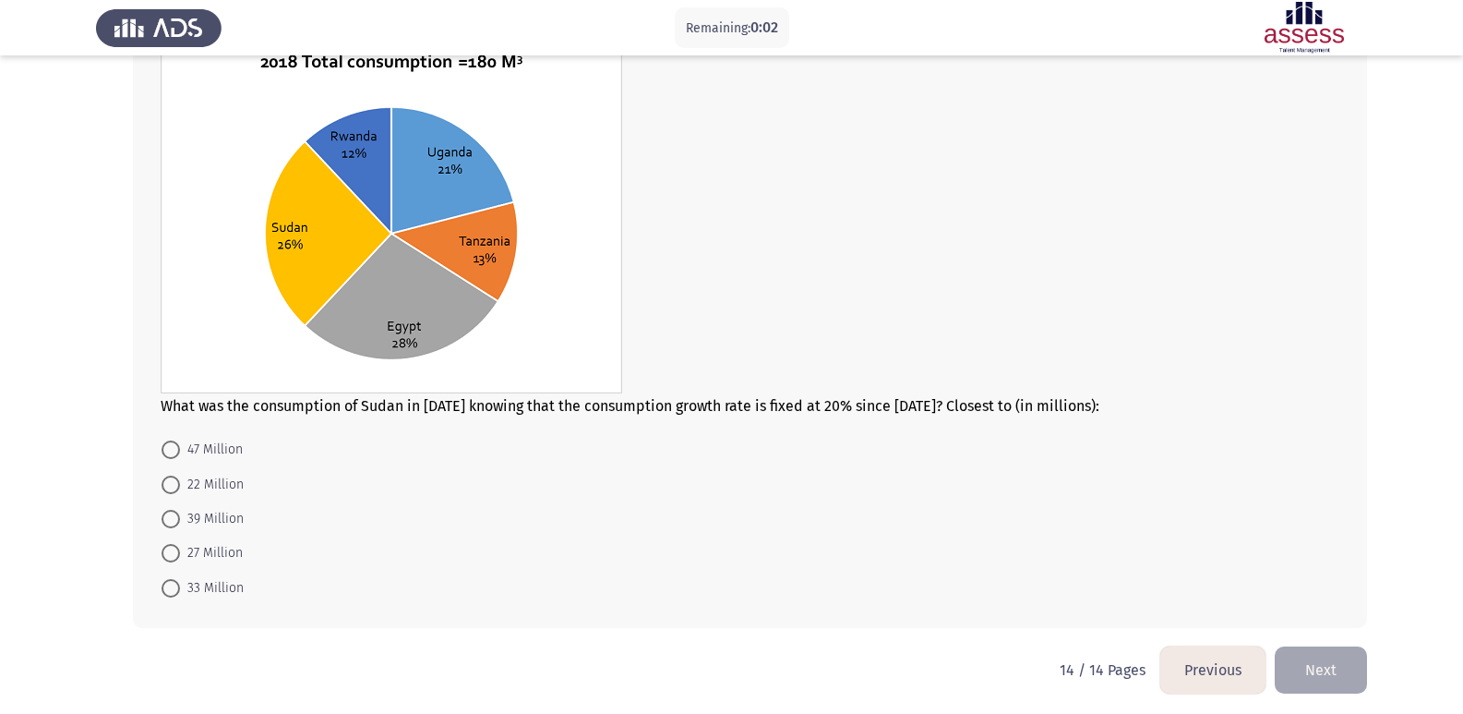
click at [215, 548] on span "27 Million" at bounding box center [211, 553] width 63 height 22
click at [180, 548] on input "27 Million" at bounding box center [171, 553] width 18 height 18
radio input "true"
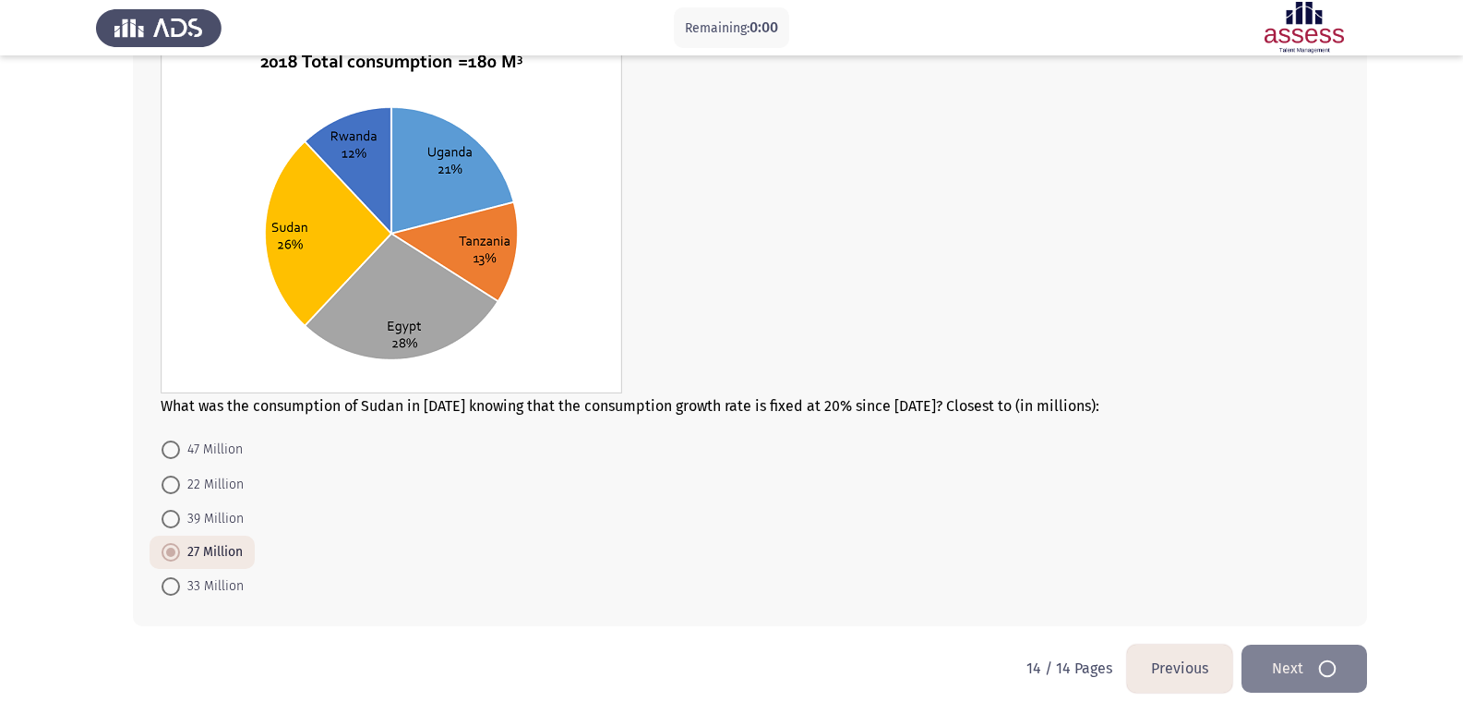
scroll to position [0, 0]
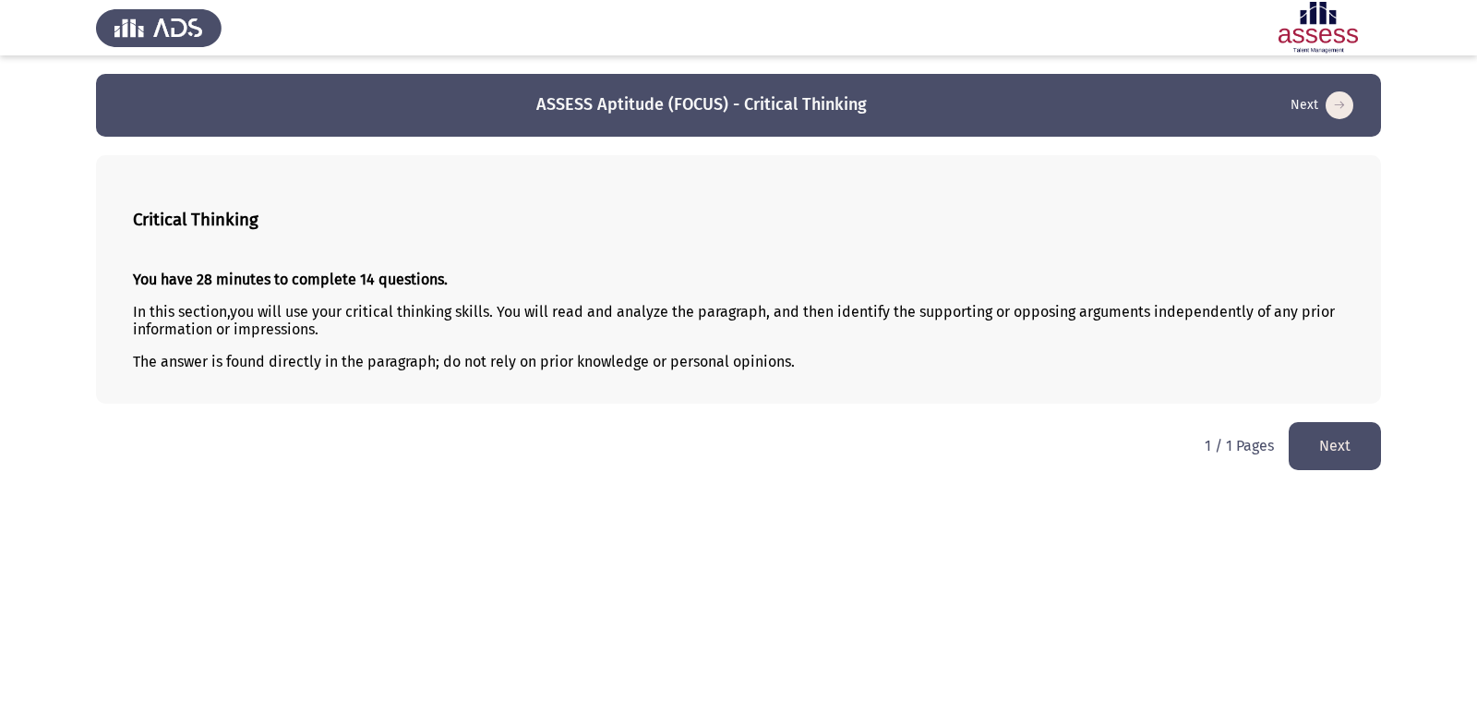
click at [1344, 431] on button "Next" at bounding box center [1335, 445] width 92 height 47
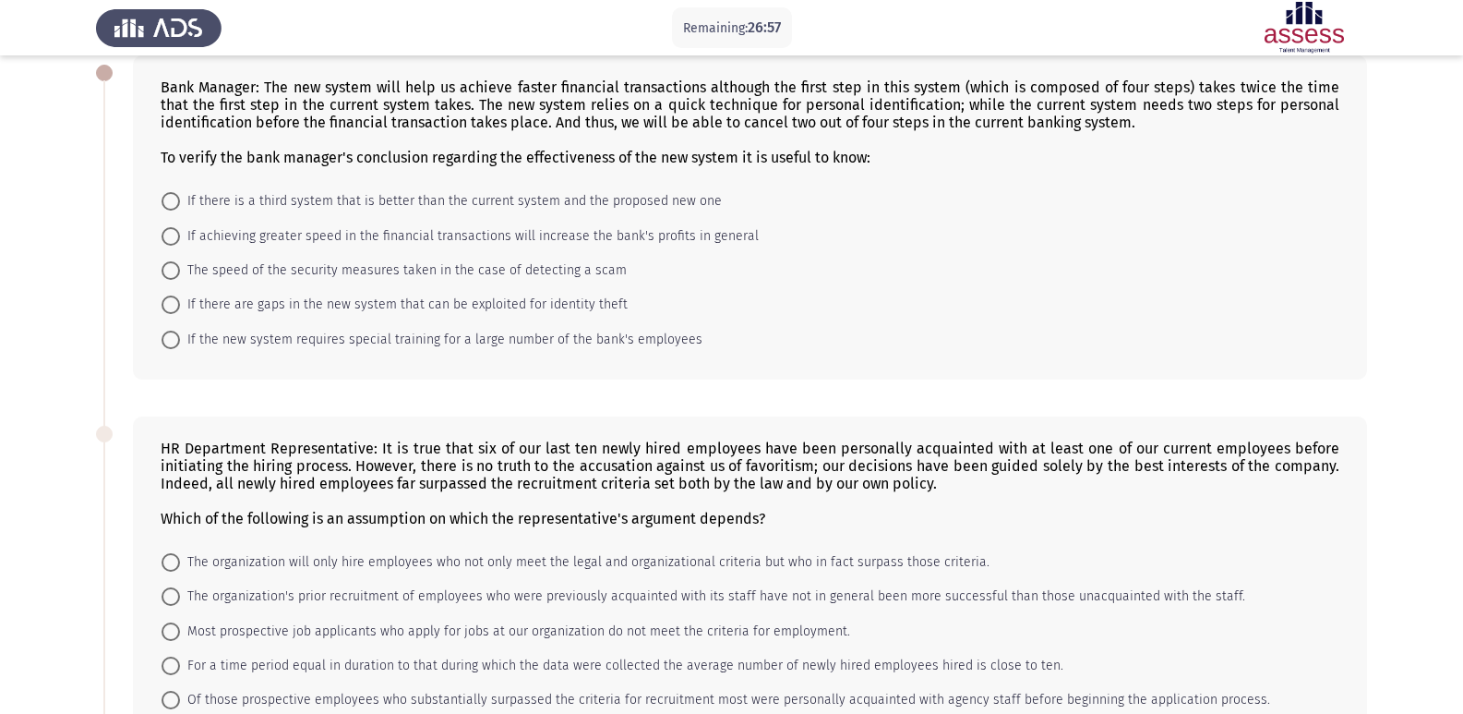
scroll to position [102, 0]
click at [230, 302] on span "If there are gaps in the new system that can be exploited for identity theft" at bounding box center [404, 303] width 448 height 22
click at [180, 302] on input "If there are gaps in the new system that can be exploited for identity theft" at bounding box center [171, 303] width 18 height 18
radio input "true"
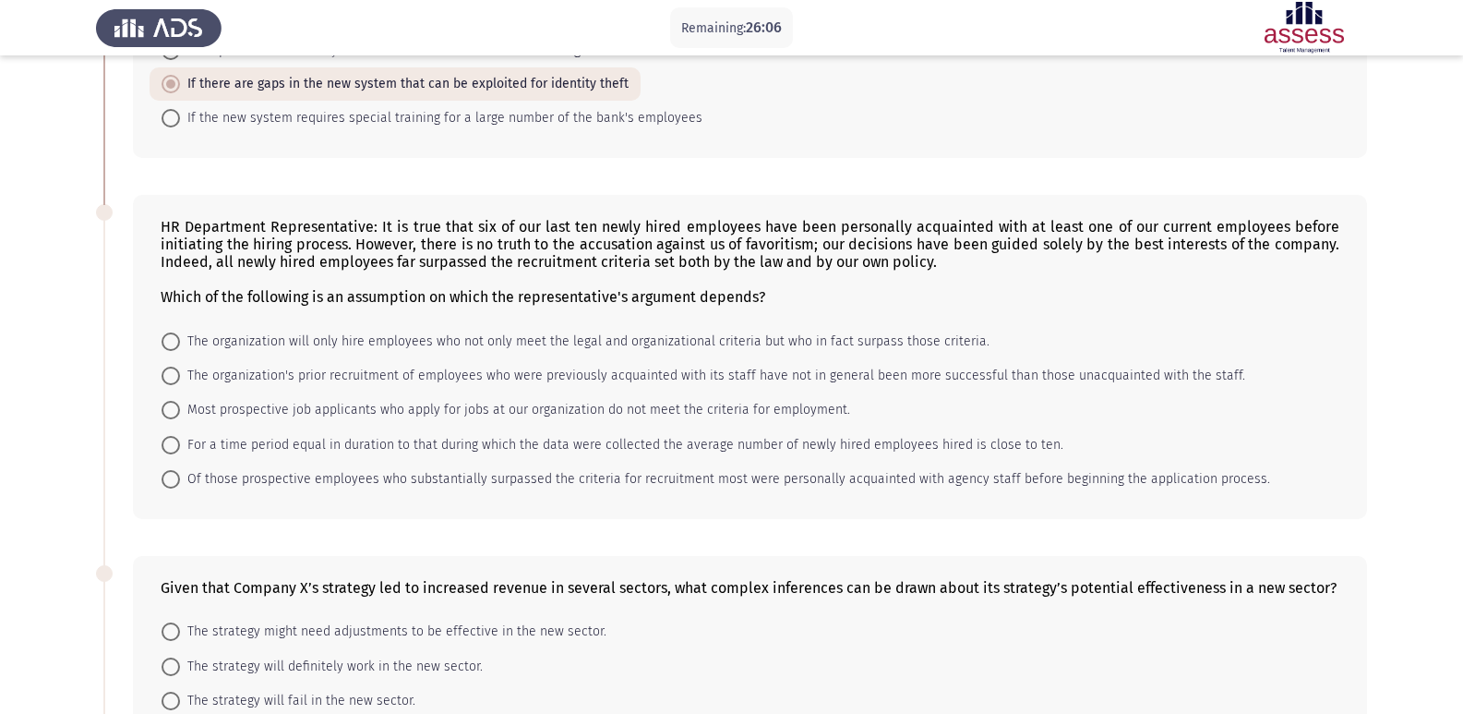
scroll to position [321, 0]
click at [222, 340] on span "The organization will only hire employees who not only meet the legal and organ…" at bounding box center [585, 340] width 810 height 22
click at [180, 340] on input "The organization will only hire employees who not only meet the legal and organ…" at bounding box center [171, 340] width 18 height 18
radio input "true"
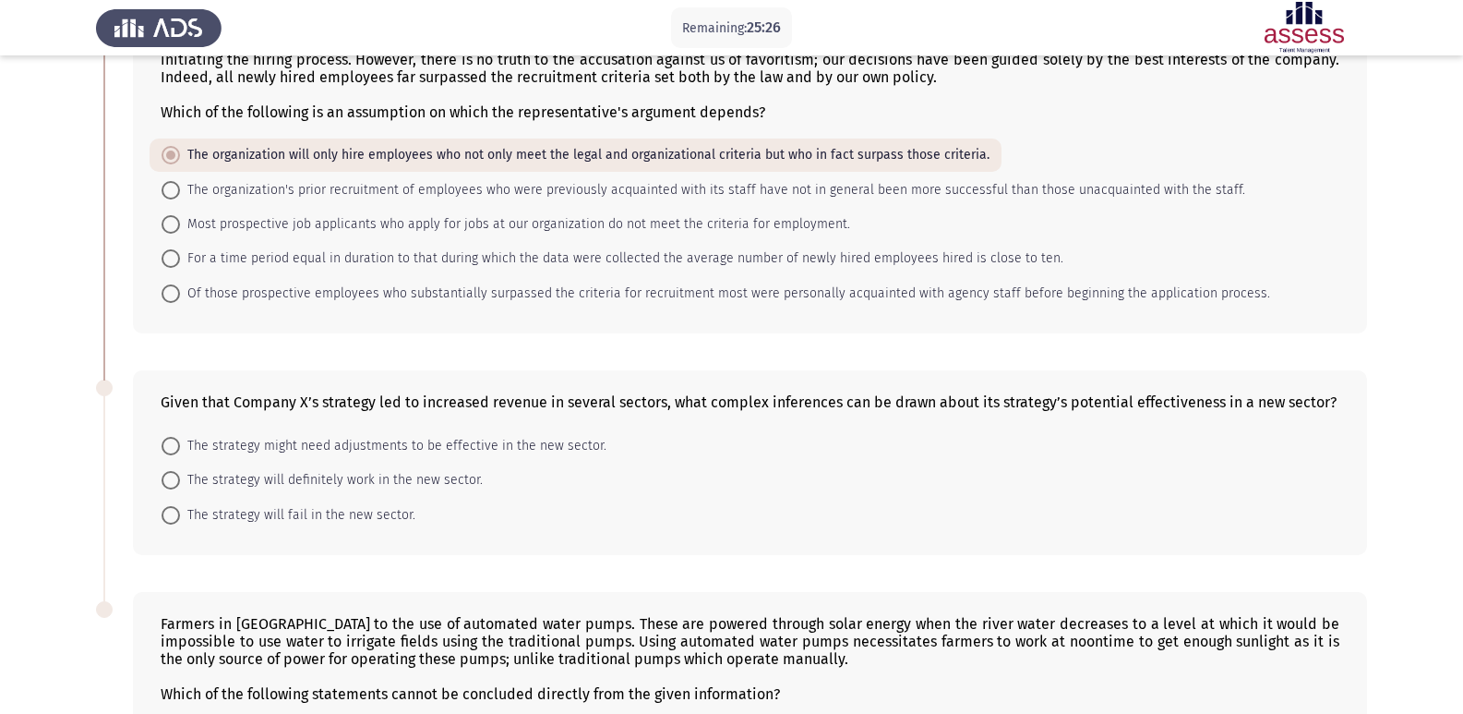
scroll to position [505, 0]
click at [249, 439] on span "The strategy might need adjustments to be effective in the new sector." at bounding box center [393, 445] width 427 height 22
click at [180, 439] on input "The strategy might need adjustments to be effective in the new sector." at bounding box center [171, 445] width 18 height 18
radio input "true"
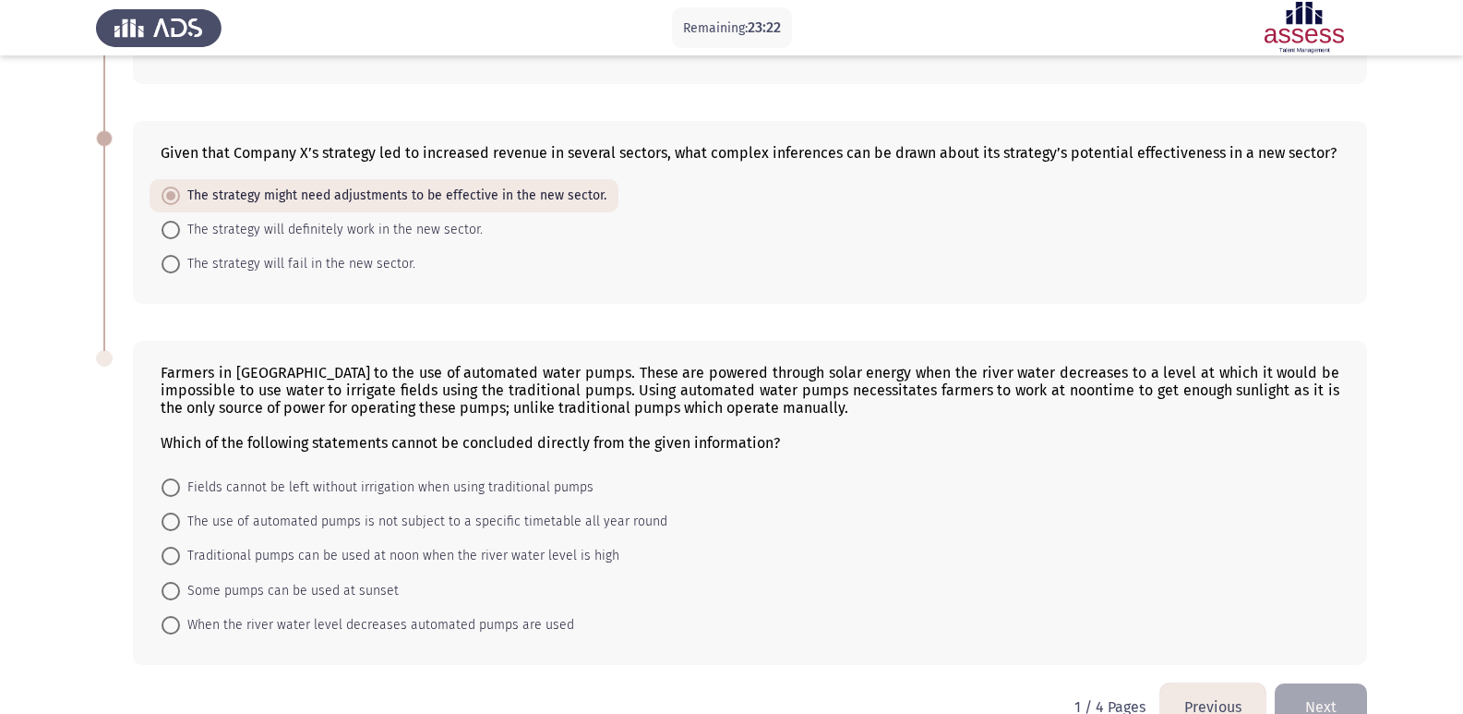
scroll to position [797, 0]
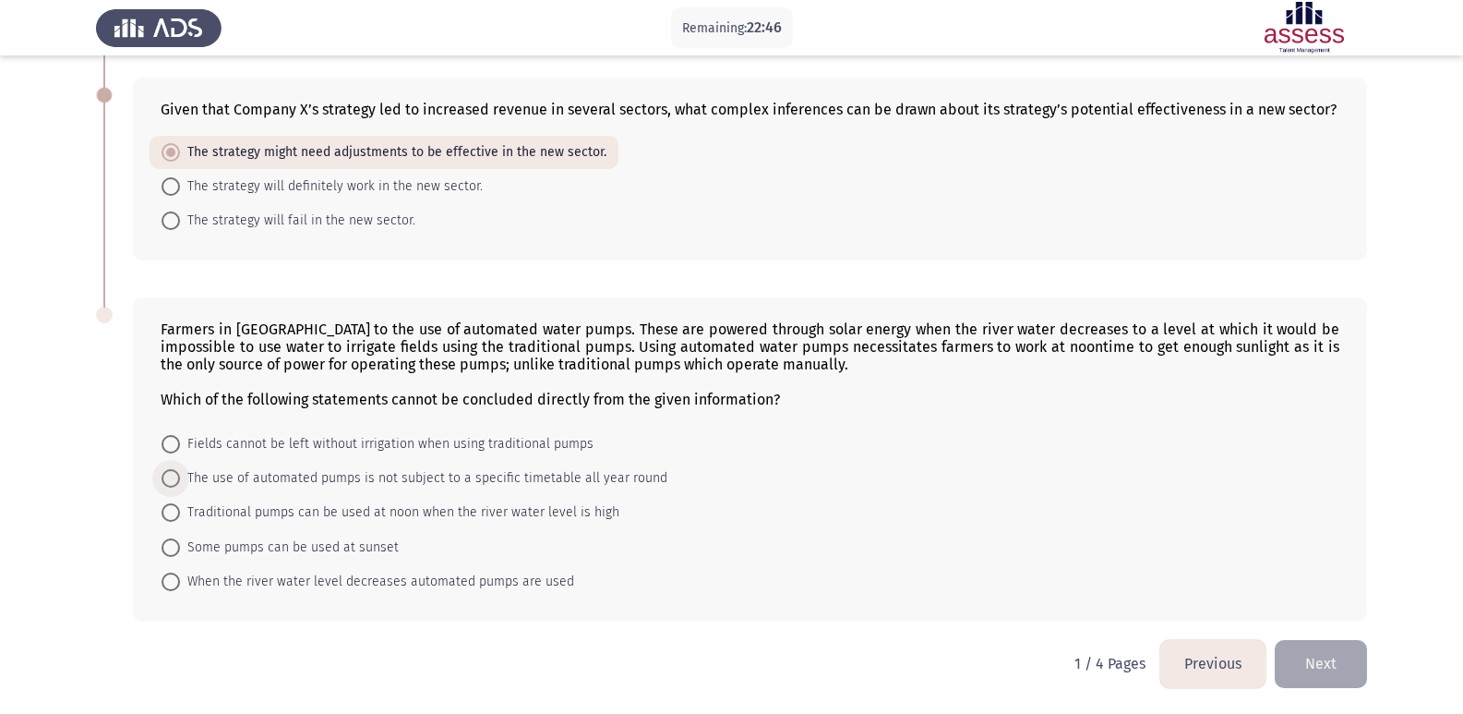
click at [262, 475] on span "The use of automated pumps is not subject to a specific timetable all year round" at bounding box center [424, 478] width 488 height 22
click at [180, 475] on input "The use of automated pumps is not subject to a specific timetable all year round" at bounding box center [171, 478] width 18 height 18
radio input "true"
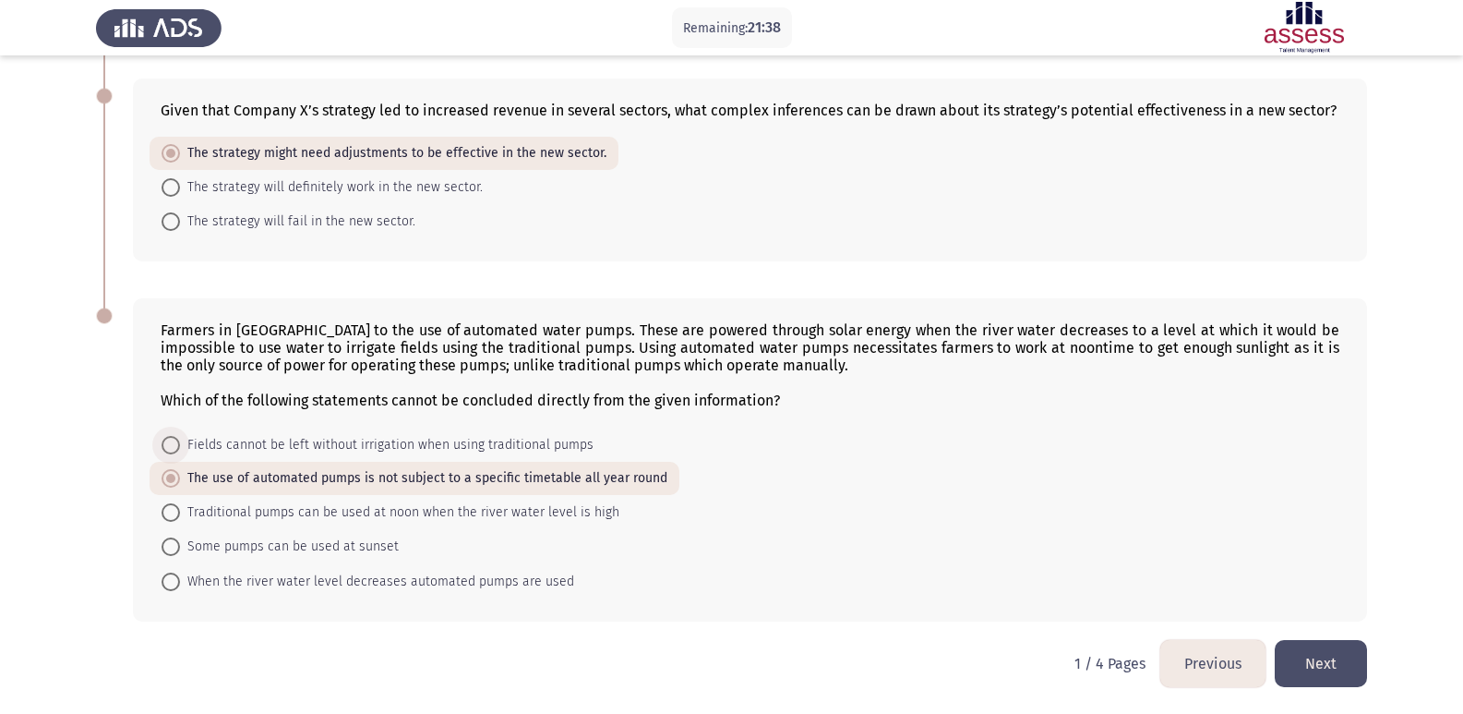
click at [532, 440] on span "Fields cannot be left without irrigation when using traditional pumps" at bounding box center [387, 445] width 414 height 22
click at [180, 440] on input "Fields cannot be left without irrigation when using traditional pumps" at bounding box center [171, 445] width 18 height 18
radio input "true"
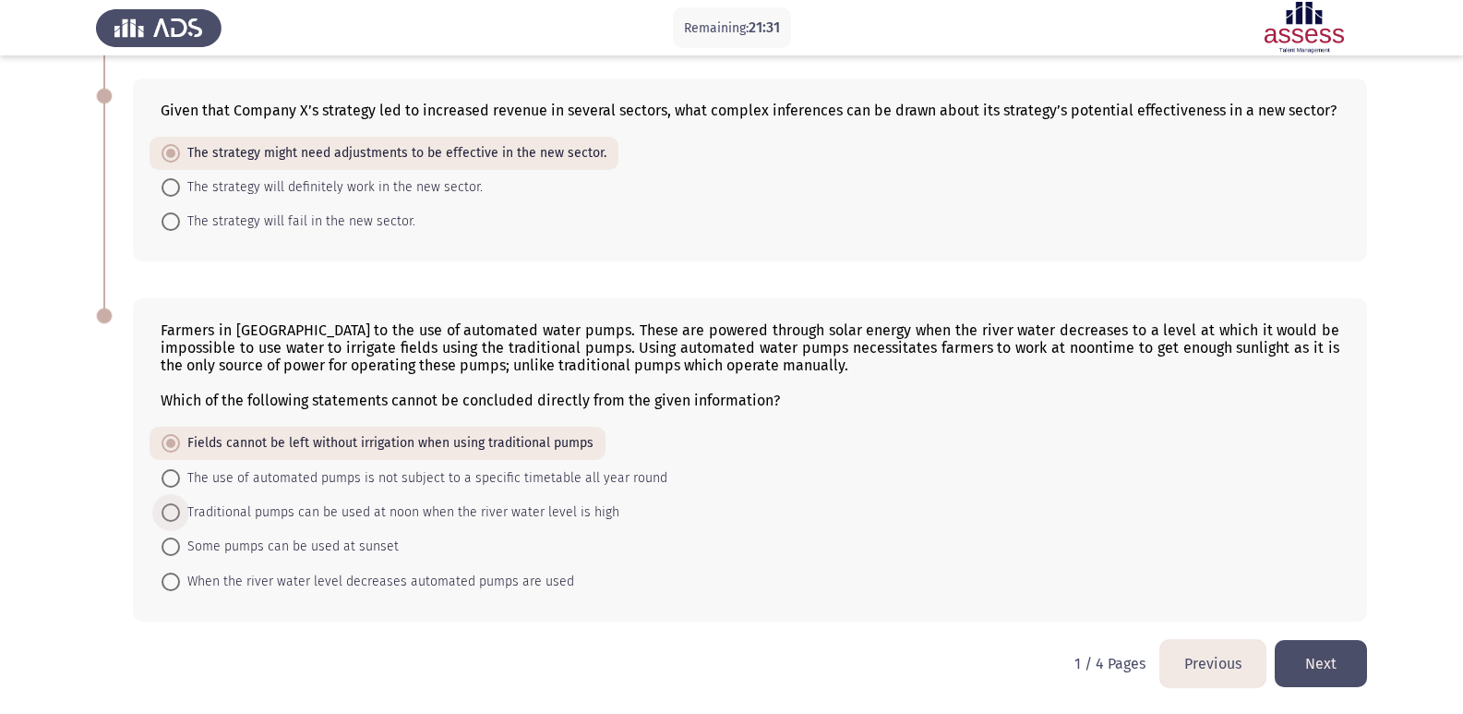
click at [505, 509] on span "Traditional pumps can be used at noon when the river water level is high" at bounding box center [399, 512] width 439 height 22
click at [180, 509] on input "Traditional pumps can be used at noon when the river water level is high" at bounding box center [171, 512] width 18 height 18
radio input "true"
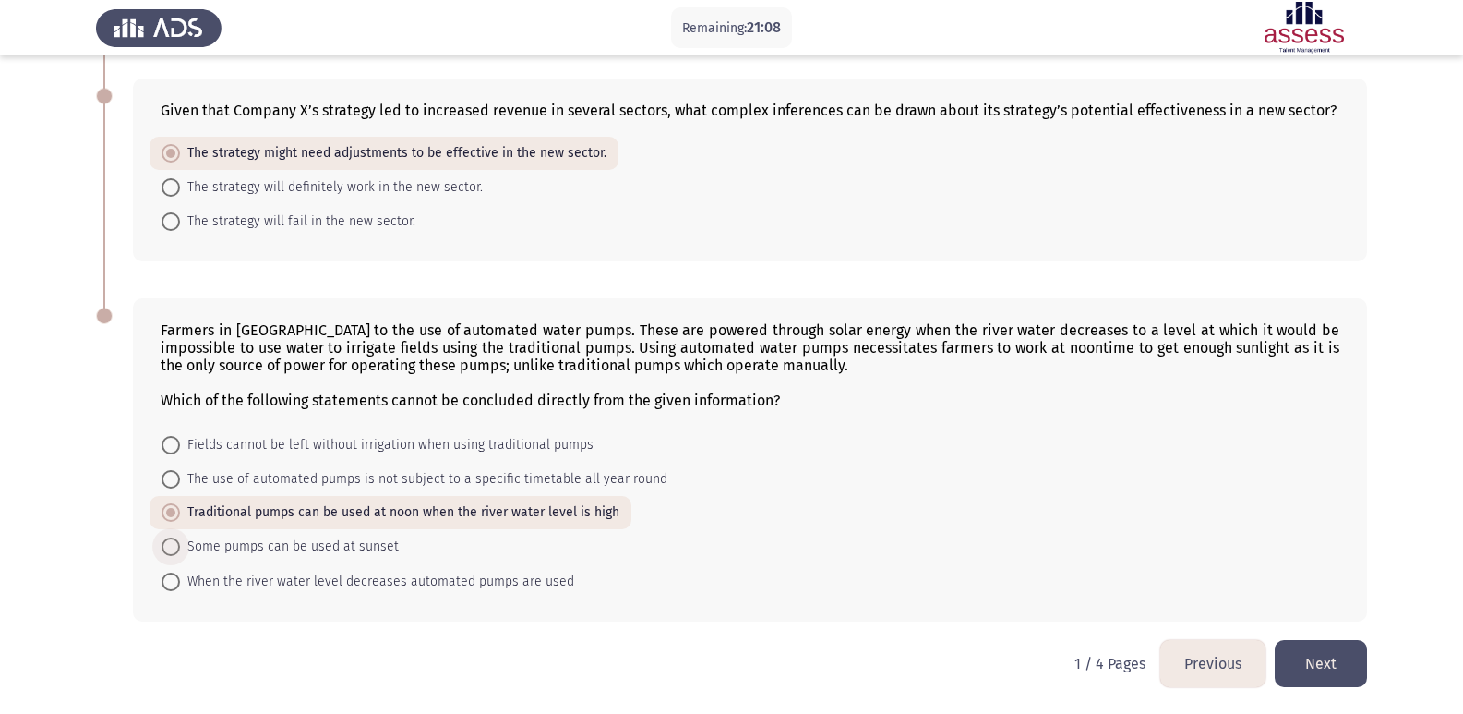
click at [392, 541] on span "Some pumps can be used at sunset" at bounding box center [289, 547] width 219 height 22
click at [180, 541] on input "Some pumps can be used at sunset" at bounding box center [171, 546] width 18 height 18
radio input "true"
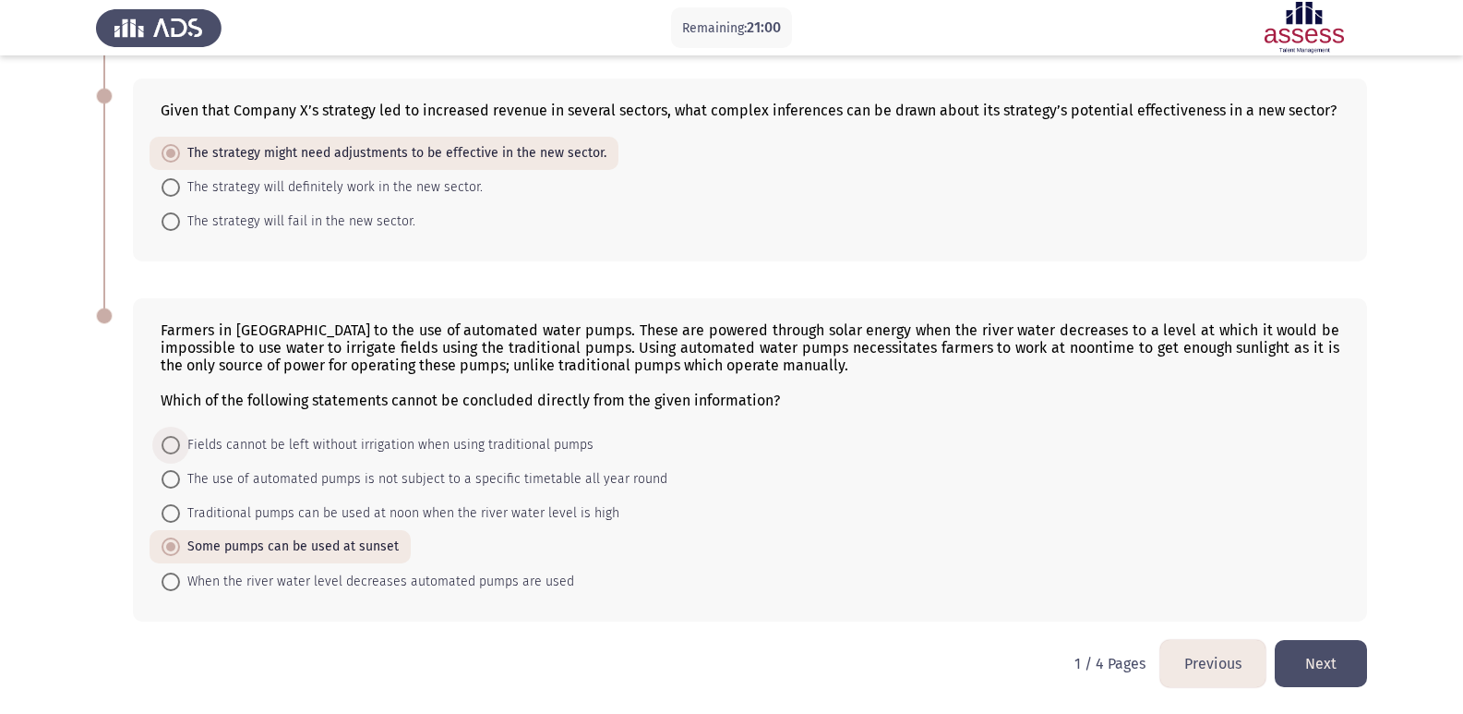
click at [366, 442] on span "Fields cannot be left without irrigation when using traditional pumps" at bounding box center [387, 445] width 414 height 22
click at [180, 442] on input "Fields cannot be left without irrigation when using traditional pumps" at bounding box center [171, 445] width 18 height 18
radio input "true"
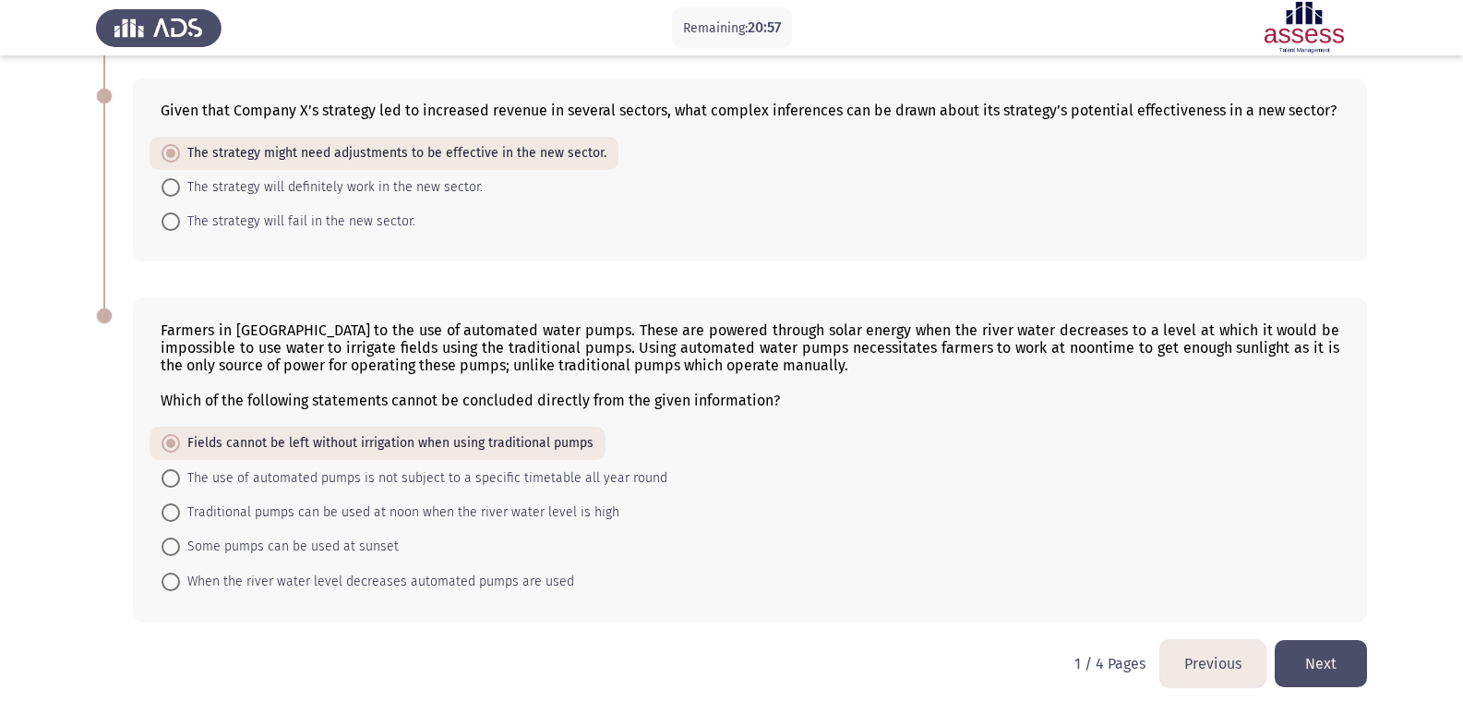
click at [1305, 641] on button "Next" at bounding box center [1321, 663] width 92 height 47
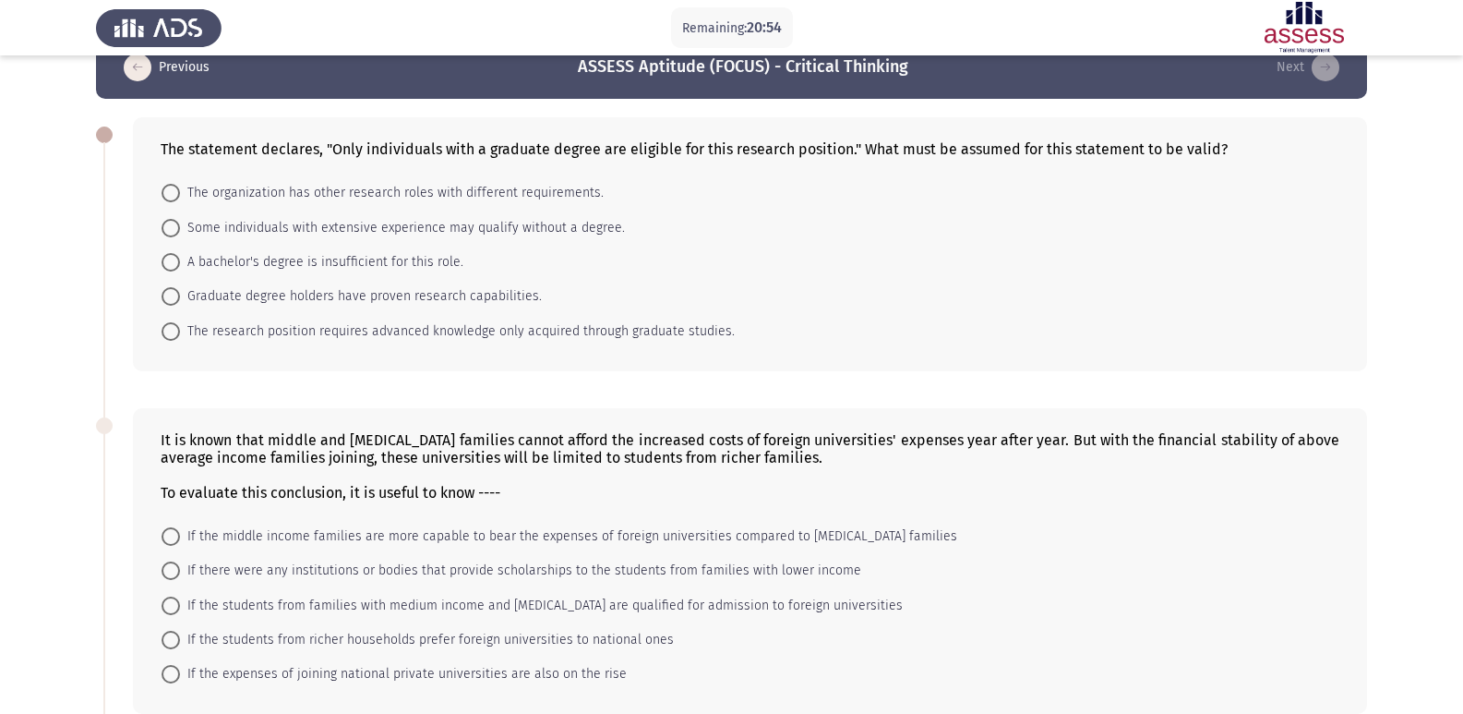
scroll to position [40, 0]
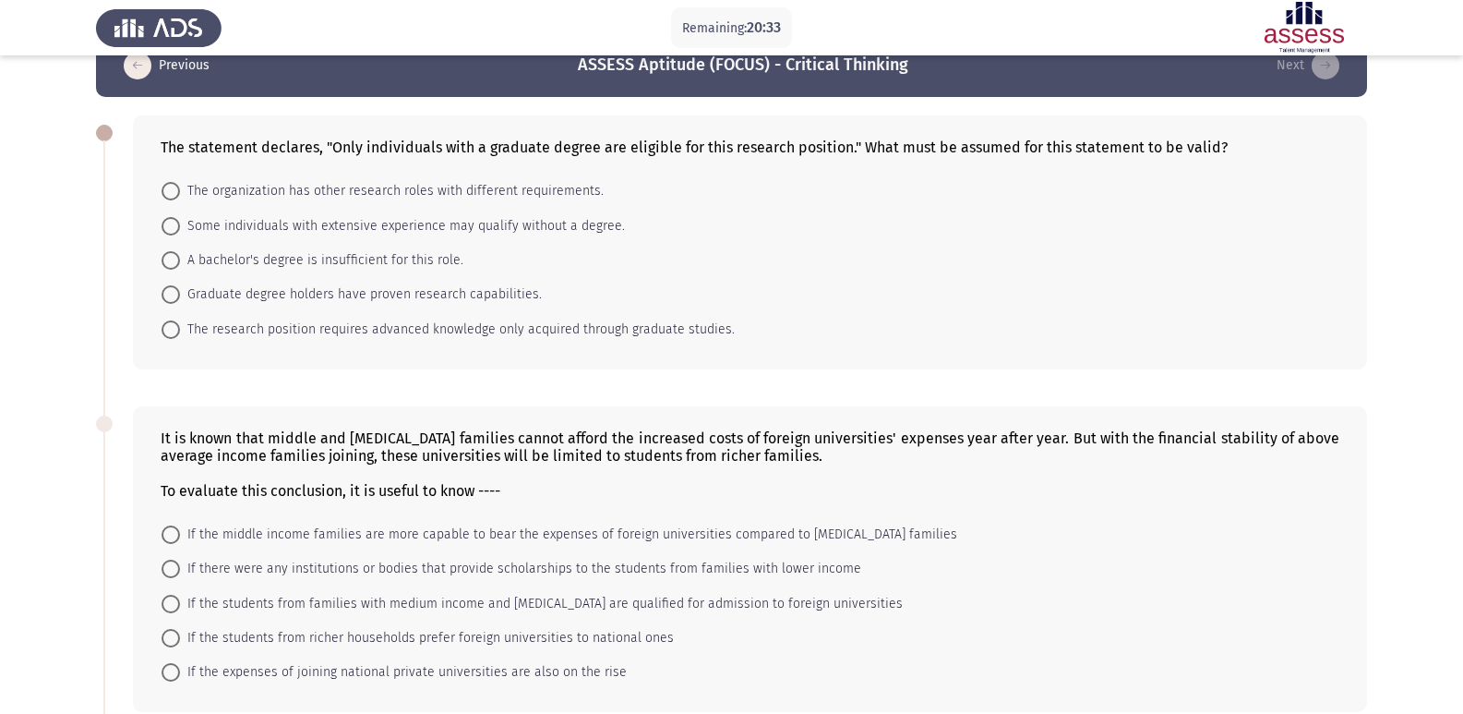
click at [402, 300] on span "Graduate degree holders have proven research capabilities." at bounding box center [361, 294] width 362 height 22
click at [180, 300] on input "Graduate degree holders have proven research capabilities." at bounding box center [171, 294] width 18 height 18
radio input "true"
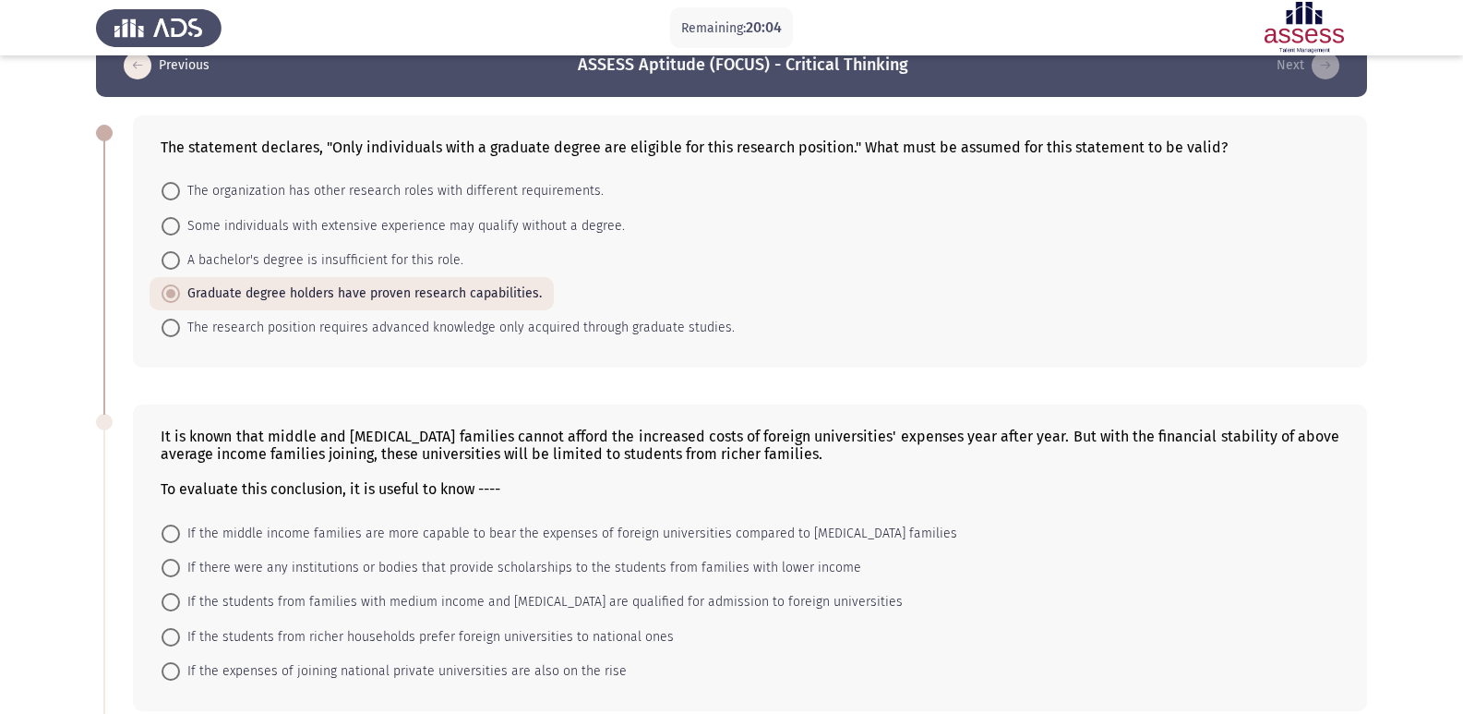
click at [535, 331] on span "The research position requires advanced knowledge only acquired through graduat…" at bounding box center [457, 328] width 555 height 22
click at [180, 331] on input "The research position requires advanced knowledge only acquired through graduat…" at bounding box center [171, 328] width 18 height 18
radio input "true"
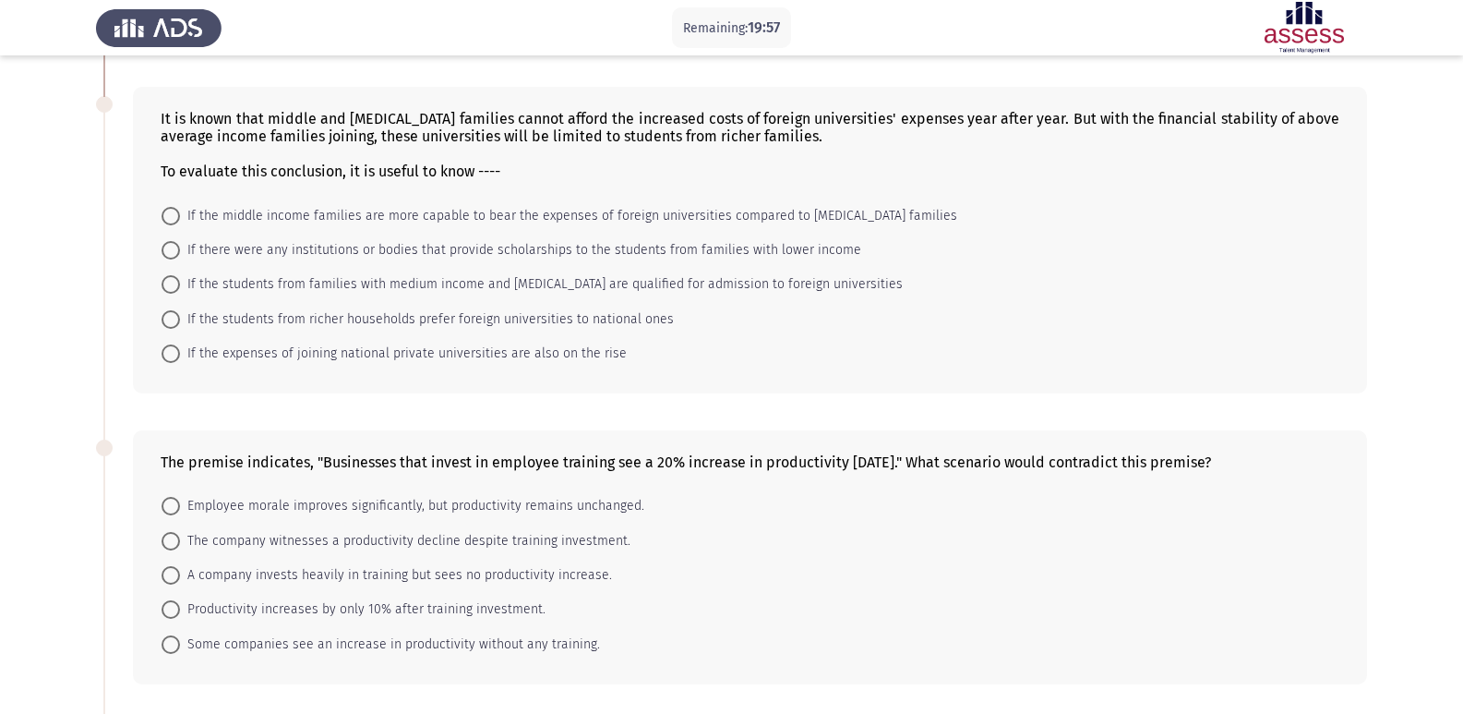
scroll to position [358, 0]
click at [341, 253] on span "If there were any institutions or bodies that provide scholarships to the stude…" at bounding box center [520, 249] width 681 height 22
click at [180, 253] on input "If there were any institutions or bodies that provide scholarships to the stude…" at bounding box center [171, 249] width 18 height 18
radio input "true"
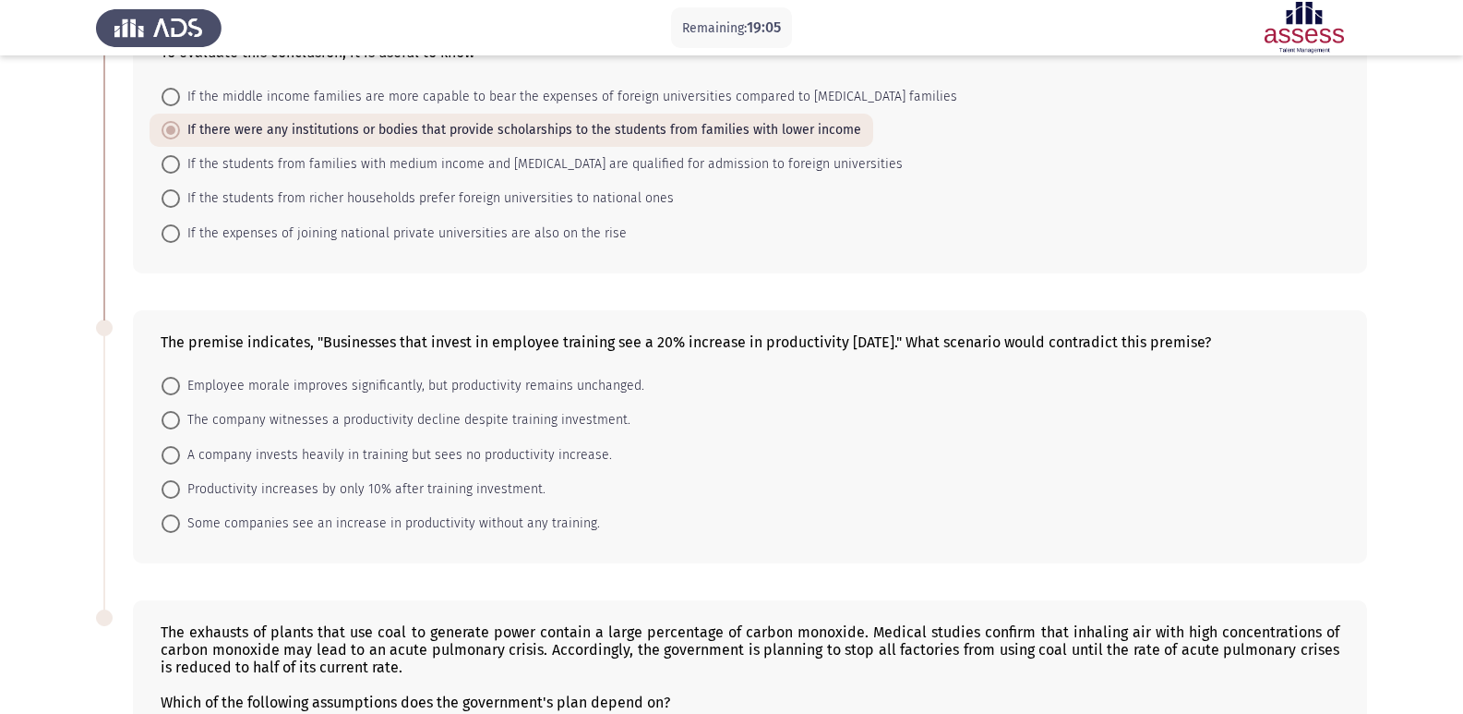
scroll to position [483, 0]
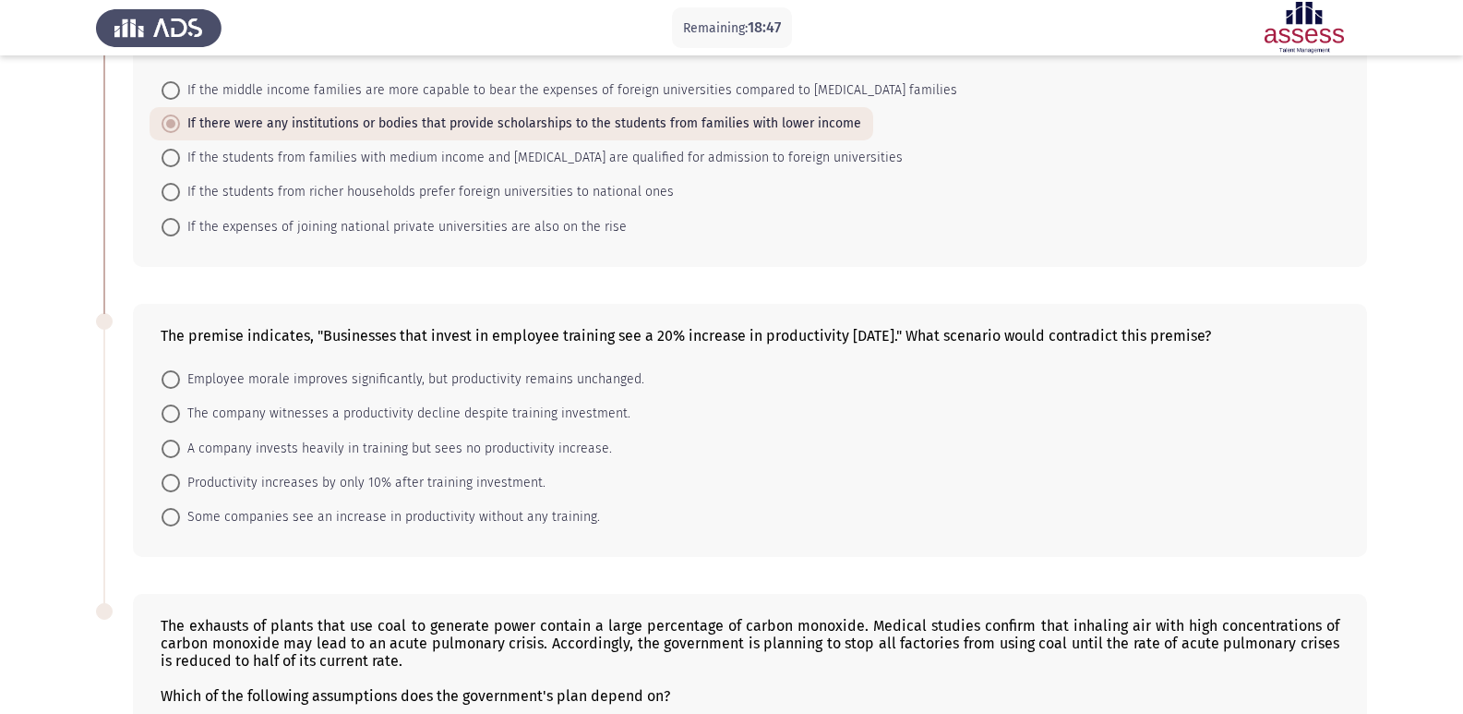
click at [344, 438] on span "A company invests heavily in training but sees no productivity increase." at bounding box center [396, 449] width 432 height 22
click at [180, 439] on input "A company invests heavily in training but sees no productivity increase." at bounding box center [171, 448] width 18 height 18
radio input "true"
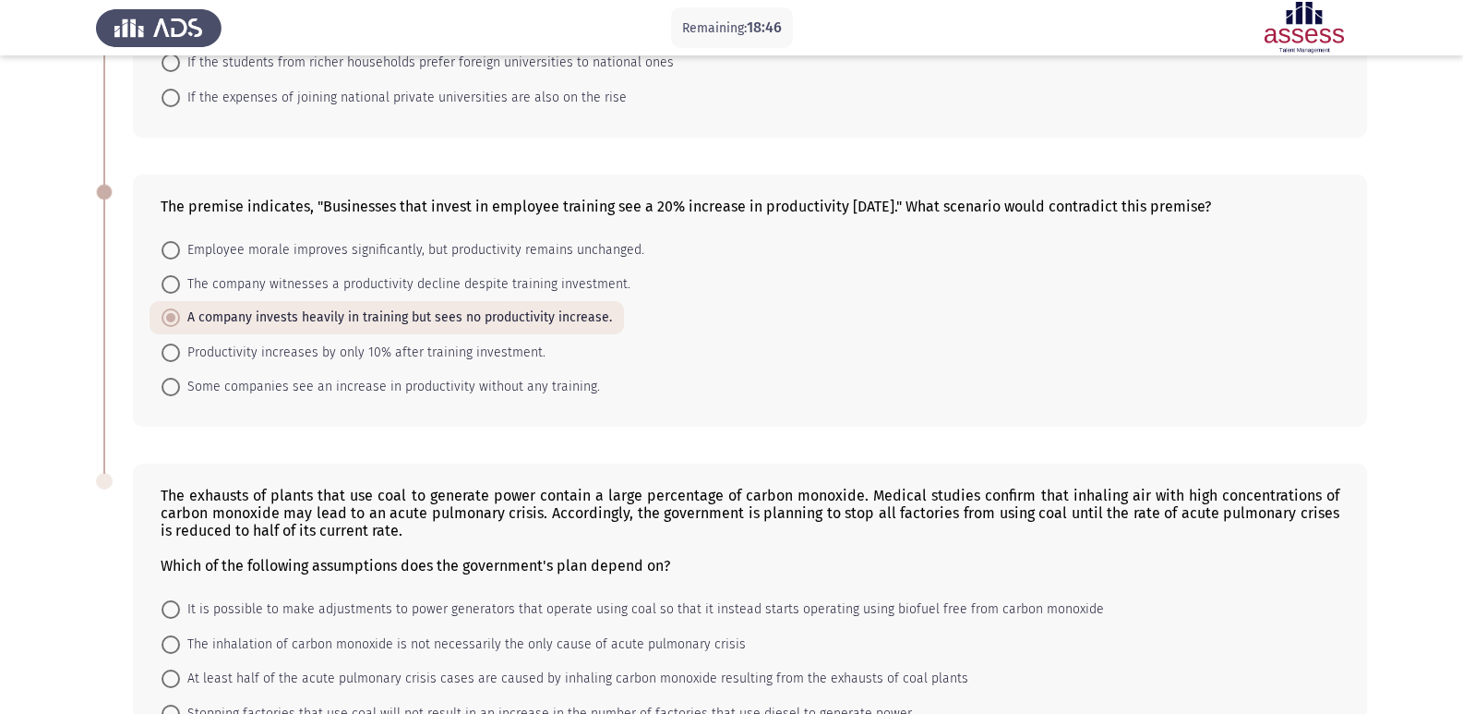
scroll to position [778, 0]
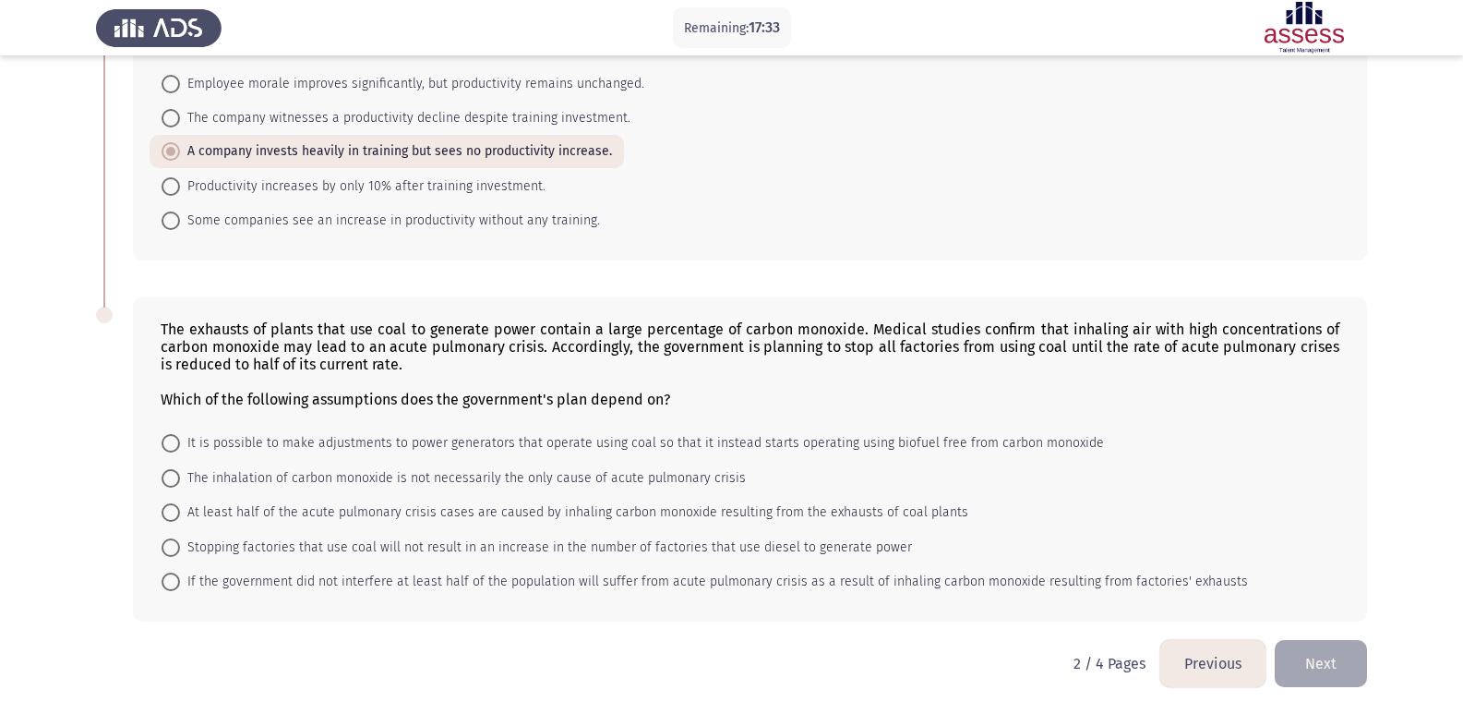
click at [470, 439] on span "It is possible to make adjustments to power generators that operate using coal …" at bounding box center [642, 443] width 924 height 22
click at [180, 439] on input "It is possible to make adjustments to power generators that operate using coal …" at bounding box center [171, 443] width 18 height 18
radio input "true"
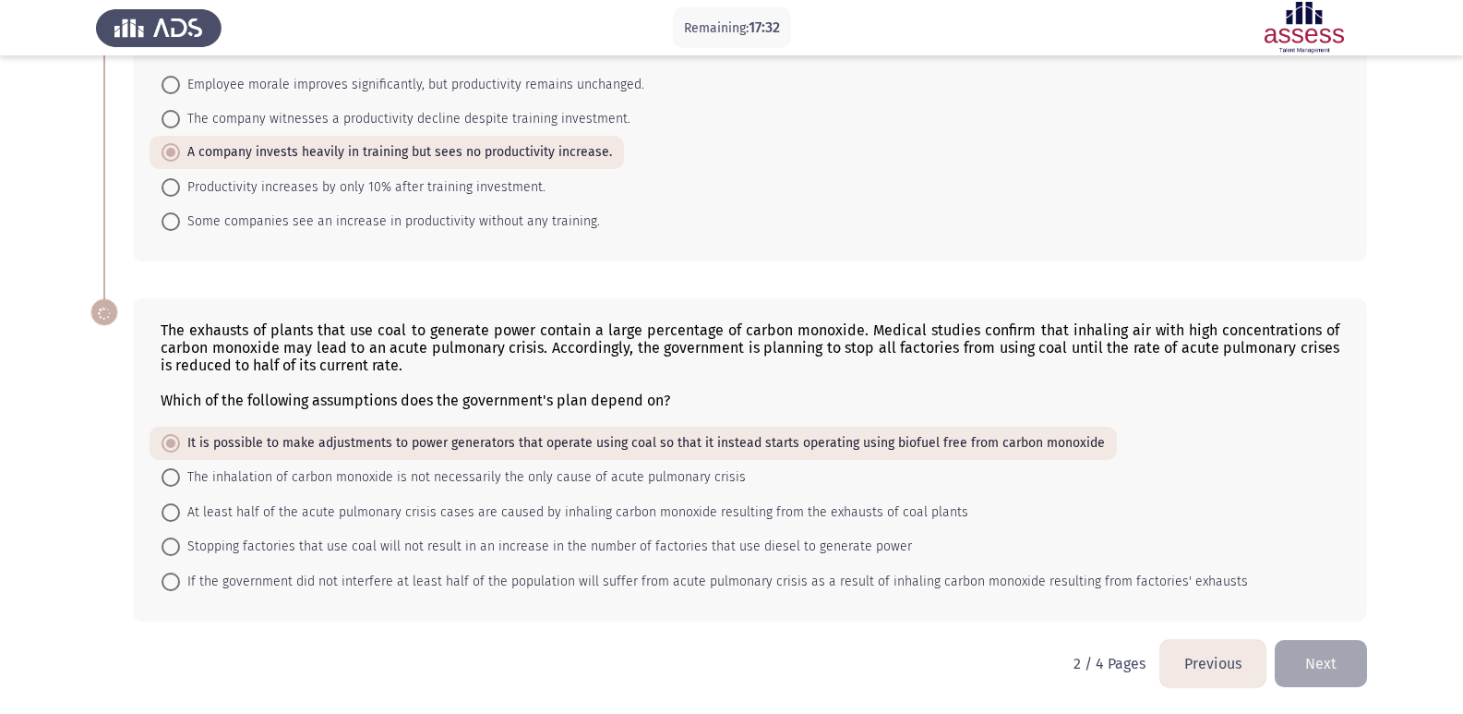
scroll to position [777, 0]
click at [1291, 663] on button "Next" at bounding box center [1321, 663] width 92 height 47
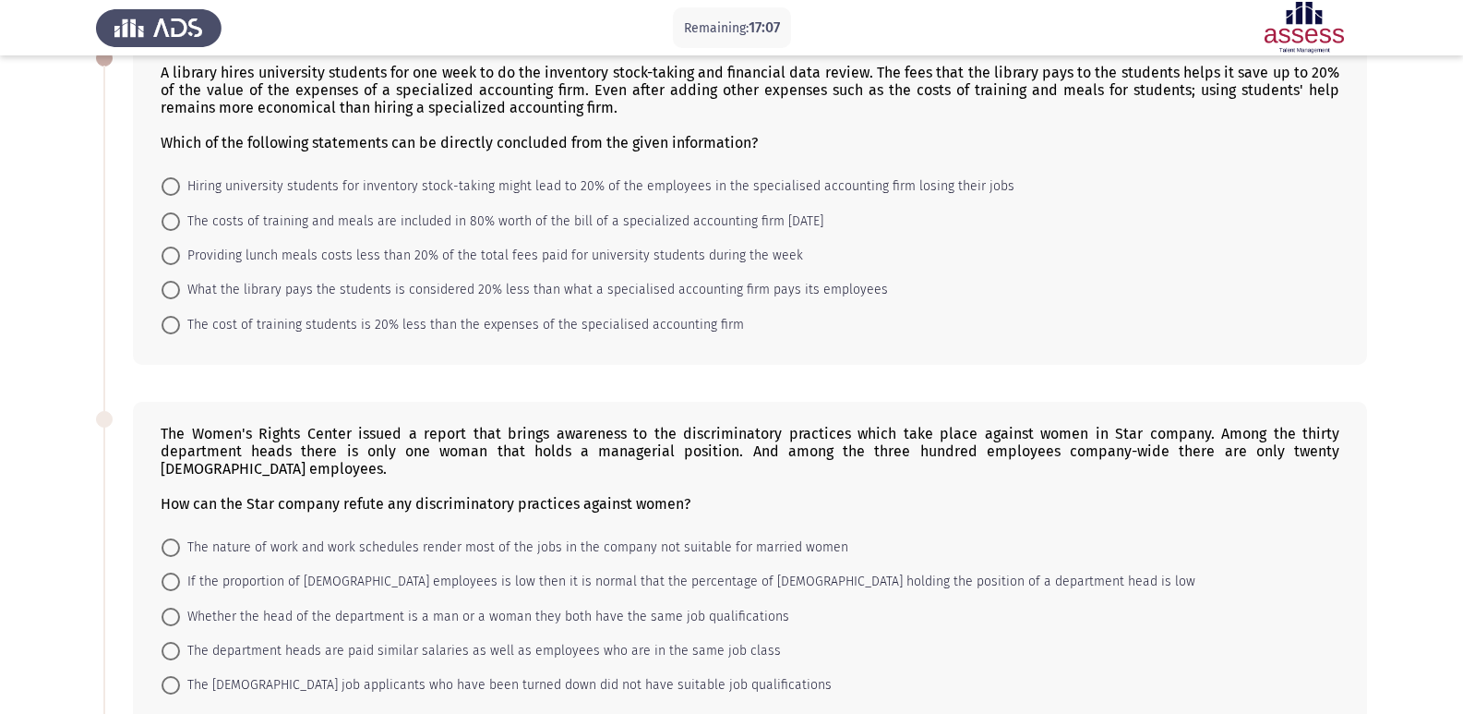
scroll to position [115, 0]
click at [167, 288] on span at bounding box center [171, 289] width 18 height 18
click at [167, 288] on input "What the library pays the students is considered 20% less than what a specialis…" at bounding box center [171, 289] width 18 height 18
radio input "true"
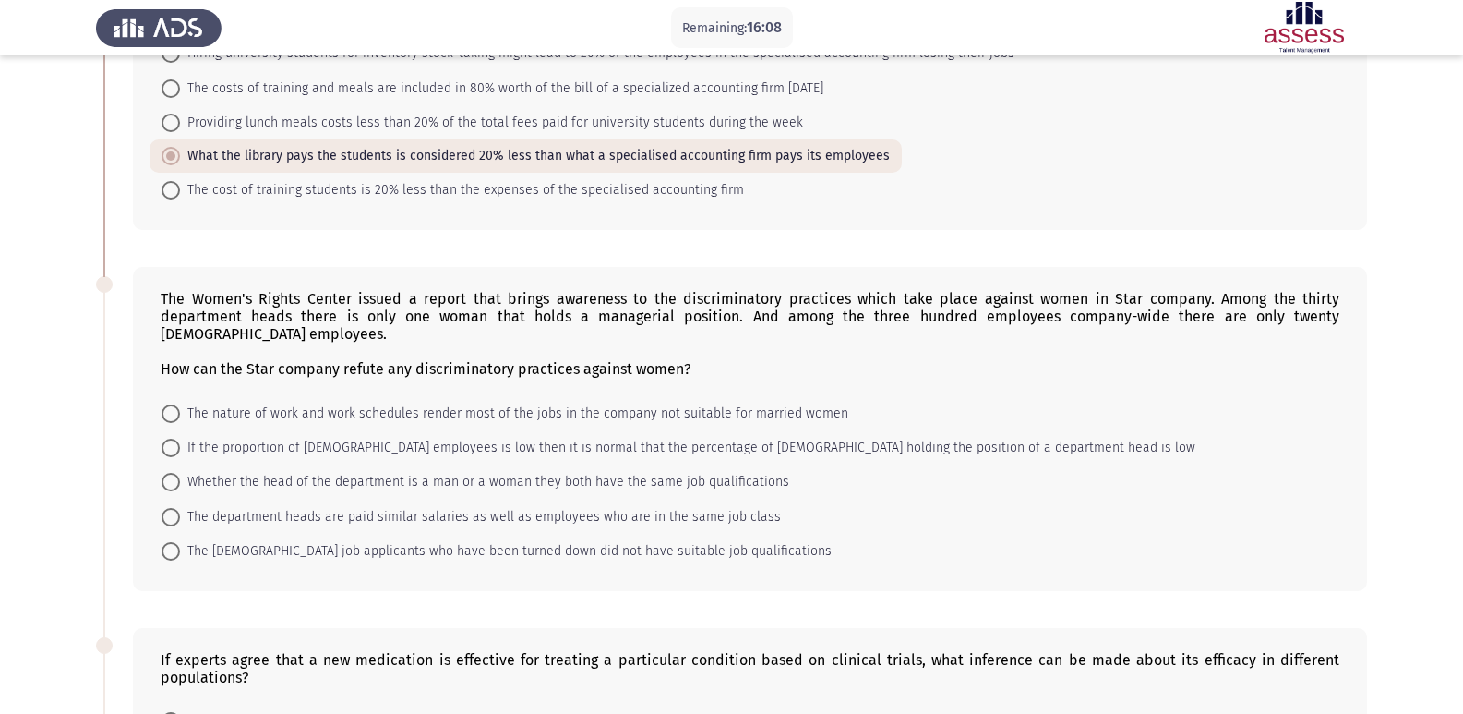
scroll to position [275, 0]
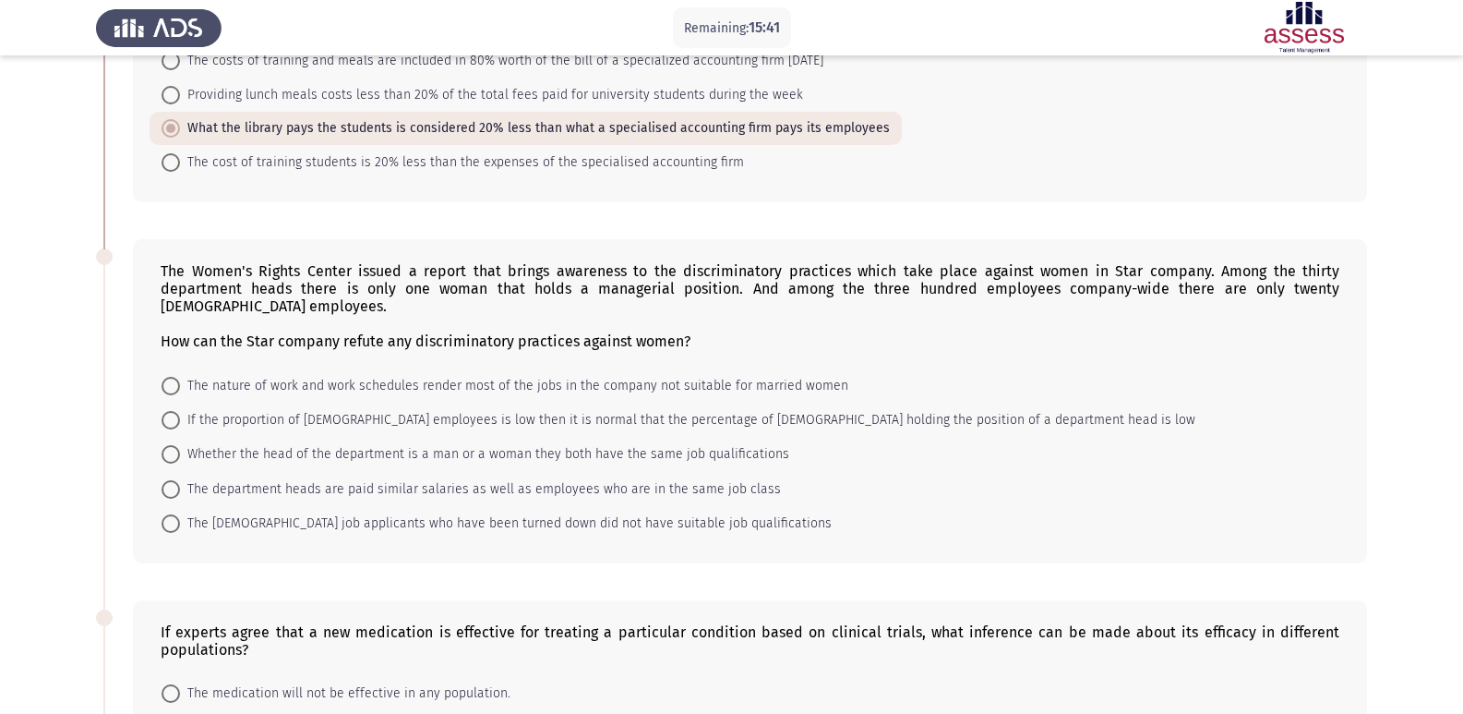
click at [274, 409] on span "If the proportion of [DEMOGRAPHIC_DATA] employees is low then it is normal that…" at bounding box center [688, 420] width 1016 height 22
click at [180, 411] on input "If the proportion of [DEMOGRAPHIC_DATA] employees is low then it is normal that…" at bounding box center [171, 420] width 18 height 18
radio input "true"
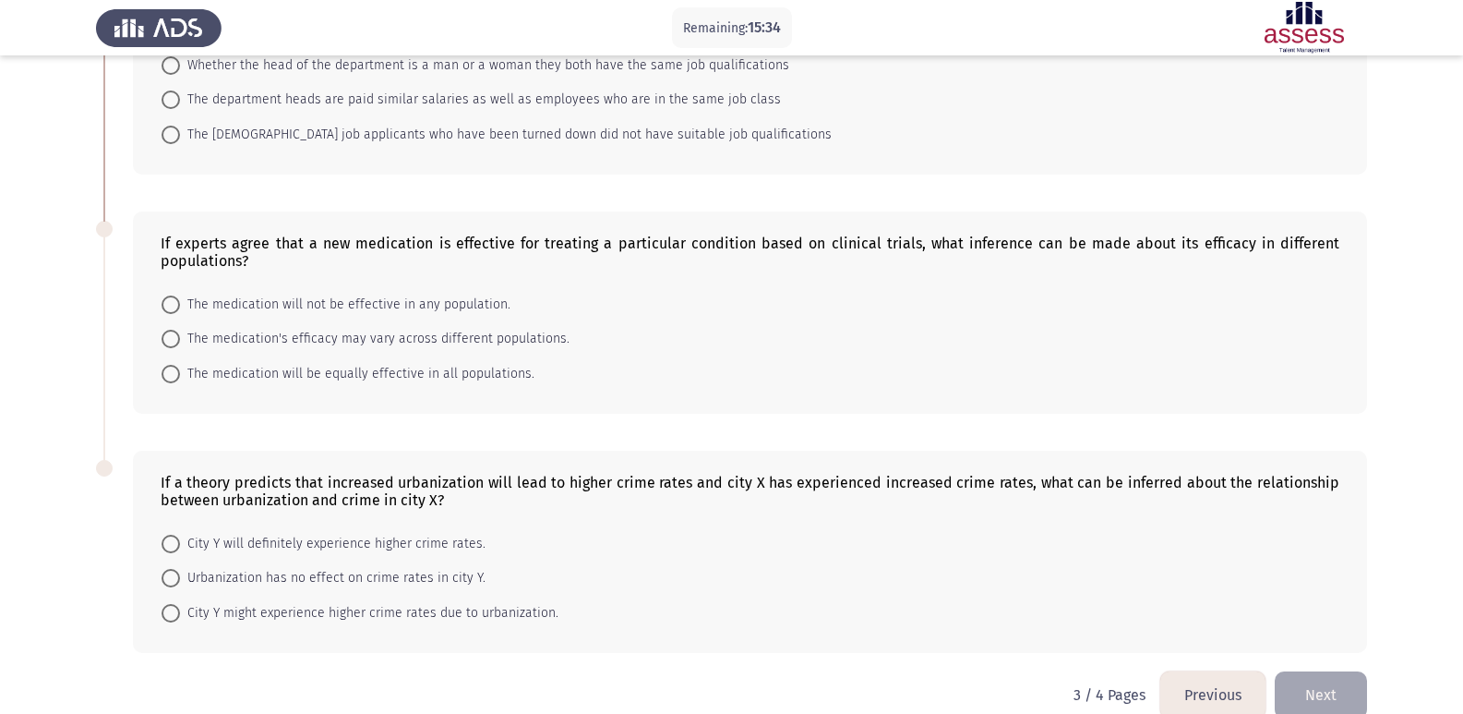
scroll to position [694, 0]
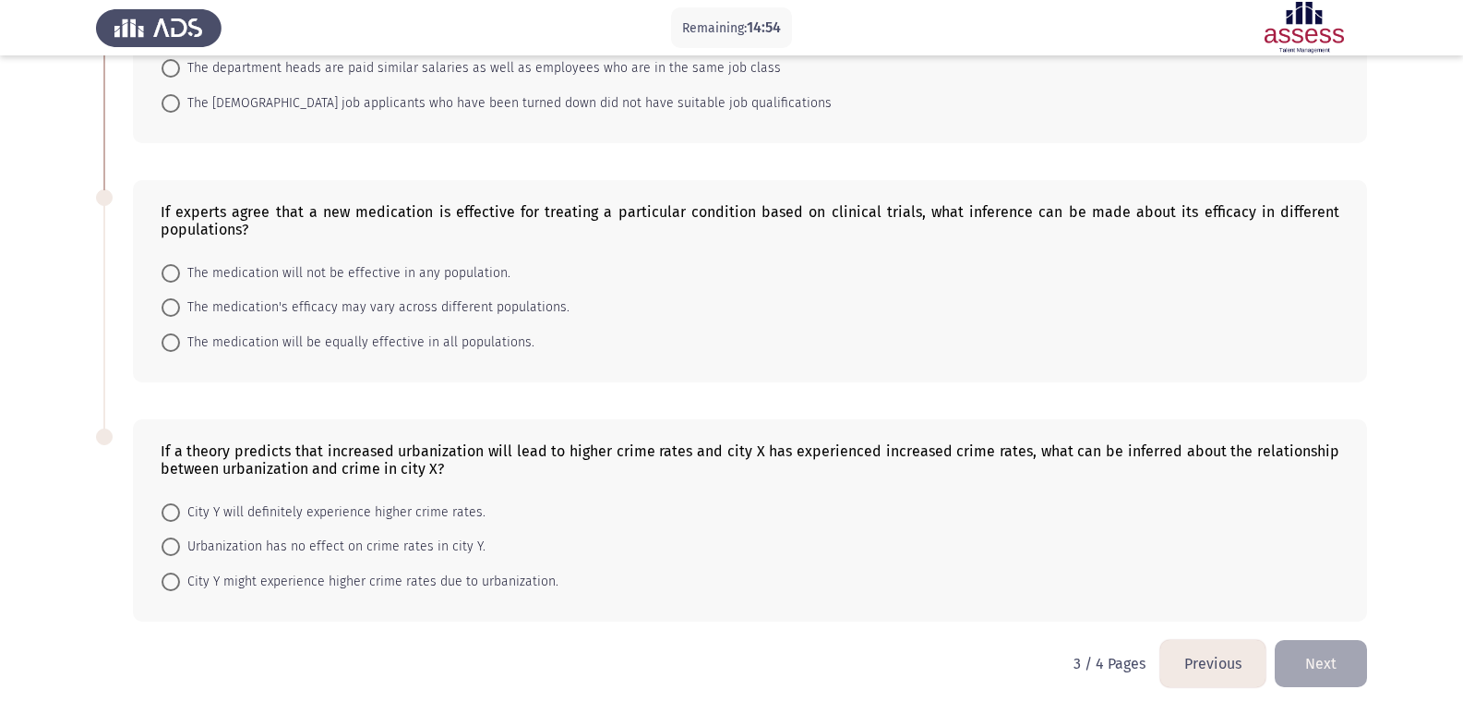
click at [232, 310] on span "The medication's efficacy may vary across different populations." at bounding box center [375, 307] width 390 height 22
click at [180, 310] on input "The medication's efficacy may vary across different populations." at bounding box center [171, 307] width 18 height 18
radio input "true"
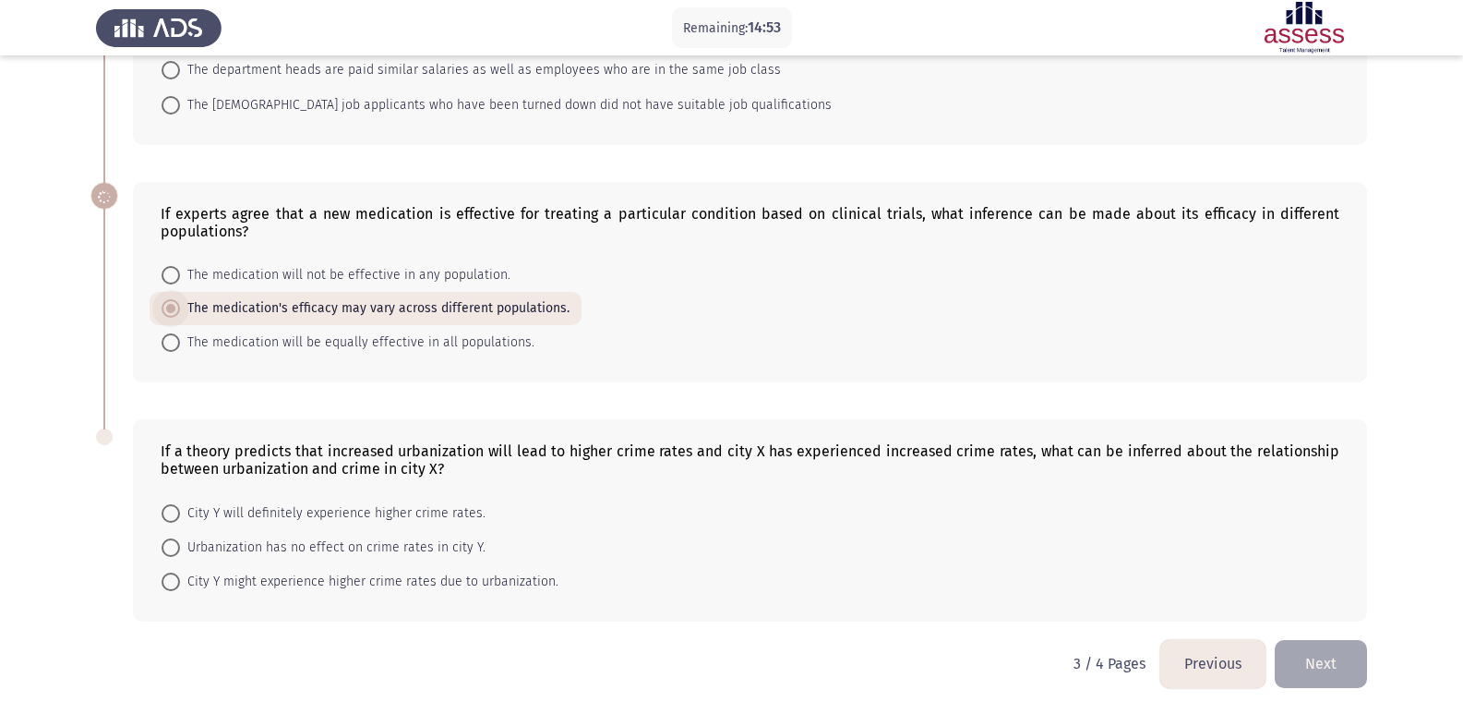
scroll to position [692, 0]
click at [500, 577] on span "City Y might experience higher crime rates due to urbanization." at bounding box center [369, 582] width 379 height 22
click at [180, 577] on input "City Y might experience higher crime rates due to urbanization." at bounding box center [171, 581] width 18 height 18
radio input "true"
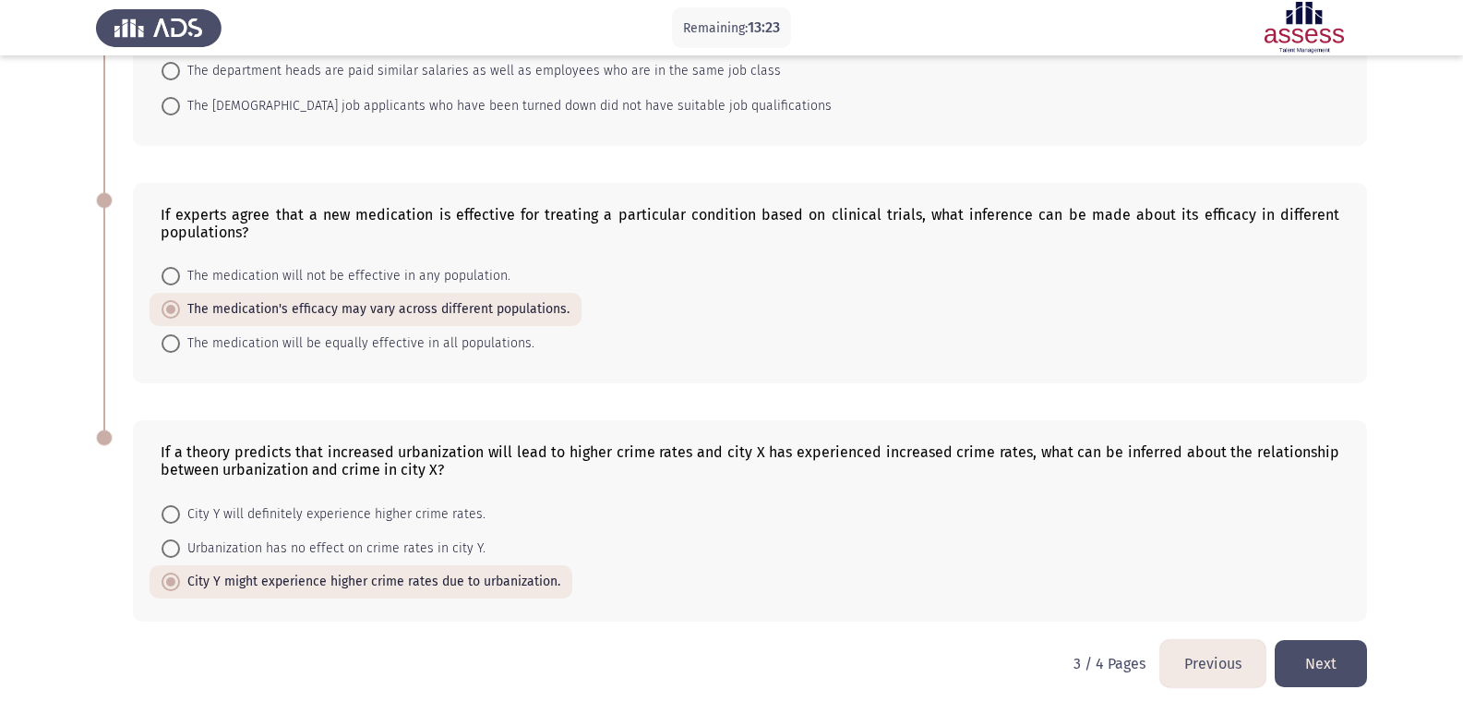
click at [1331, 663] on button "Next" at bounding box center [1321, 663] width 92 height 47
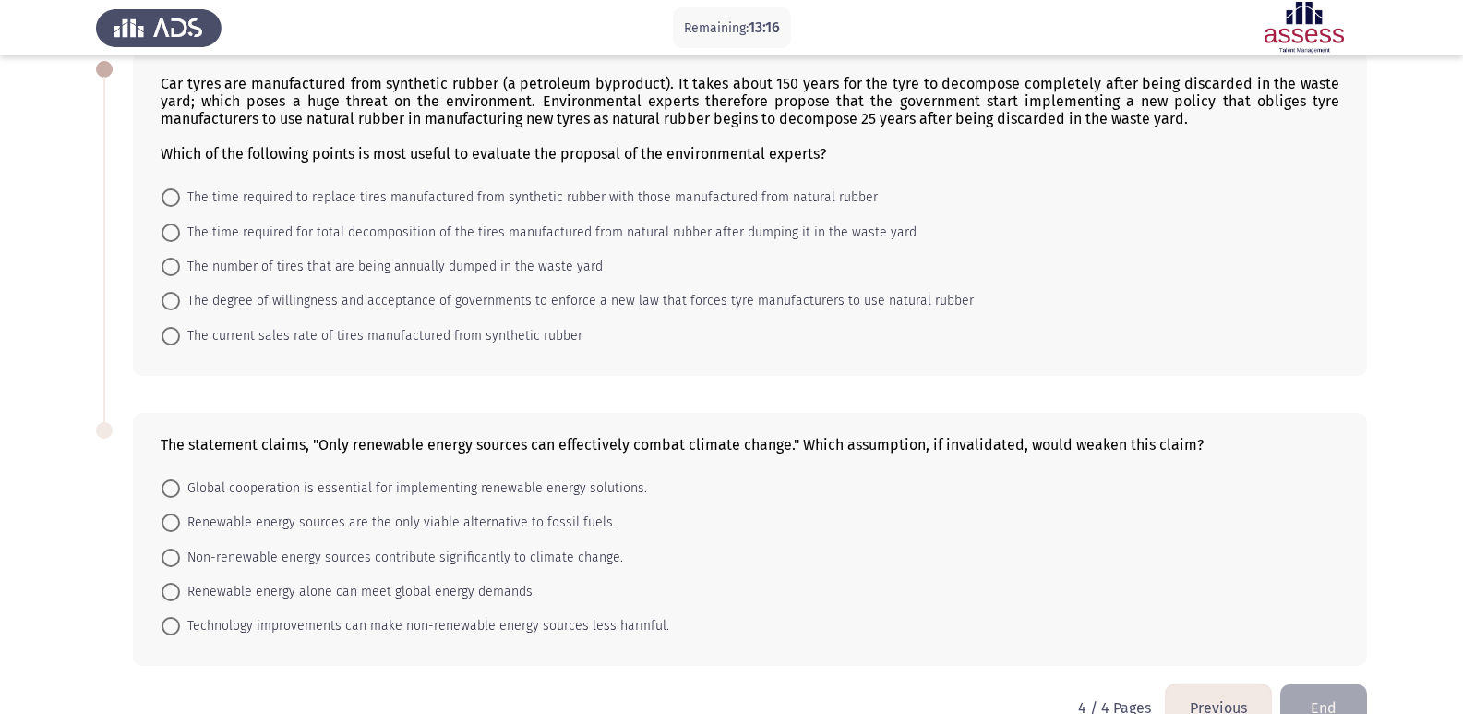
scroll to position [104, 0]
click at [819, 241] on span "The time required for total decomposition of the tires manufactured from natura…" at bounding box center [548, 232] width 737 height 22
click at [180, 241] on input "The time required for total decomposition of the tires manufactured from natura…" at bounding box center [171, 232] width 18 height 18
radio input "true"
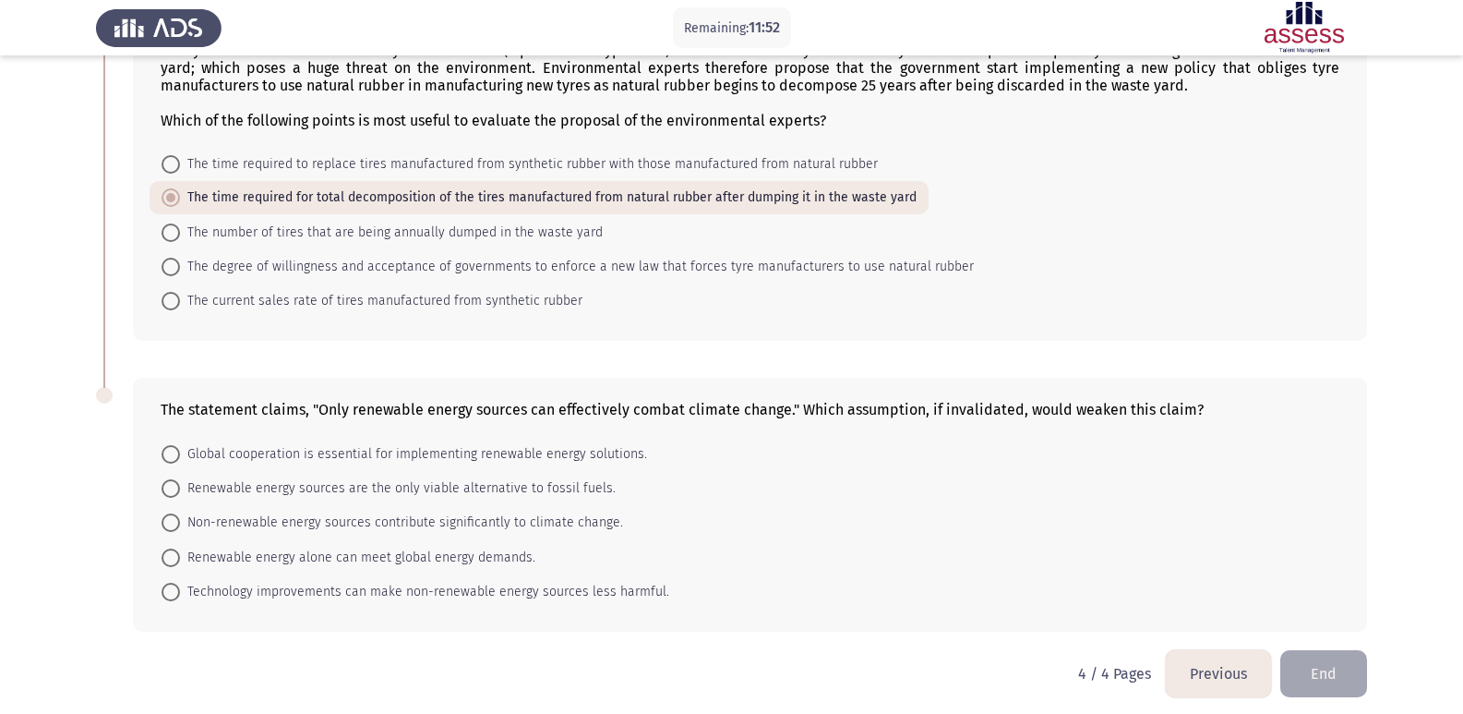
scroll to position [147, 0]
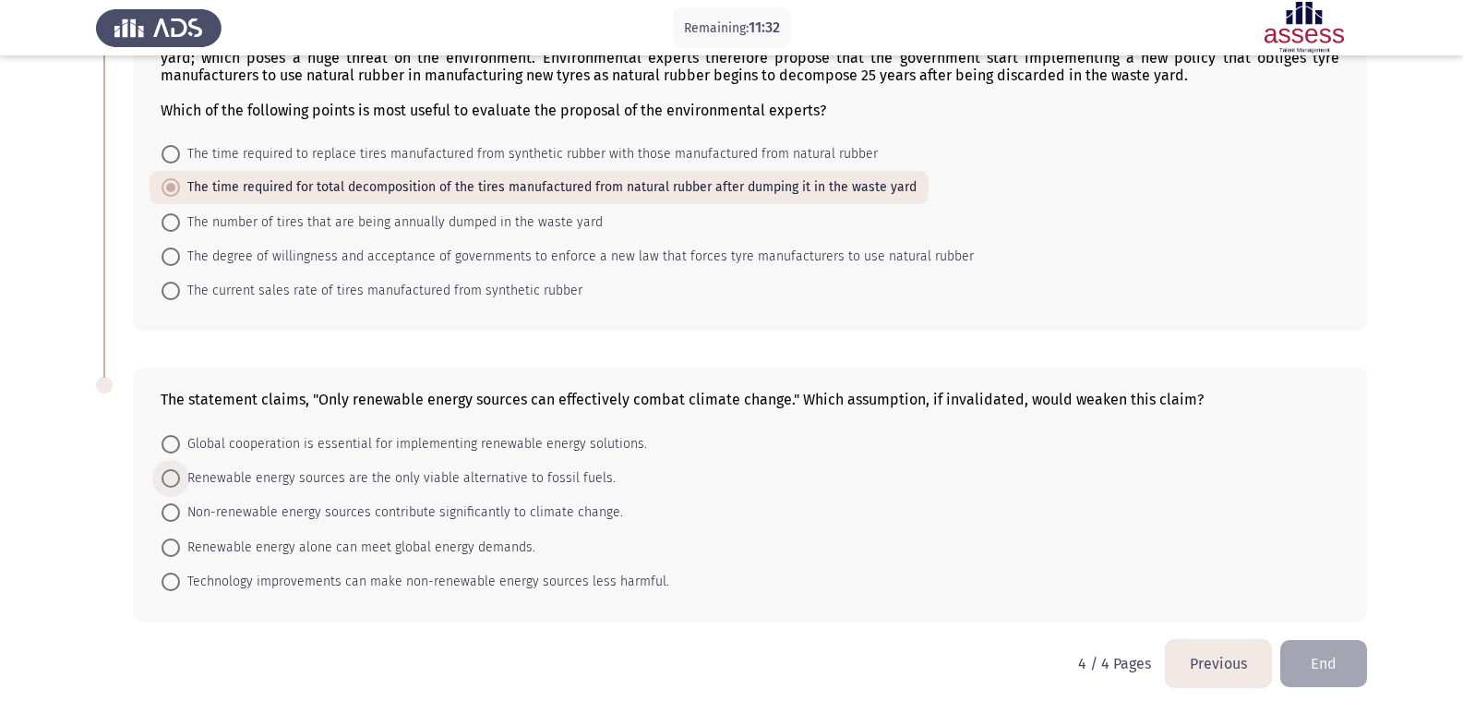
click at [407, 486] on span "Renewable energy sources are the only viable alternative to fossil fuels." at bounding box center [398, 478] width 436 height 22
click at [180, 486] on input "Renewable energy sources are the only viable alternative to fossil fuels." at bounding box center [171, 478] width 18 height 18
radio input "true"
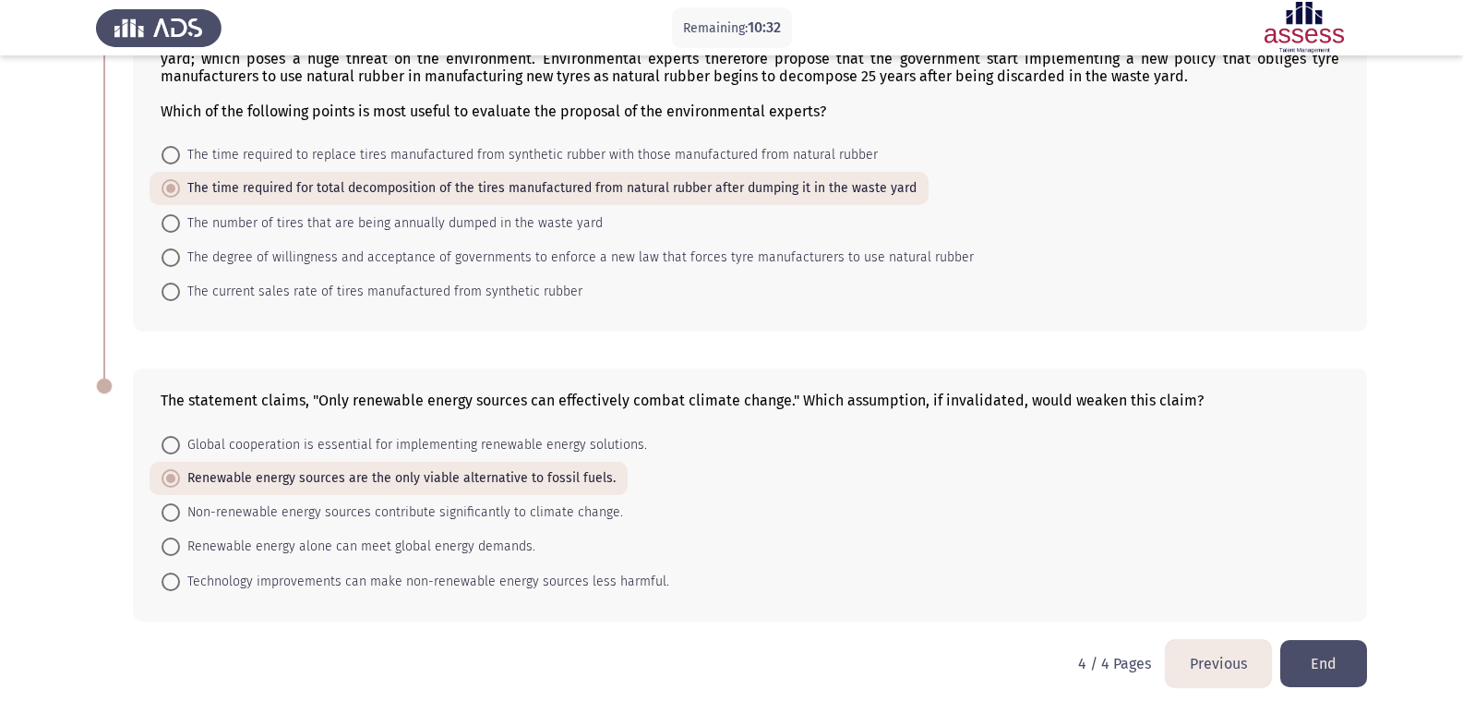
click at [1331, 644] on button "End" at bounding box center [1324, 663] width 87 height 47
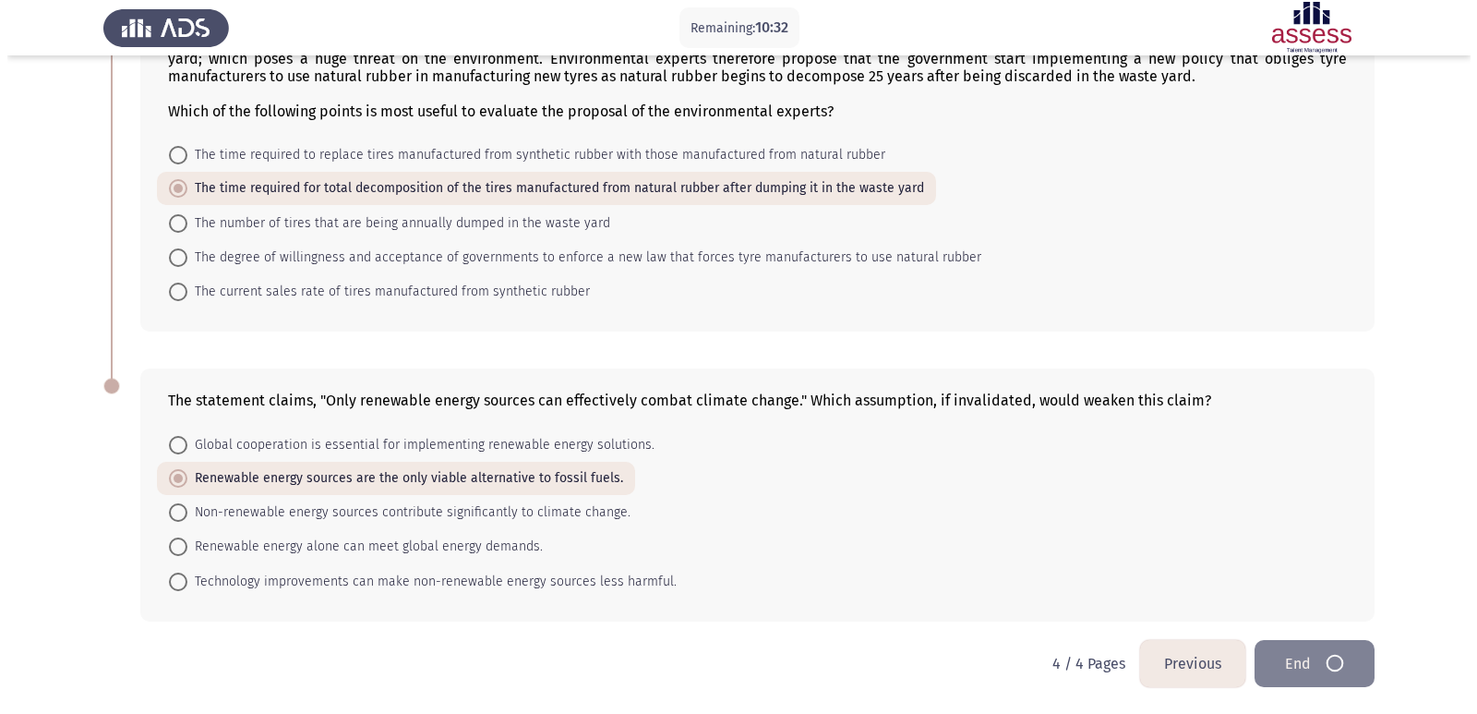
scroll to position [0, 0]
